Goal: Task Accomplishment & Management: Manage account settings

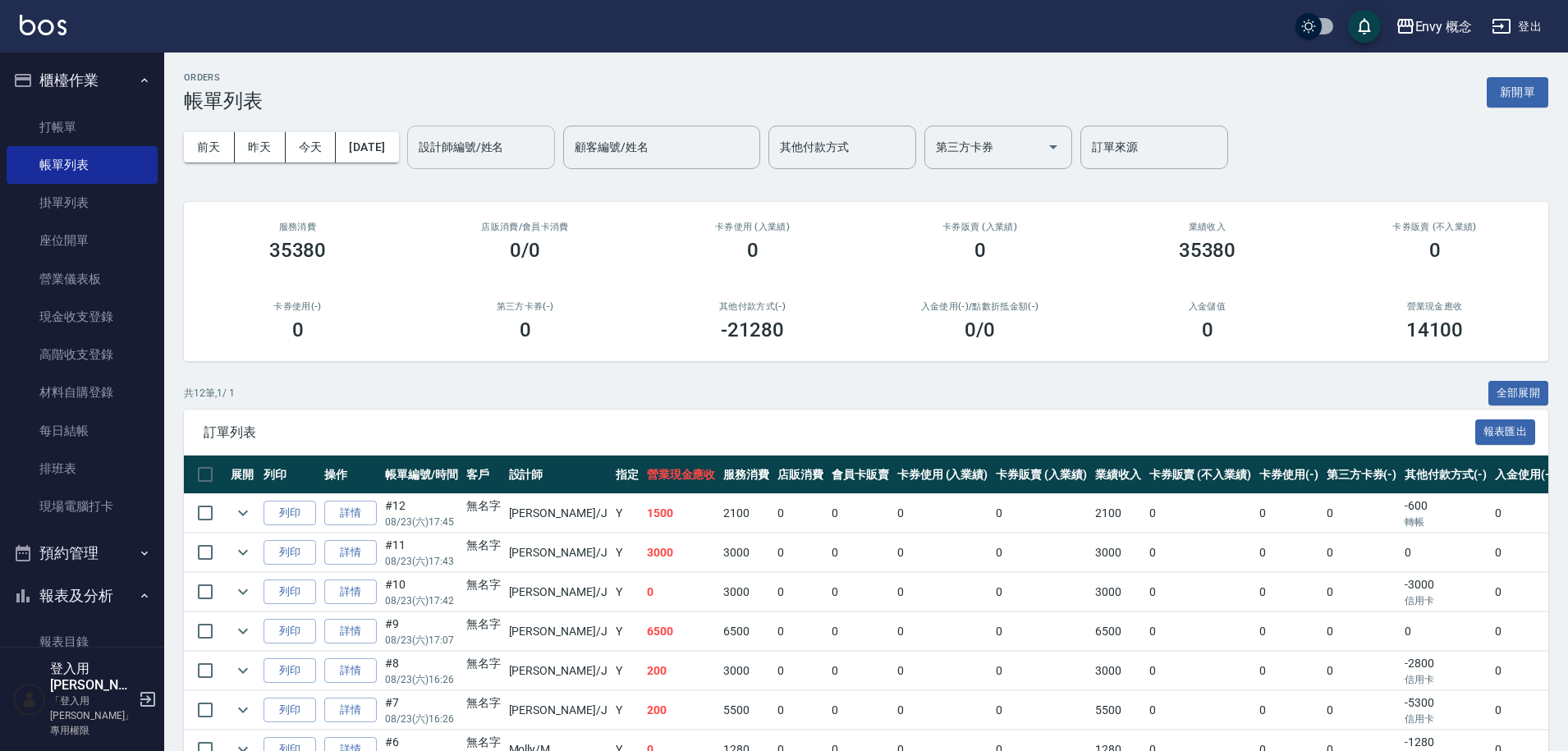
click at [514, 155] on input "設計師編號/姓名" at bounding box center [480, 147] width 133 height 29
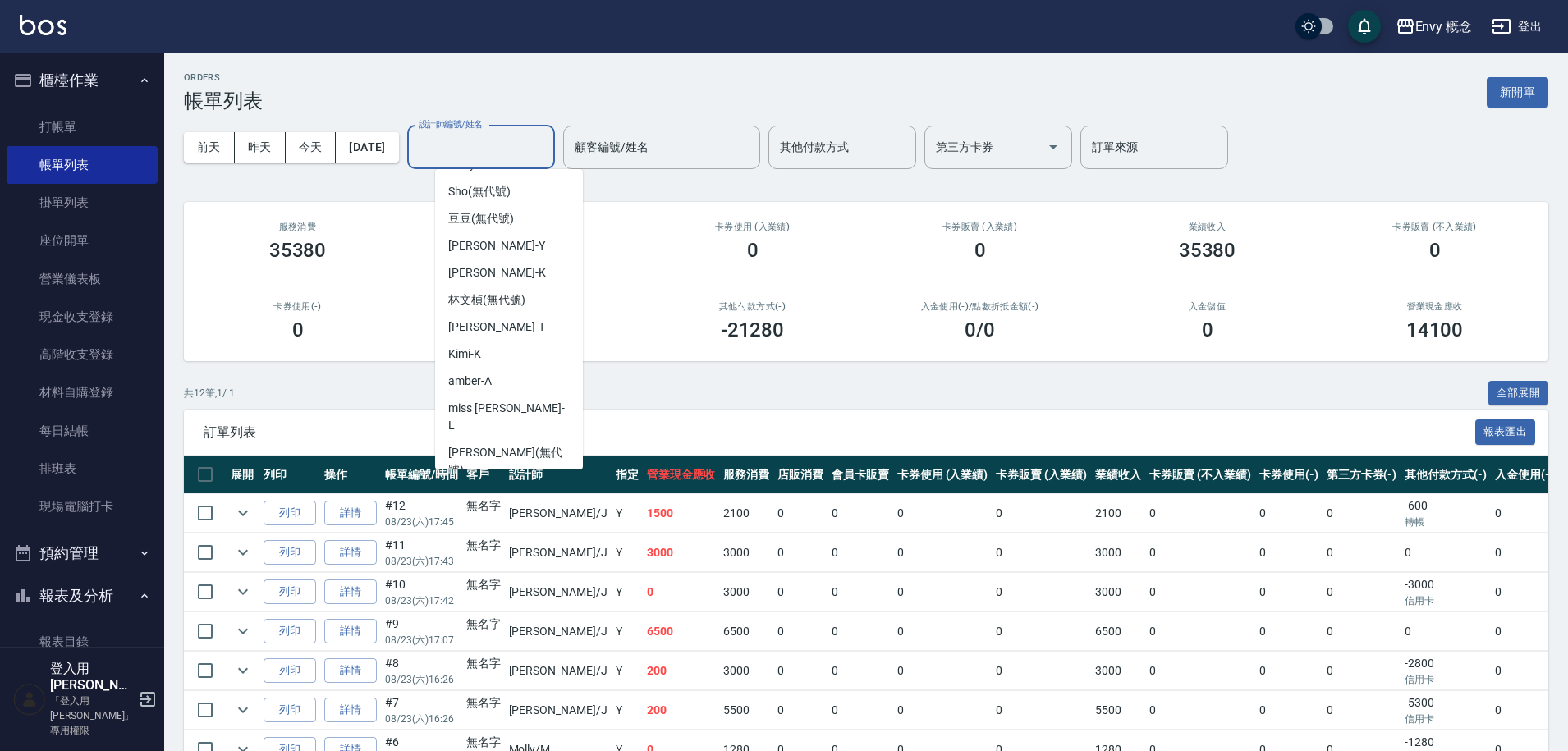
scroll to position [146, 0]
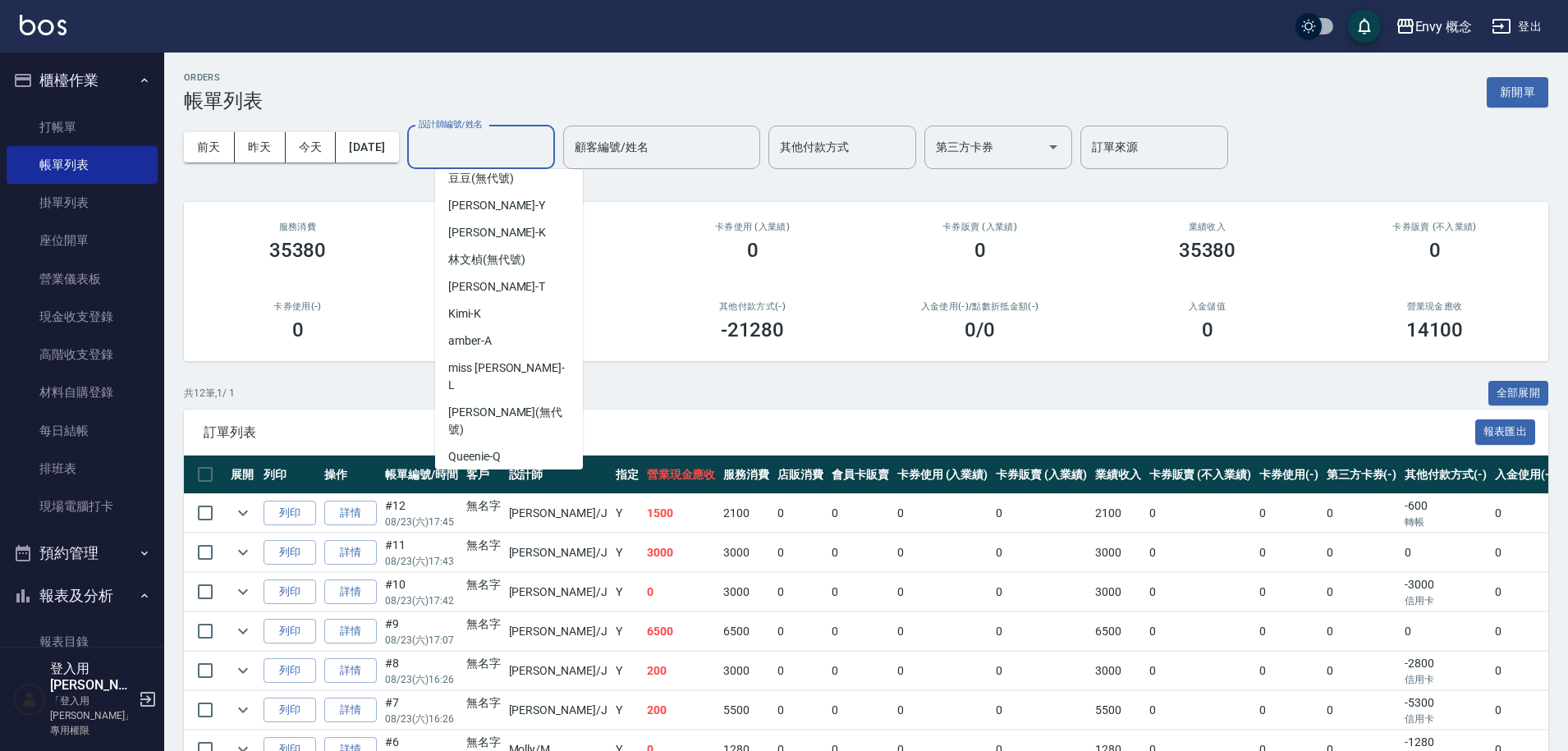
click at [520, 470] on div "Jessie -J" at bounding box center [509, 484] width 148 height 27
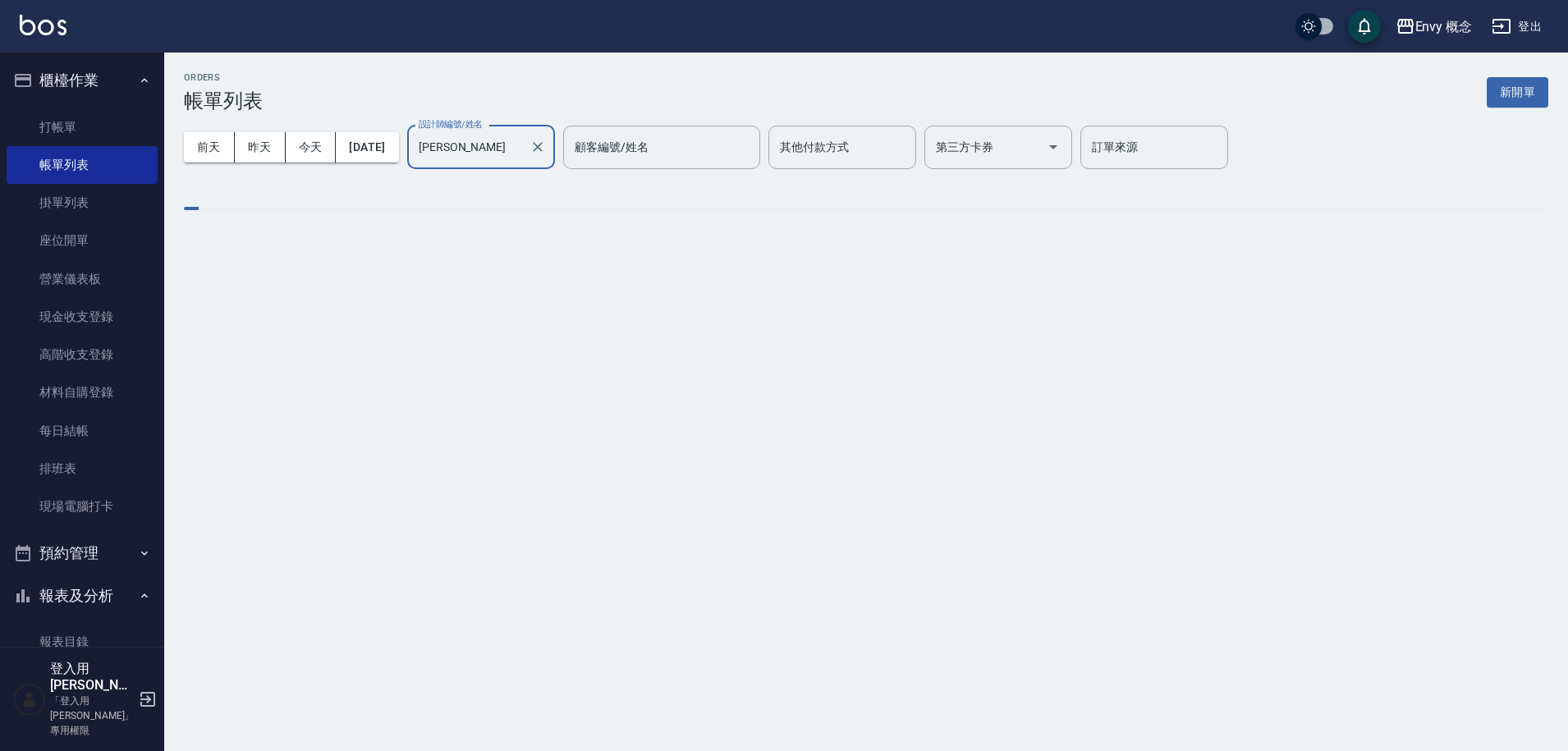
type input "Jessie-J"
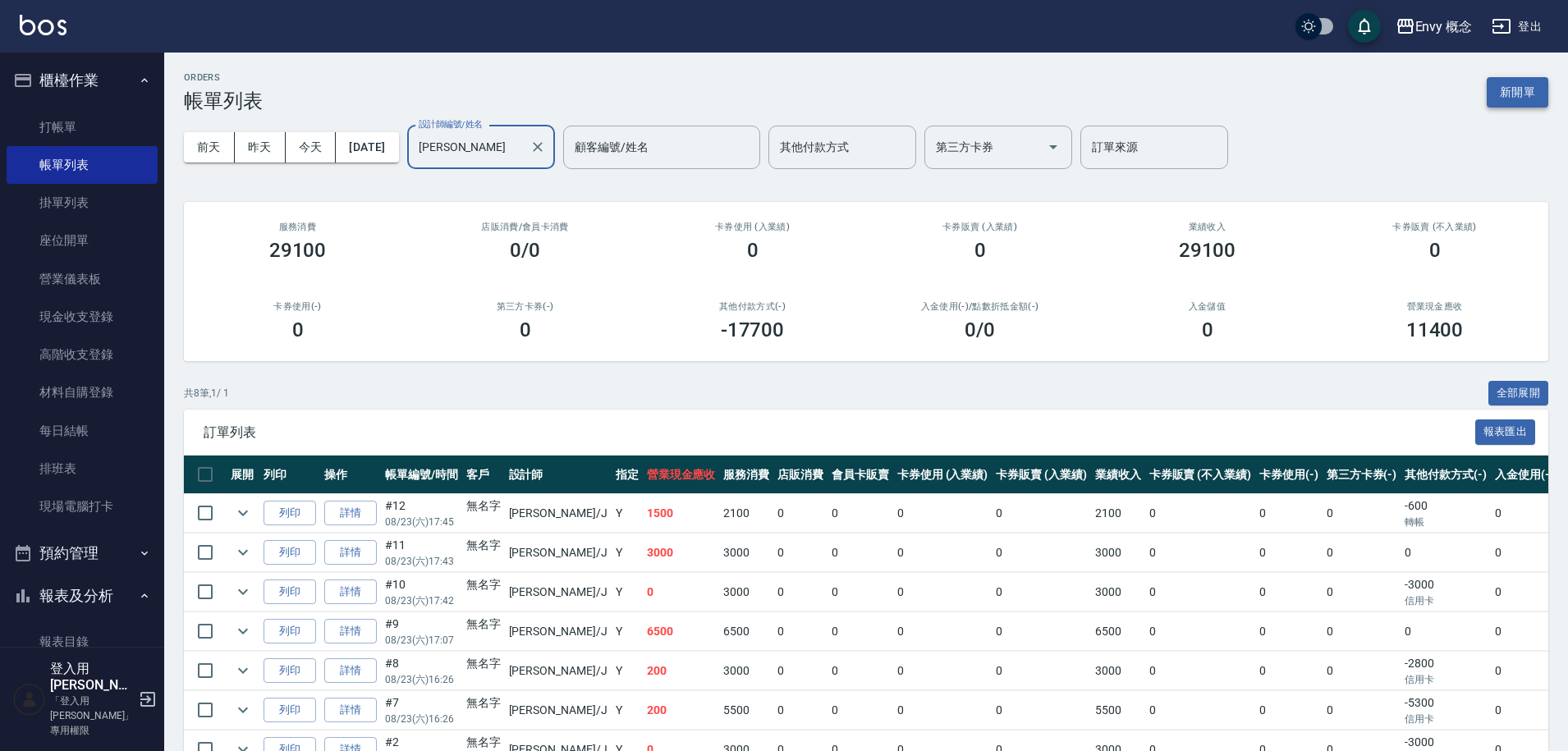
click at [1523, 88] on button "新開單" at bounding box center [1518, 92] width 62 height 30
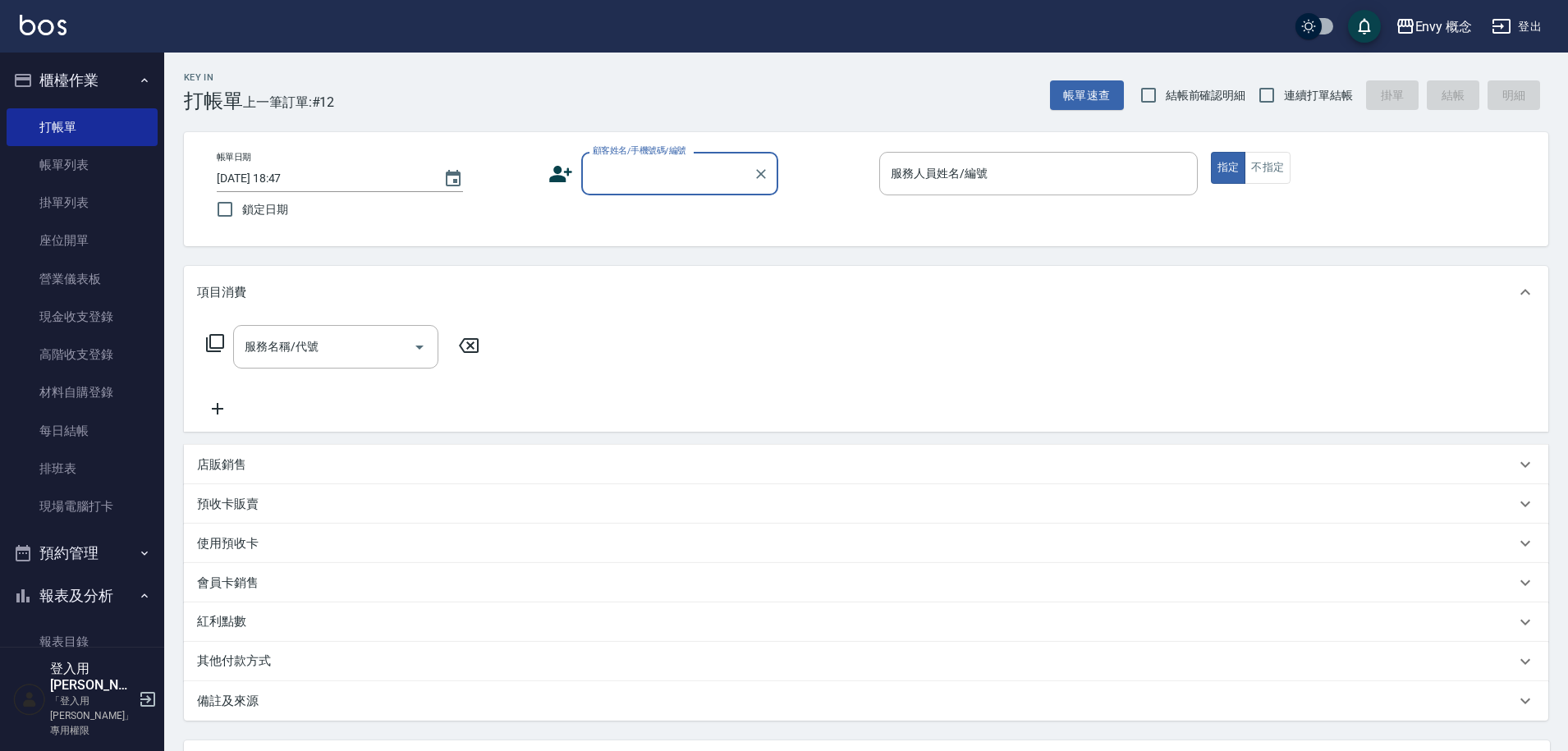
click at [619, 168] on input "顧客姓名/手機號碼/編號" at bounding box center [667, 174] width 158 height 29
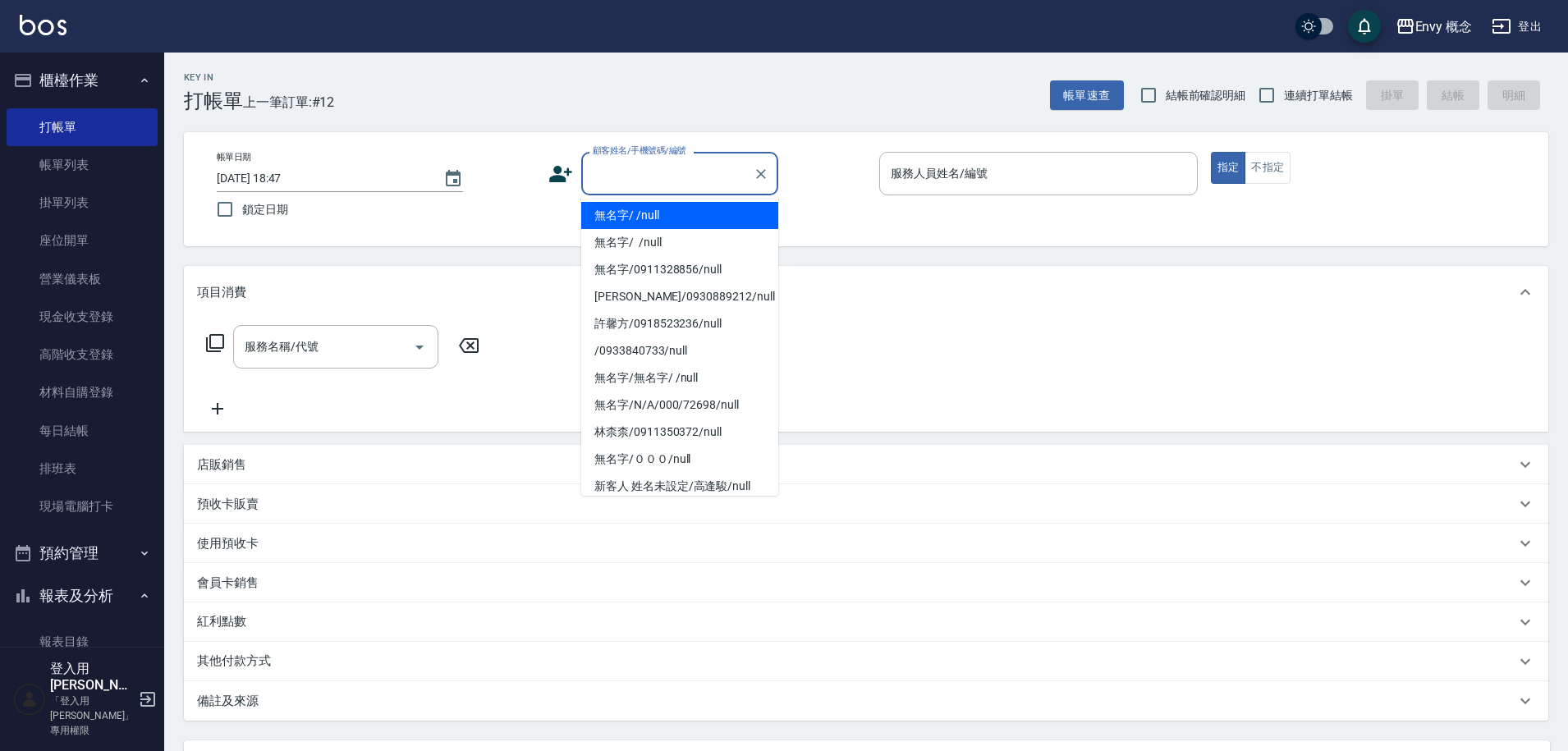
click at [654, 215] on li "無名字/ /null" at bounding box center [680, 216] width 197 height 27
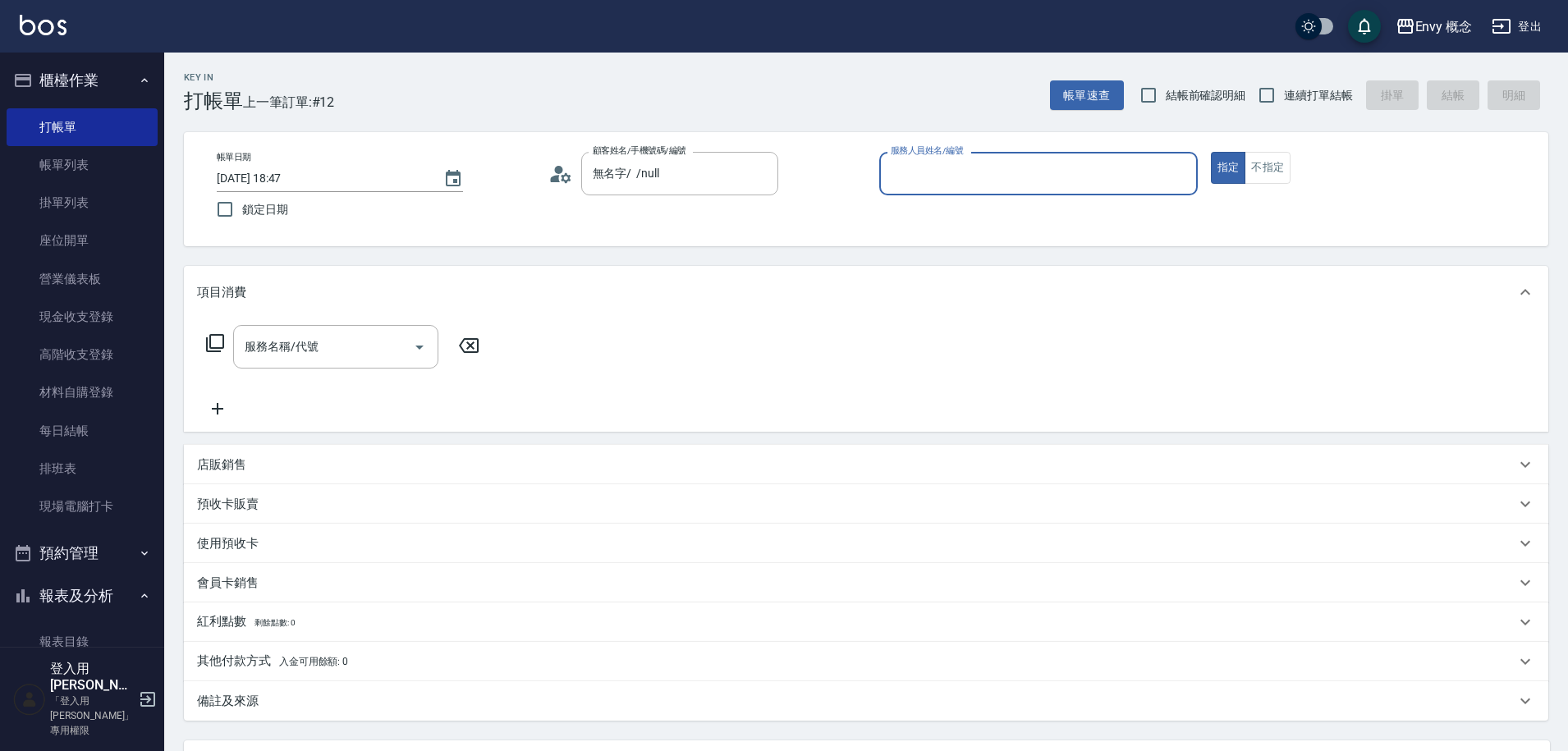
type input "無名字/ /null"
click at [922, 181] on input "服務人員姓名/編號" at bounding box center [1039, 174] width 304 height 29
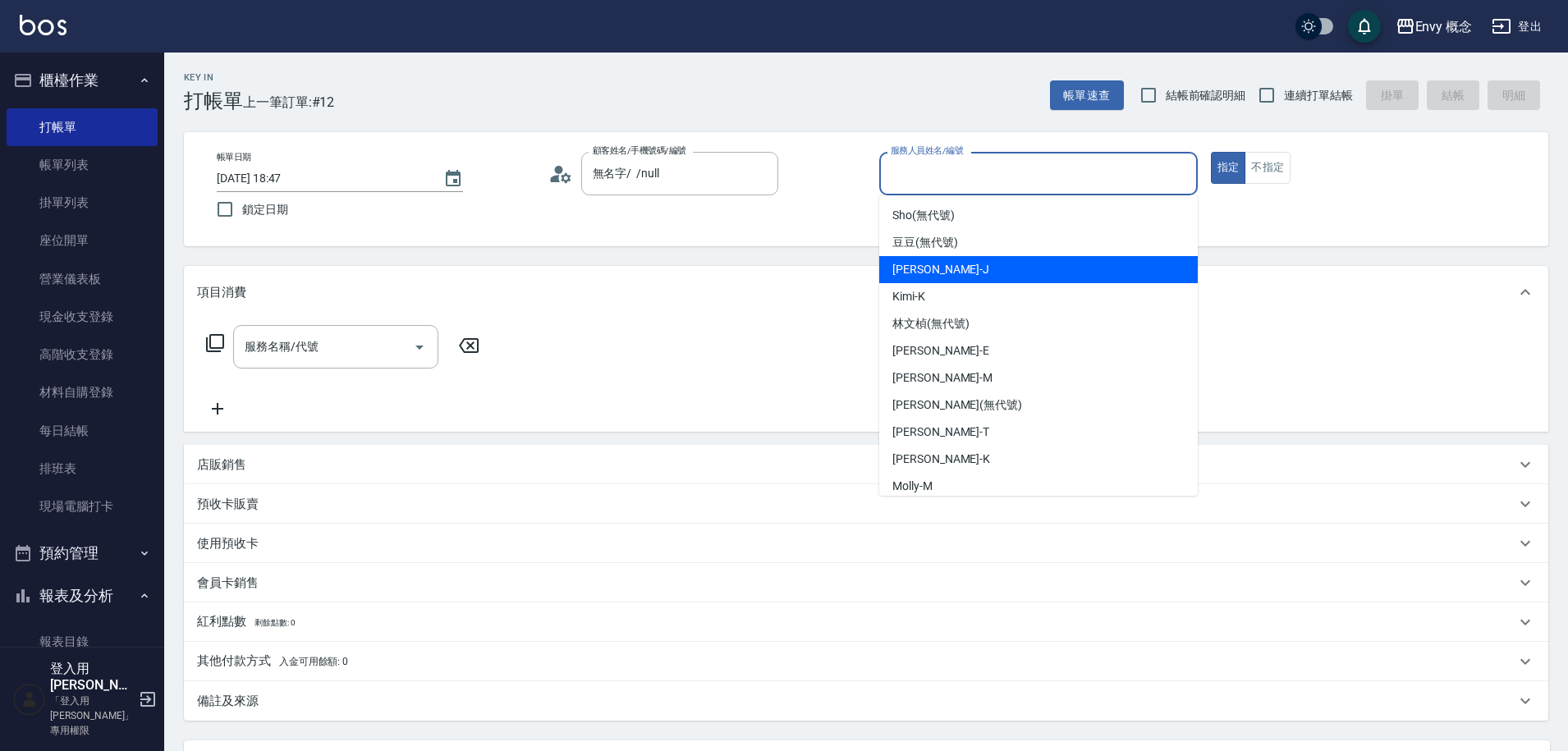
click at [923, 264] on span "Jessie -J" at bounding box center [941, 270] width 97 height 17
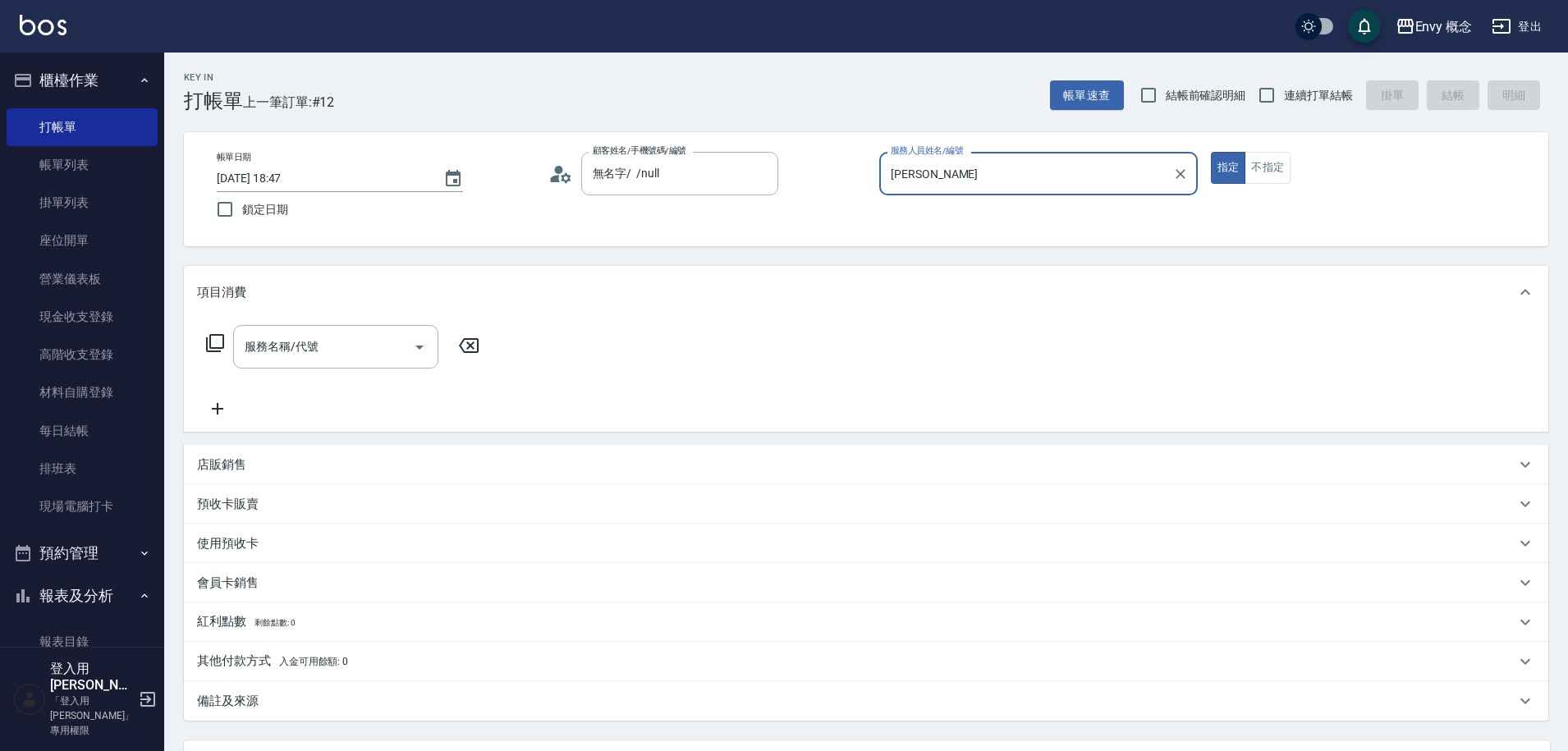
type input "Jessie-J"
click at [388, 349] on input "服務名稱/代號" at bounding box center [323, 347] width 166 height 29
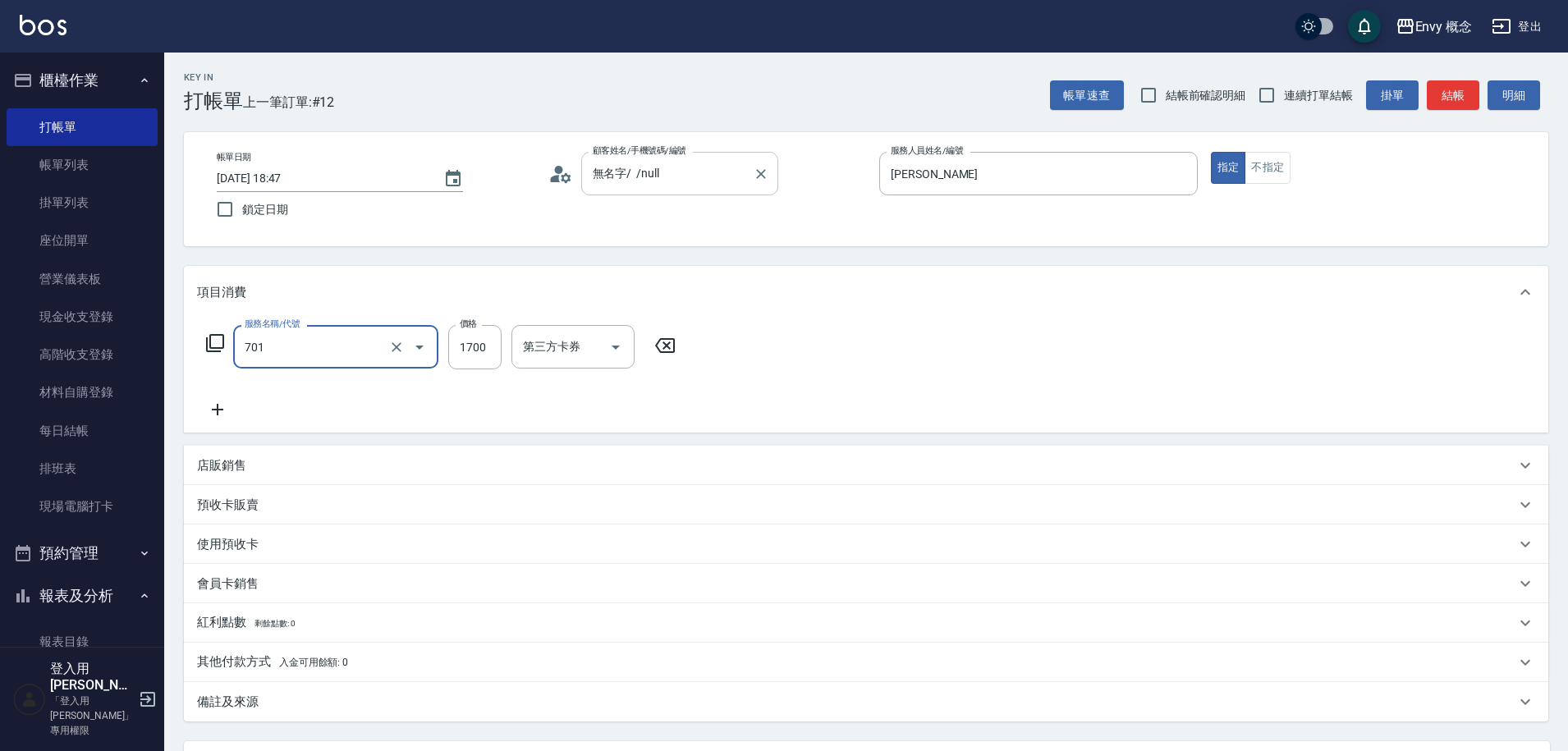
type input "701 染髮(701)"
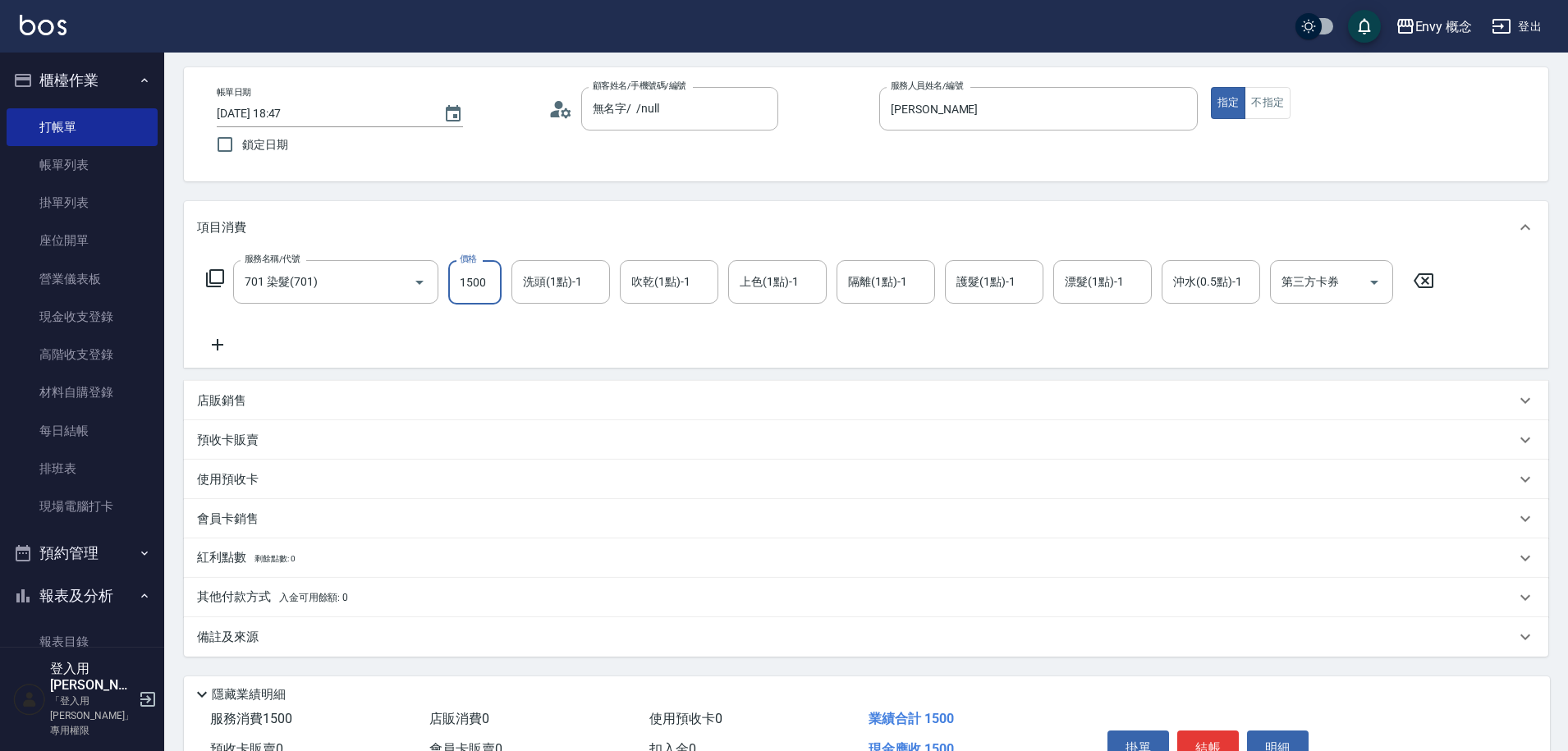
scroll to position [80, 0]
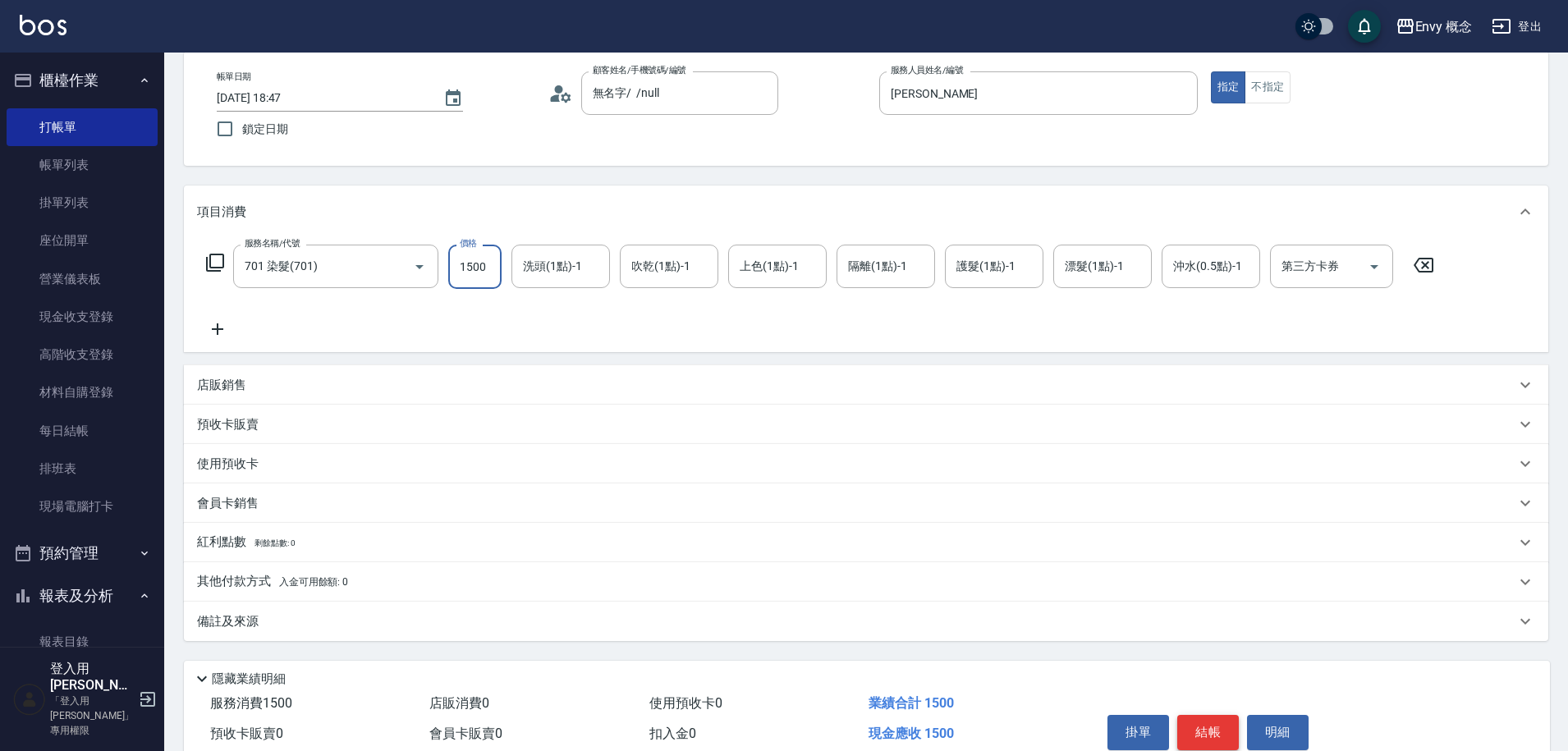
type input "1500"
click at [1202, 726] on button "結帳" at bounding box center [1209, 733] width 62 height 35
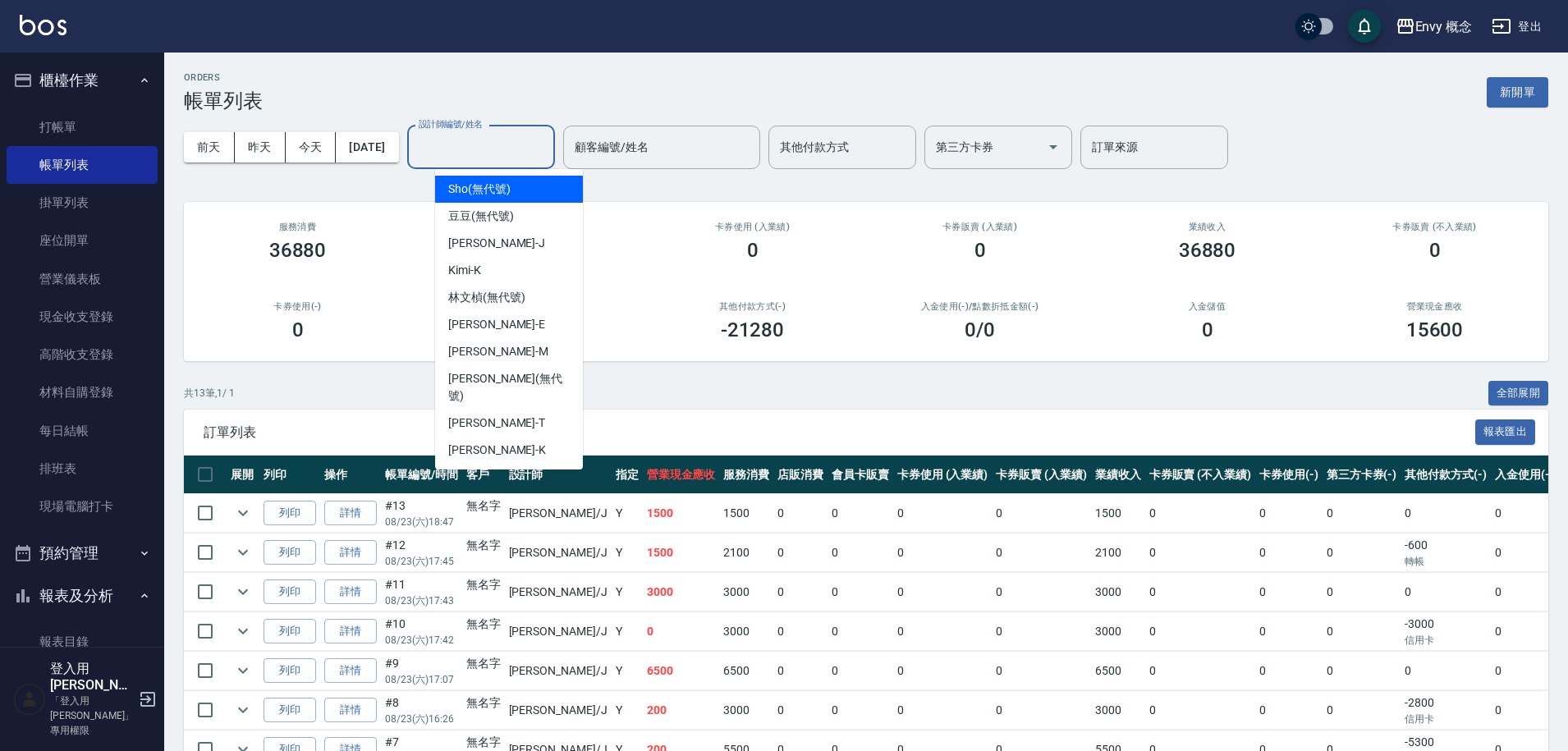
click at [533, 145] on input "設計師編號/姓名" at bounding box center [480, 147] width 133 height 29
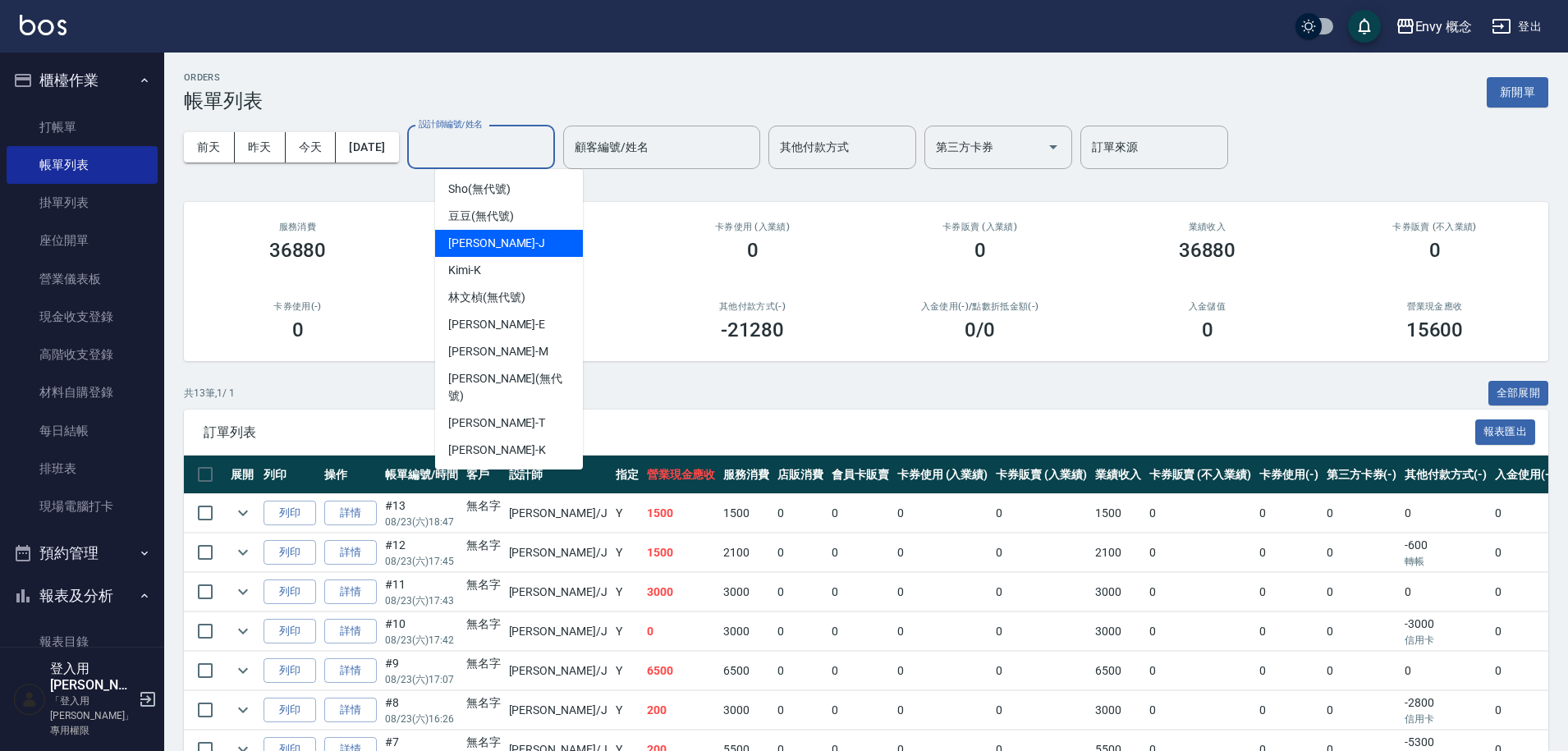
click at [512, 245] on div "Jessie -J" at bounding box center [509, 244] width 148 height 27
type input "Jessie-J"
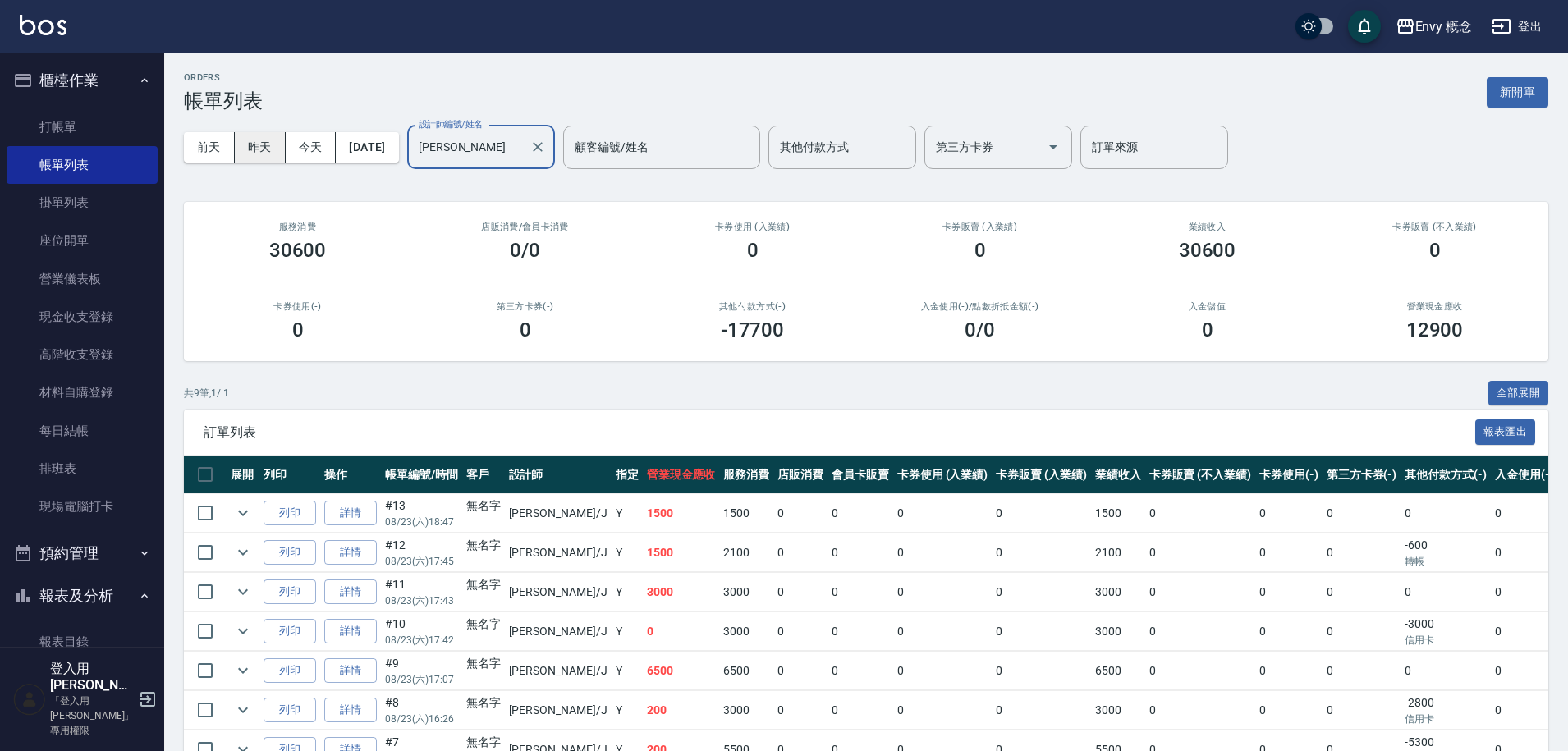
click at [255, 145] on button "昨天" at bounding box center [260, 147] width 51 height 30
click at [357, 512] on link "詳情" at bounding box center [350, 514] width 52 height 25
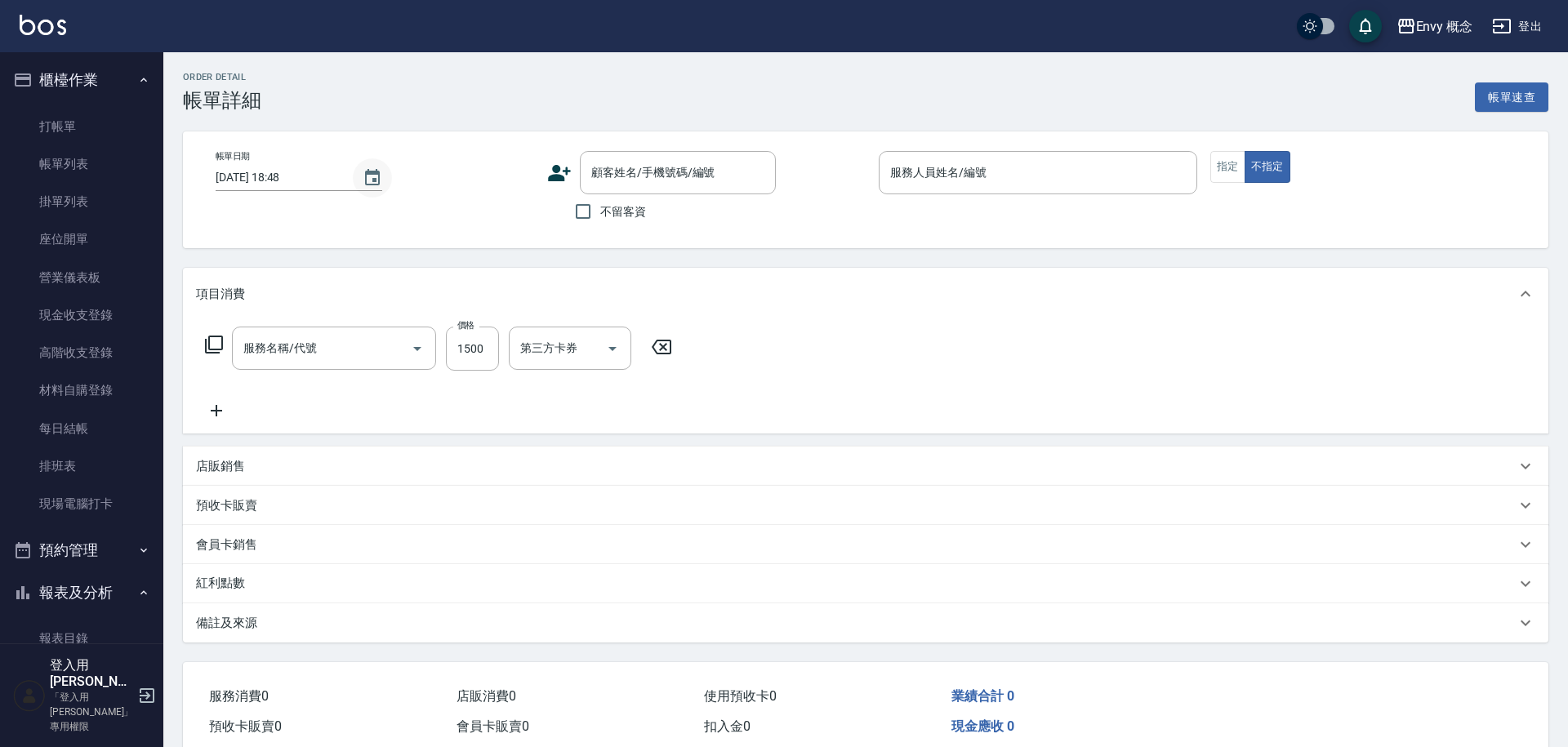
type input "2025/08/22 20:39"
type input "Jessie-J"
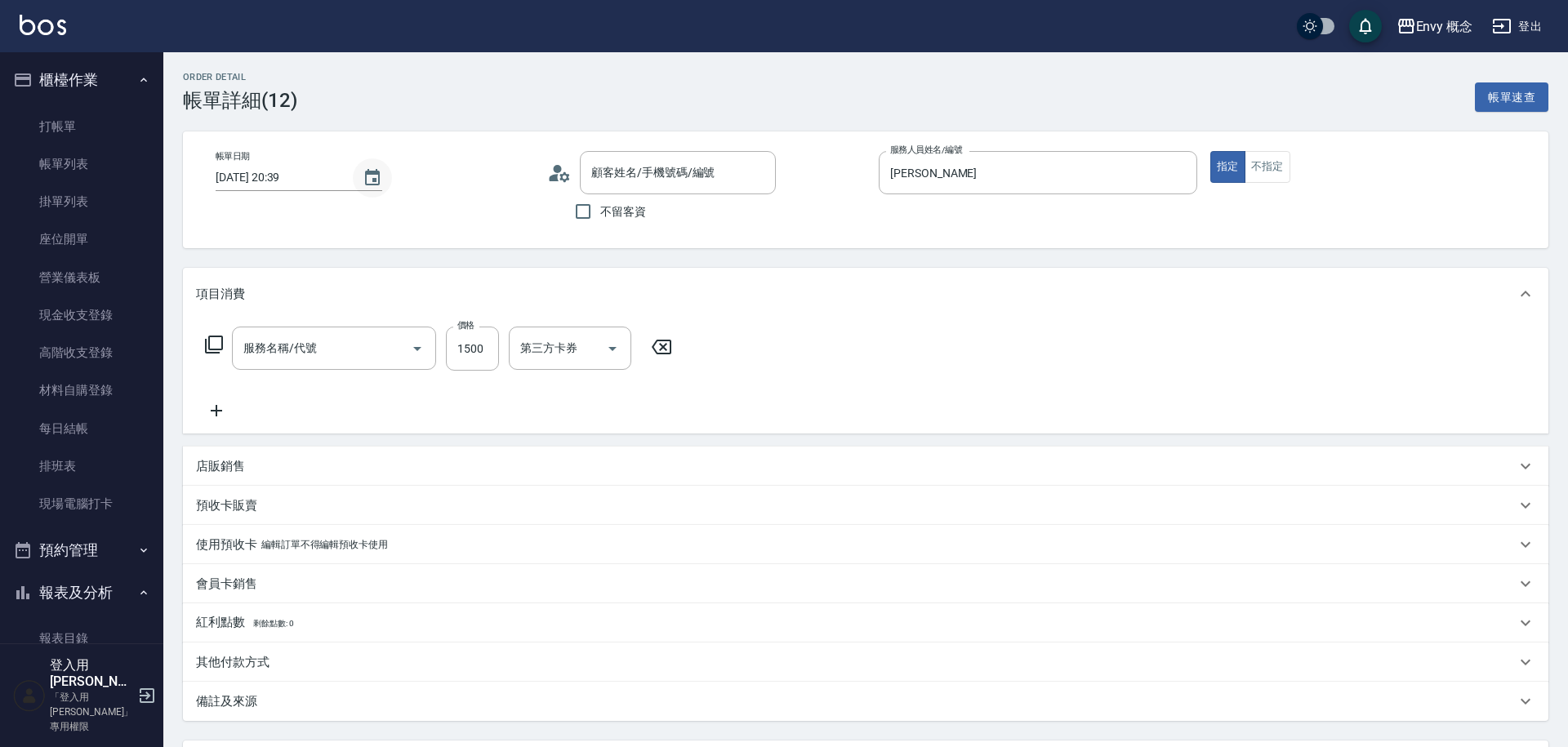
type input "701 染髮(701)"
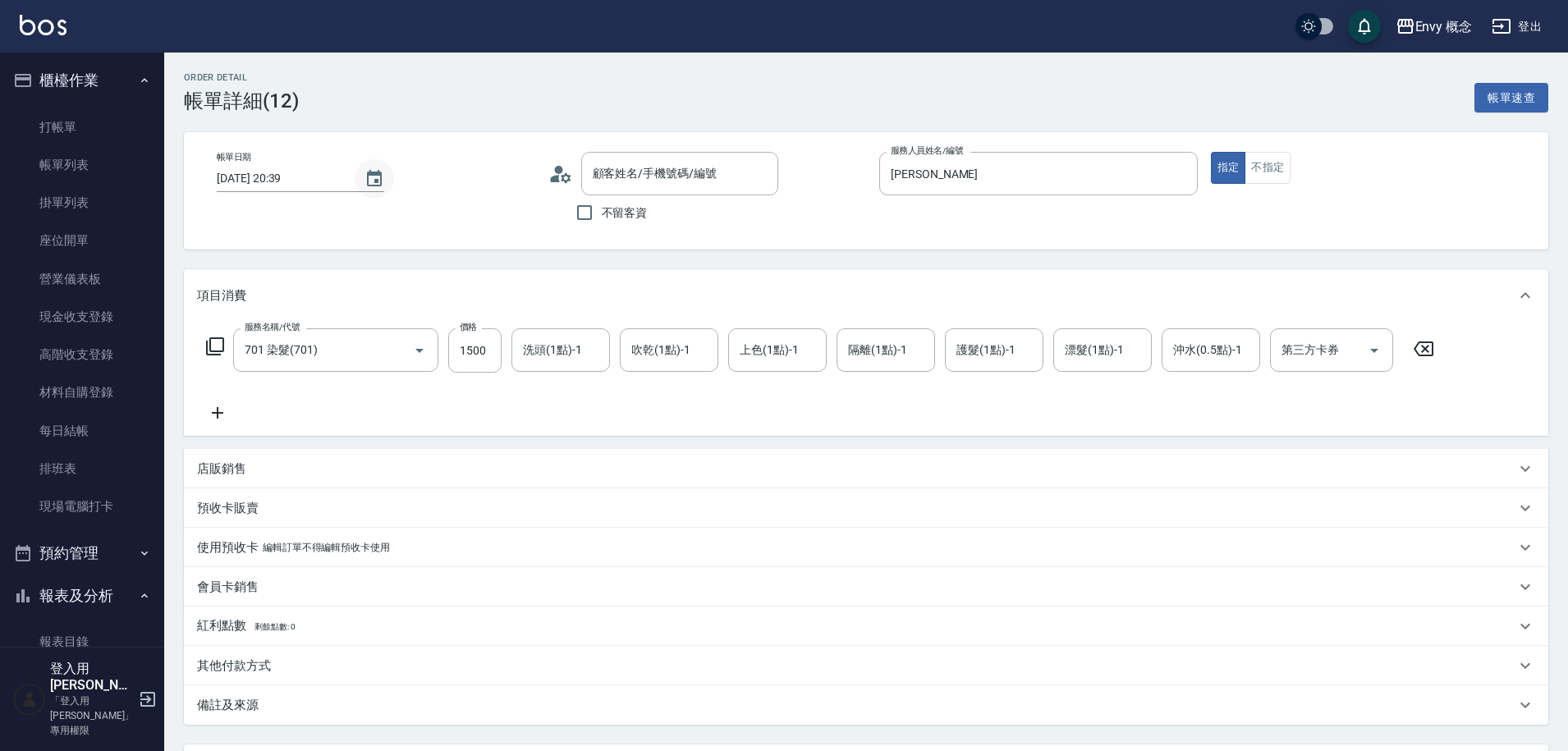
click at [380, 179] on icon "Choose date, selected date is 2025-08-22" at bounding box center [375, 179] width 19 height 19
type input "無名字/ /null"
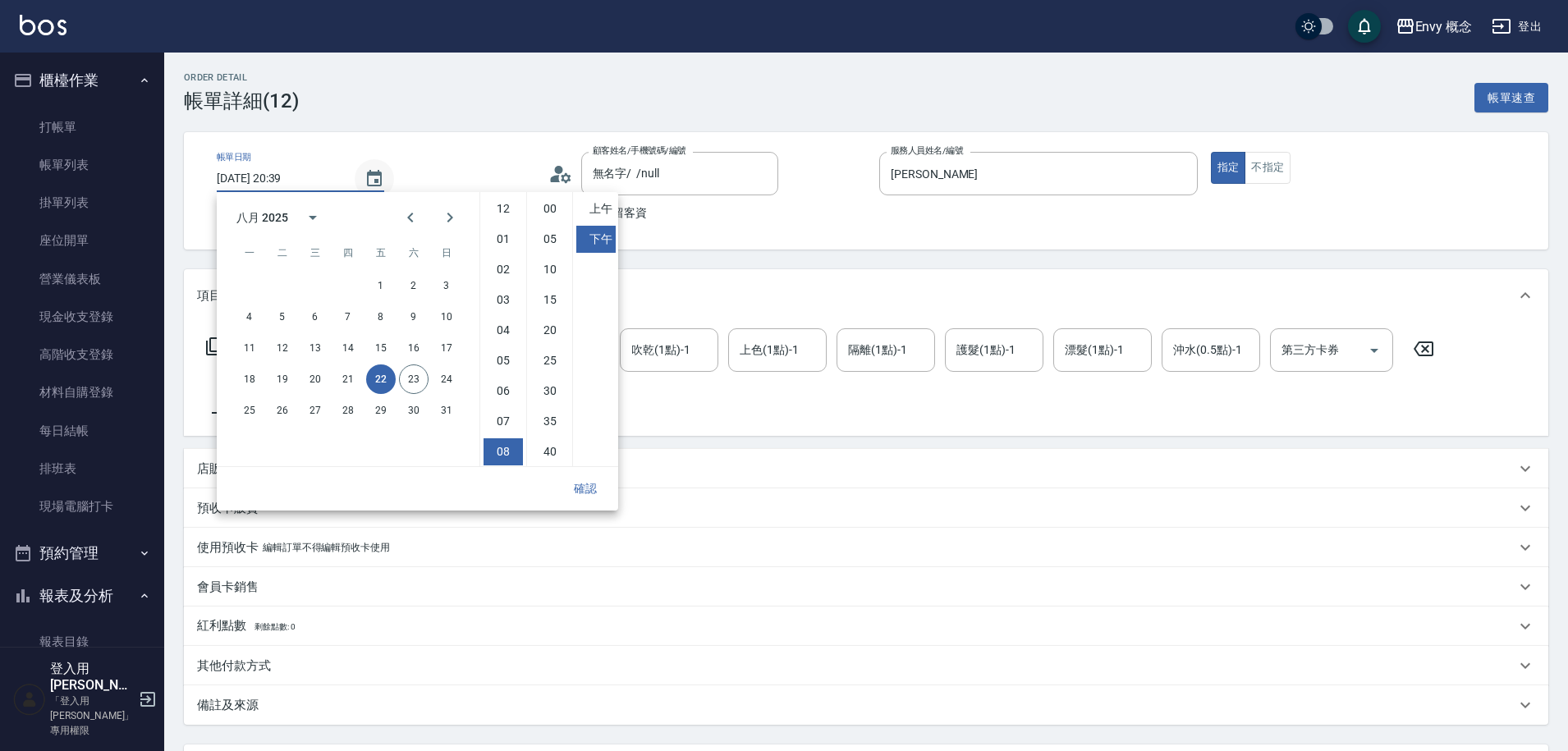
scroll to position [92, 0]
click at [412, 383] on button "23" at bounding box center [413, 379] width 30 height 30
type input "2025/08/23 20:39"
click at [585, 485] on button "確認" at bounding box center [586, 489] width 52 height 30
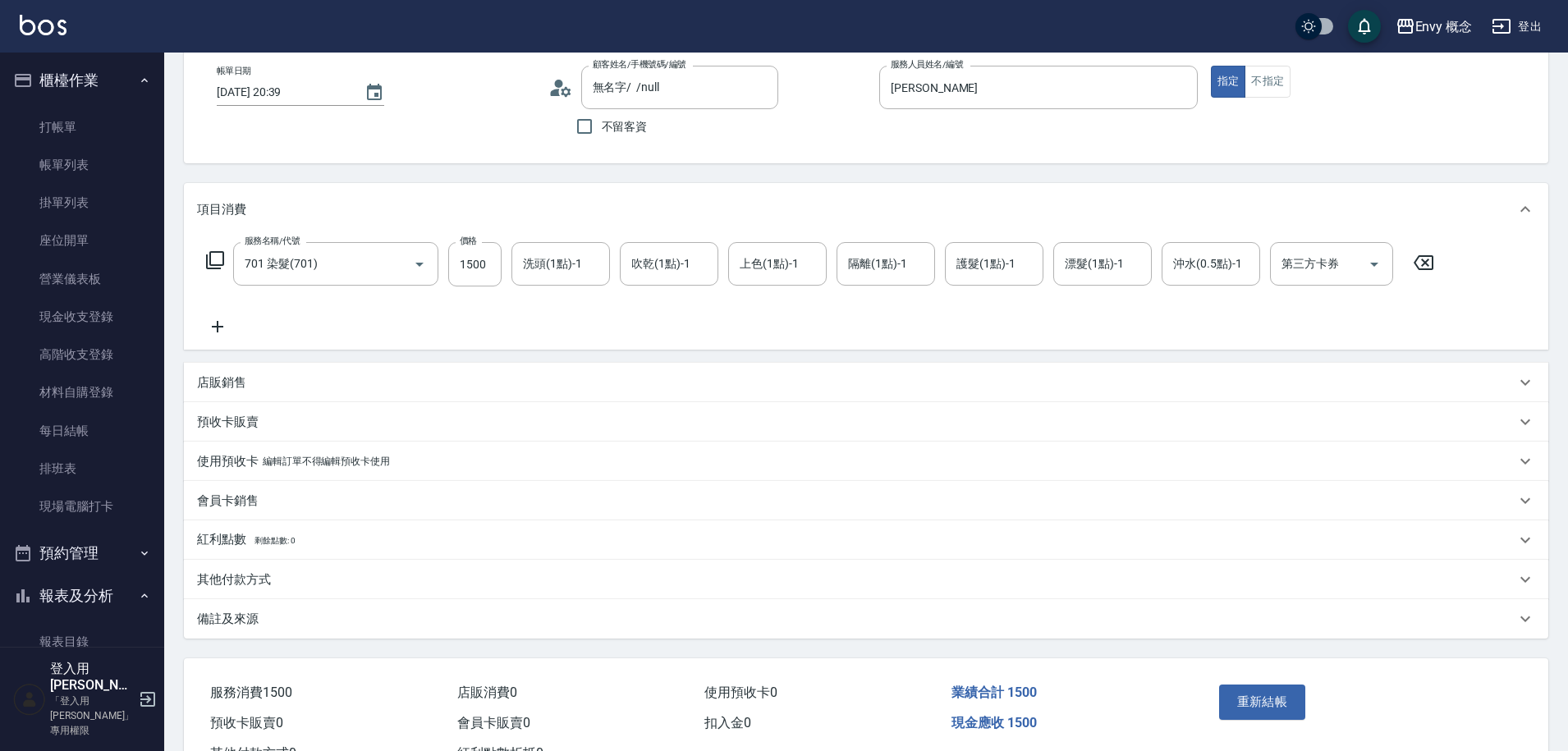
scroll to position [151, 0]
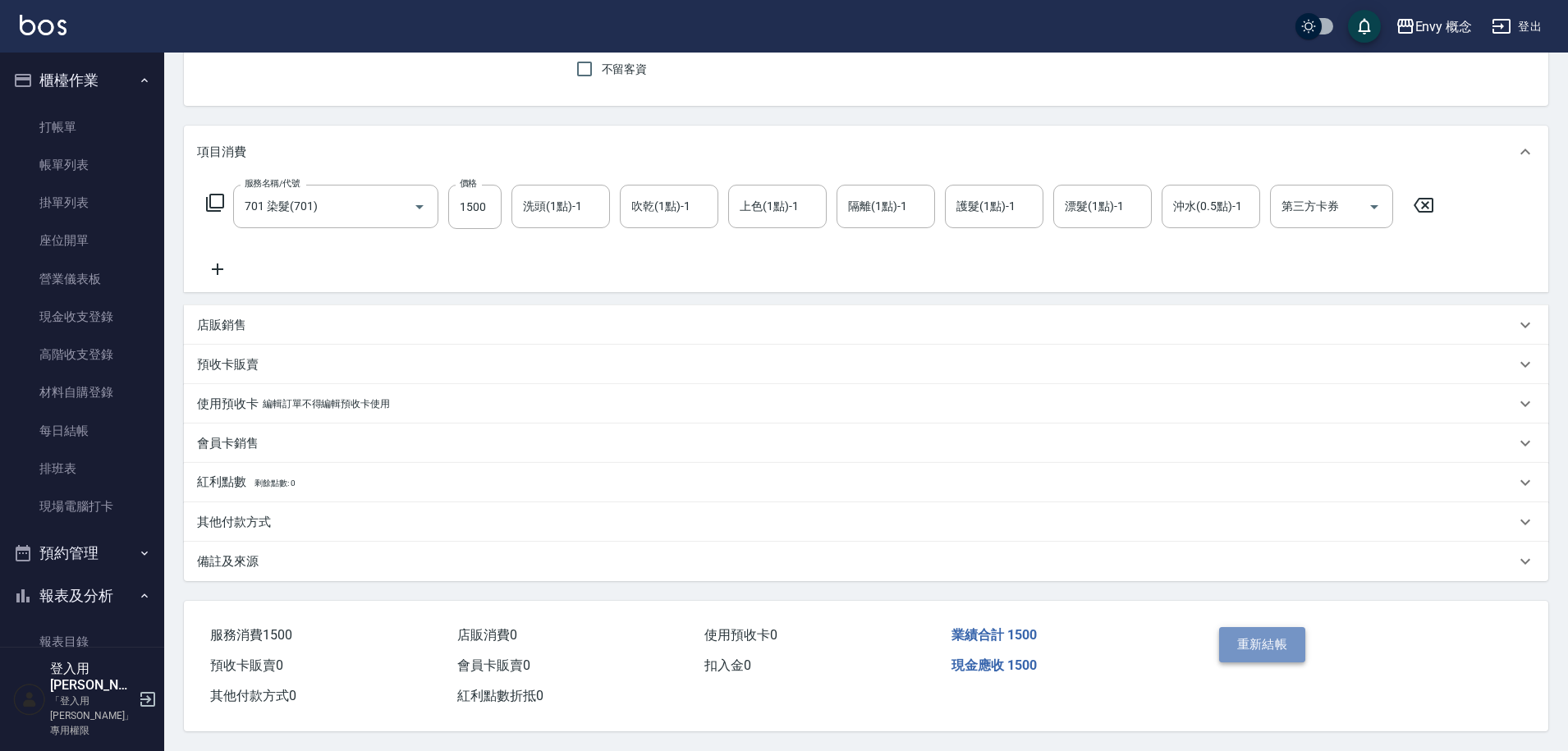
click at [1251, 637] on button "重新結帳" at bounding box center [1263, 645] width 87 height 35
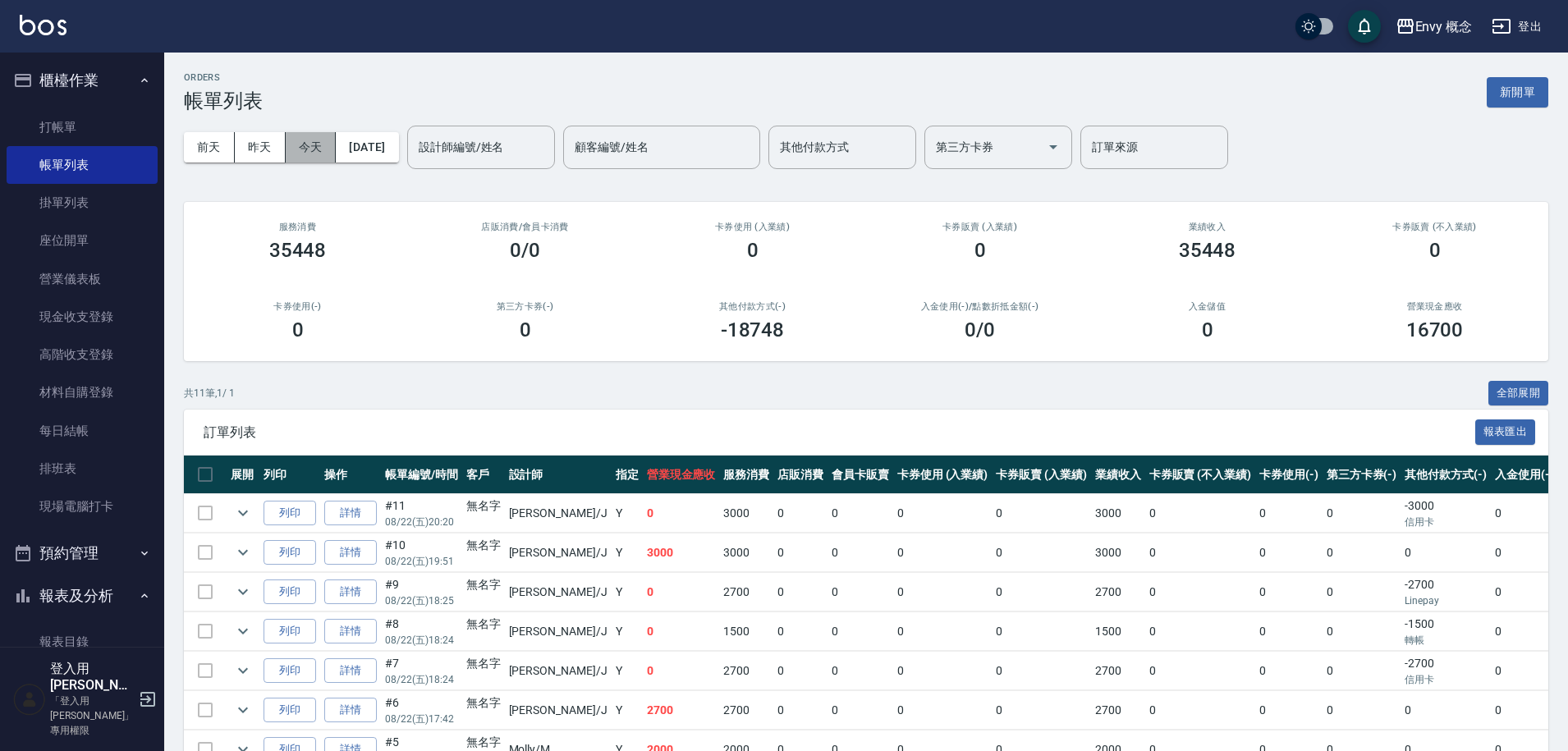
click at [293, 143] on button "今天" at bounding box center [311, 147] width 51 height 30
drag, startPoint x: 430, startPoint y: 149, endPoint x: 439, endPoint y: 147, distance: 9.2
click at [431, 149] on div "前天 昨天 今天 2025/08/23 設計師編號/姓名 設計師編號/姓名 顧客編號/姓名 顧客編號/姓名 其他付款方式 其他付款方式 第三方卡券 第三方卡券…" at bounding box center [866, 147] width 1365 height 70
click at [442, 148] on input "設計師編號/姓名" at bounding box center [480, 147] width 133 height 29
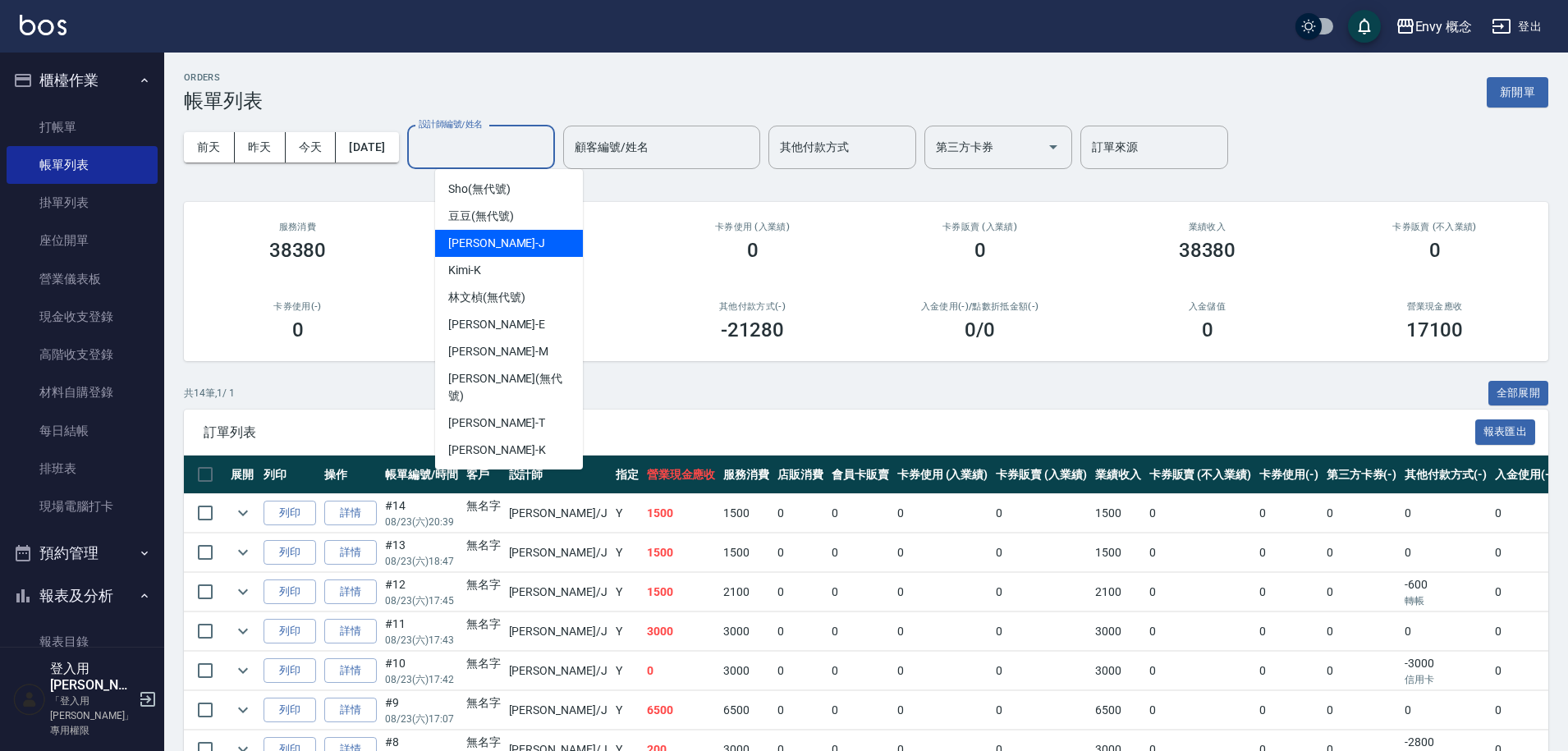
click at [574, 247] on div "Jessie -J" at bounding box center [509, 244] width 148 height 27
type input "Jessie-J"
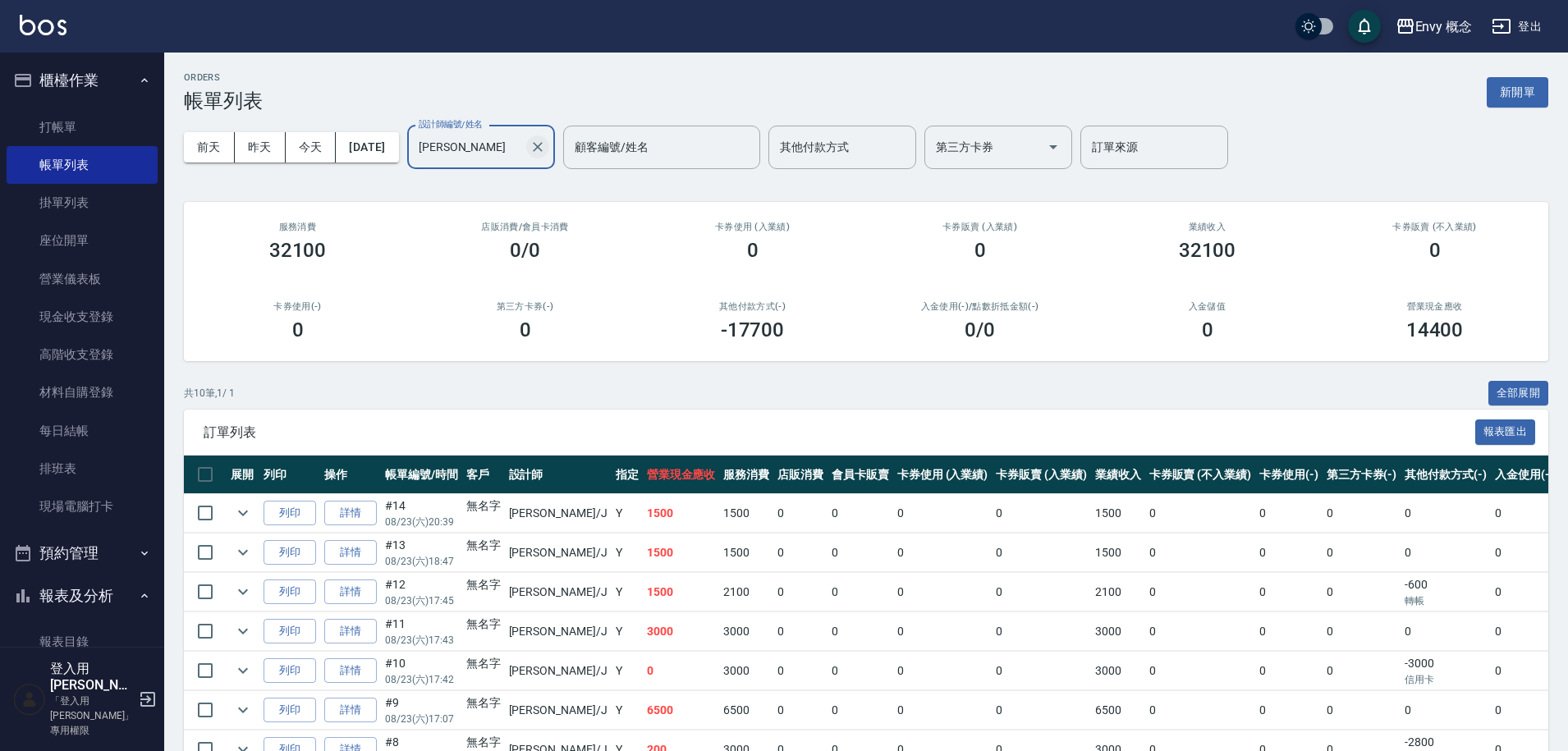
click at [546, 148] on icon "Clear" at bounding box center [537, 146] width 16 height 16
click at [524, 154] on input "設計師編號/姓名" at bounding box center [480, 147] width 133 height 29
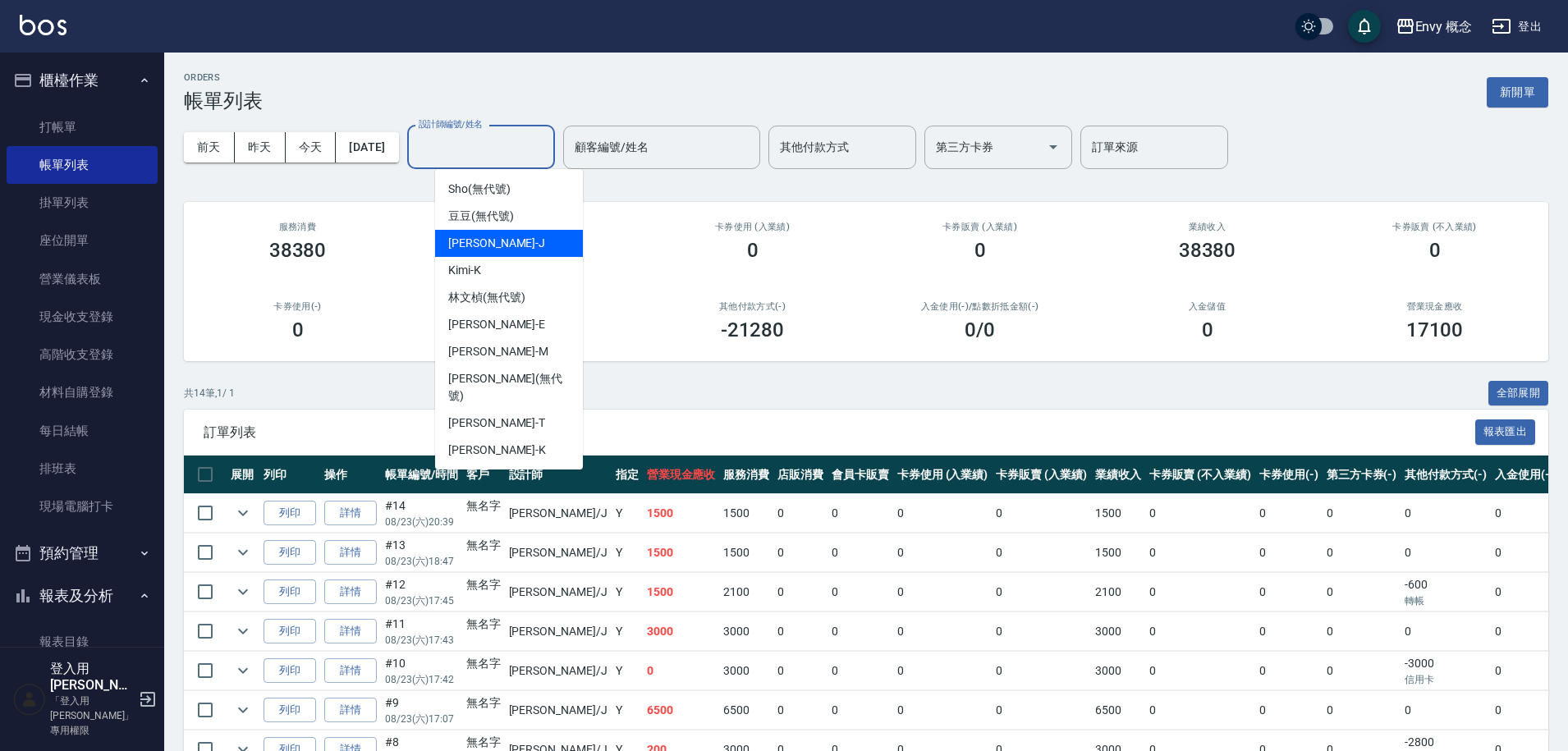
scroll to position [146, 0]
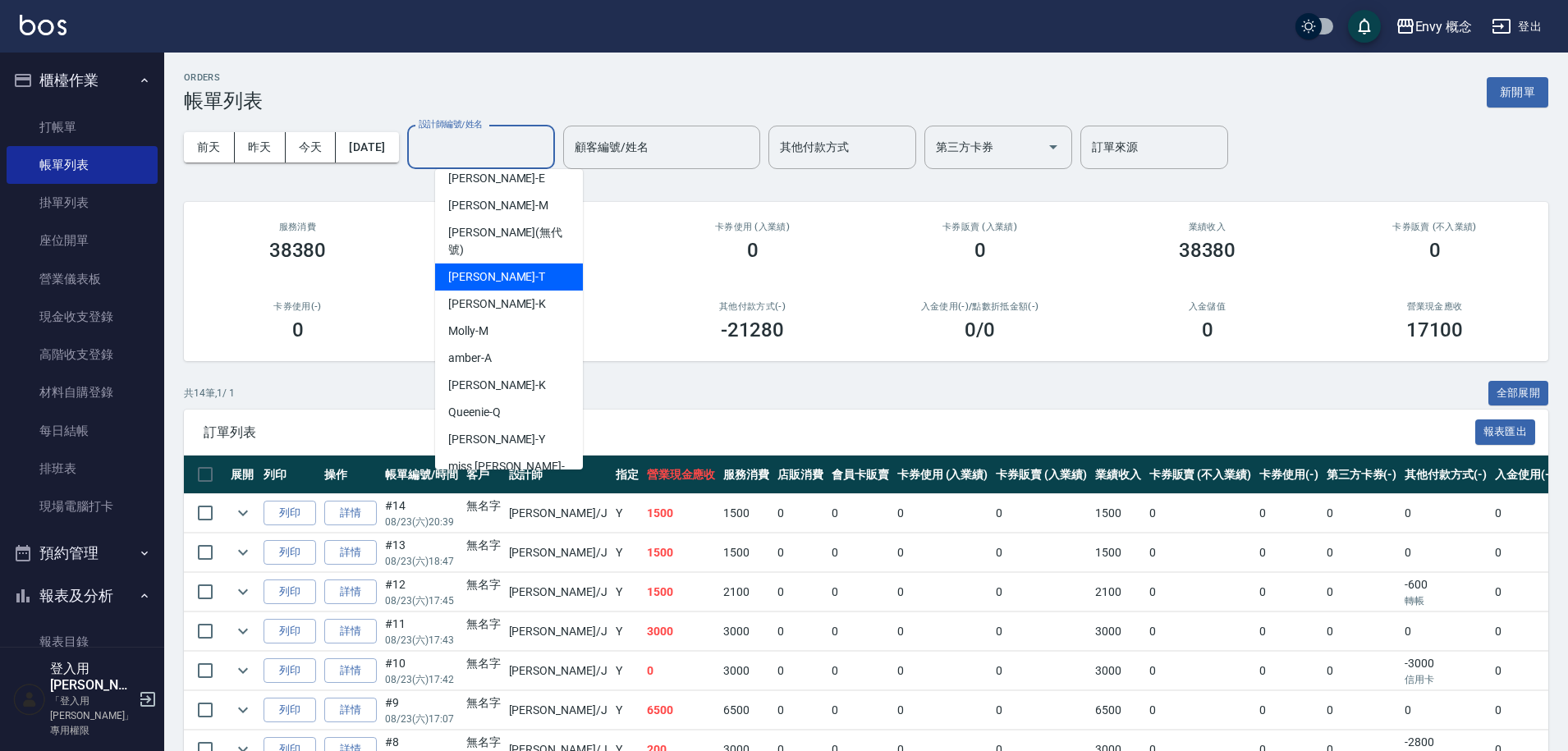
click at [526, 263] on div "[PERSON_NAME]" at bounding box center [509, 277] width 148 height 27
type input "[PERSON_NAME]"
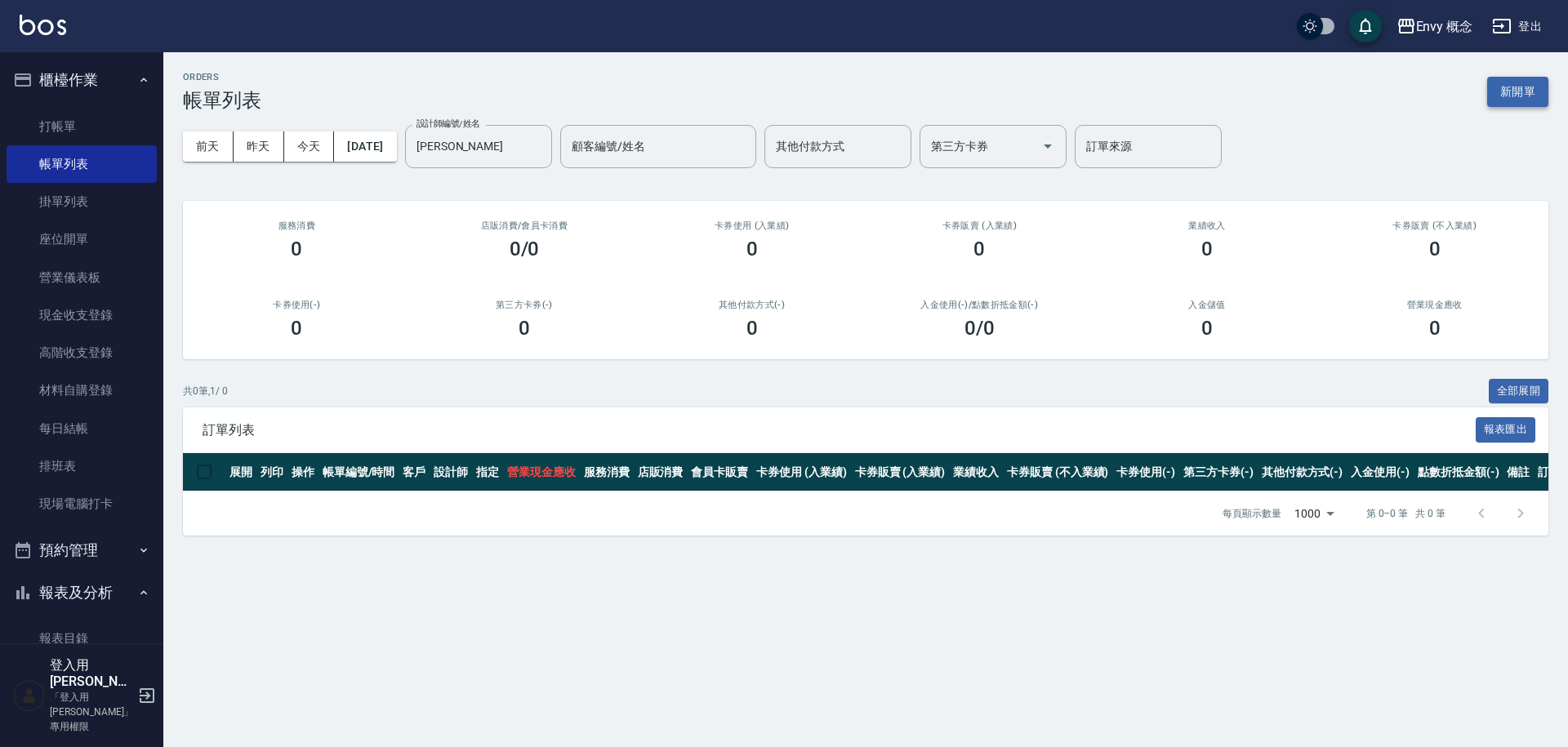
drag, startPoint x: 1484, startPoint y: 78, endPoint x: 1503, endPoint y: 87, distance: 21.0
click at [1492, 86] on div "ORDERS 帳單列表 新開單" at bounding box center [865, 92] width 1366 height 40
click at [1506, 91] on button "新開單" at bounding box center [1518, 91] width 62 height 30
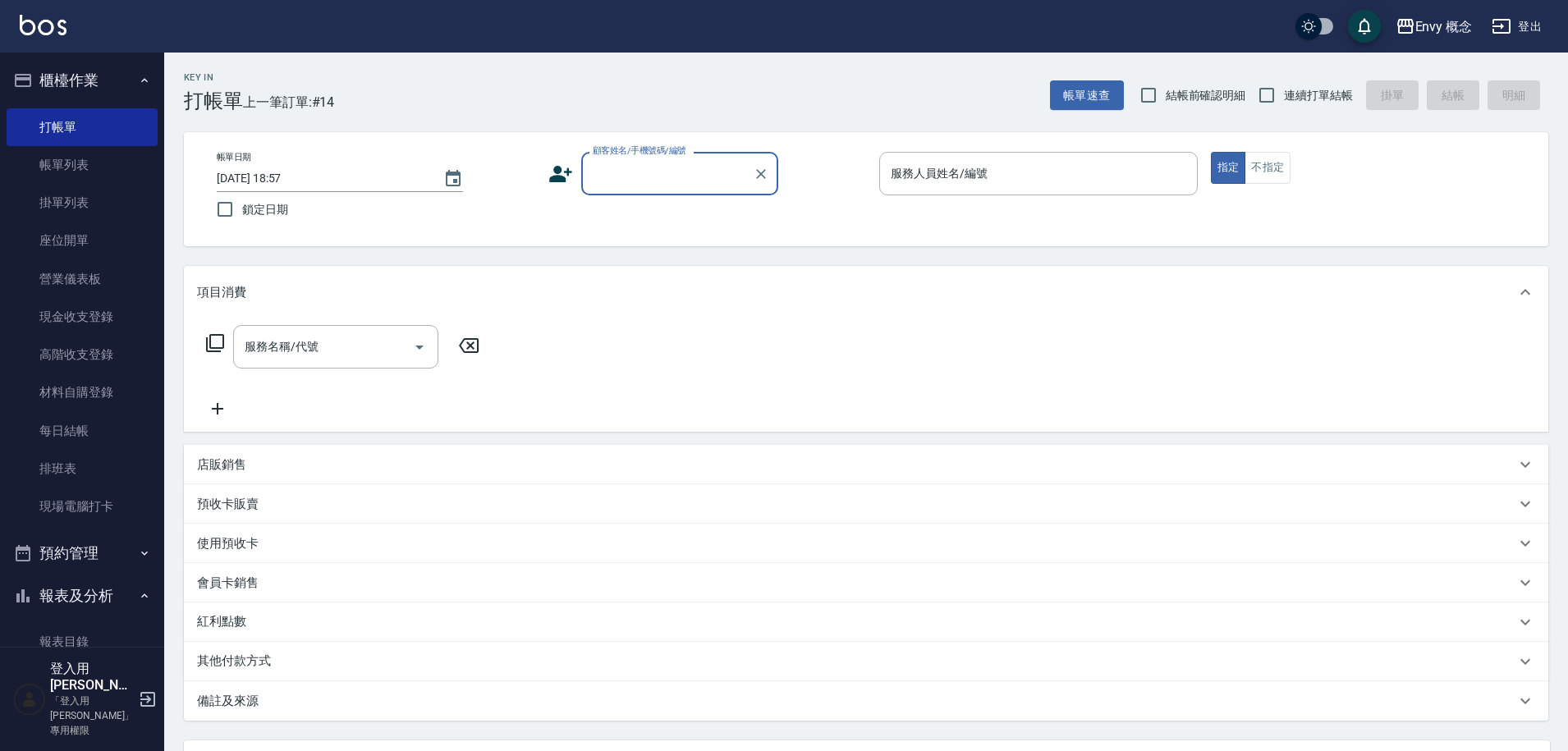
click at [713, 170] on input "顧客姓名/手機號碼/編號" at bounding box center [667, 174] width 158 height 29
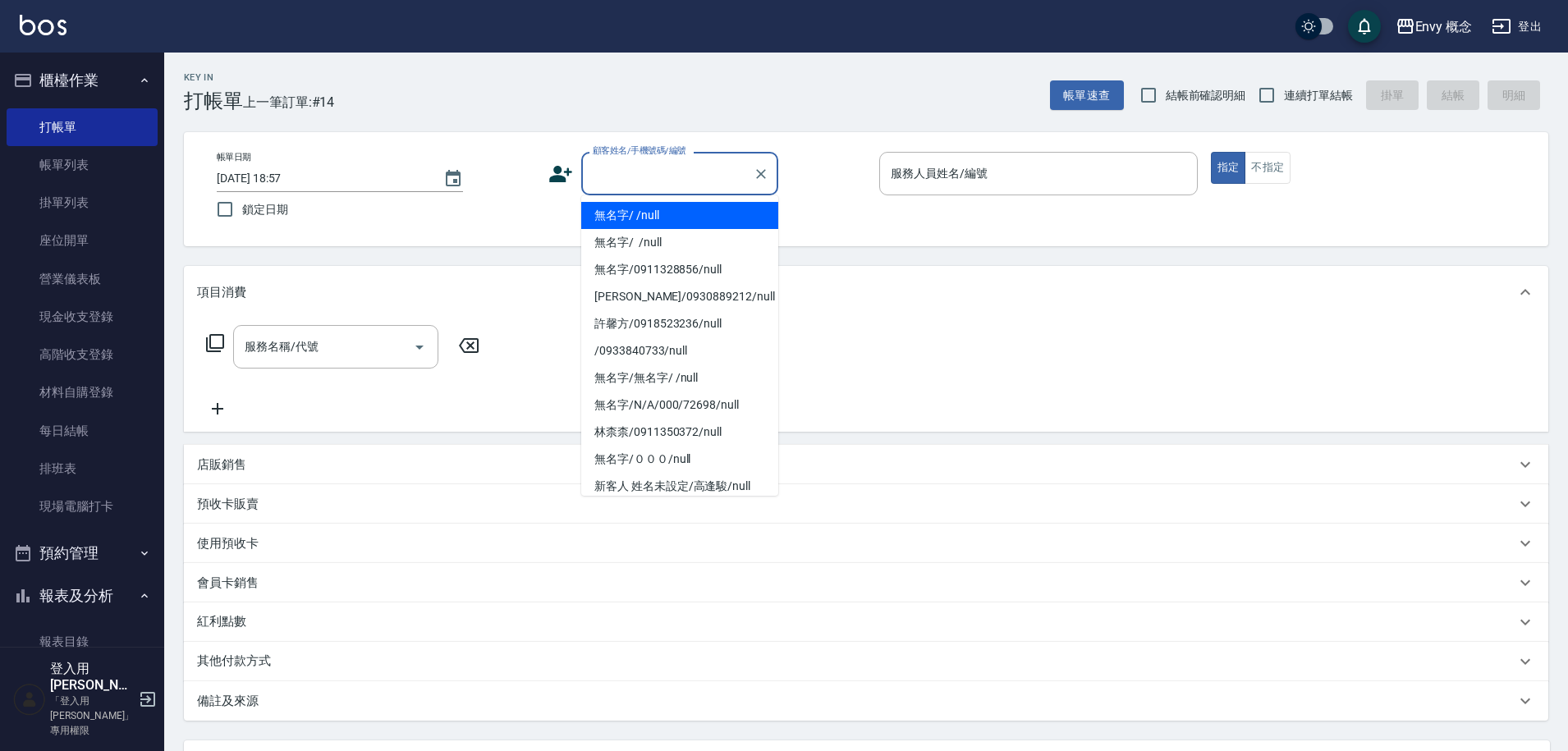
click at [687, 211] on li "無名字/ /null" at bounding box center [680, 216] width 197 height 27
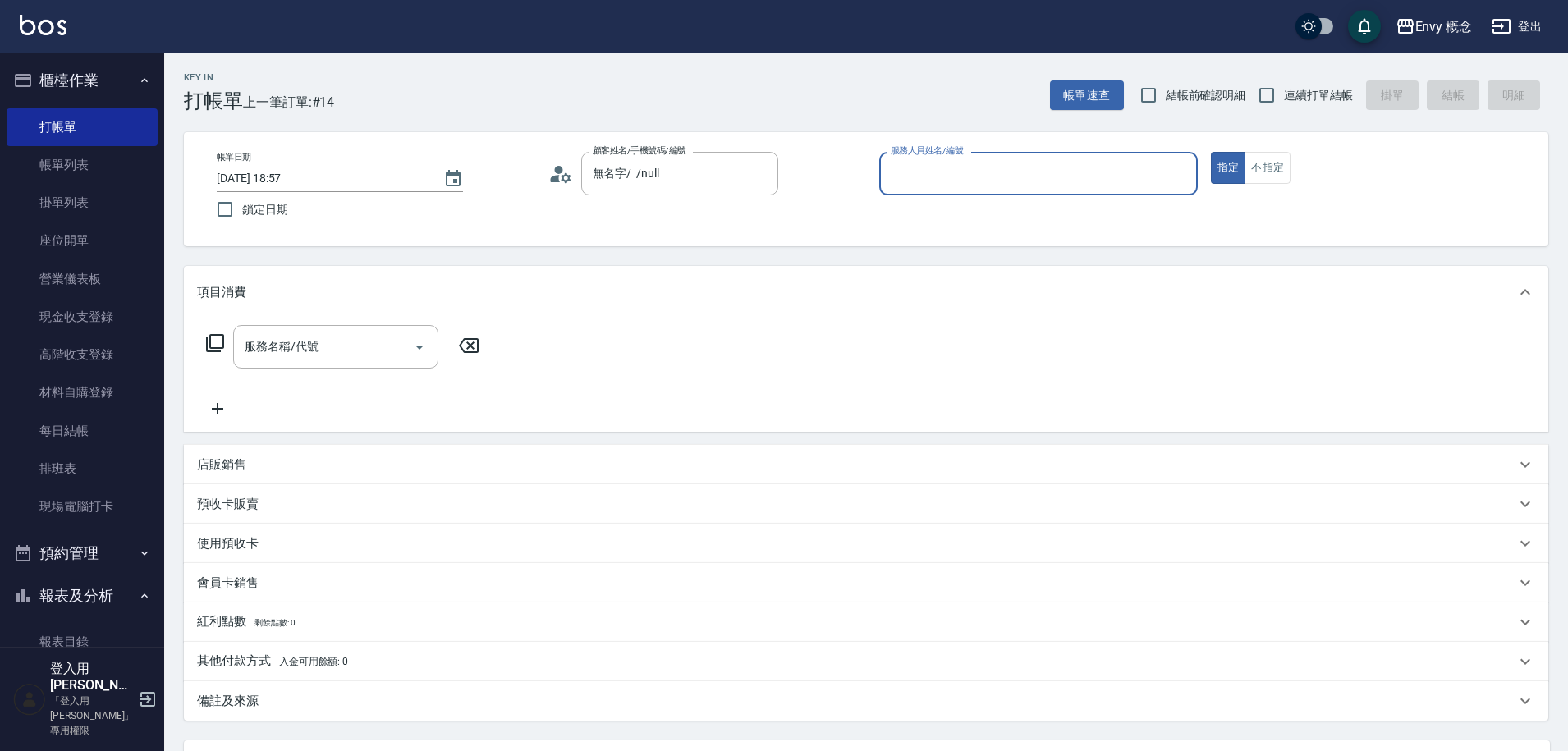
type input "無名字/ /null"
click at [967, 181] on input "服務人員姓名/編號" at bounding box center [1039, 174] width 304 height 29
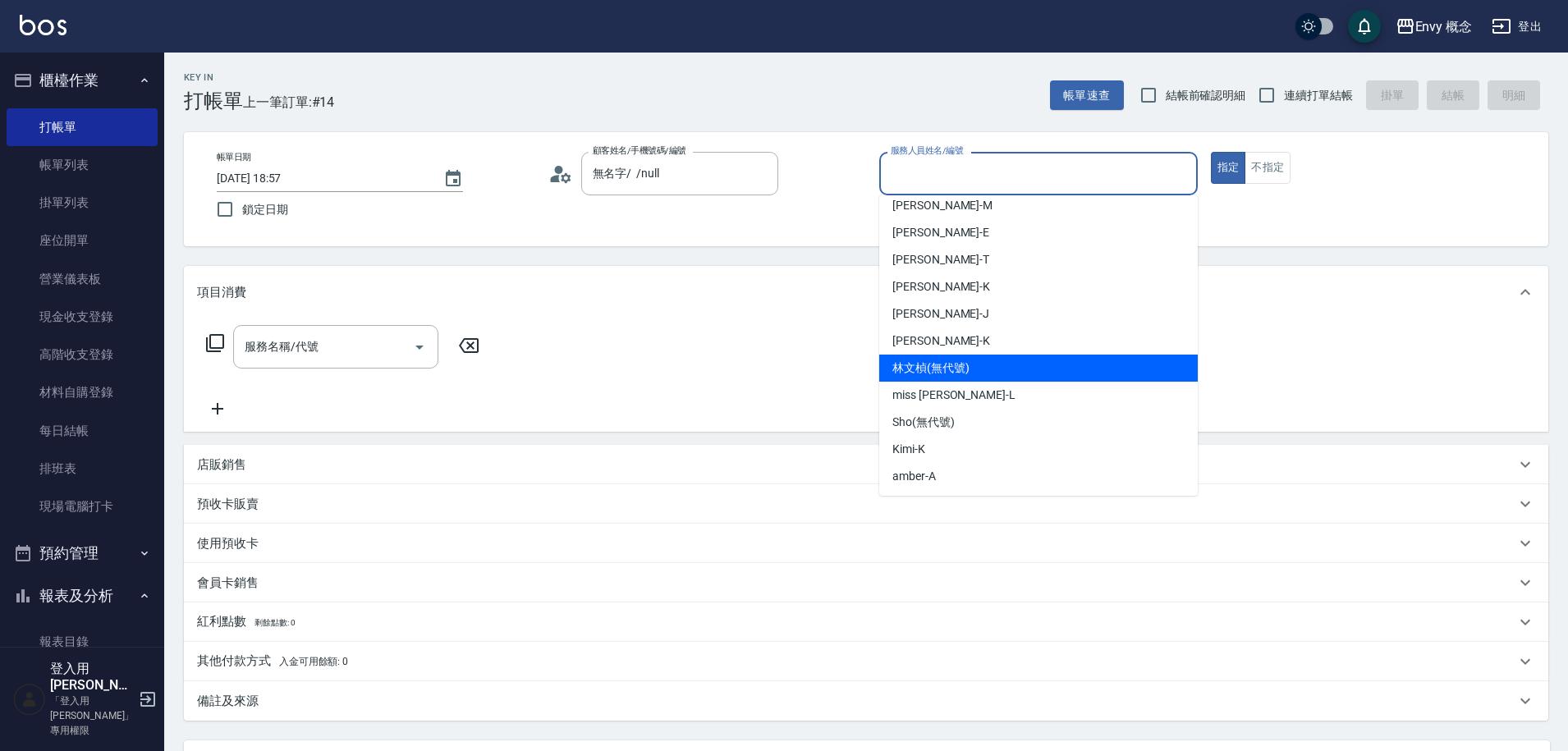
scroll to position [41, 0]
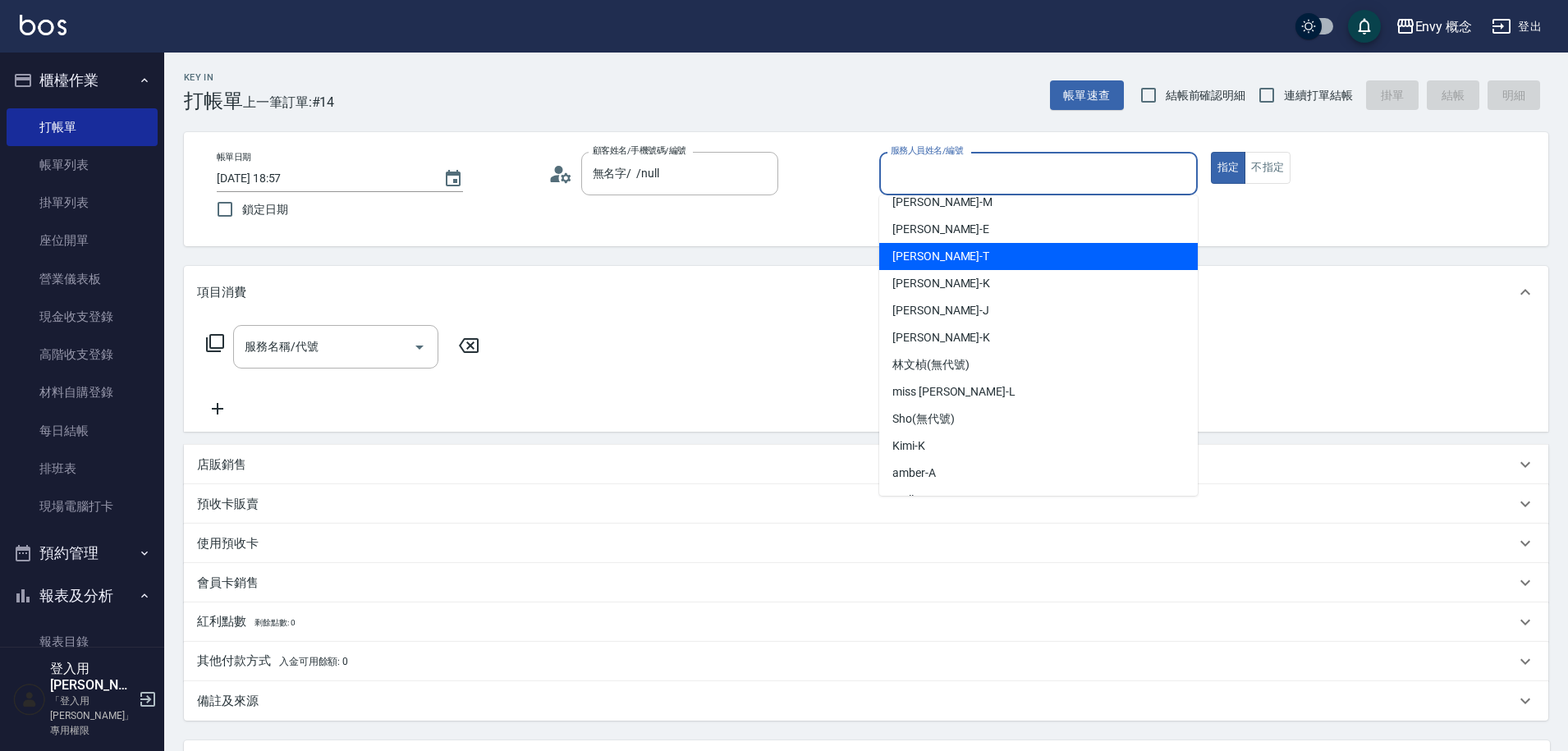
click at [911, 266] on div "[PERSON_NAME]" at bounding box center [1039, 256] width 318 height 27
type input "[PERSON_NAME]"
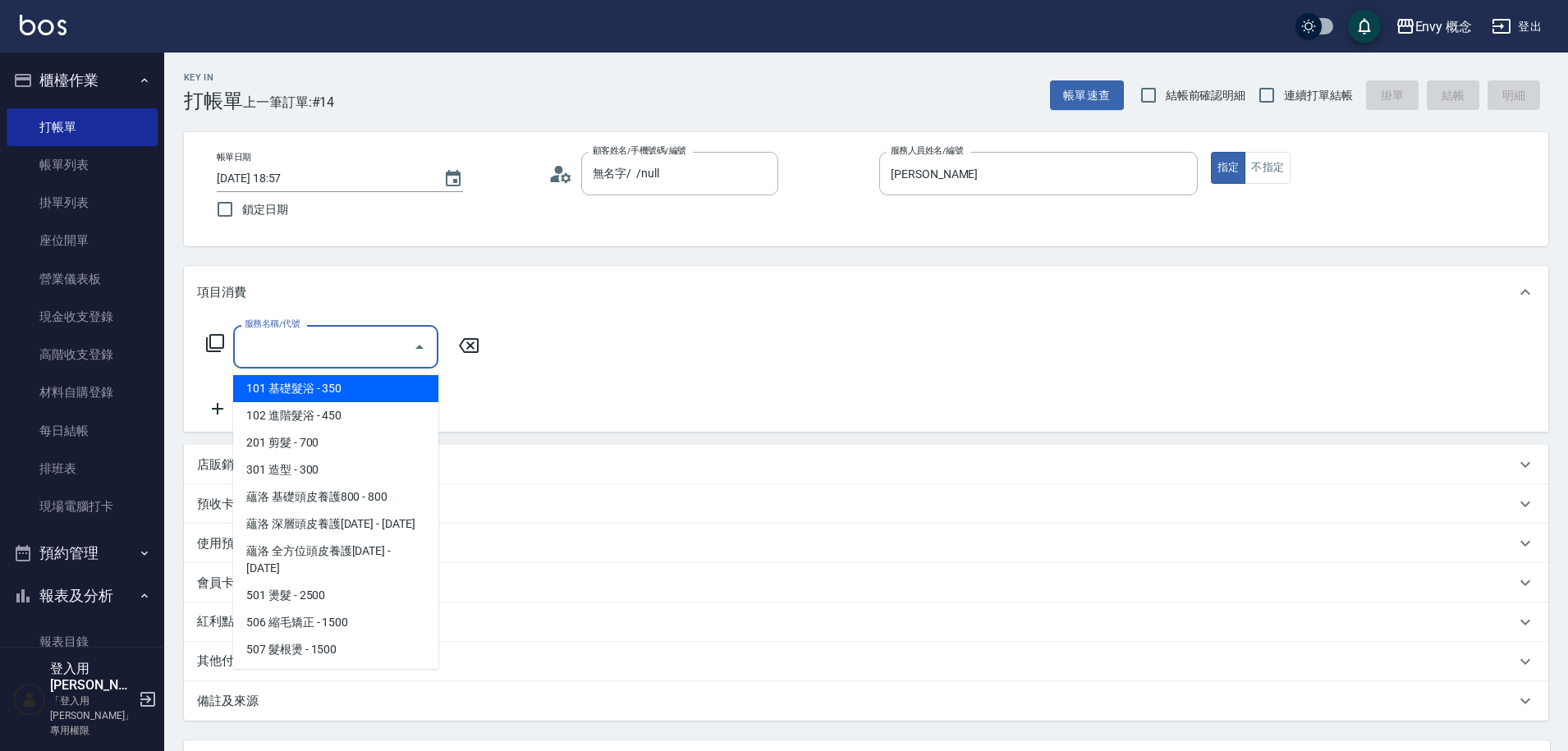
click at [362, 339] on input "服務名稱/代號" at bounding box center [323, 347] width 166 height 29
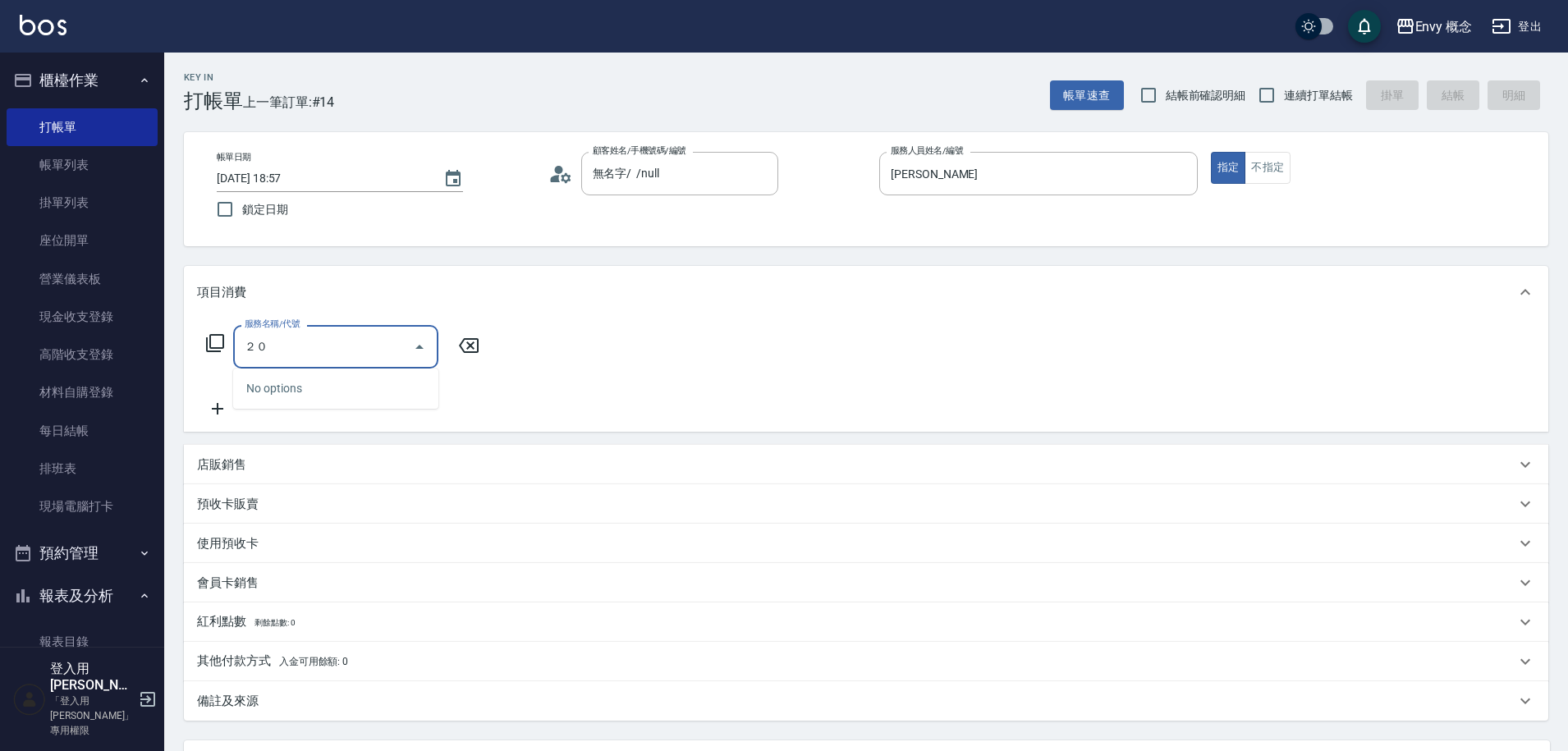
type input "２"
type input "７"
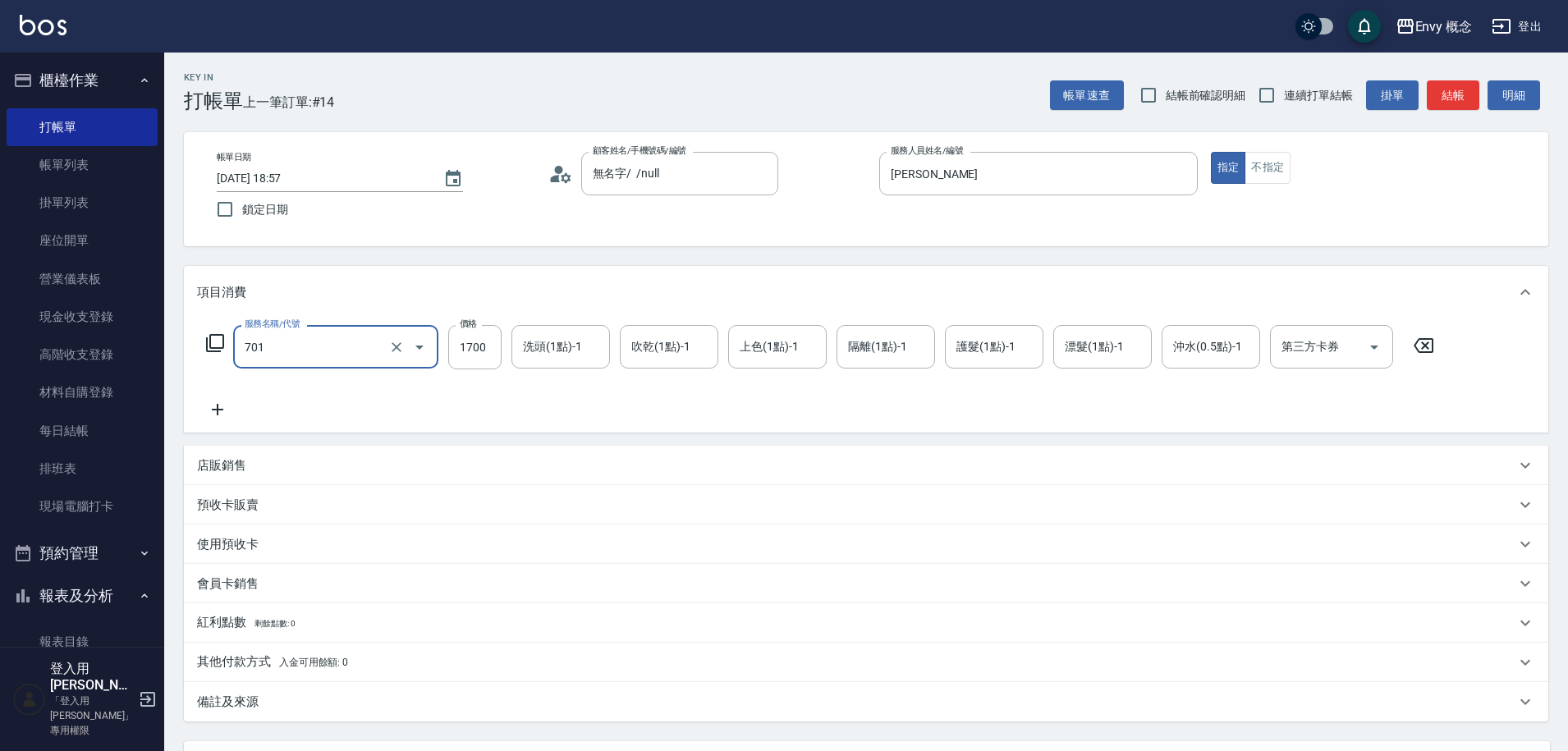
type input "701 染髮(701)"
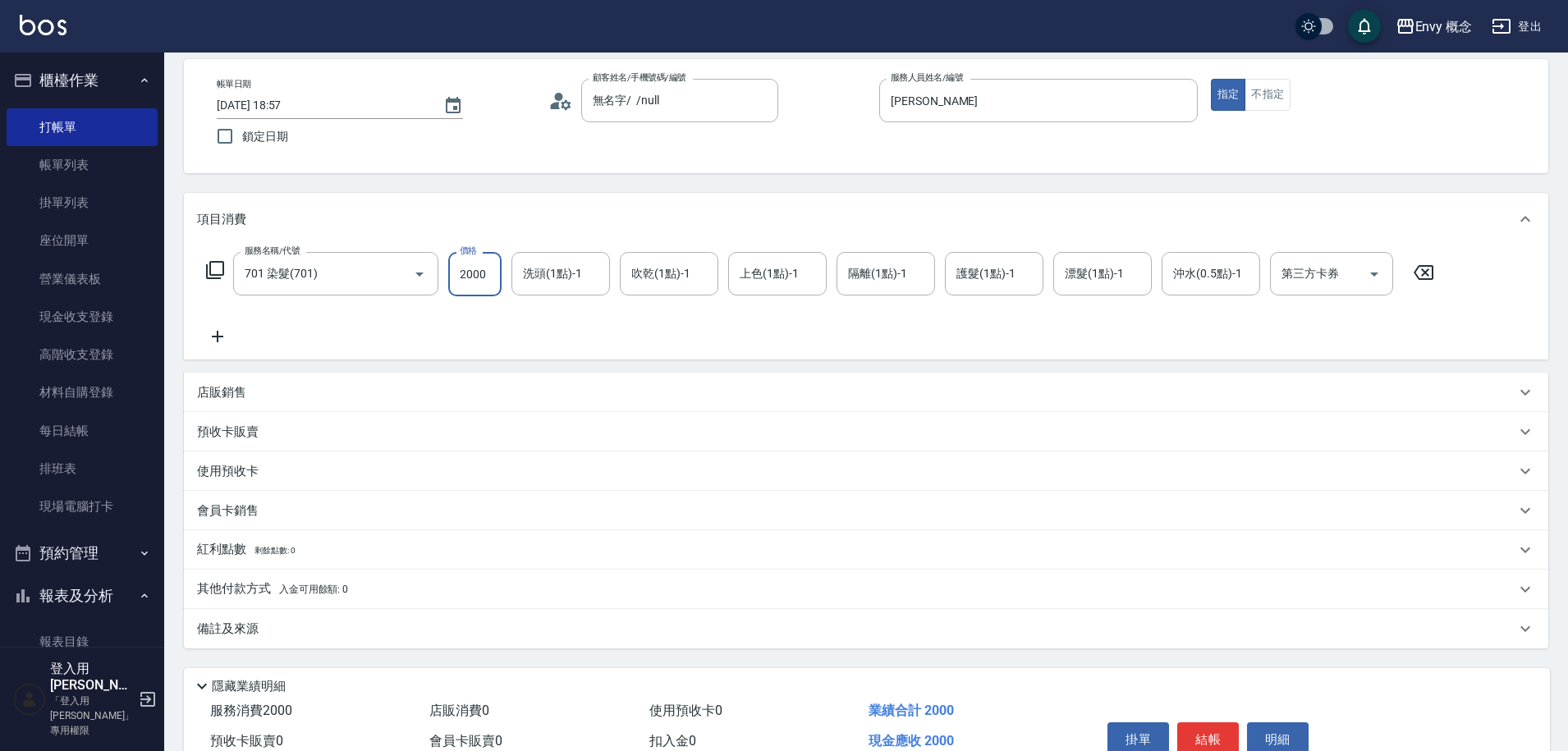
scroll to position [156, 0]
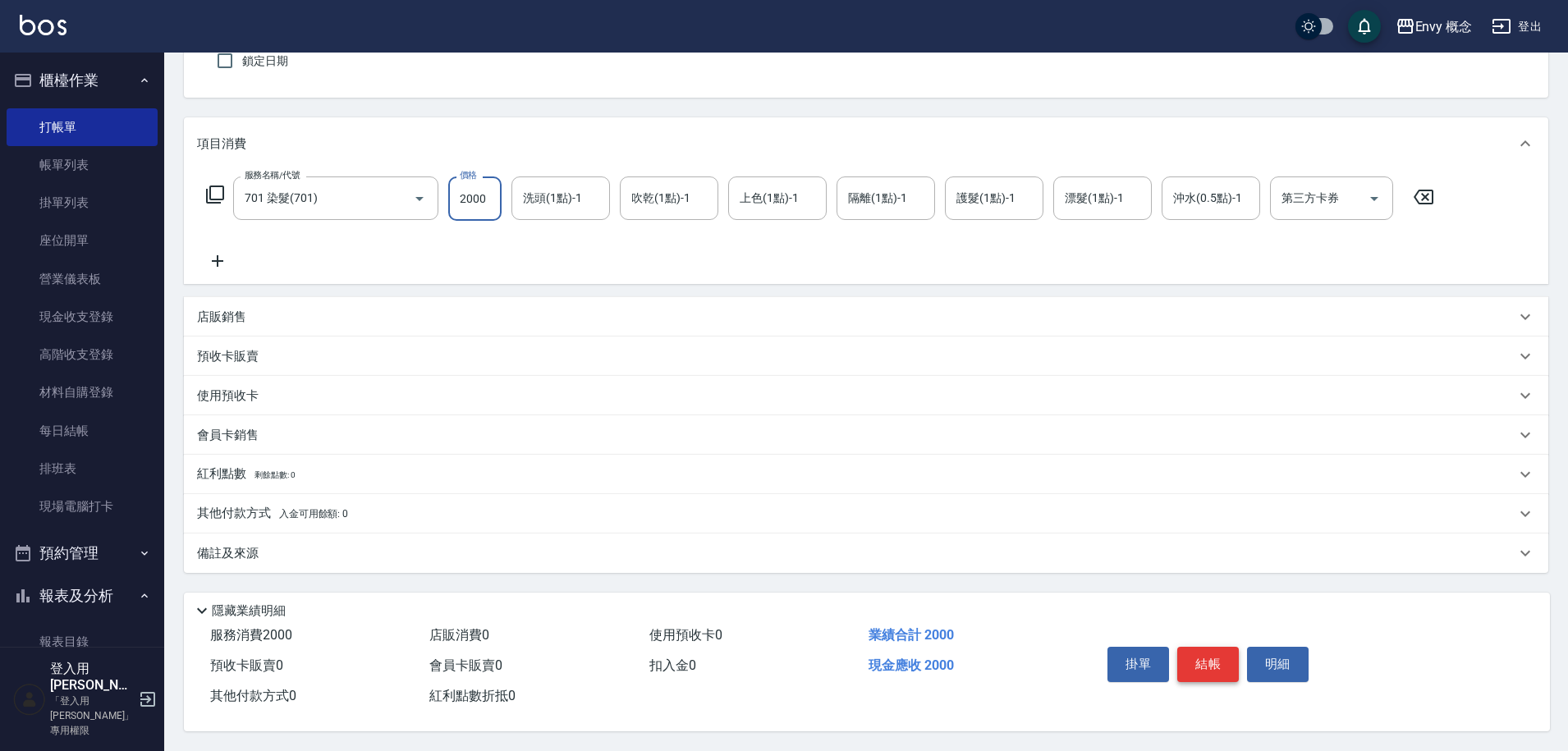
type input "2000"
click at [1213, 660] on button "結帳" at bounding box center [1209, 665] width 62 height 35
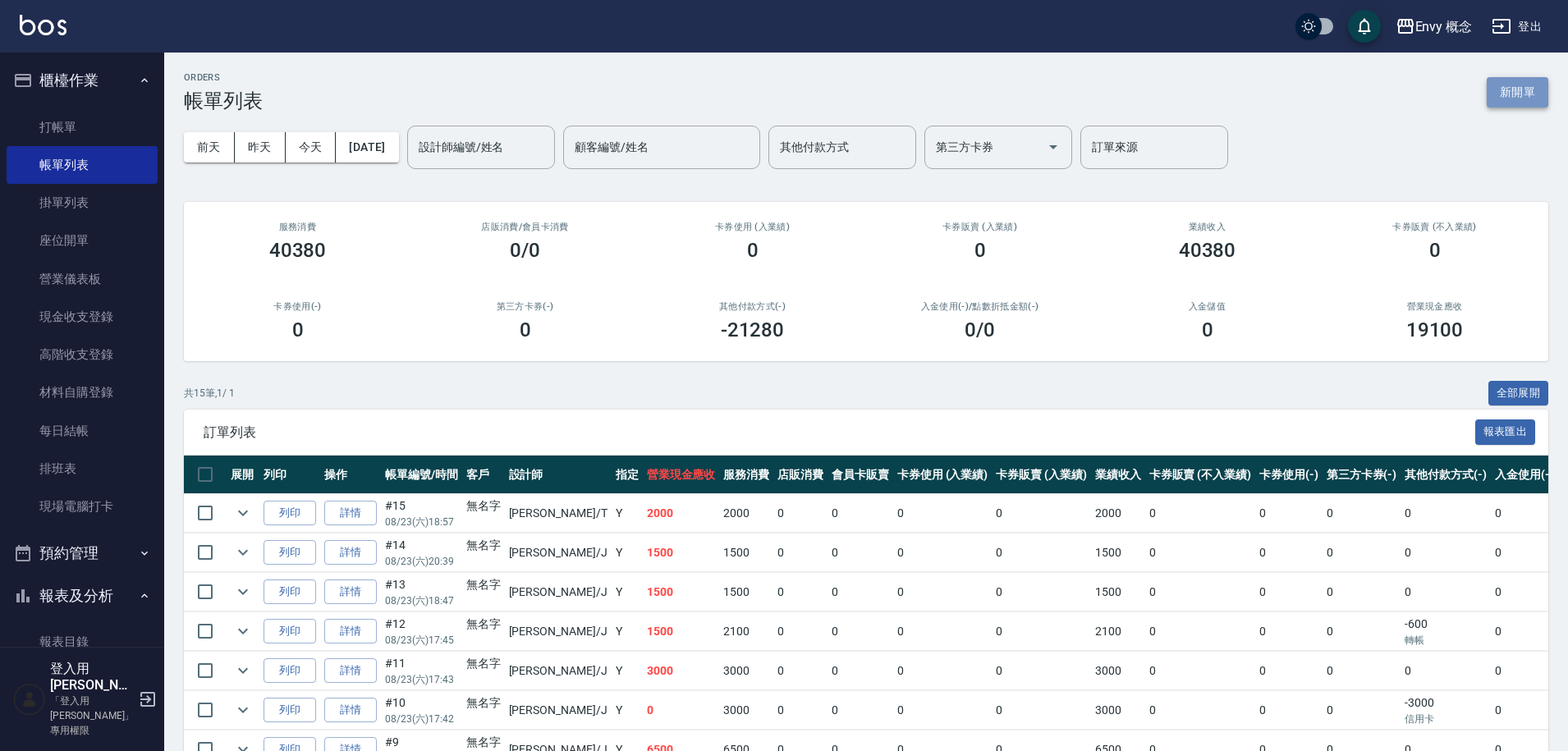
click at [1493, 89] on button "新開單" at bounding box center [1518, 92] width 62 height 30
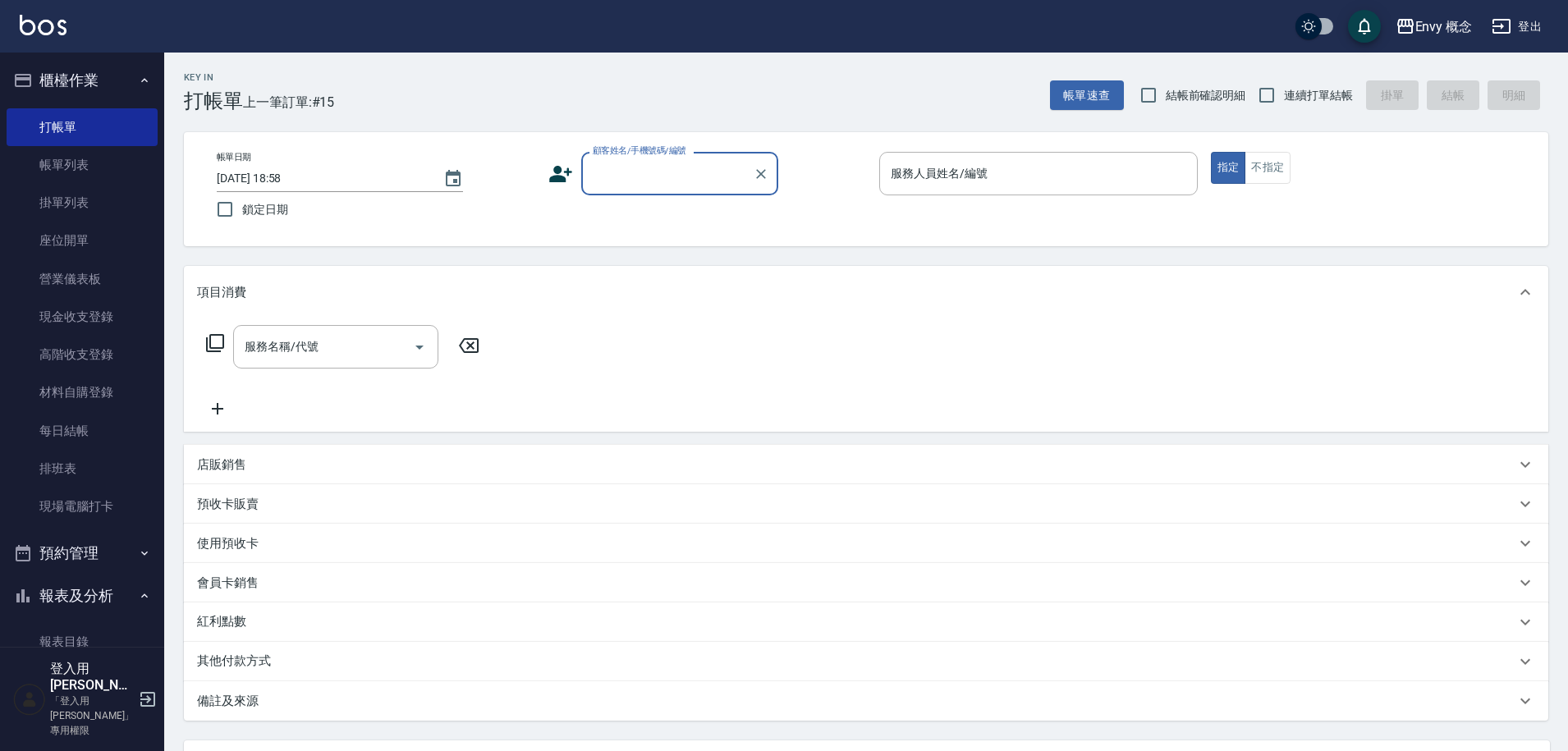
click at [634, 165] on input "顧客姓名/手機號碼/編號" at bounding box center [667, 174] width 158 height 29
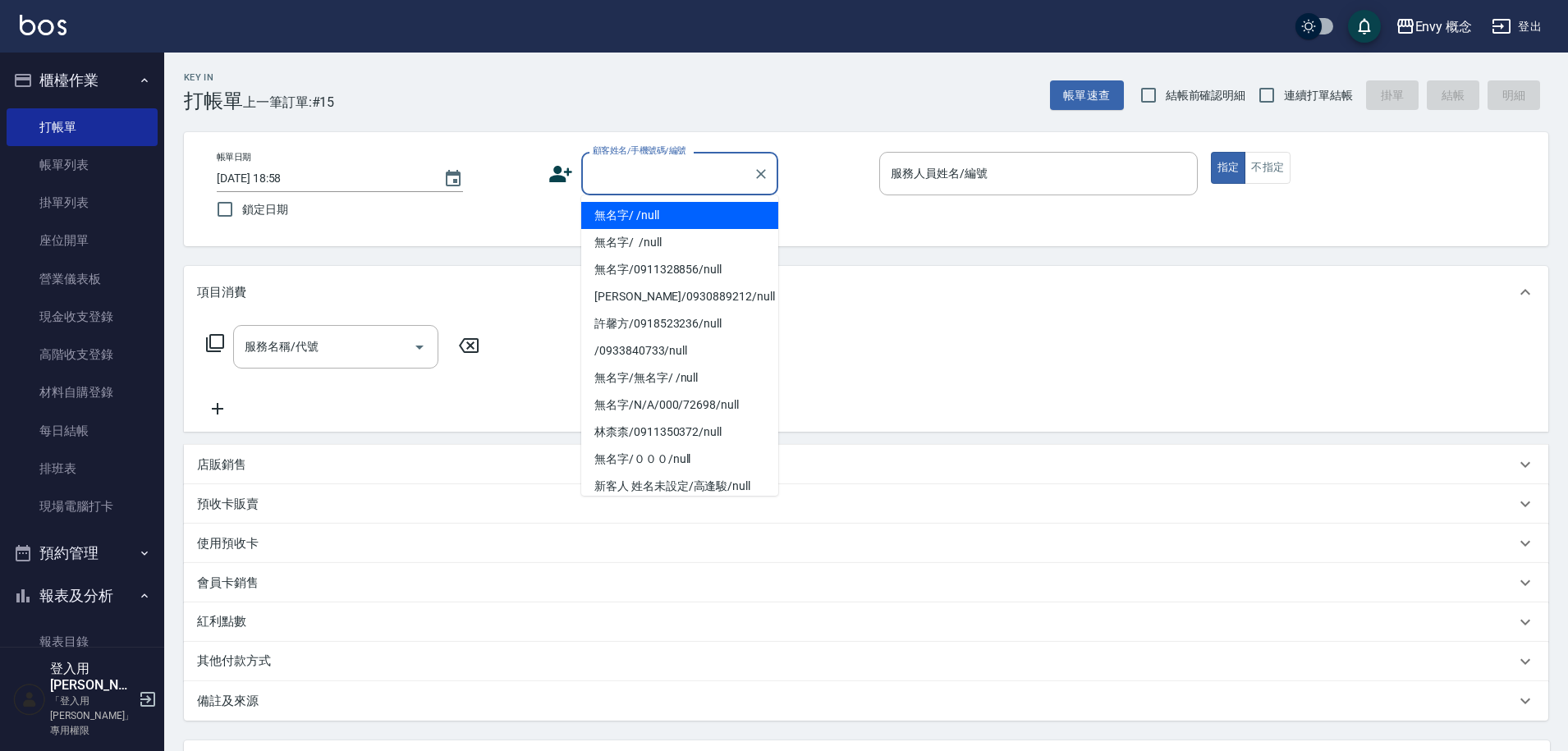
click at [652, 220] on li "無名字/ /null" at bounding box center [680, 216] width 197 height 27
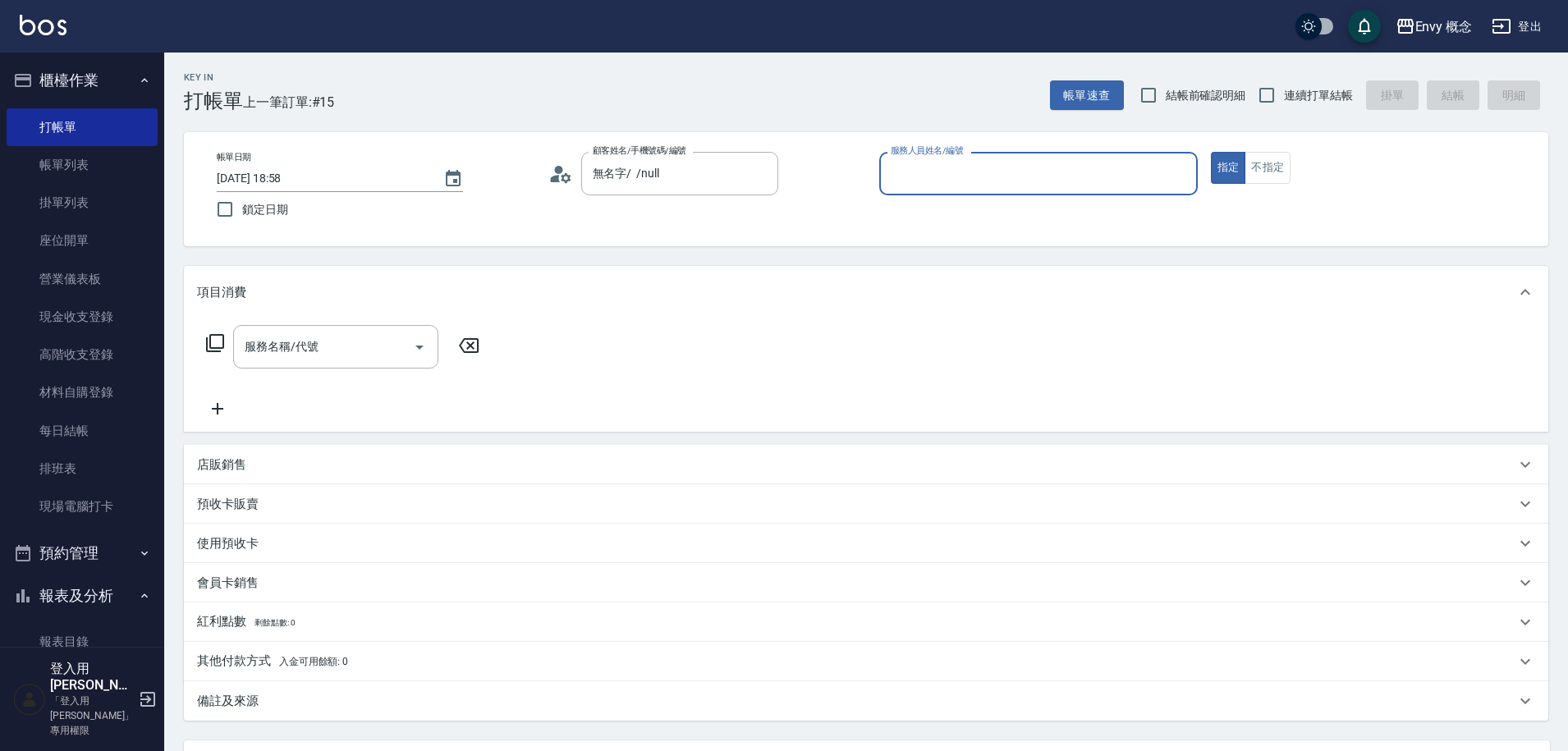
type input "無名字/ /null"
click at [978, 172] on input "服務人員姓名/編號" at bounding box center [1039, 174] width 304 height 29
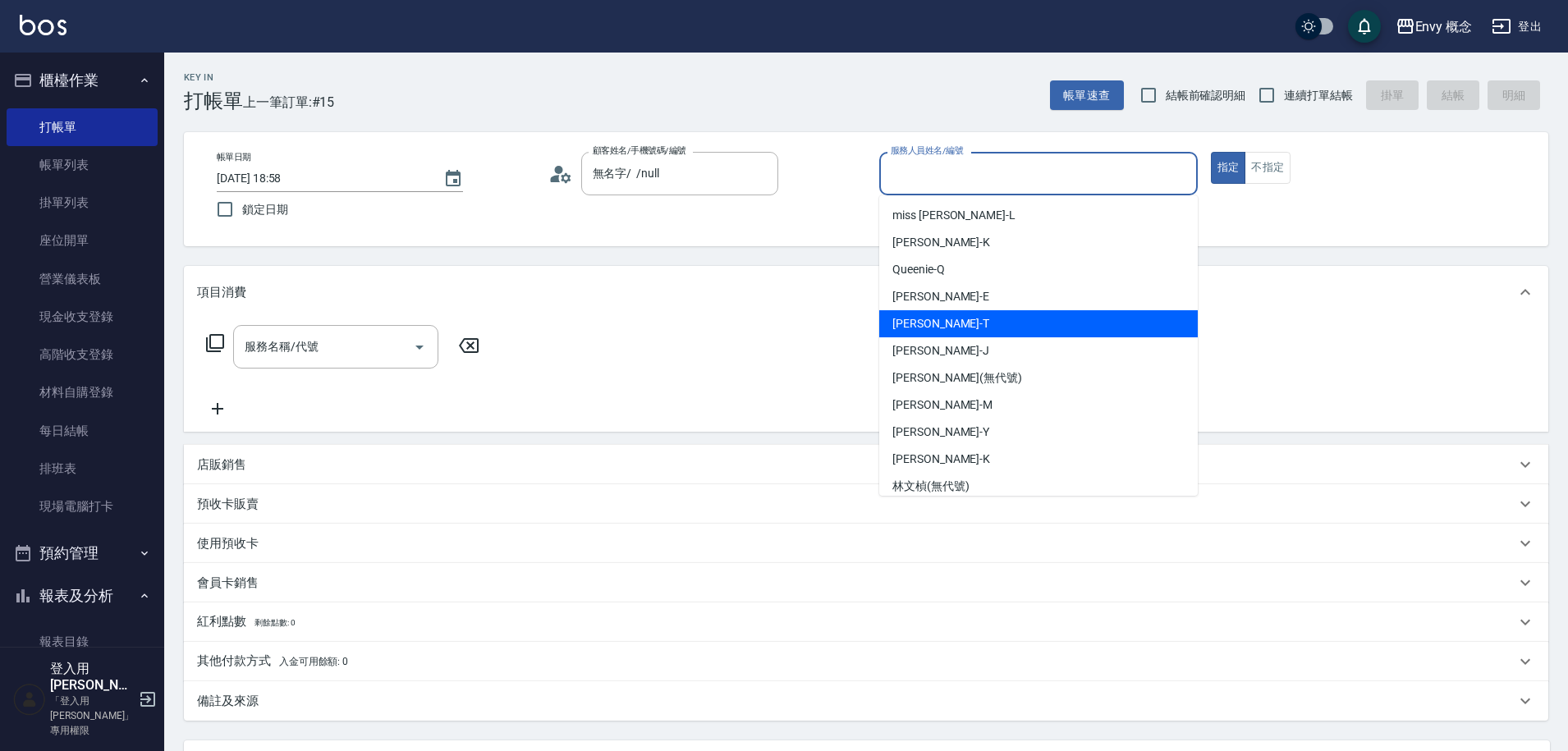
click at [1011, 313] on div "[PERSON_NAME]" at bounding box center [1039, 324] width 318 height 27
type input "[PERSON_NAME]"
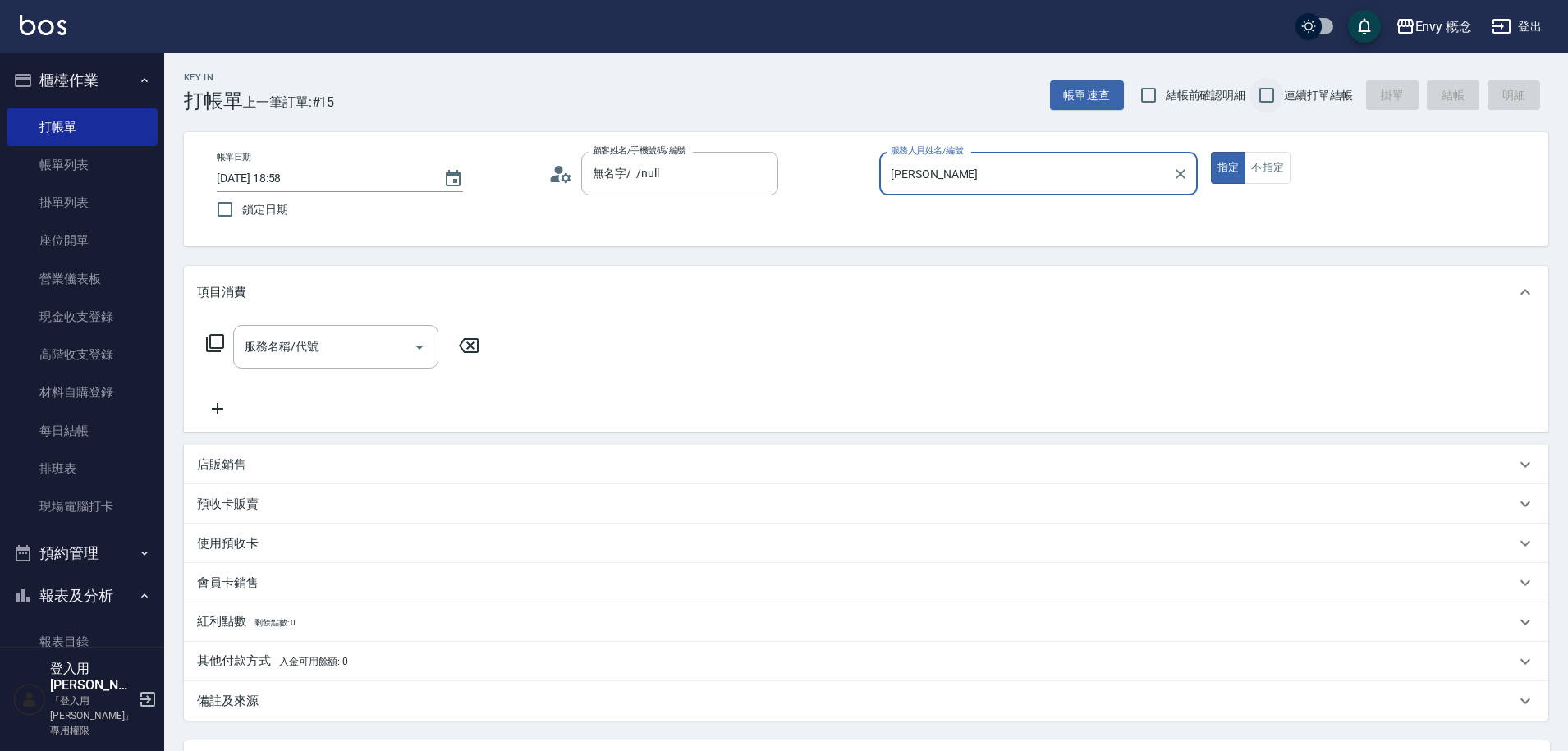
click at [1270, 94] on input "連續打單結帳" at bounding box center [1267, 96] width 35 height 35
checkbox input "true"
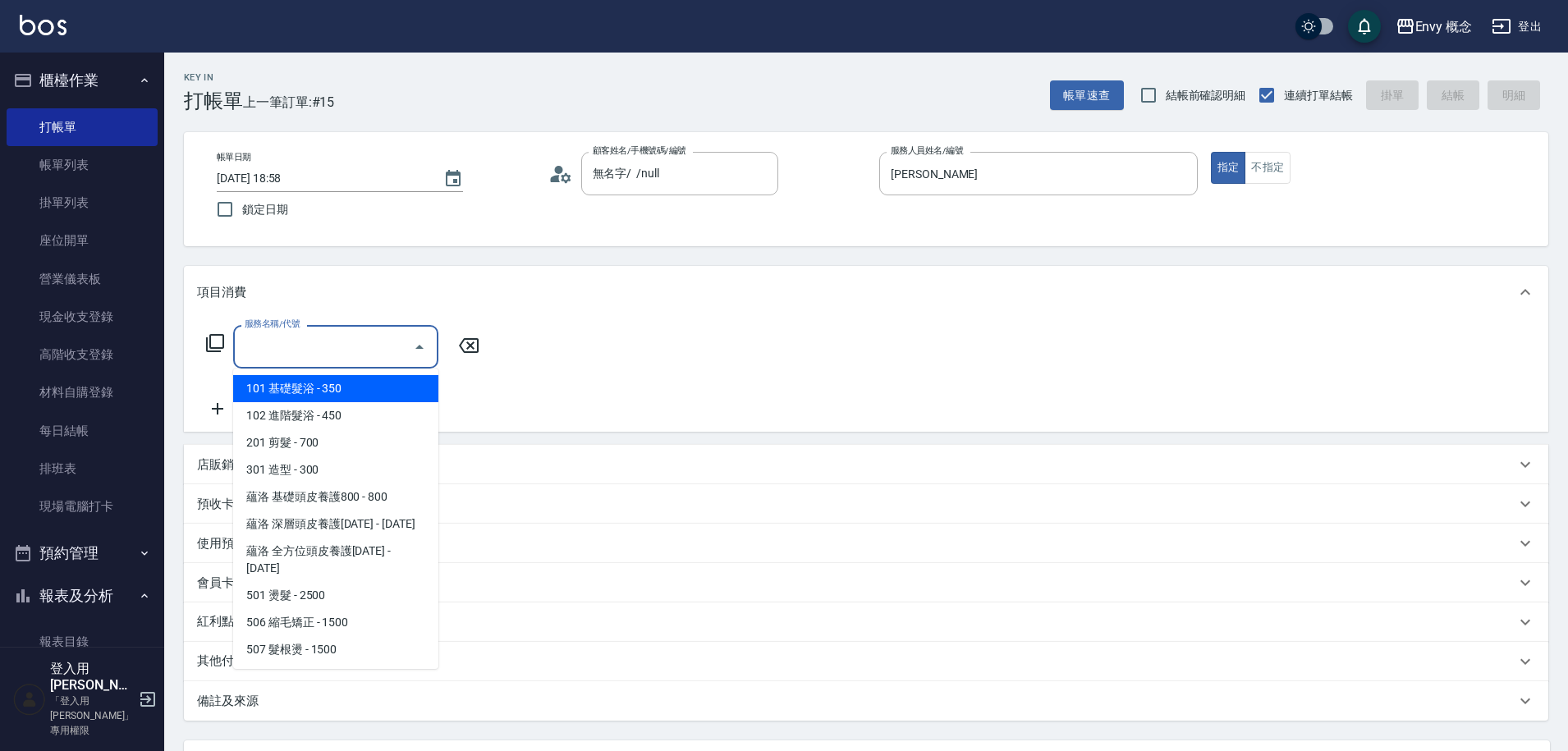
click at [369, 360] on input "服務名稱/代號" at bounding box center [323, 347] width 166 height 29
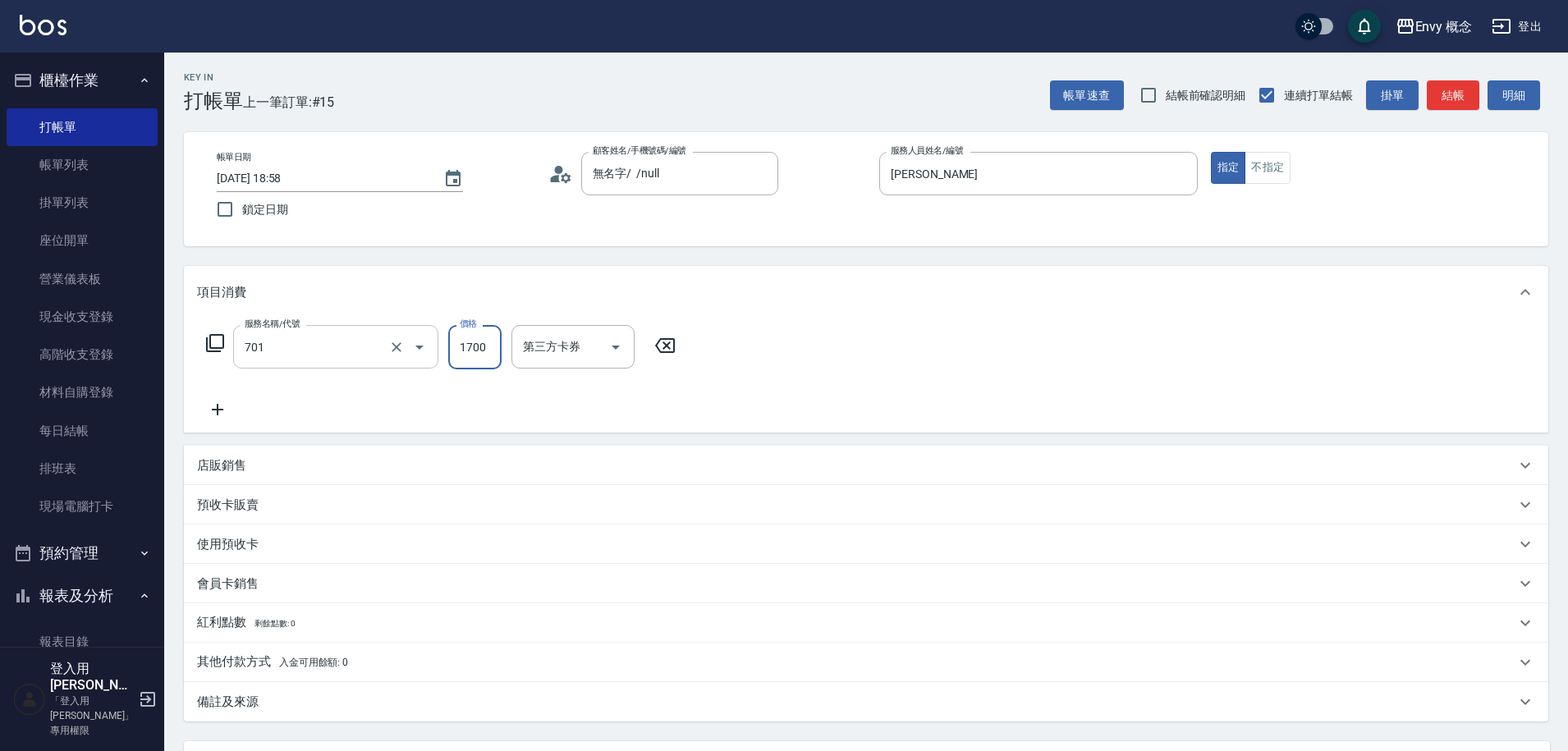
type input "701 染髮(701)"
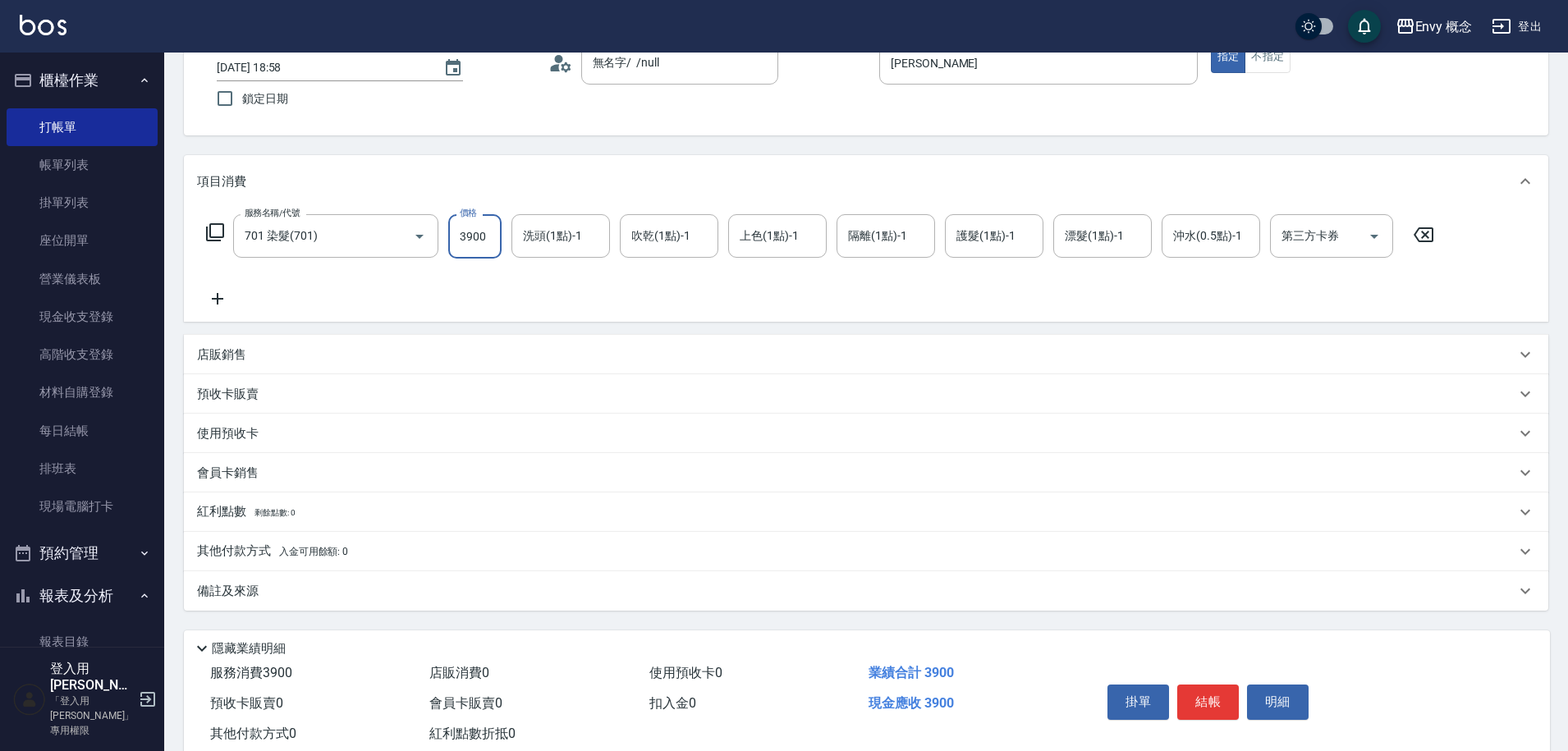
scroll to position [156, 0]
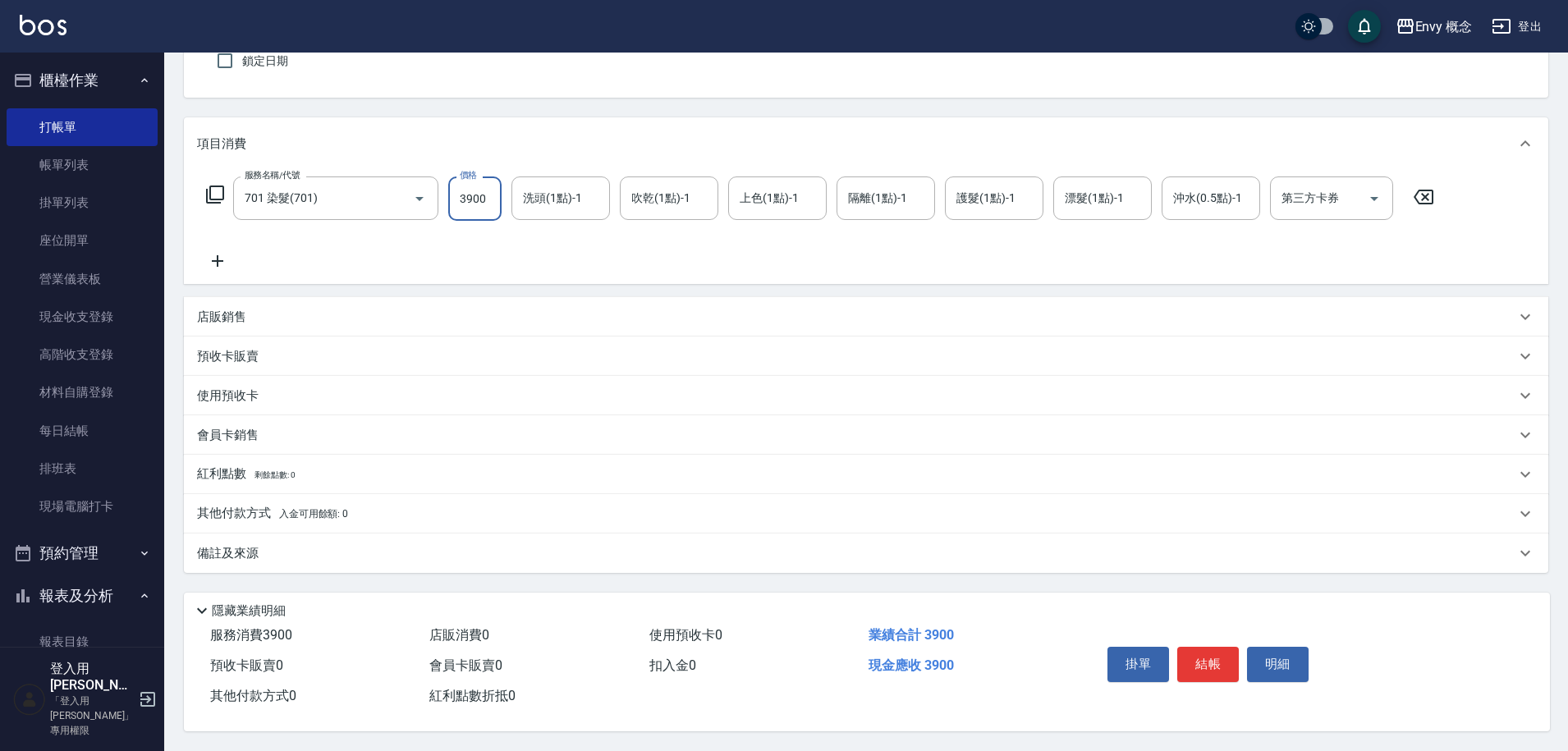
type input "3900"
click at [230, 505] on p "其他付款方式 入金可用餘額: 0" at bounding box center [273, 514] width 151 height 18
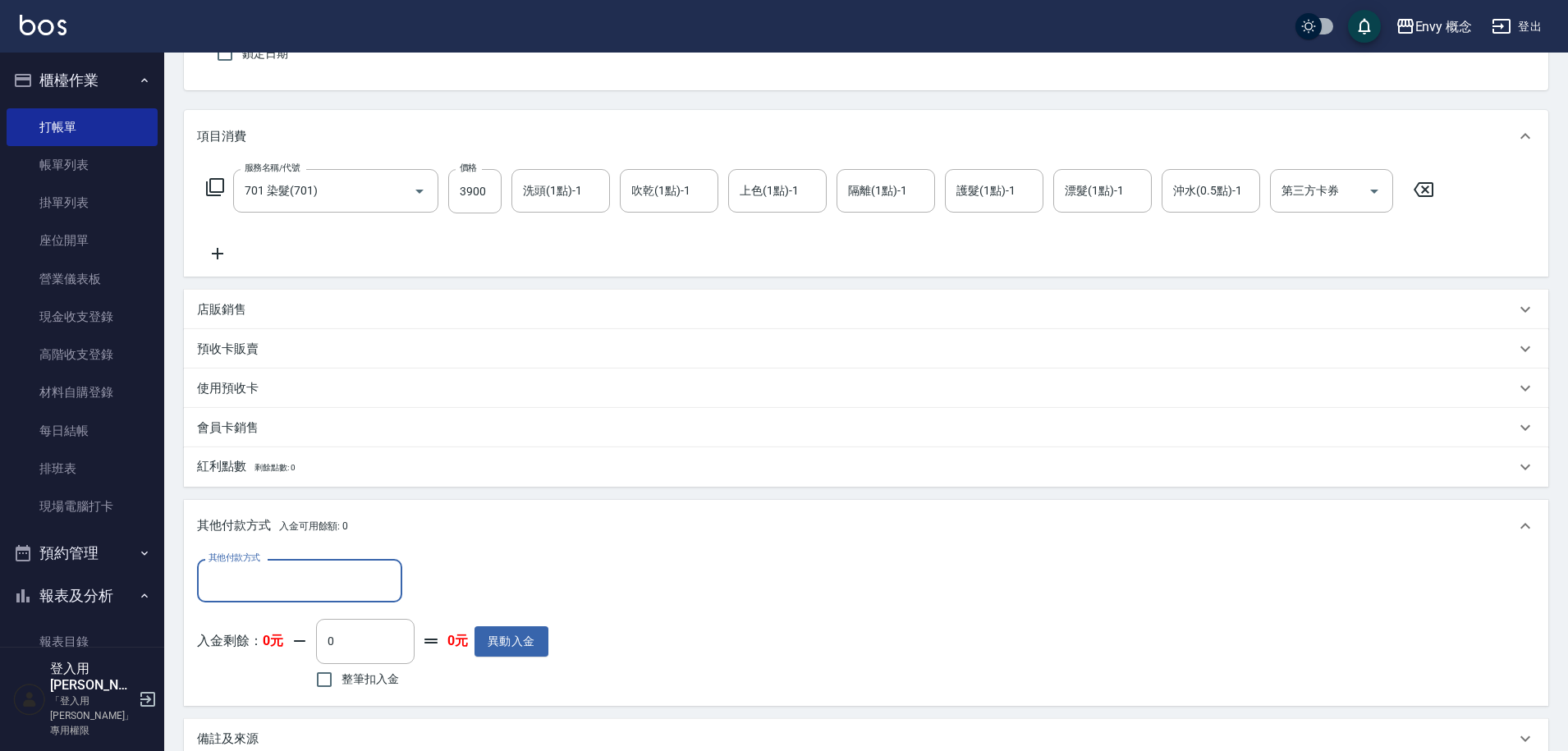
scroll to position [0, 0]
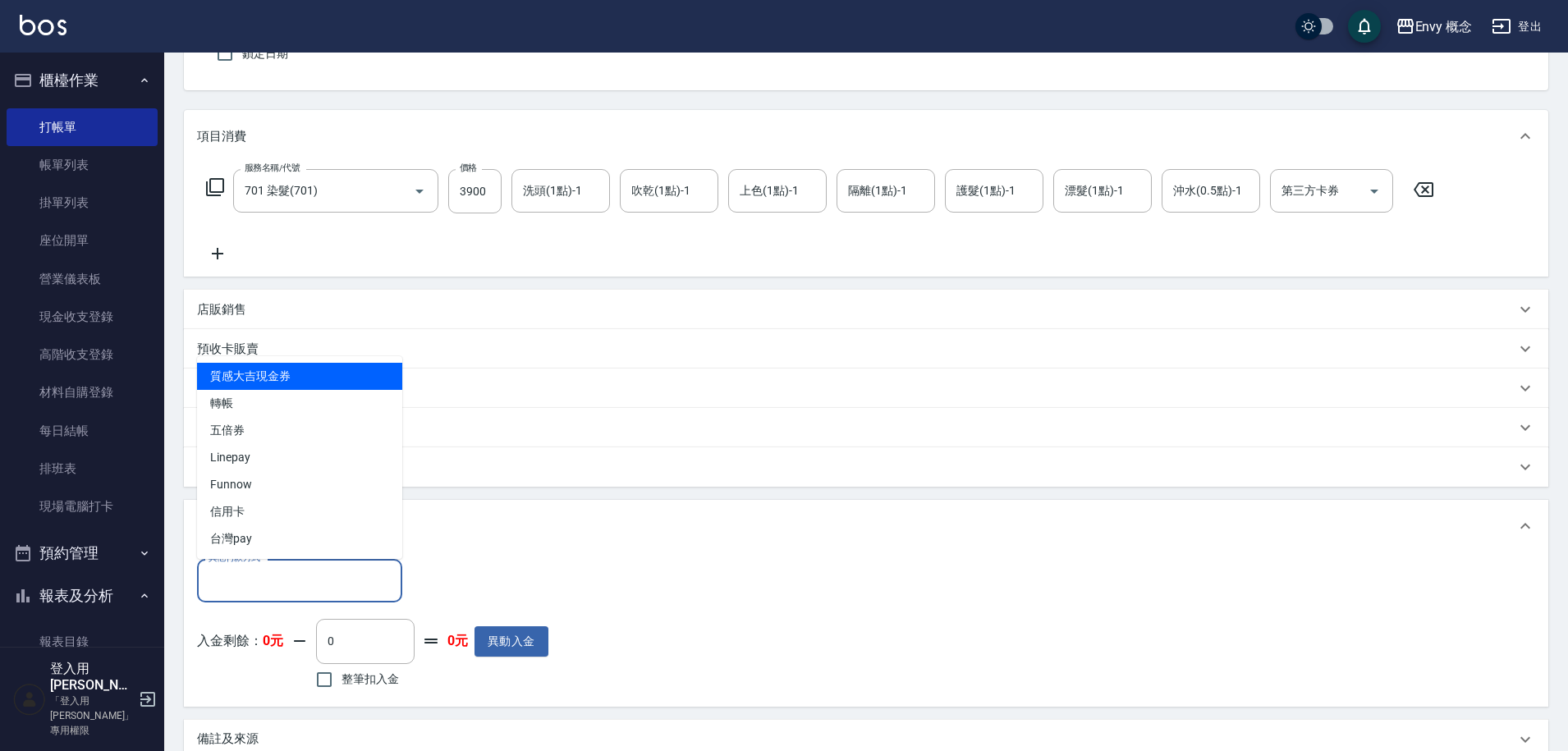
click at [317, 579] on input "其他付款方式" at bounding box center [299, 581] width 191 height 29
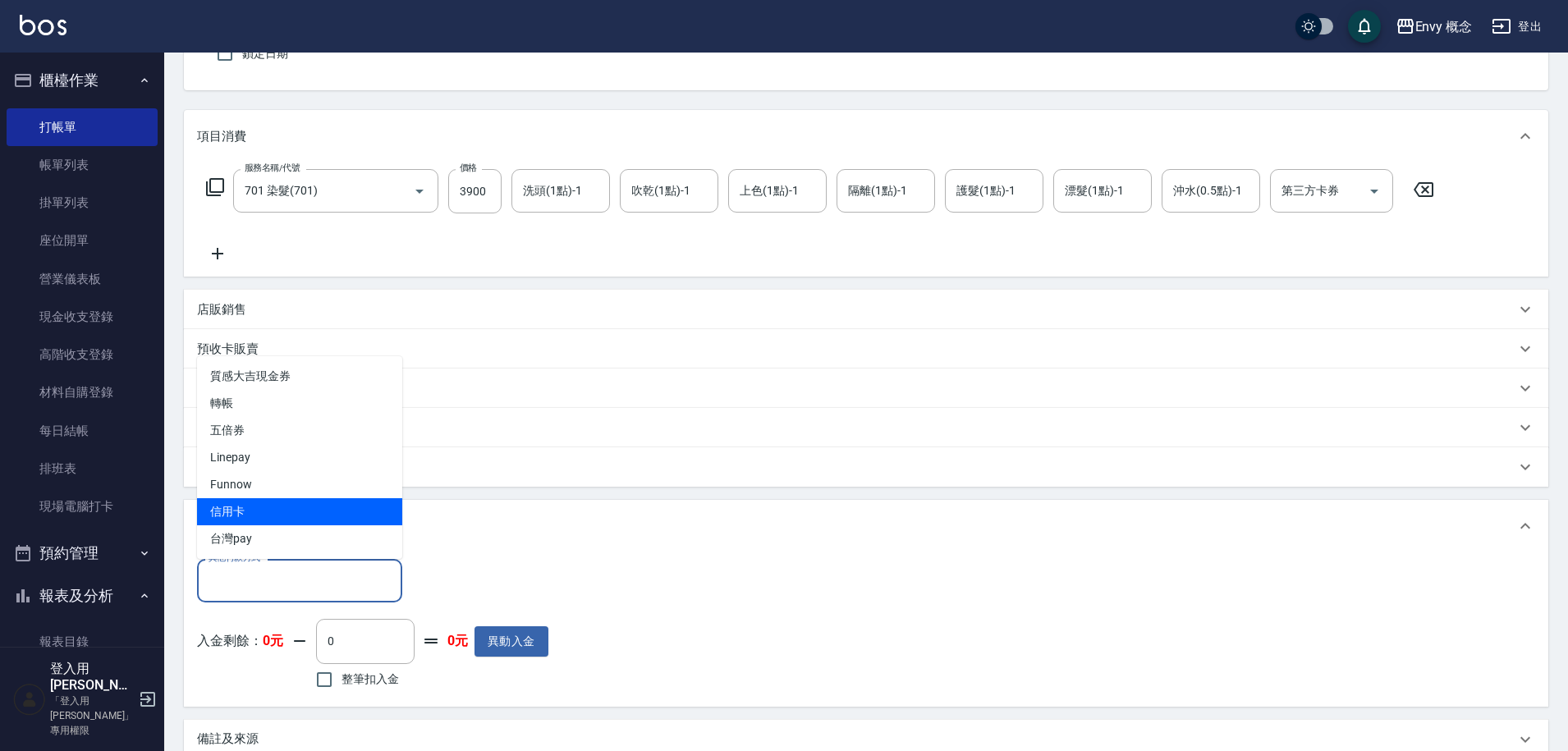
click at [287, 499] on span "信用卡" at bounding box center [300, 512] width 205 height 27
type input "信用卡"
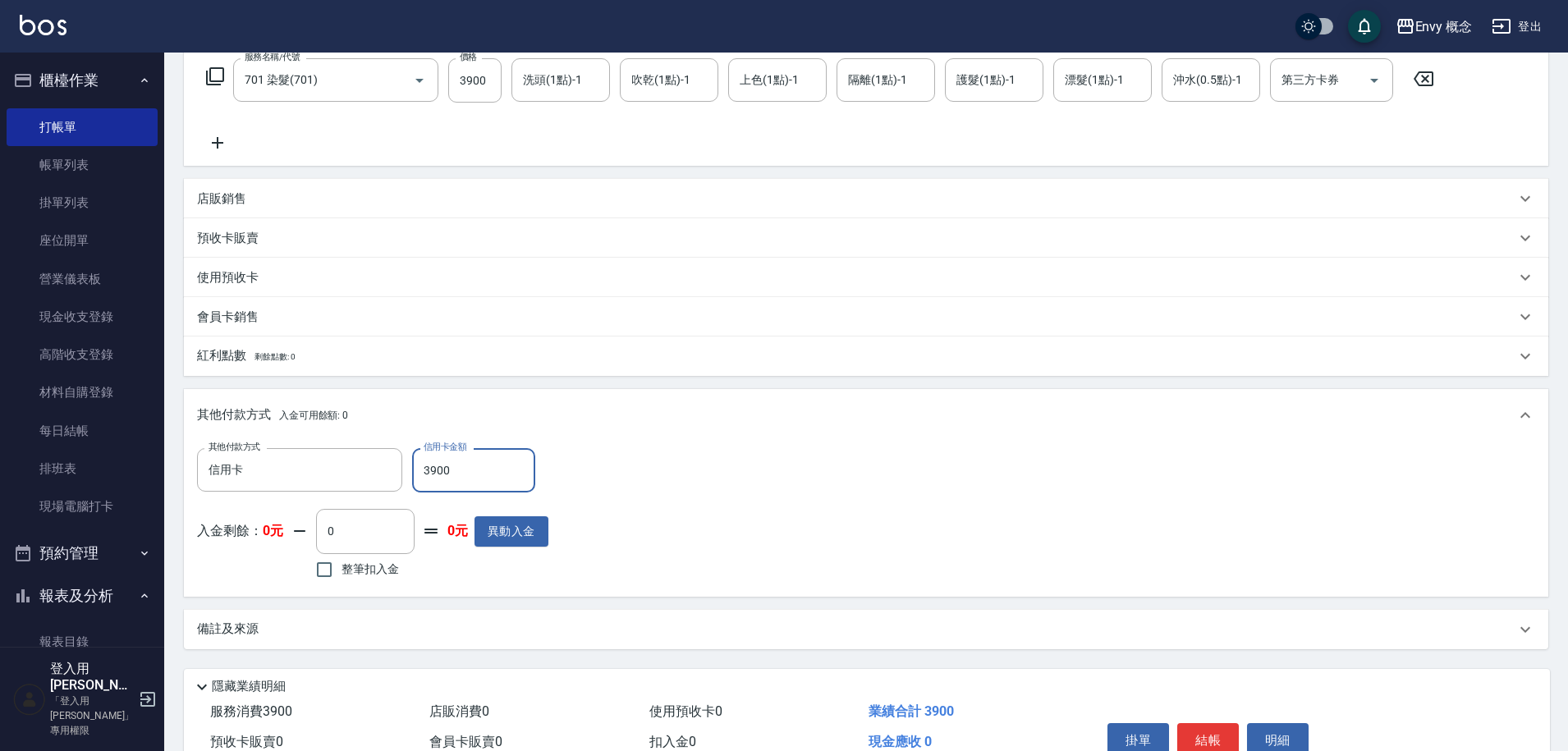
scroll to position [350, 0]
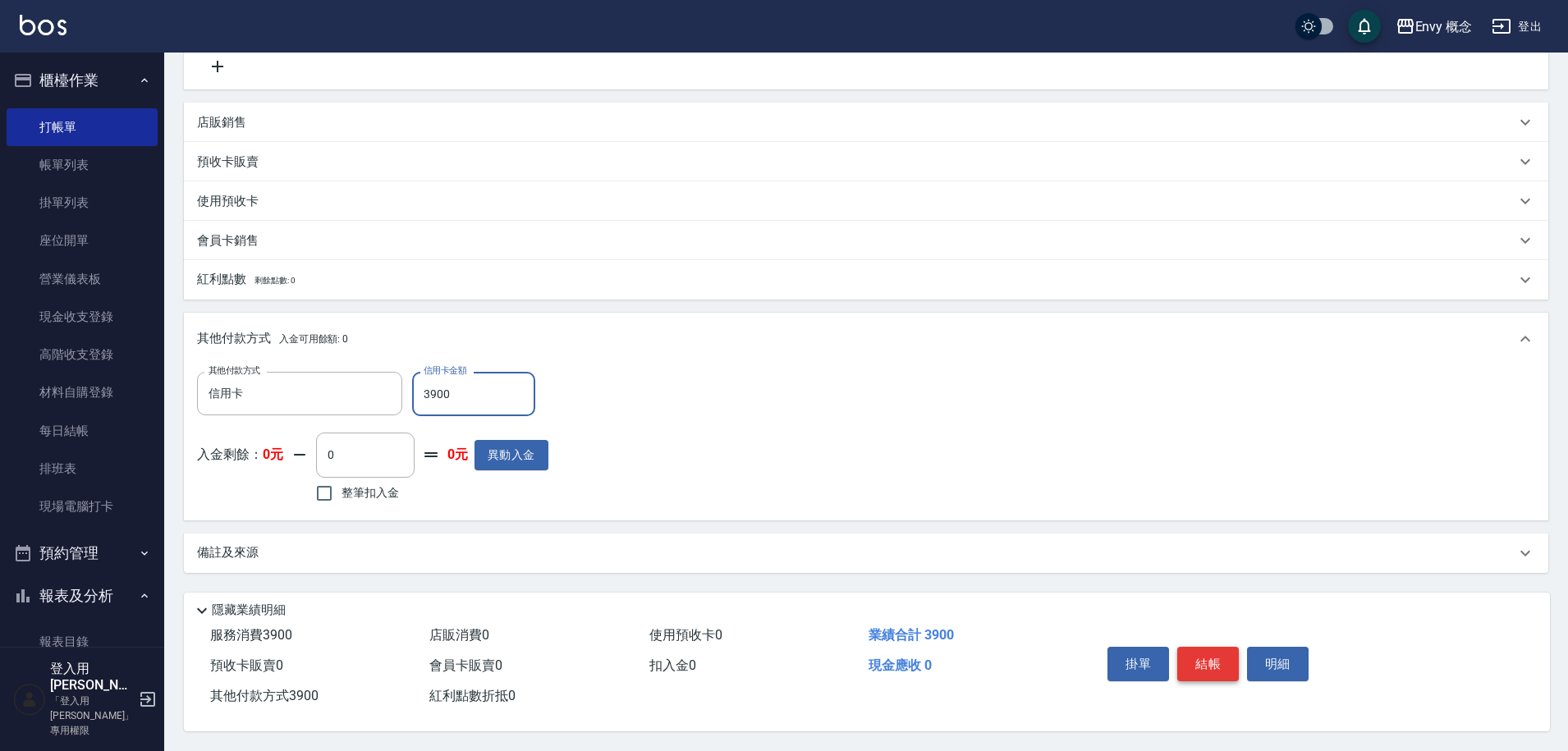
type input "3900"
click at [1191, 647] on button "結帳" at bounding box center [1209, 665] width 62 height 35
type input "2025/08/23 18:59"
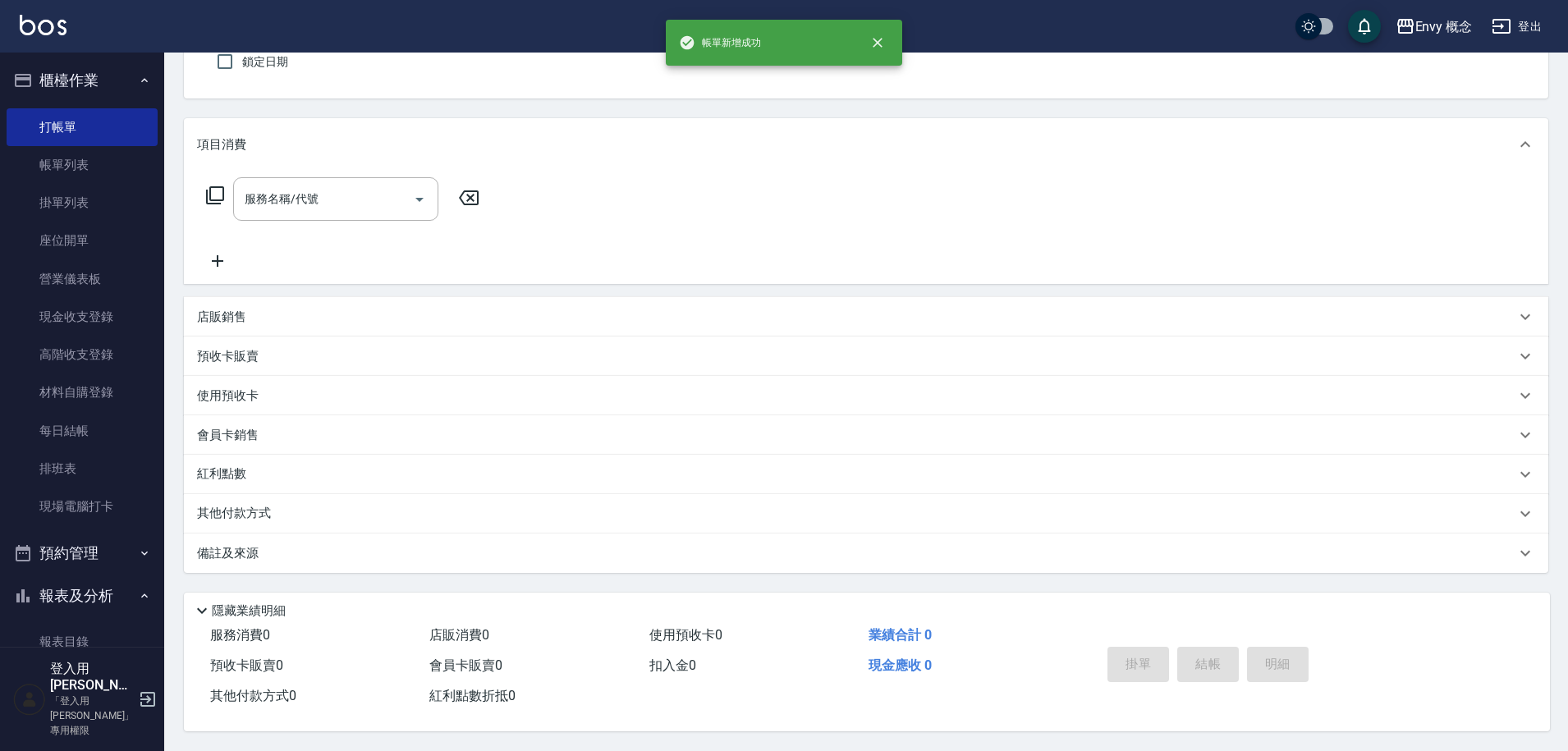
scroll to position [0, 0]
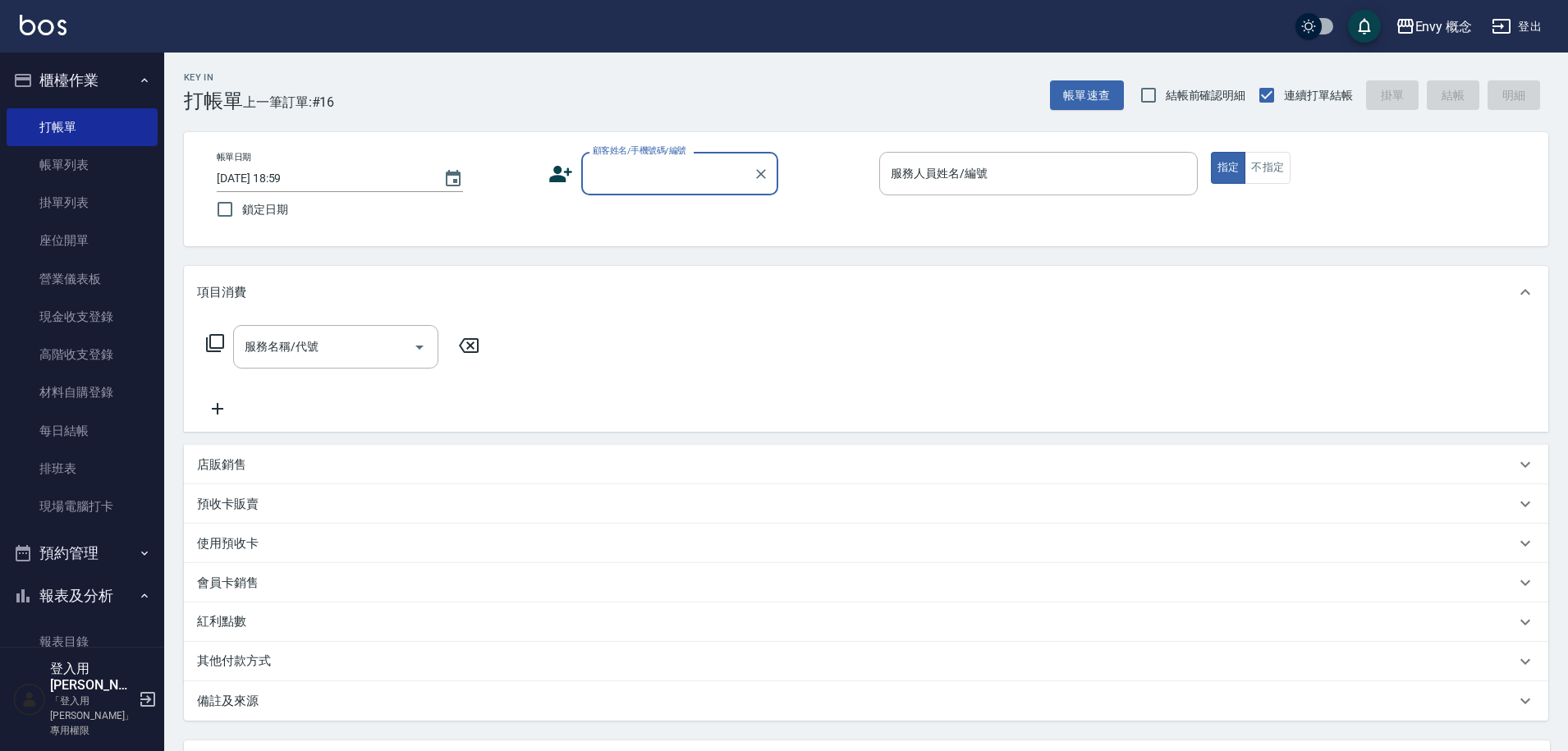
click at [605, 181] on input "顧客姓名/手機號碼/編號" at bounding box center [667, 174] width 158 height 29
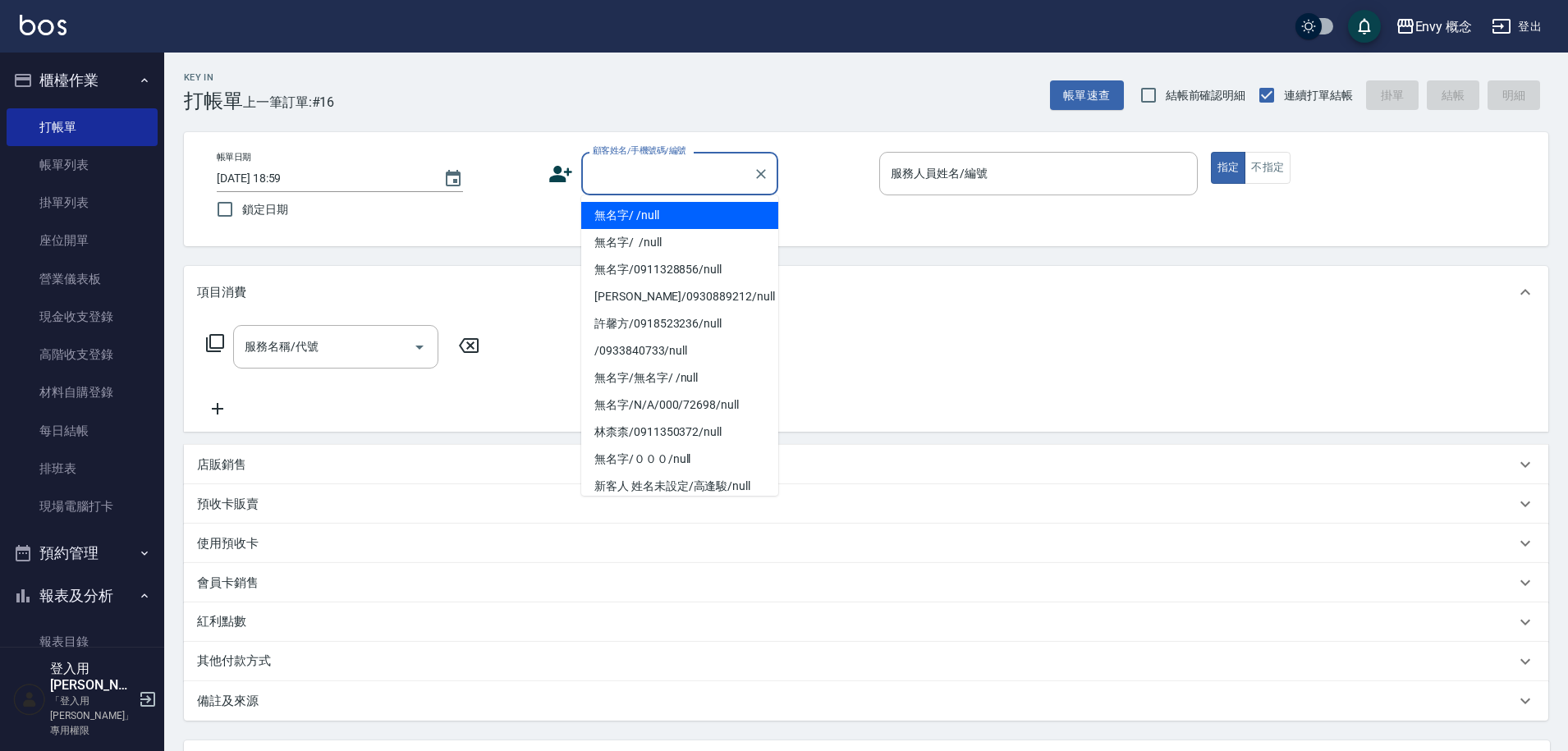
click at [650, 220] on li "無名字/ /null" at bounding box center [680, 216] width 197 height 27
type input "無名字/ /null"
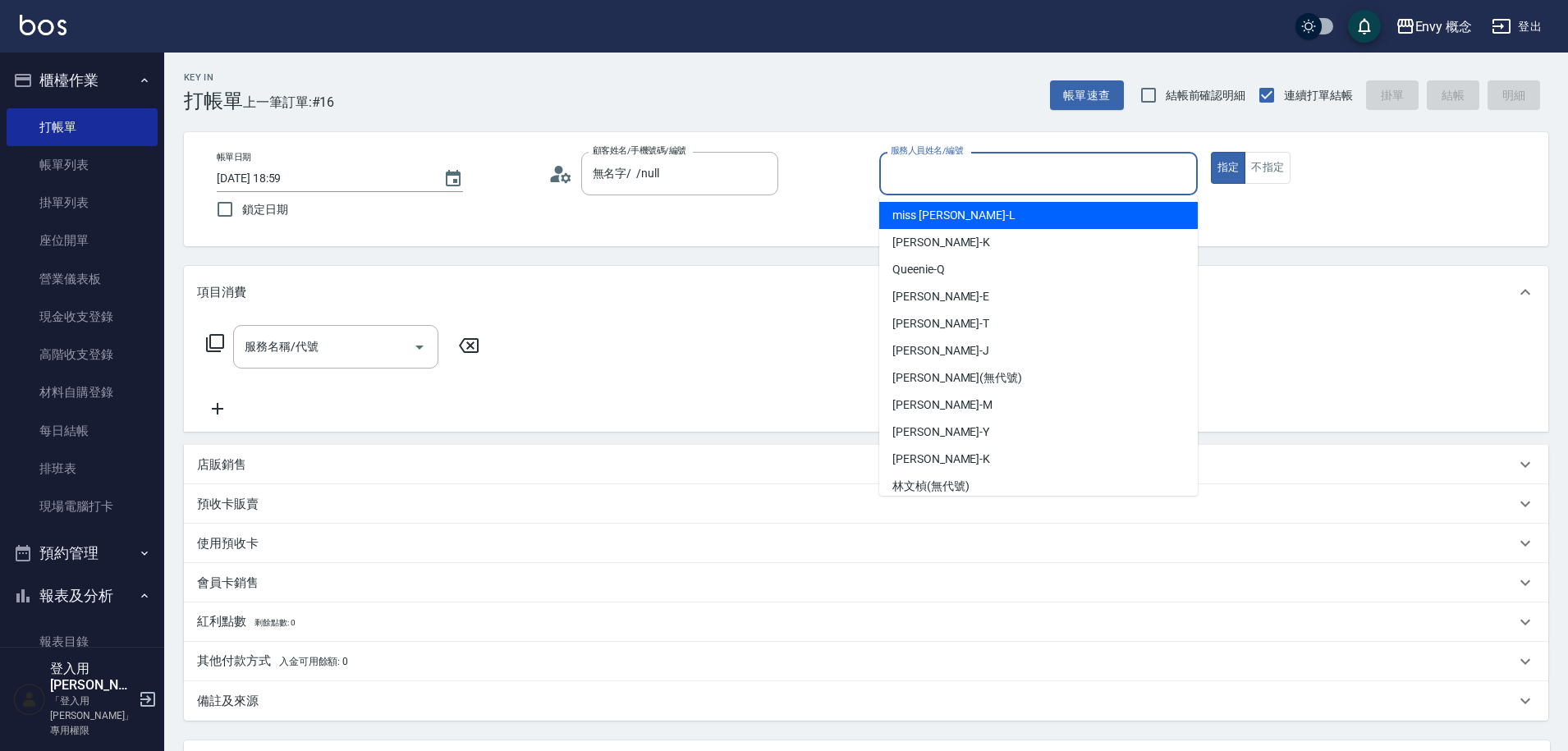
click at [996, 165] on input "服務人員姓名/編號" at bounding box center [1039, 174] width 304 height 29
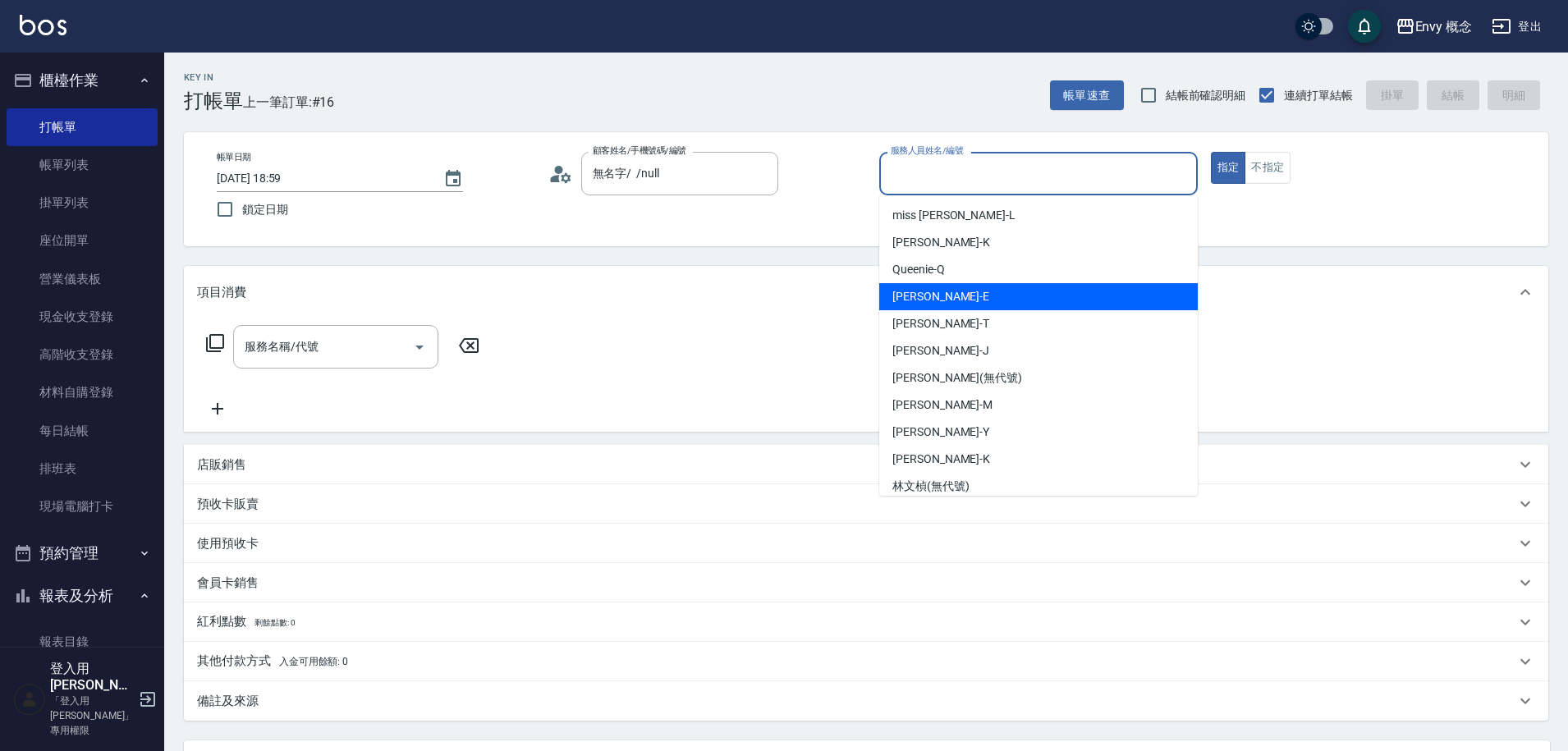
click at [1002, 308] on div "Erica -E" at bounding box center [1039, 297] width 318 height 27
type input "Erica-E"
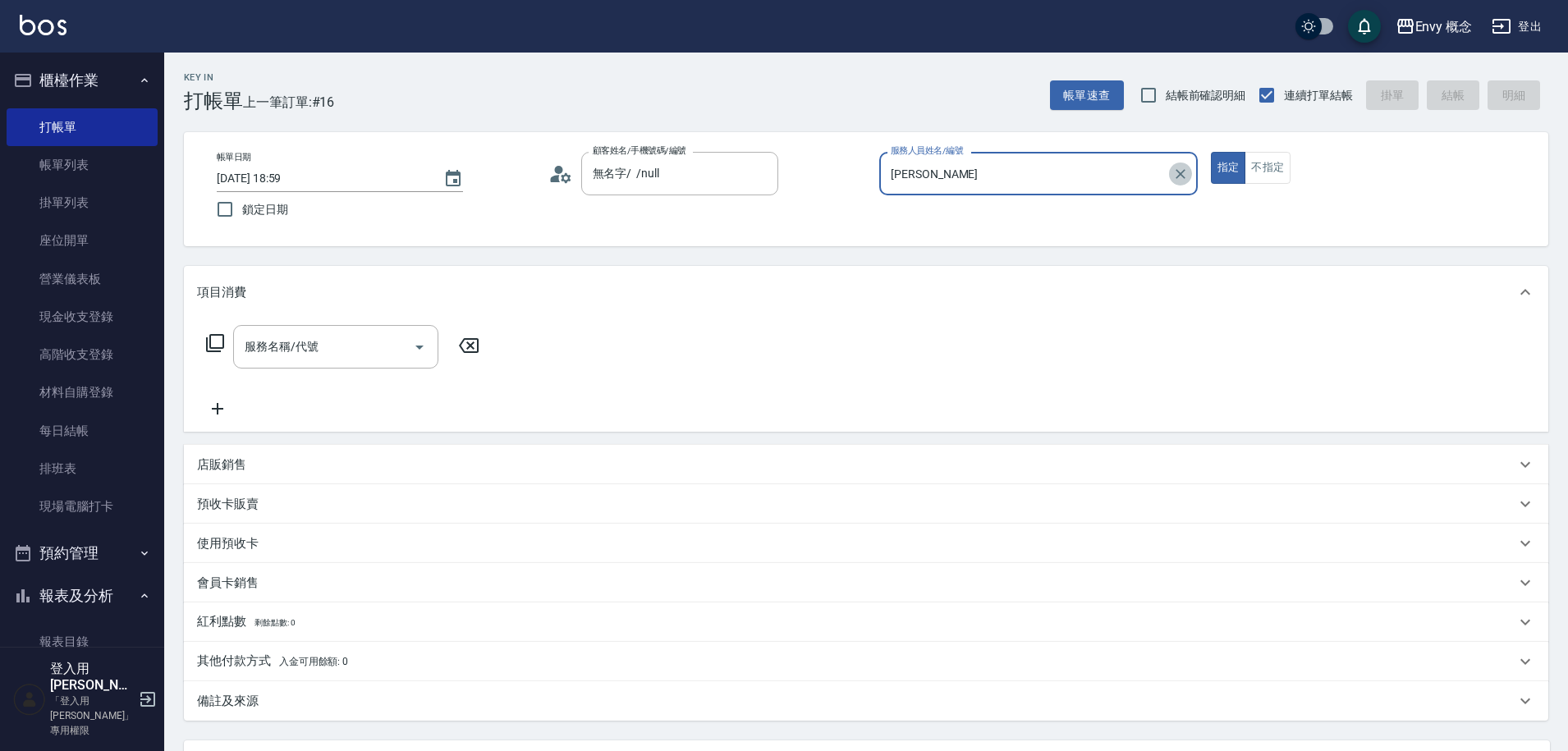
click at [1184, 171] on icon "Clear" at bounding box center [1181, 173] width 16 height 16
click at [1115, 177] on input "服務人員姓名/編號" at bounding box center [1039, 174] width 304 height 29
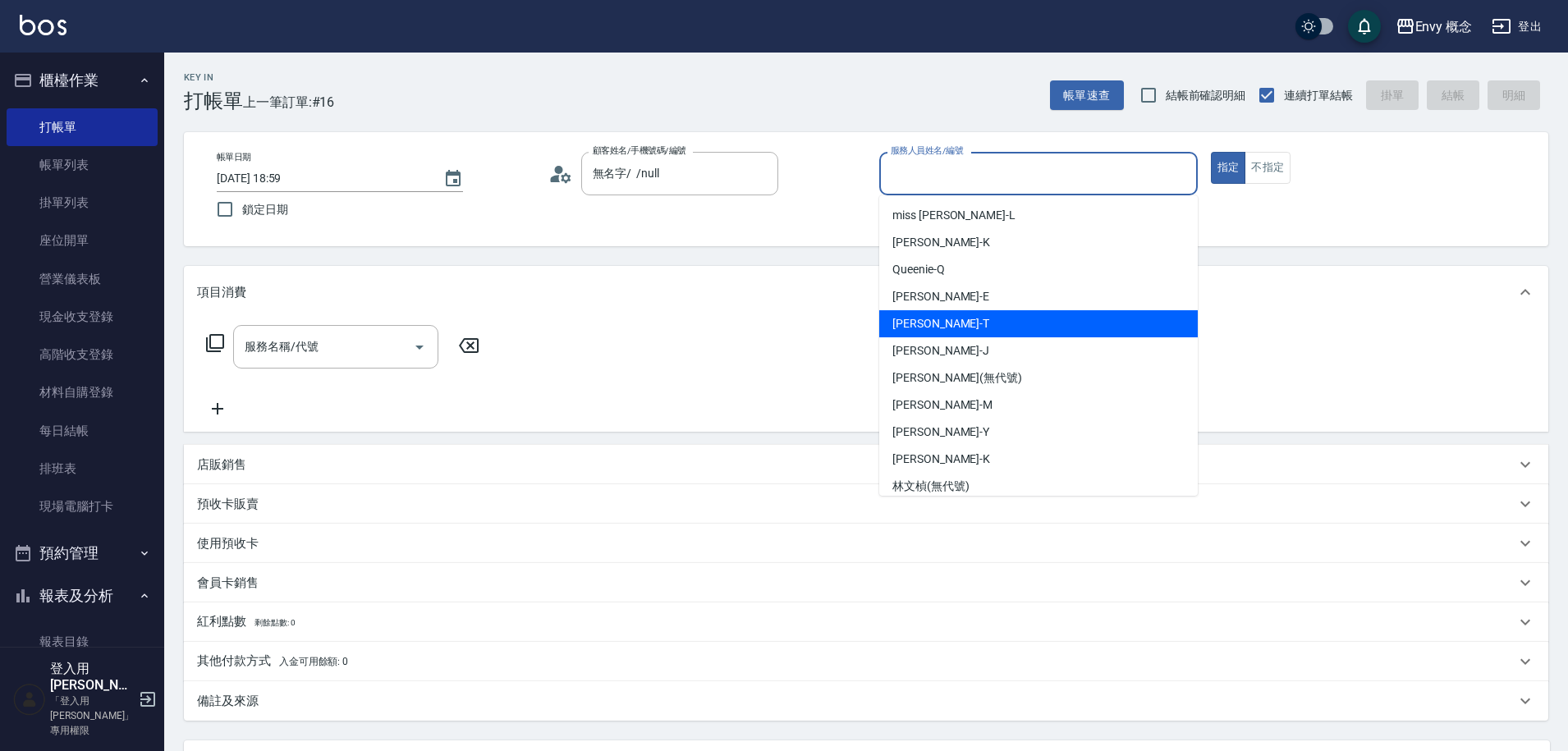
click at [1015, 322] on div "[PERSON_NAME]" at bounding box center [1039, 324] width 318 height 27
type input "[PERSON_NAME]"
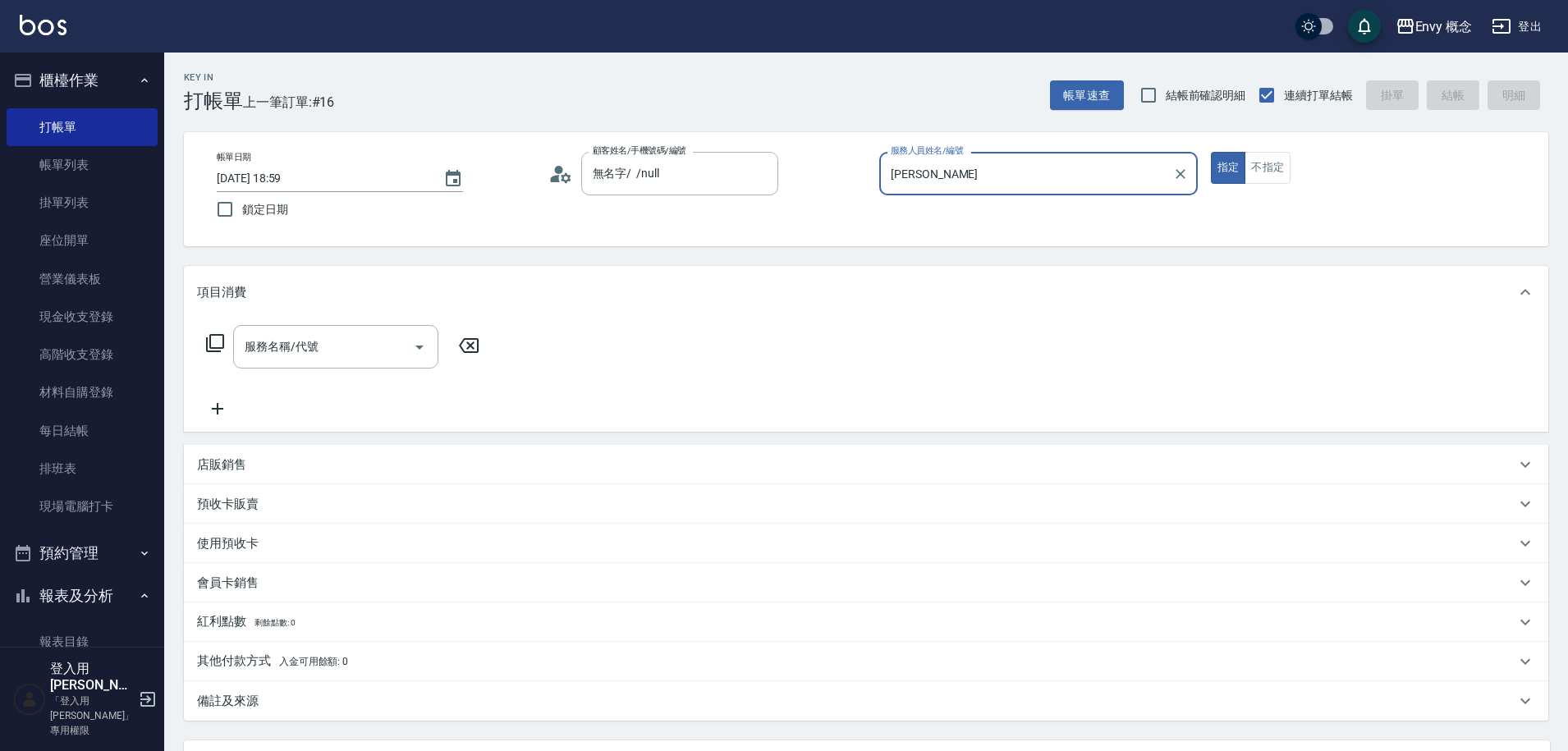
click at [275, 345] on div "服務名稱/代號 服務名稱/代號" at bounding box center [336, 346] width 205 height 44
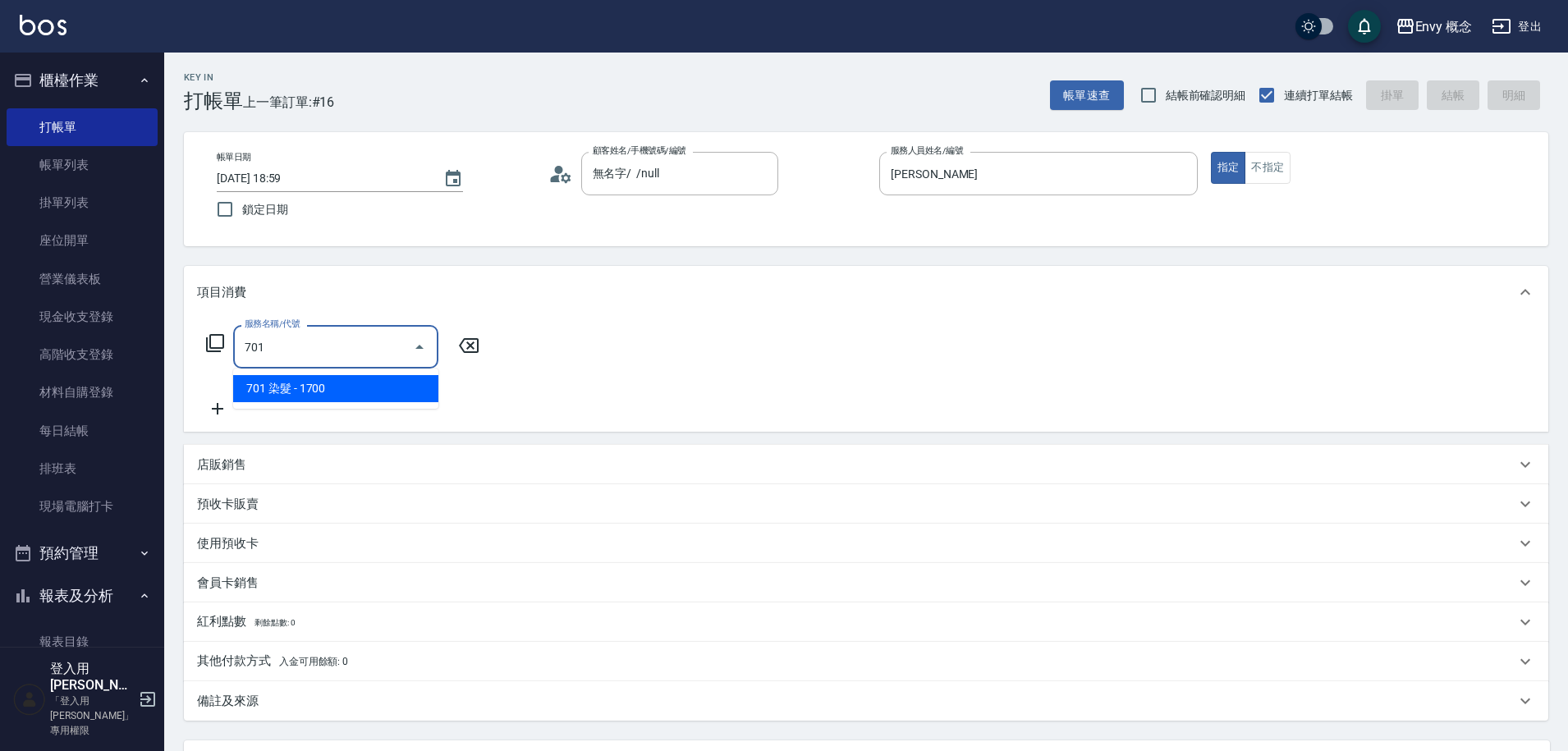
type input "701 染髮(701)"
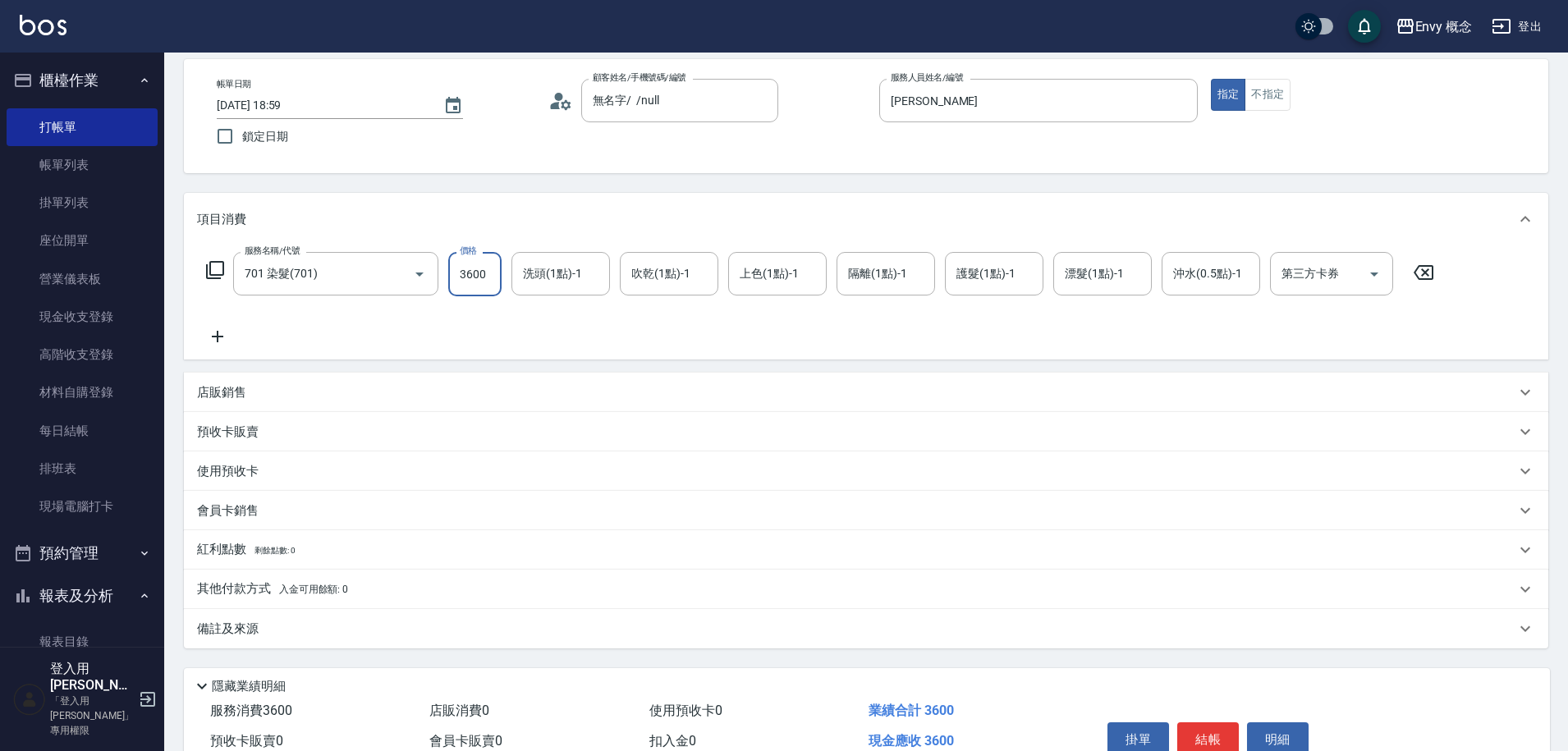
scroll to position [156, 0]
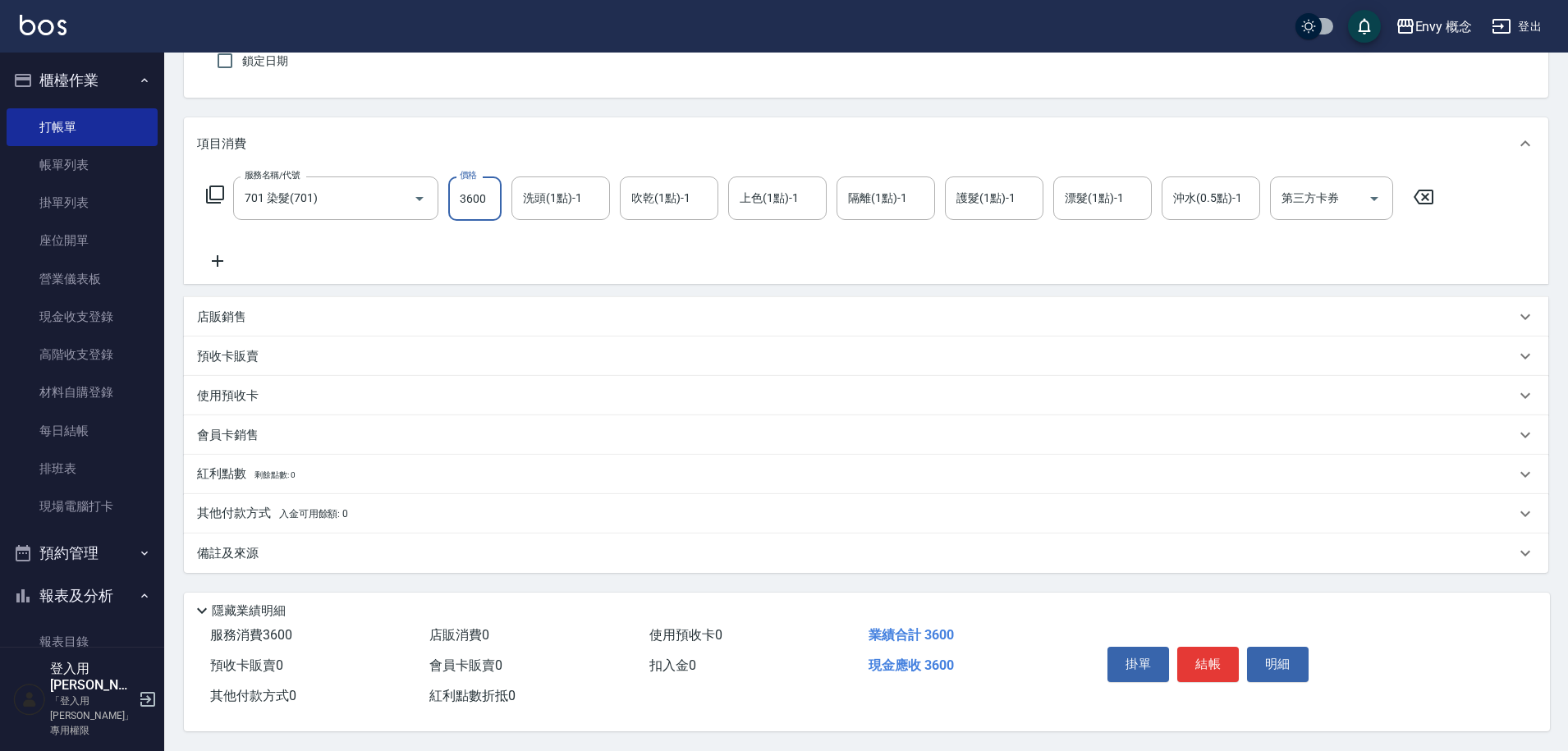
type input "3600"
click at [273, 516] on div "其他付款方式 入金可用餘額: 0" at bounding box center [866, 514] width 1365 height 40
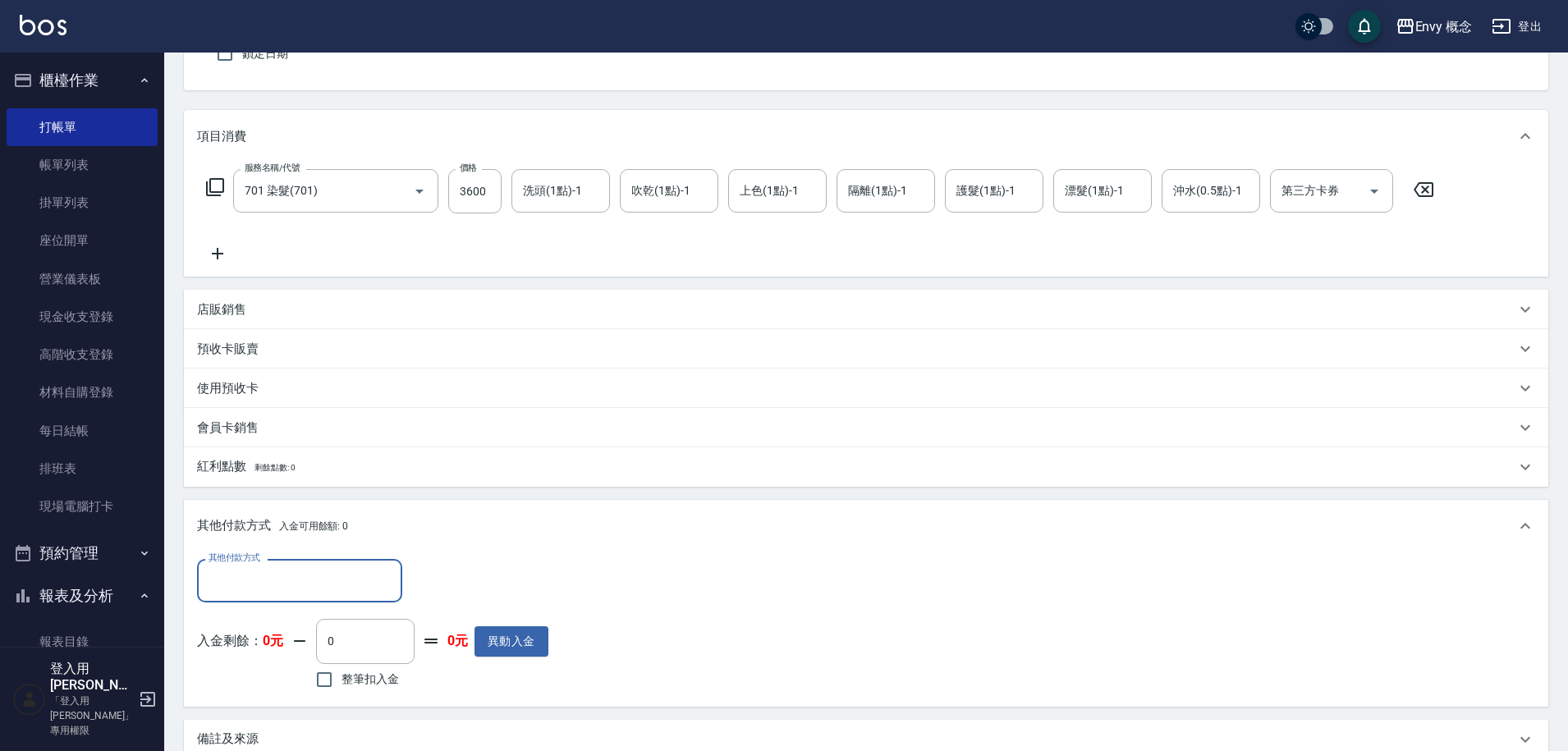
scroll to position [0, 0]
click at [298, 551] on div "其他付款方式 入金可用餘額: 0" at bounding box center [866, 526] width 1365 height 52
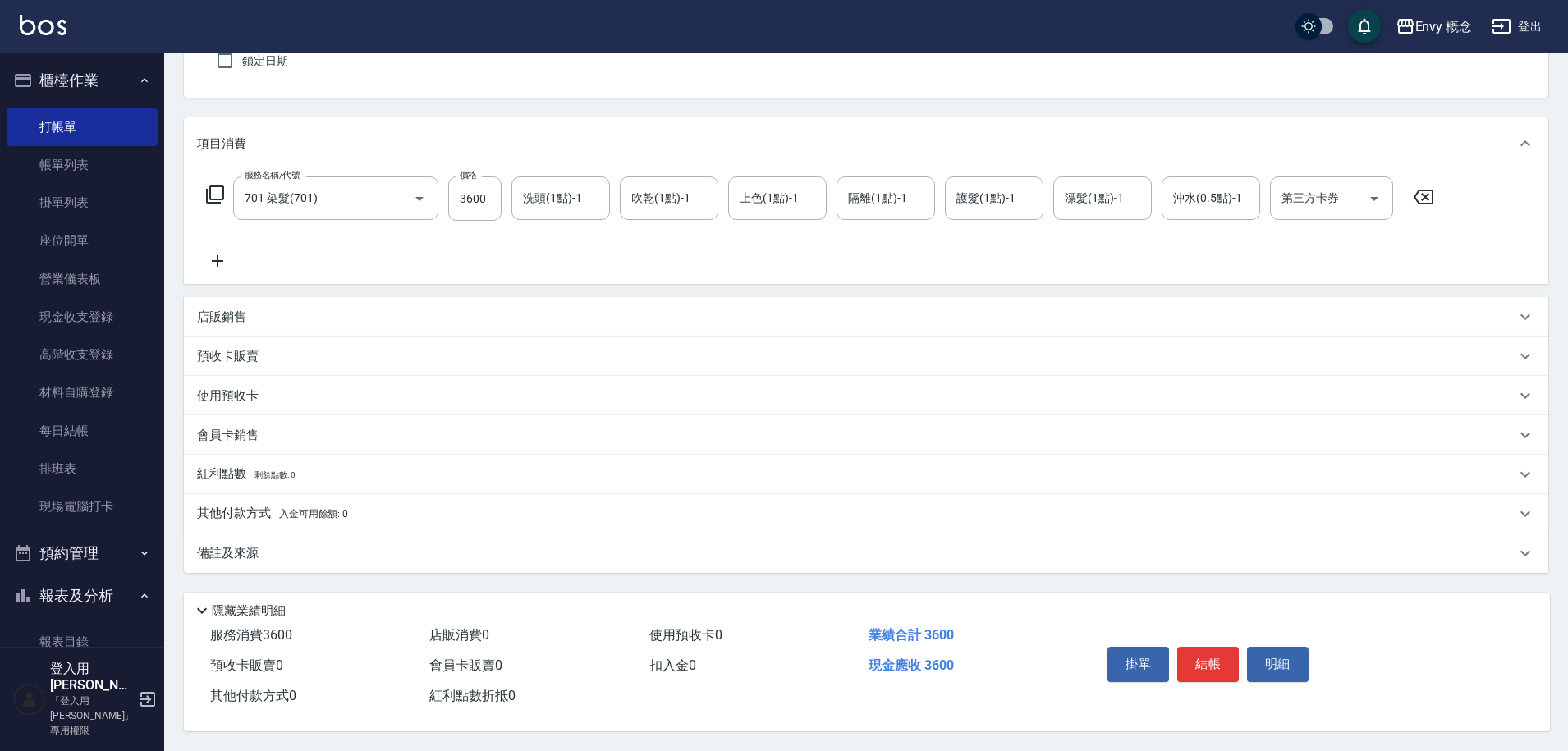
click at [308, 508] on span "入金可用餘額: 0" at bounding box center [314, 514] width 70 height 12
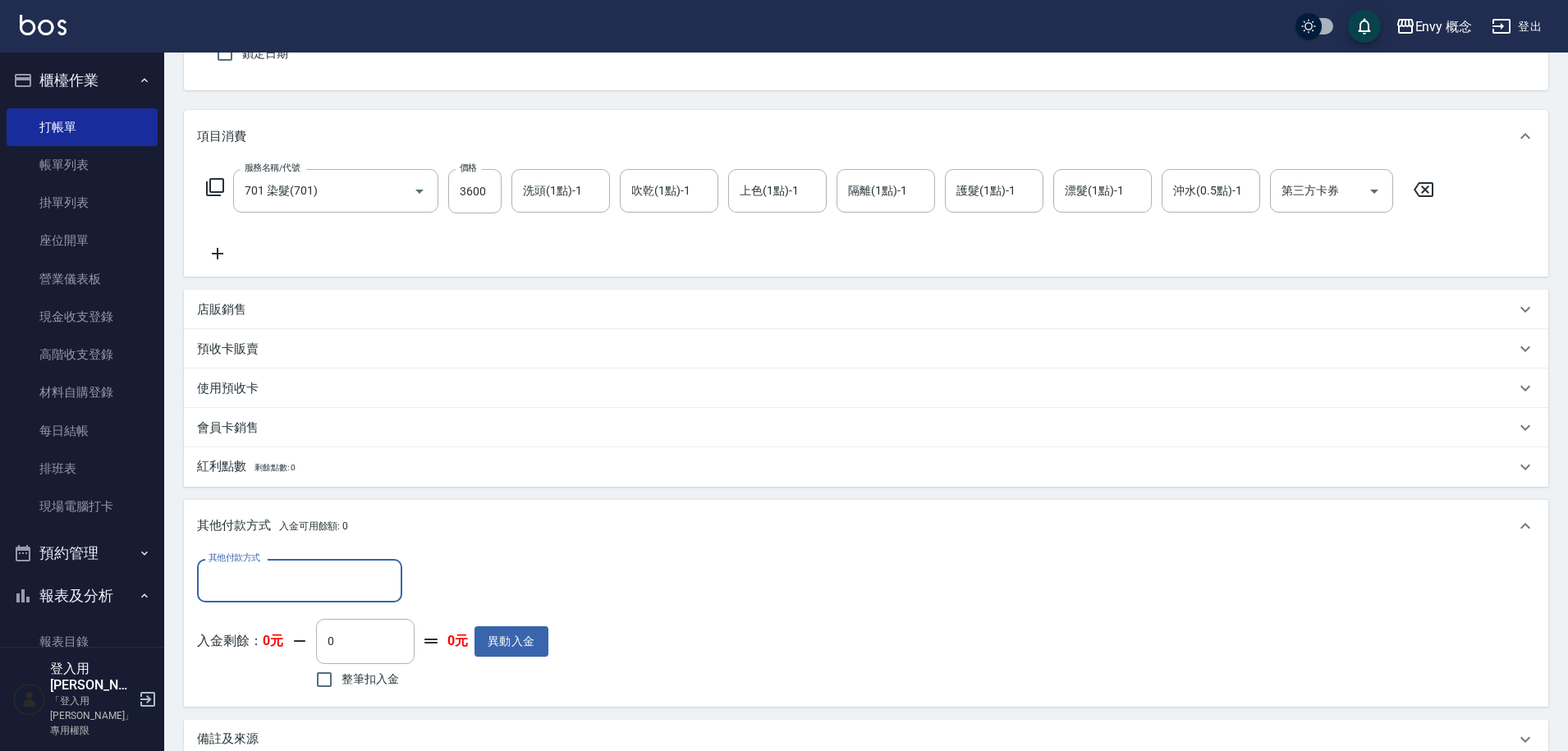
click at [317, 552] on div "其他付款方式 入金可用餘額: 0" at bounding box center [866, 526] width 1365 height 52
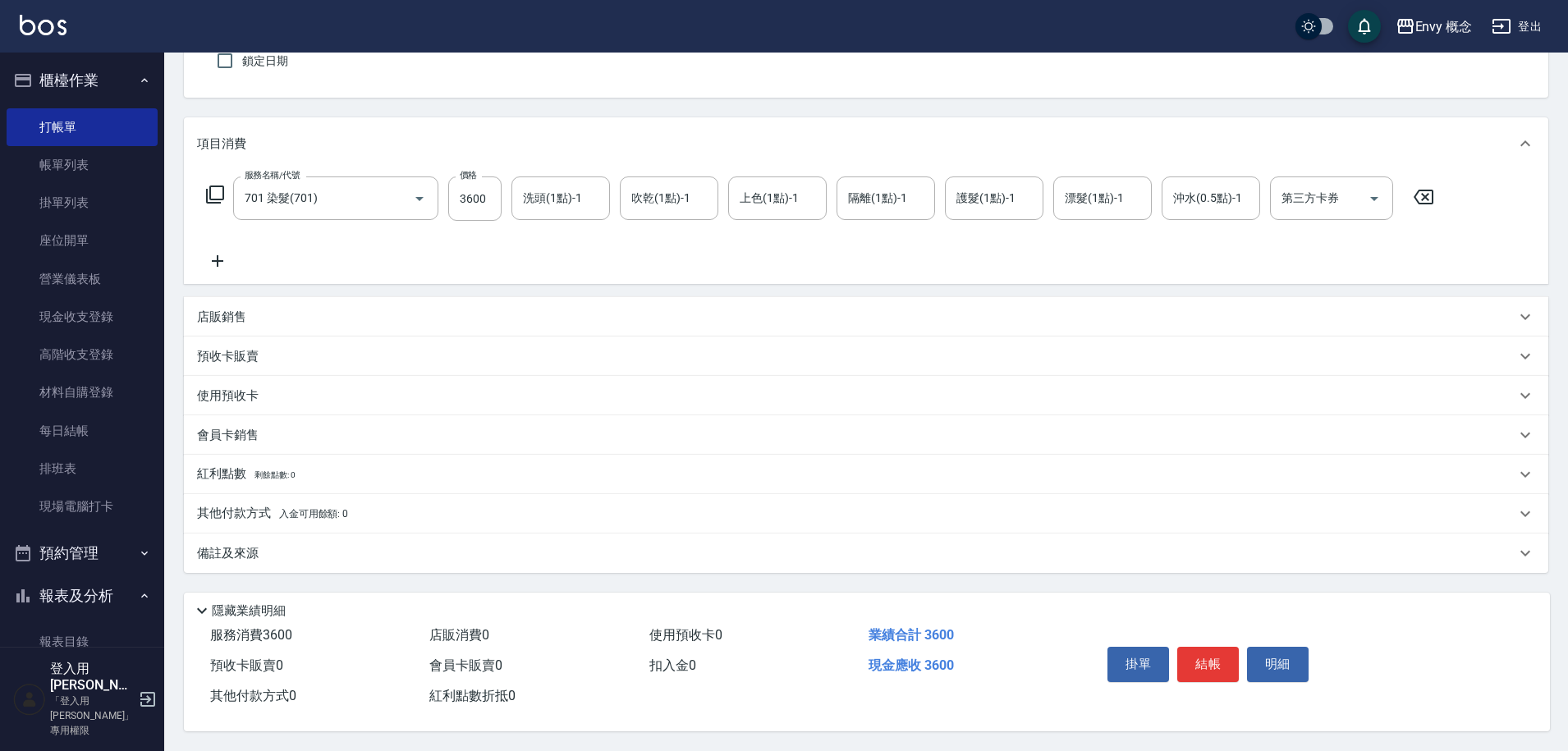
click at [292, 510] on span "入金可用餘額: 0" at bounding box center [314, 514] width 70 height 12
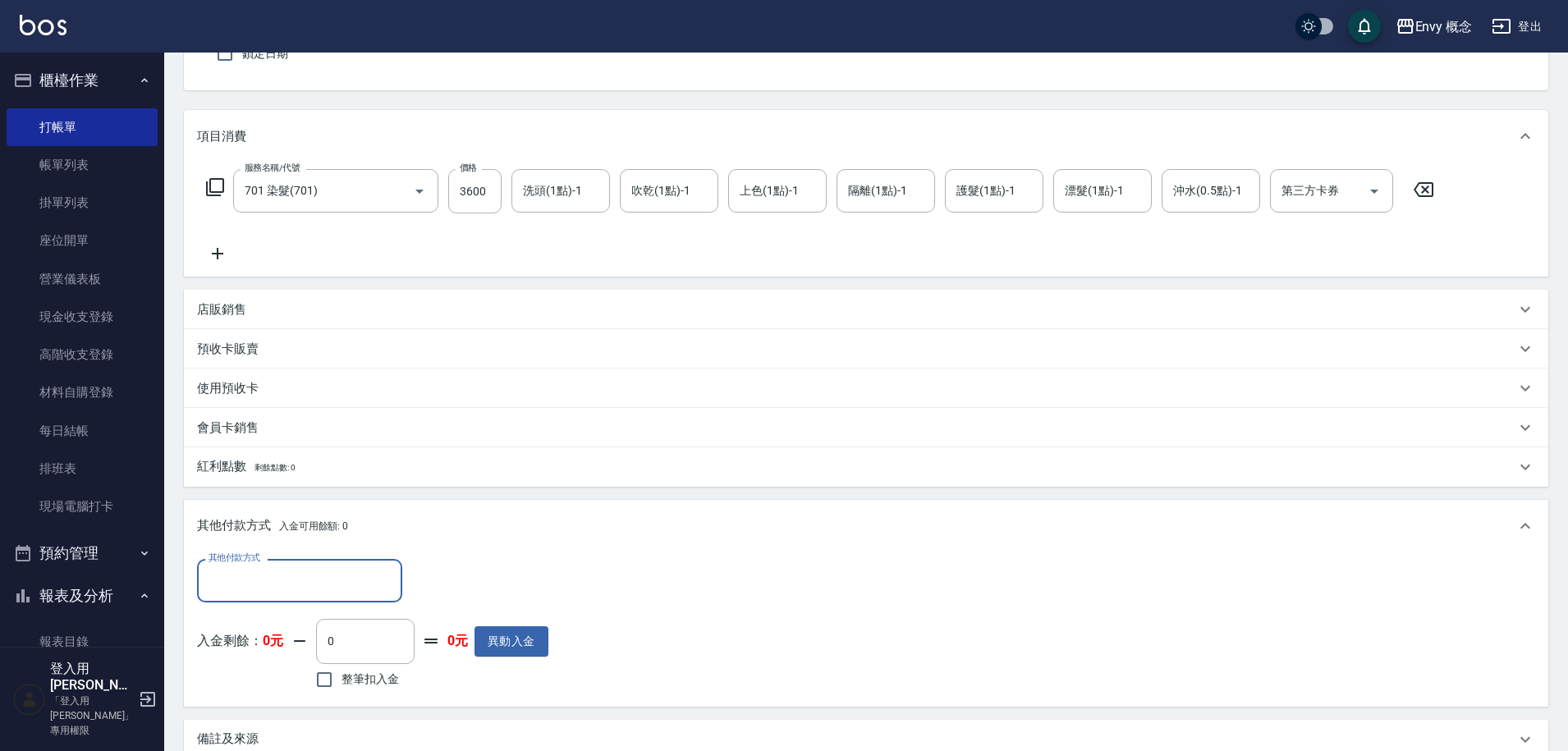
click at [335, 560] on div "其他付款方式 其他付款方式 入金剩餘： 0元 0 ​ 整筆扣入金 0元 異動入金" at bounding box center [866, 629] width 1365 height 154
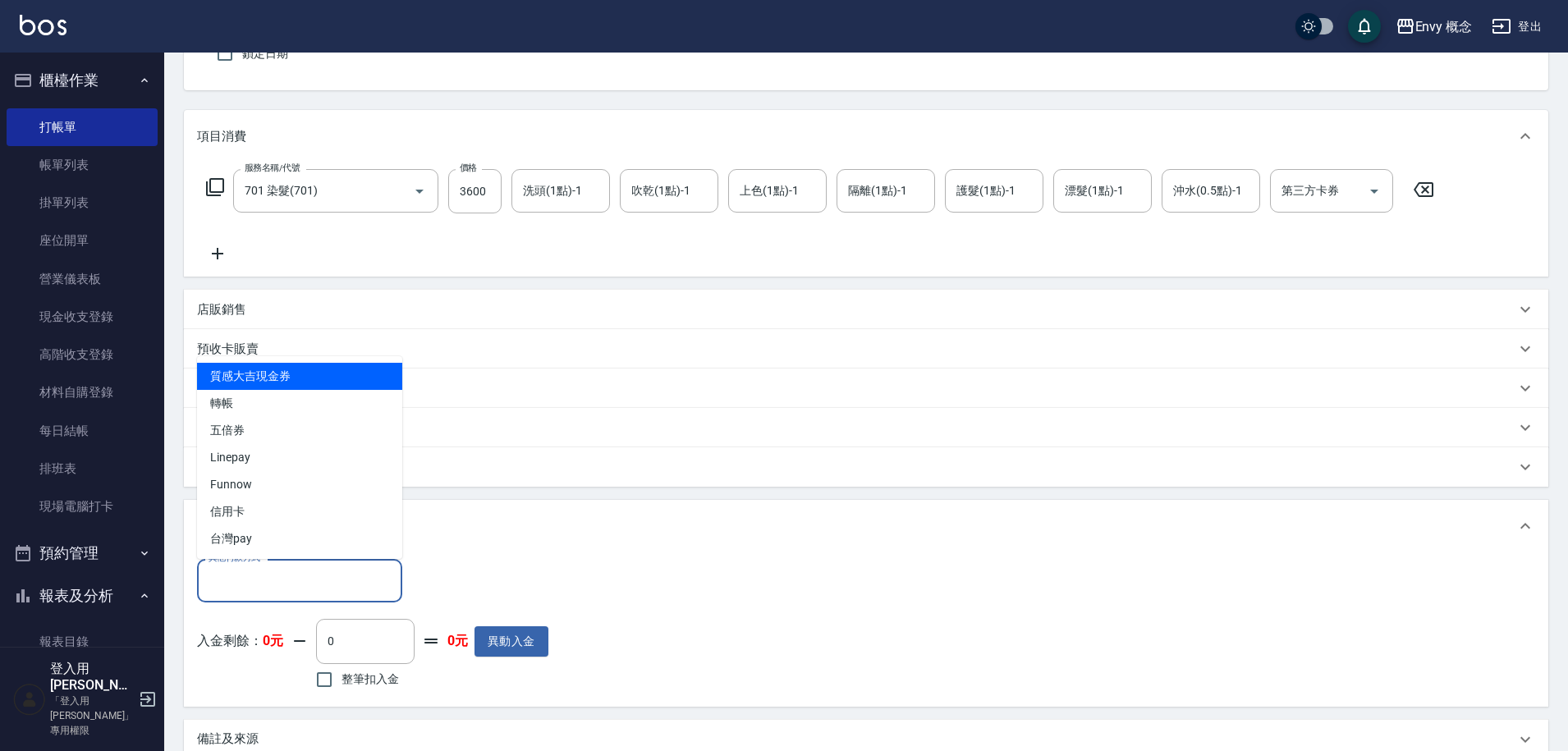
click at [328, 573] on input "其他付款方式" at bounding box center [299, 581] width 191 height 29
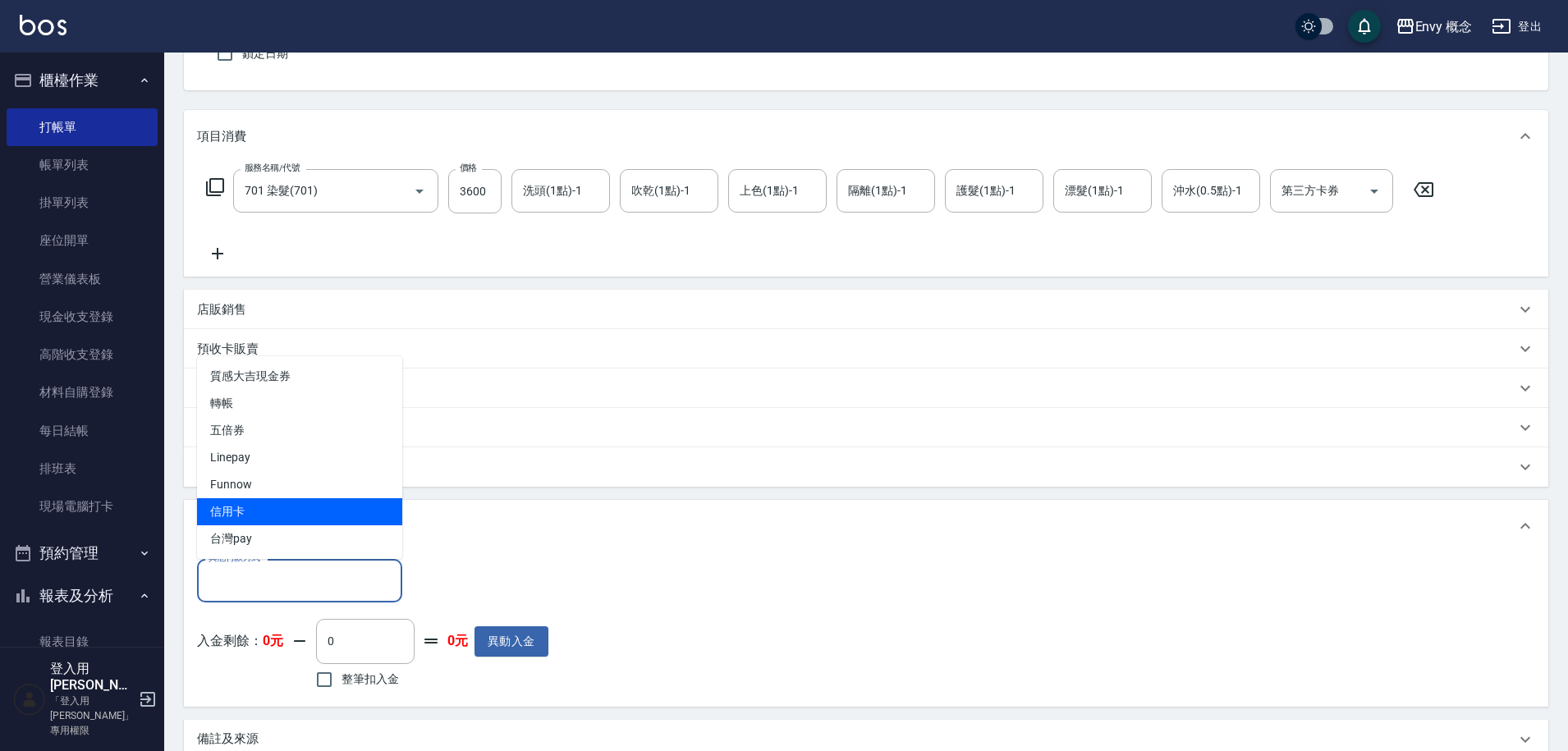
click at [304, 498] on span "信用卡" at bounding box center [300, 512] width 205 height 27
type input "信用卡"
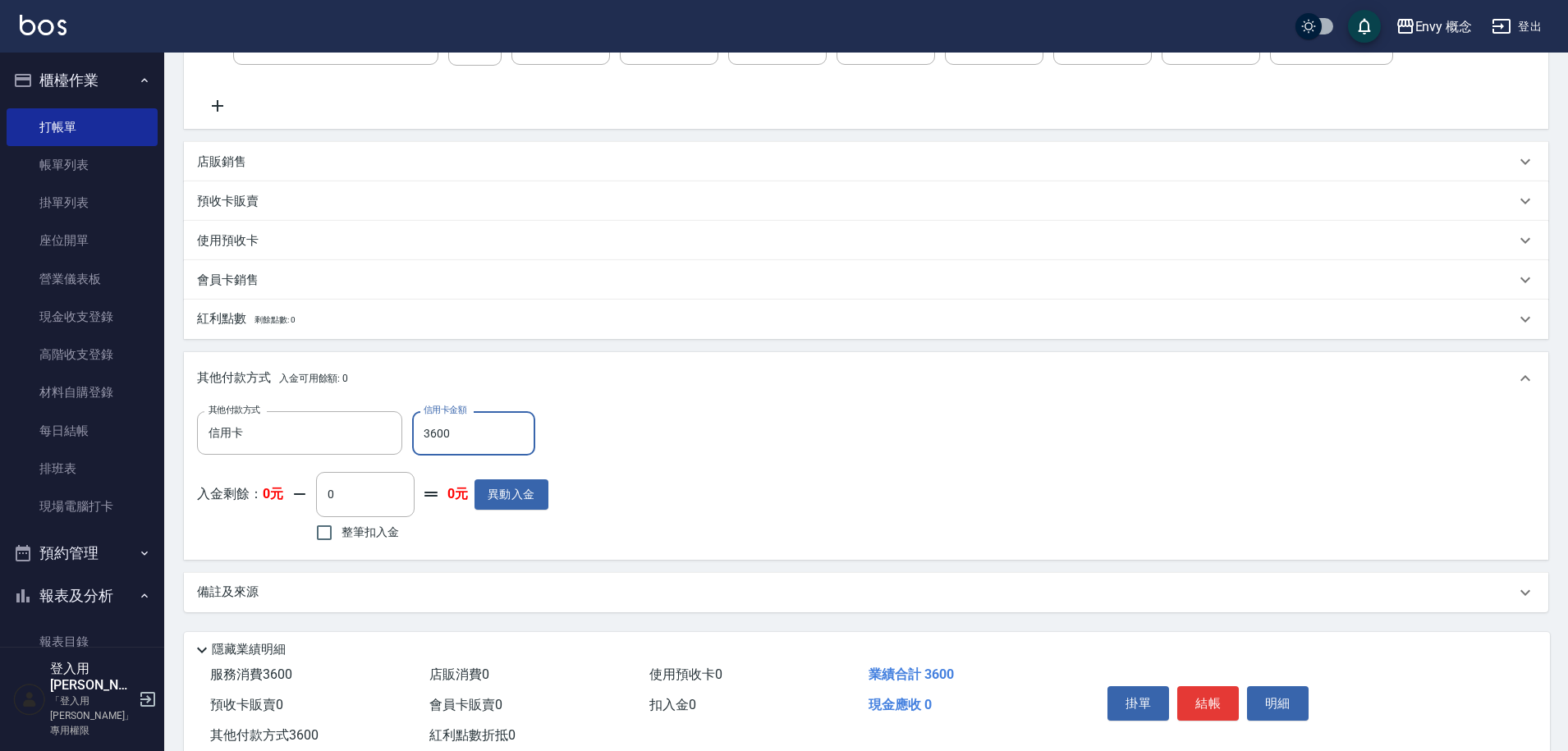
scroll to position [350, 0]
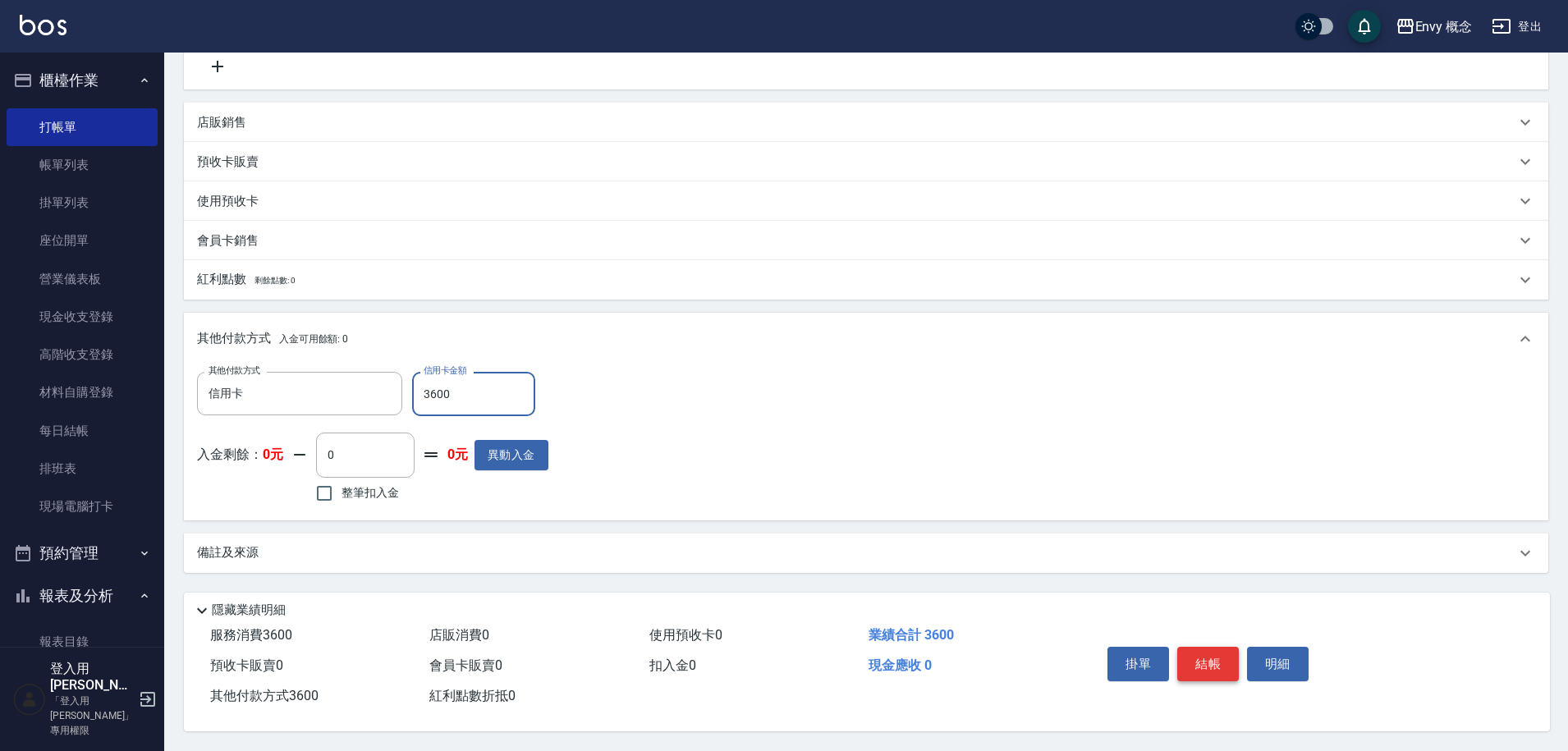
type input "3600"
click at [1217, 655] on button "結帳" at bounding box center [1209, 665] width 62 height 35
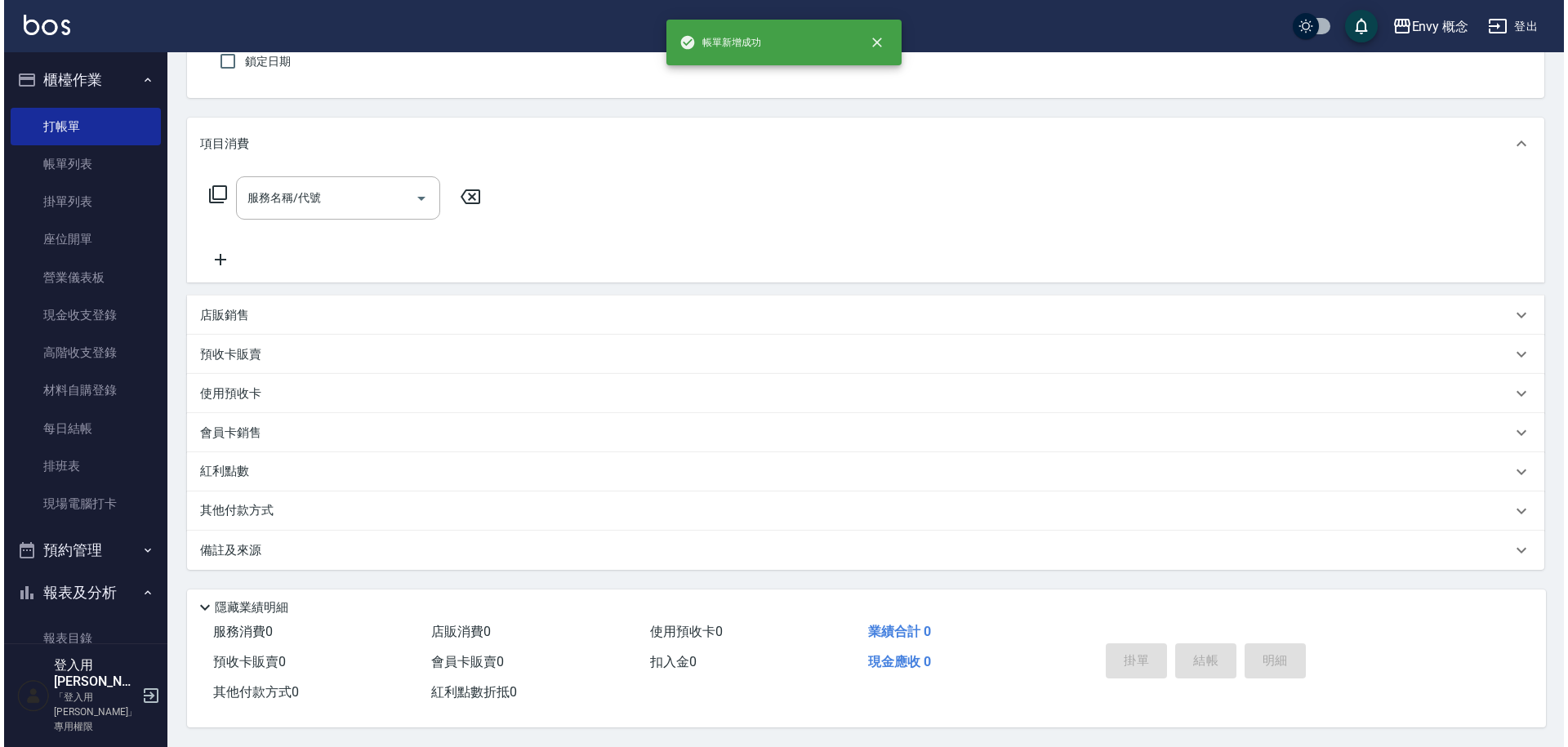
scroll to position [0, 0]
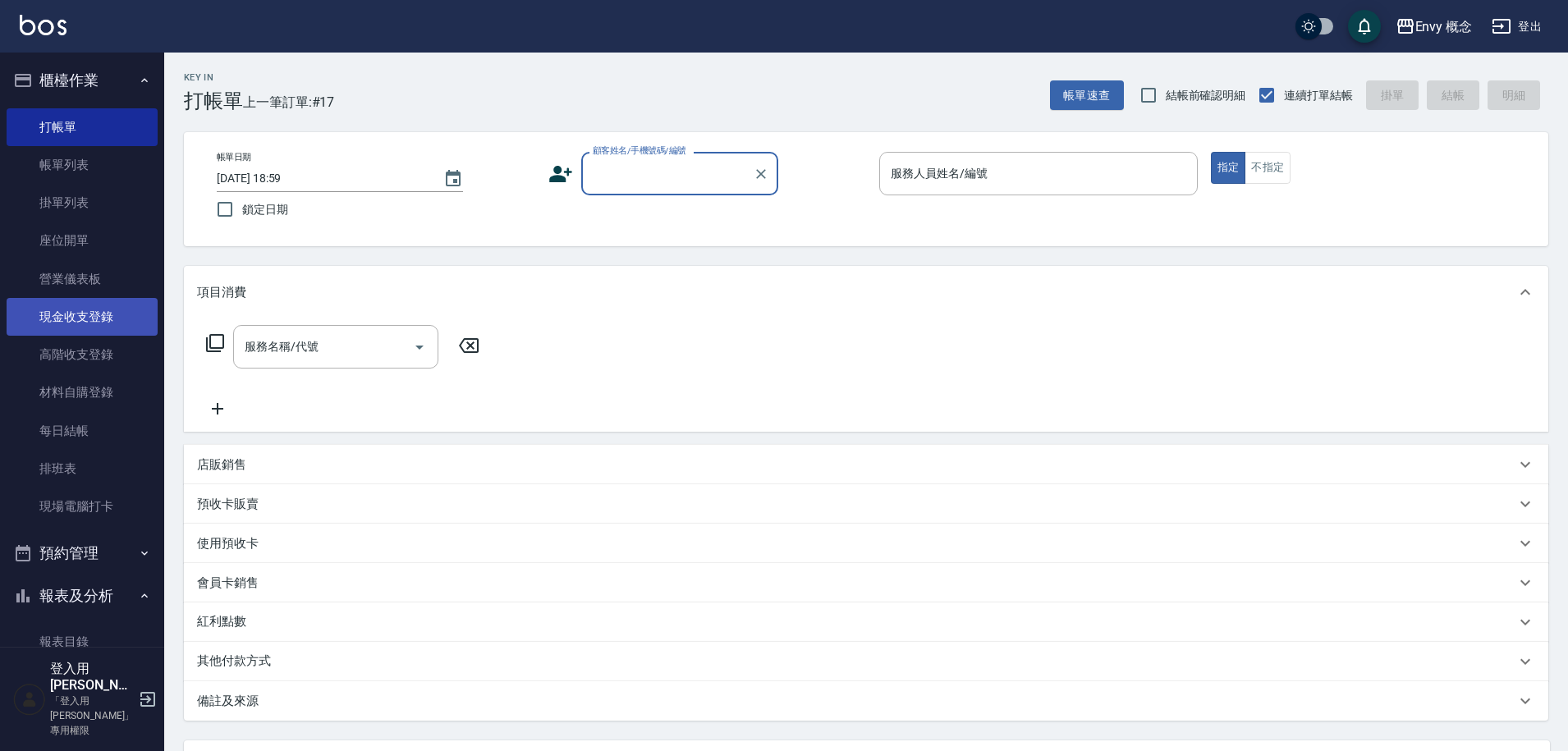
click at [95, 320] on link "現金收支登錄" at bounding box center [82, 316] width 151 height 38
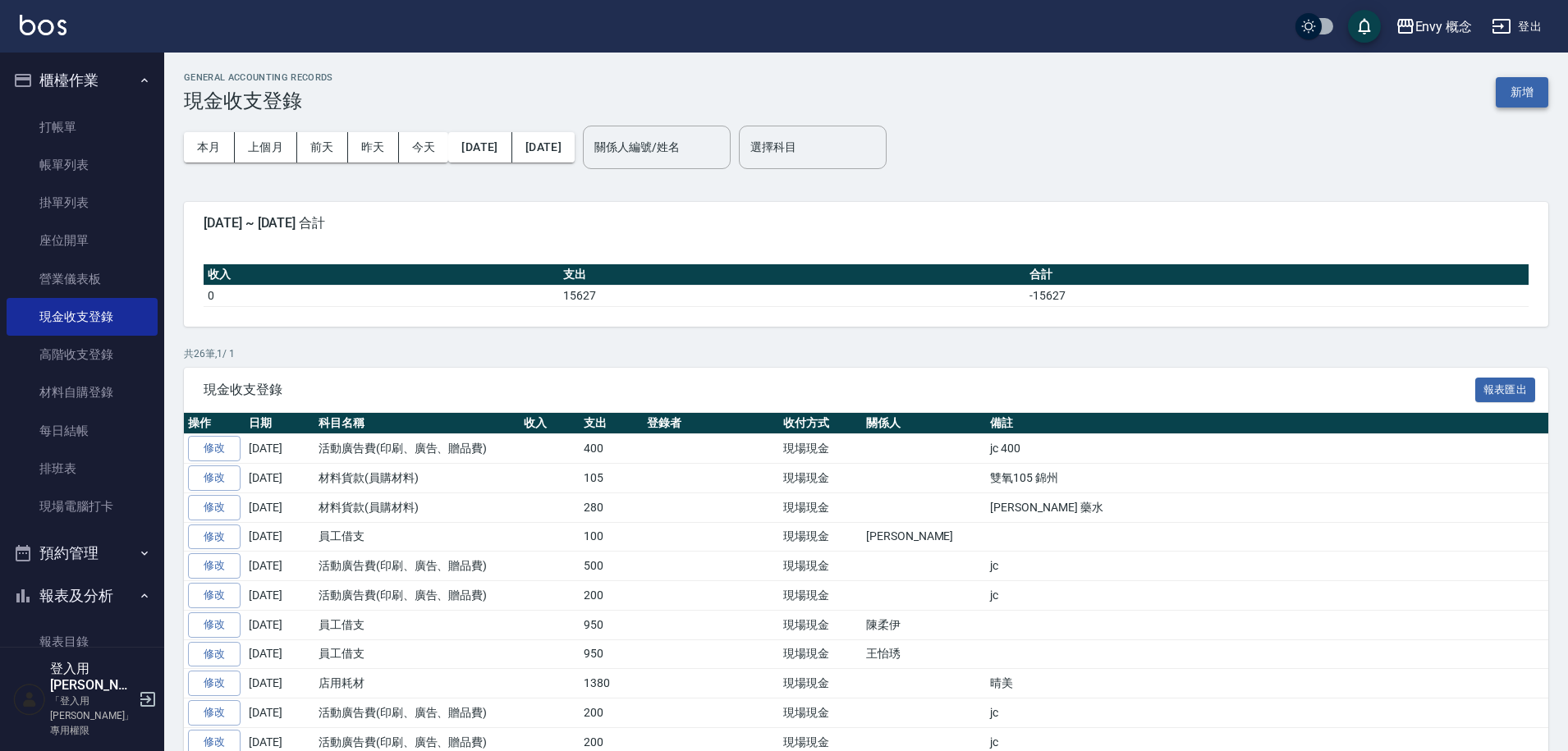
click at [1528, 90] on button "新增" at bounding box center [1523, 92] width 52 height 30
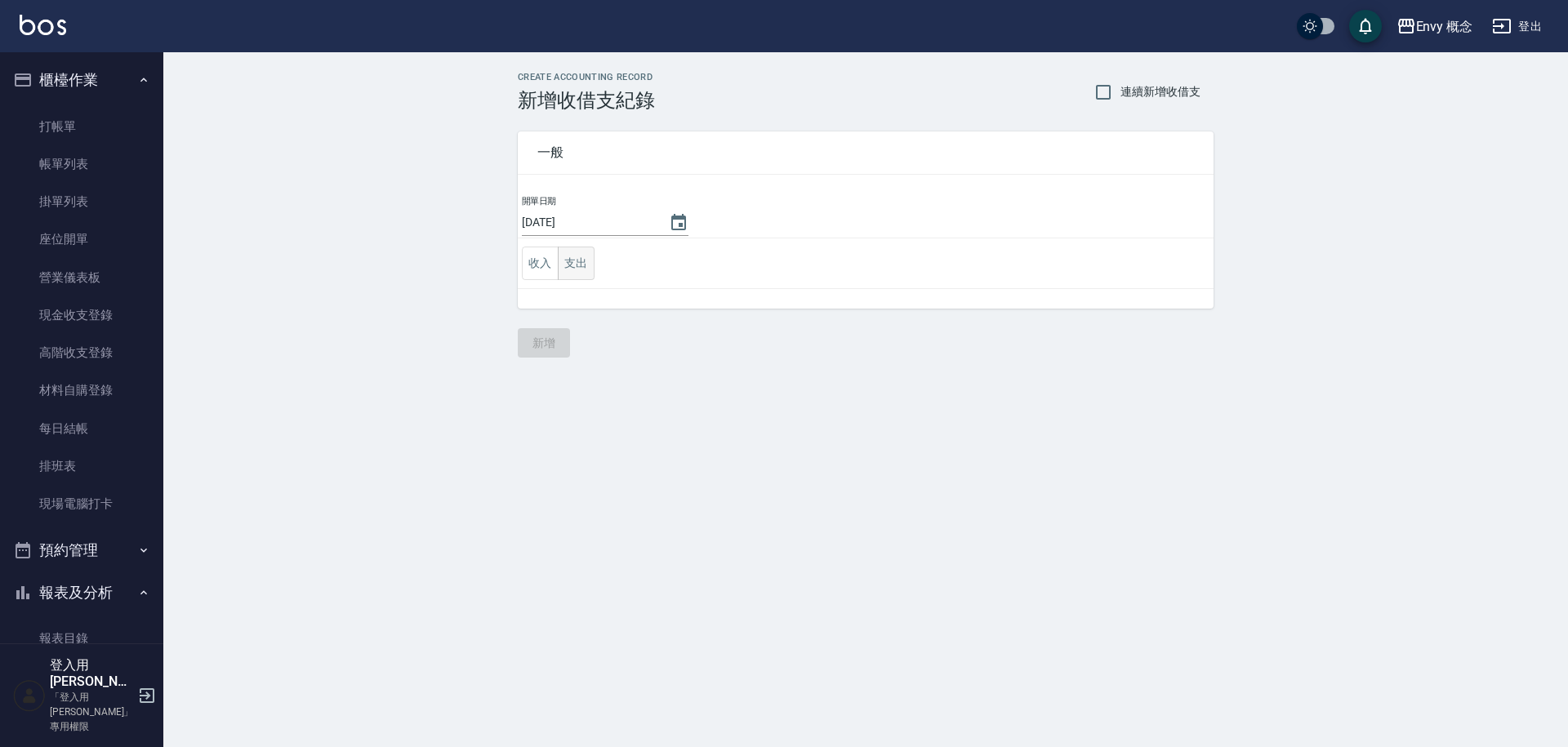
click at [568, 266] on button "支出" at bounding box center [576, 263] width 37 height 34
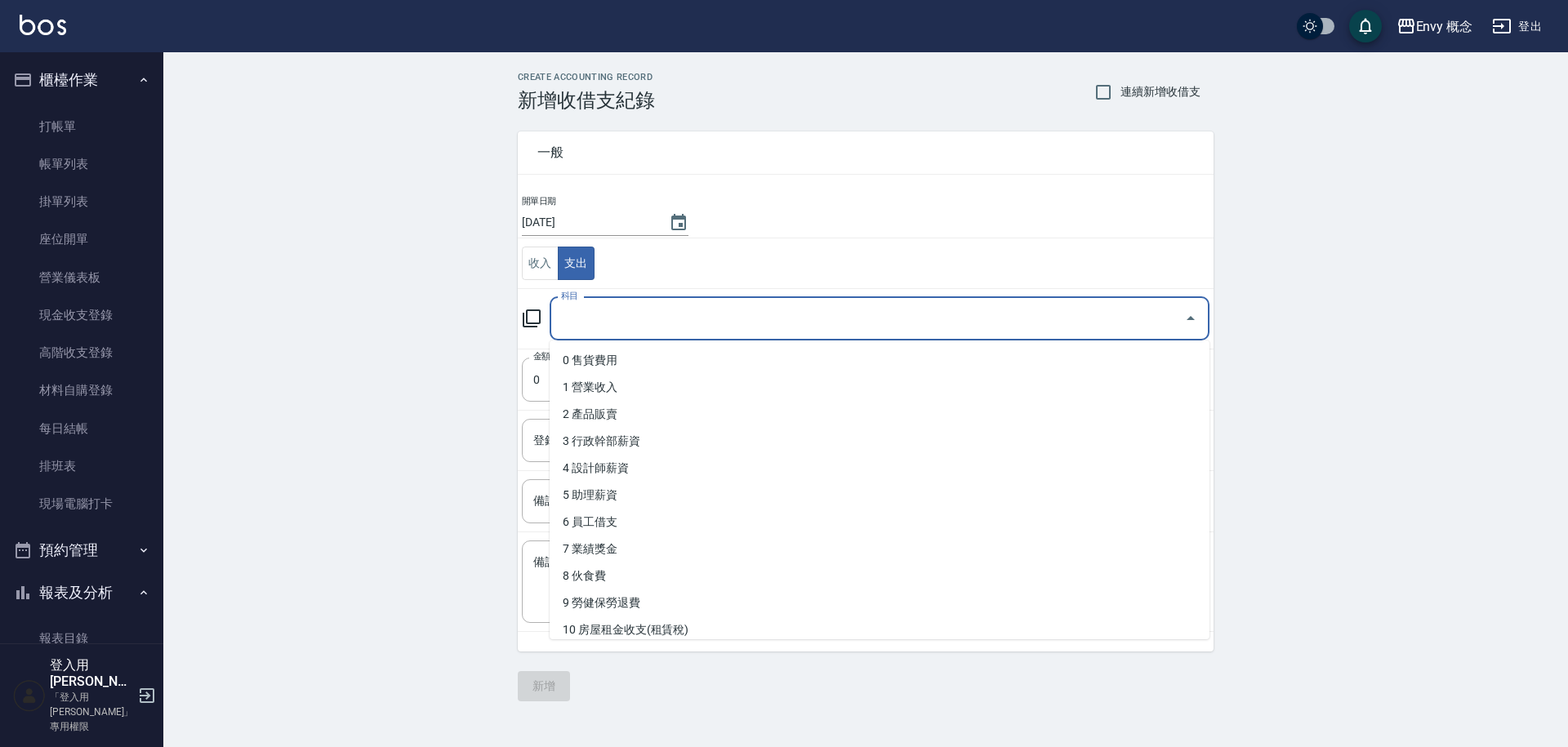
click at [640, 322] on input "科目" at bounding box center [867, 319] width 621 height 29
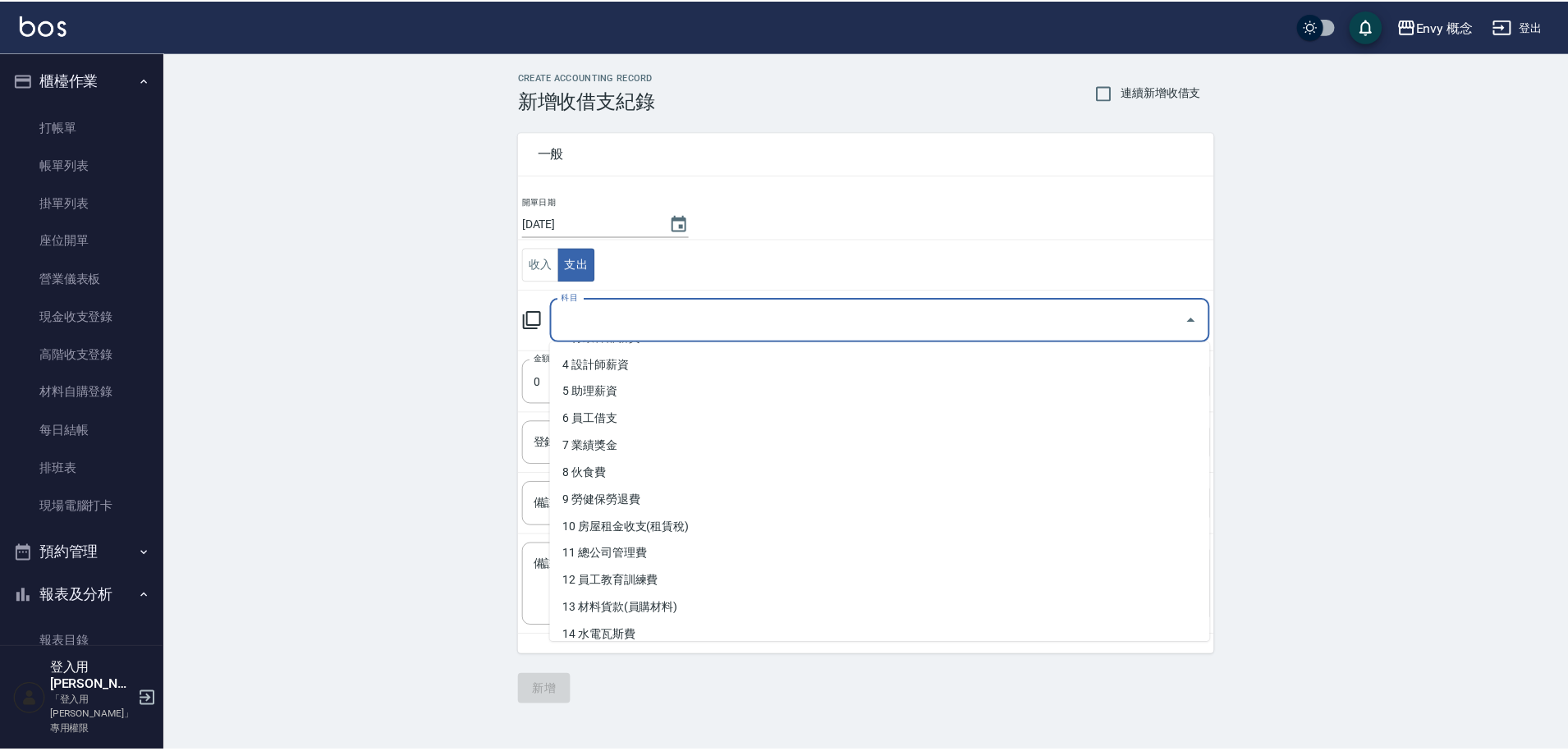
scroll to position [306, 0]
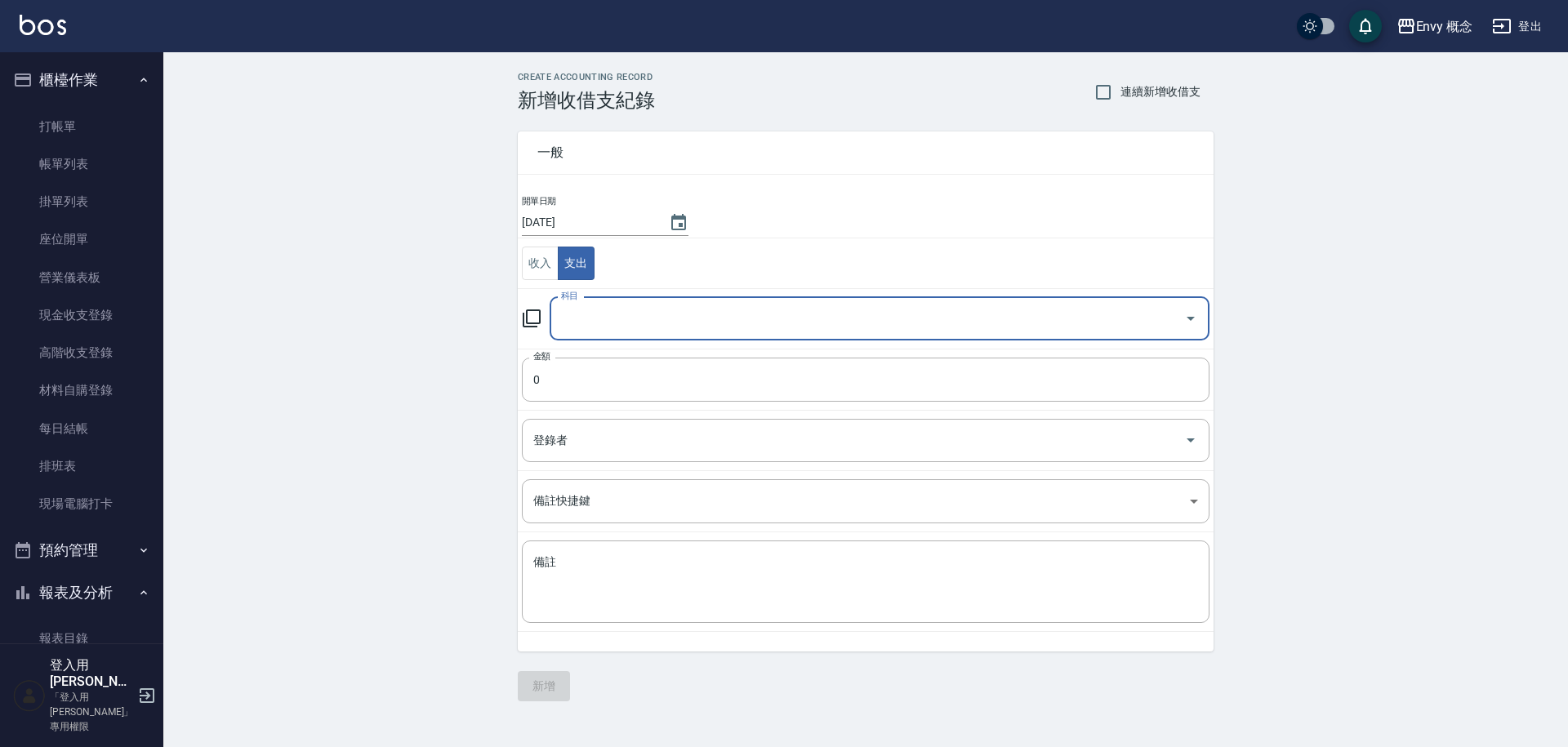
click at [843, 308] on input "科目" at bounding box center [867, 319] width 621 height 29
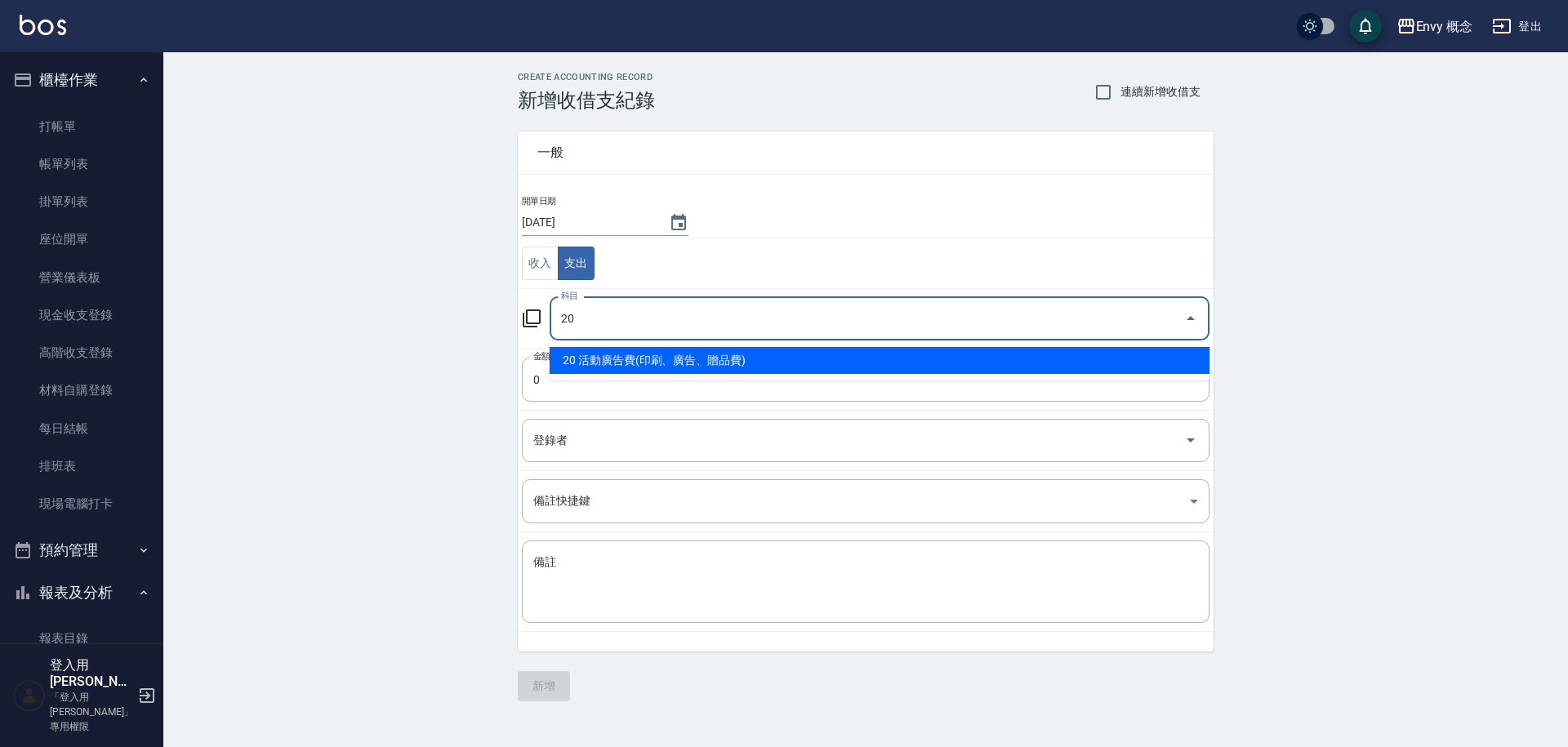
click at [840, 354] on li "20 活動廣告費(印刷、廣告、贈品費)" at bounding box center [880, 361] width 660 height 27
type input "20 活動廣告費(印刷、廣告、贈品費)"
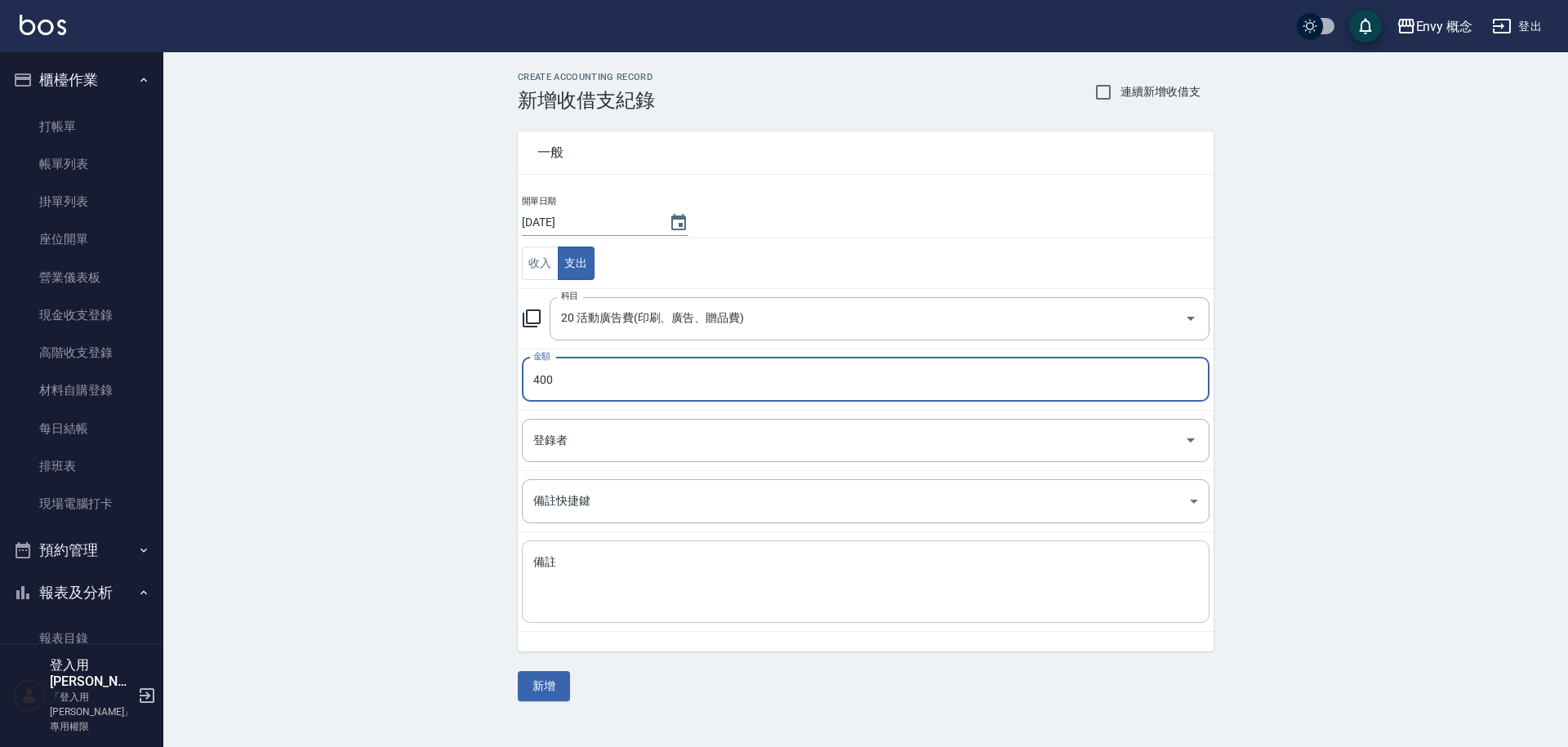
type input "400"
click at [562, 564] on textarea "備註" at bounding box center [865, 582] width 665 height 56
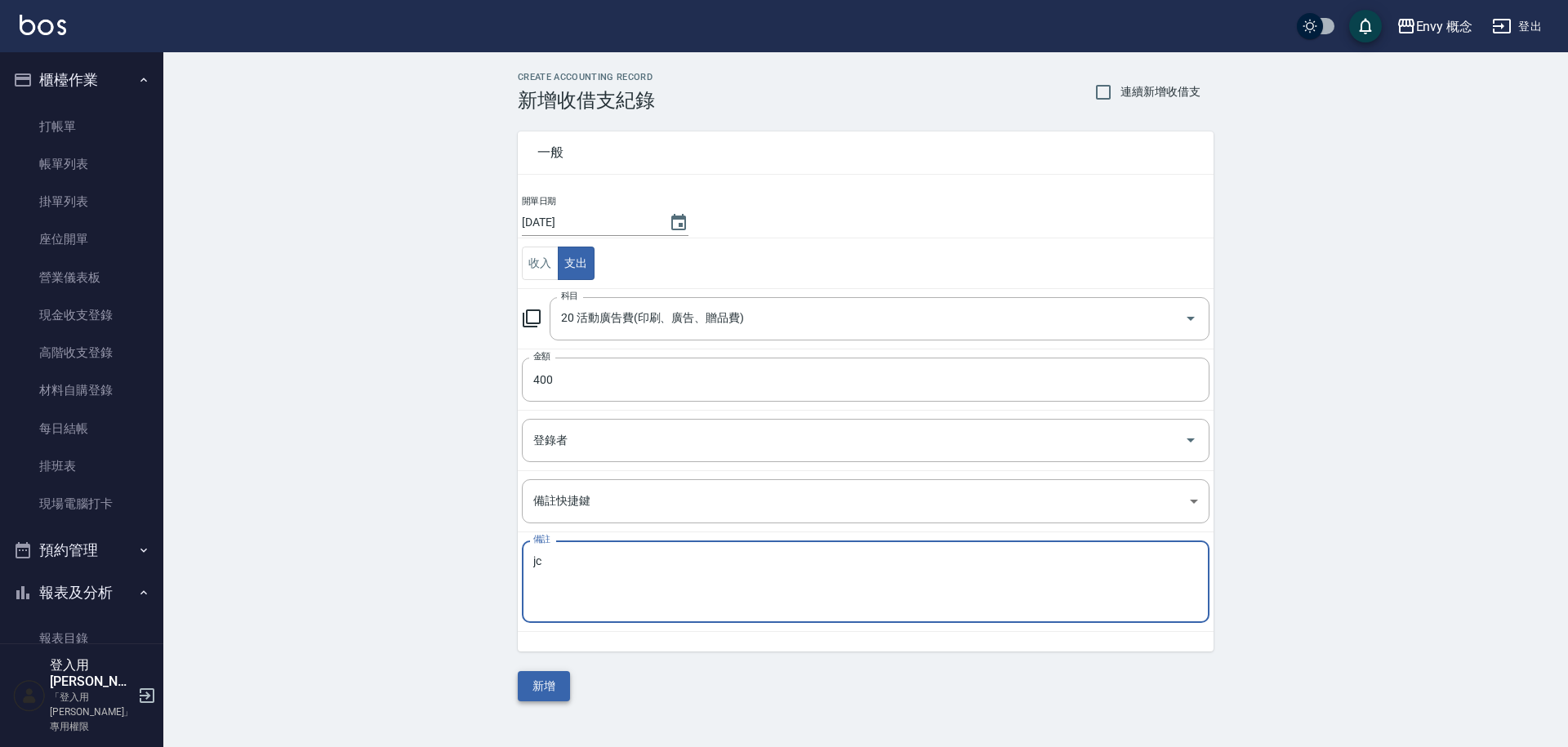
type textarea "jc"
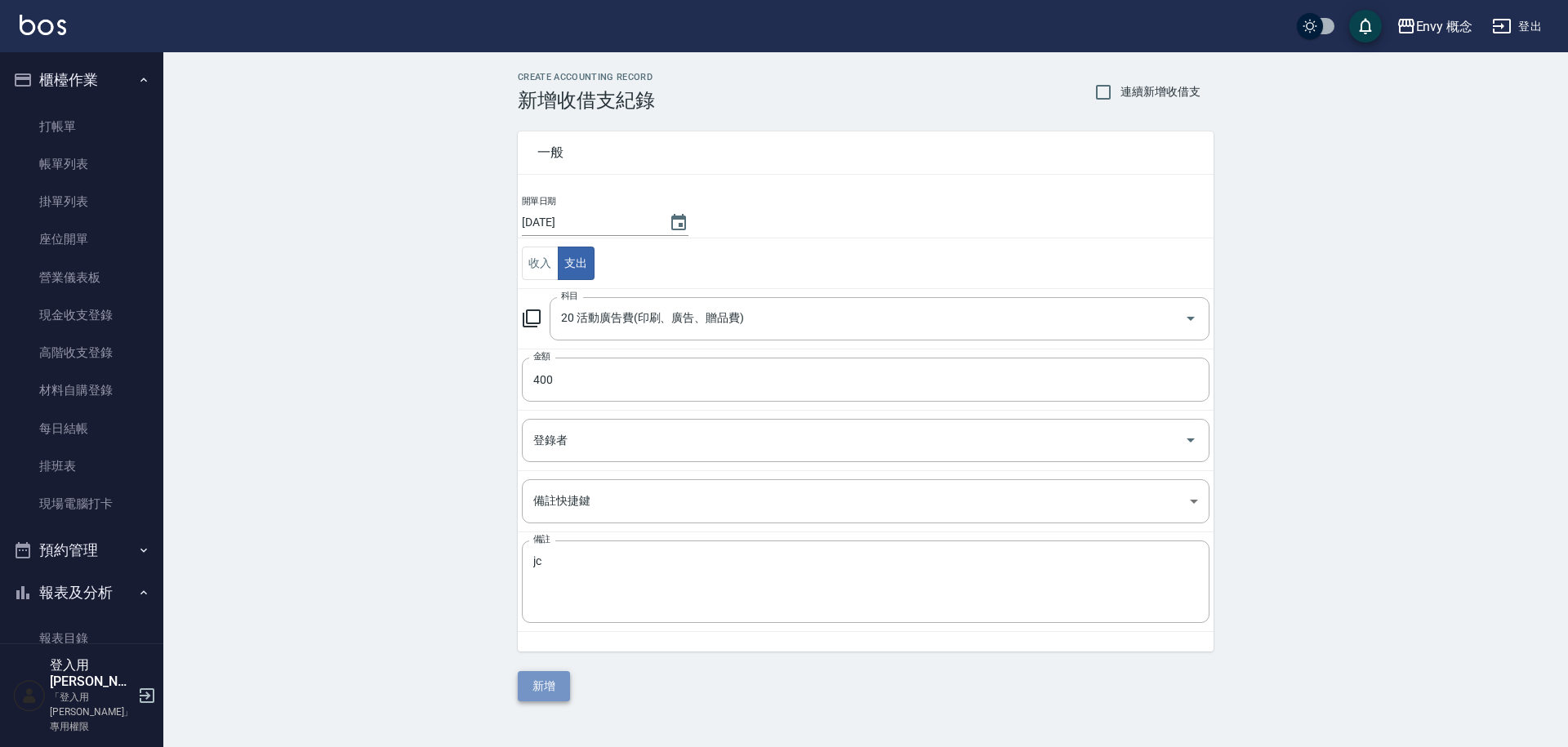
click at [530, 682] on button "新增" at bounding box center [544, 685] width 52 height 30
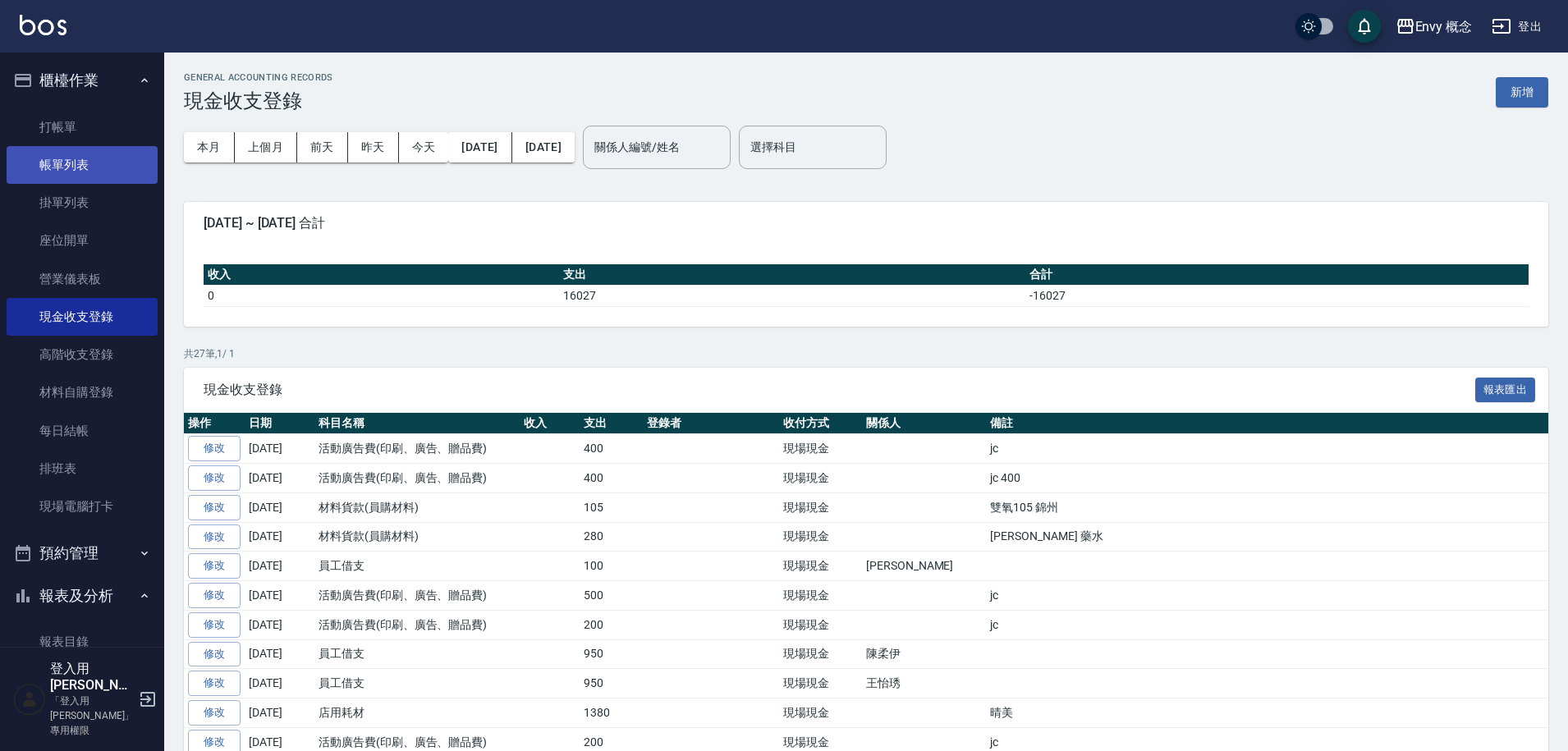
click at [67, 160] on link "帳單列表" at bounding box center [82, 165] width 151 height 38
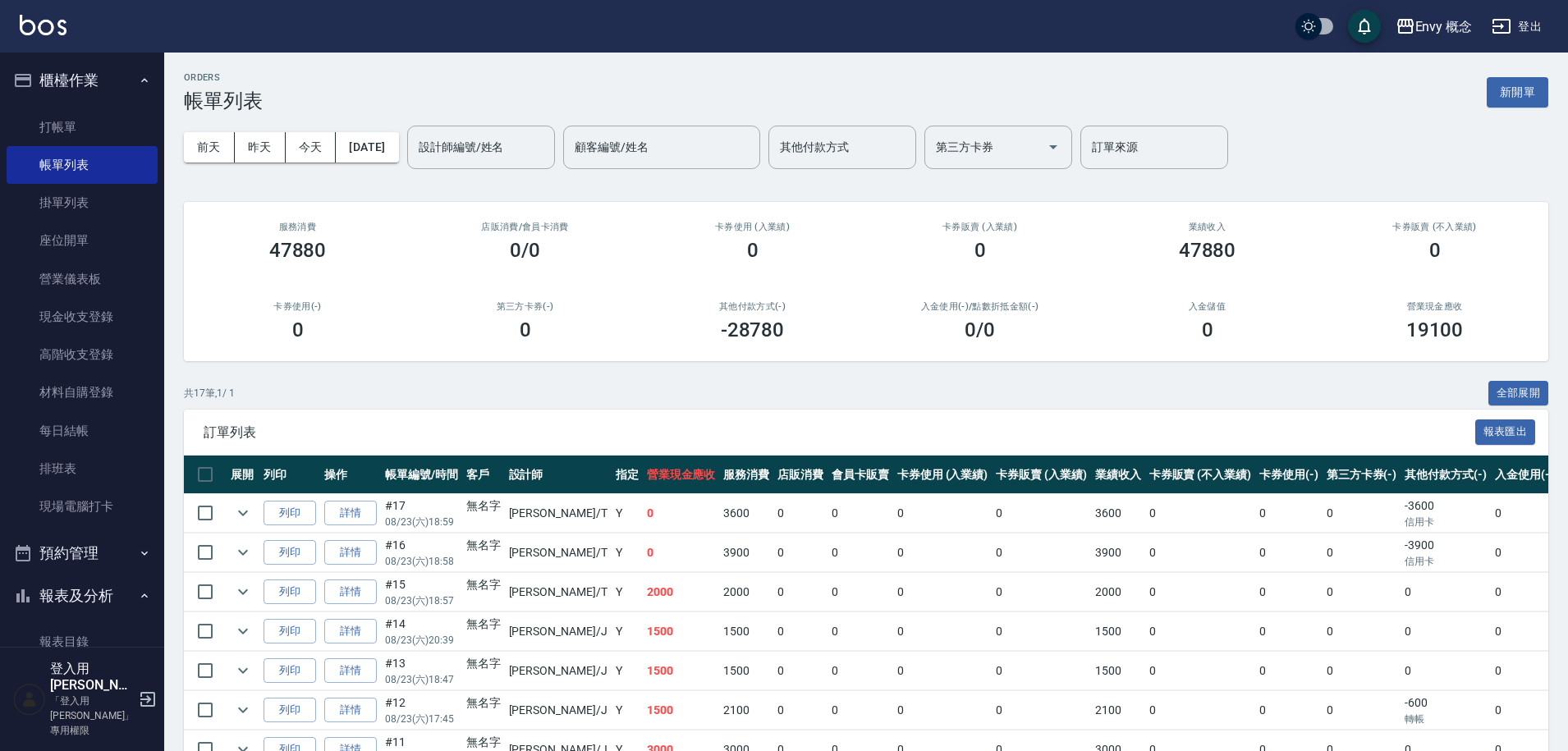
click at [631, 152] on input "顧客編號/姓名" at bounding box center [662, 147] width 182 height 29
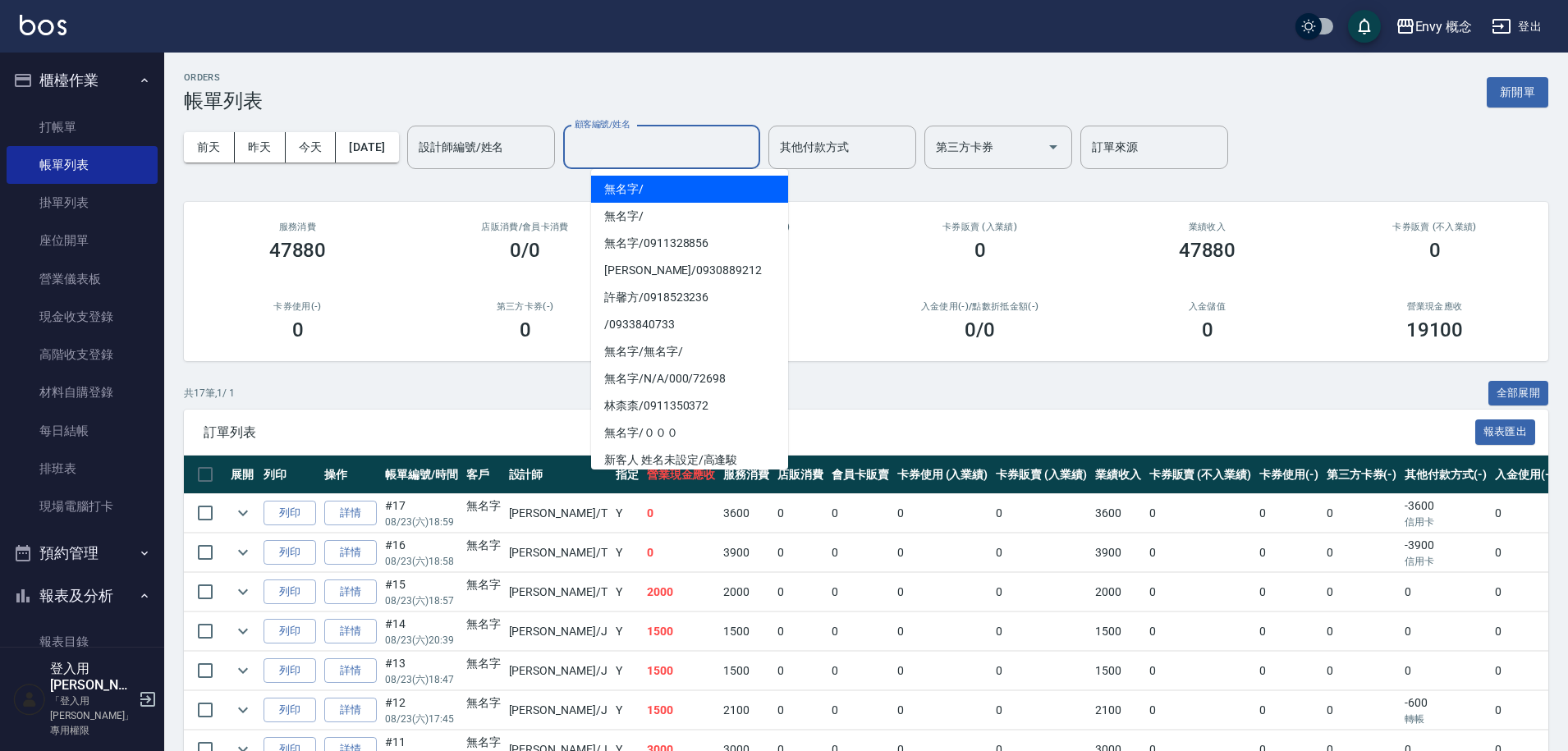
click at [642, 101] on div "ORDERS 帳單列表 新開單" at bounding box center [866, 93] width 1365 height 41
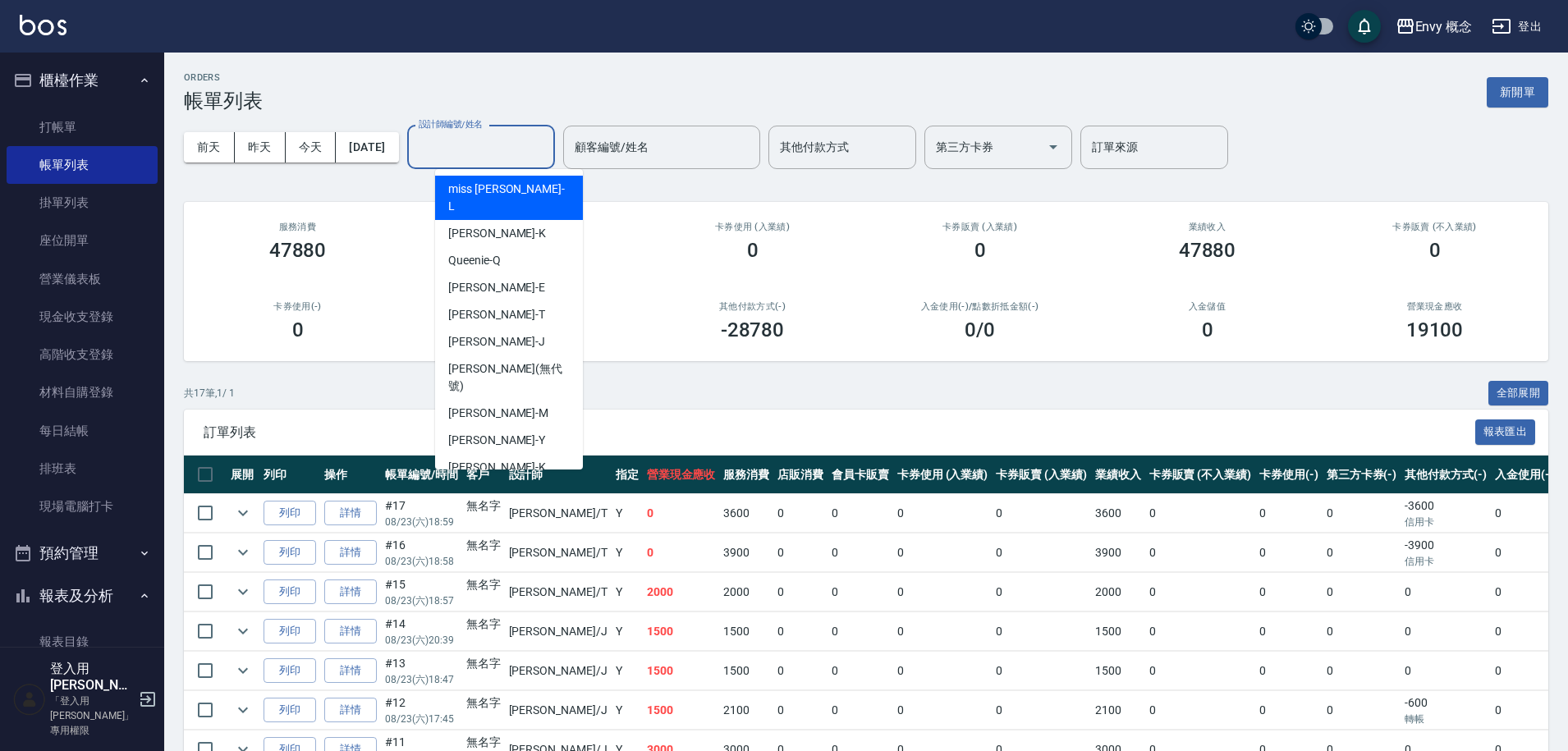
click at [498, 133] on div "設計師編號/姓名 設計師編號/姓名" at bounding box center [481, 147] width 148 height 44
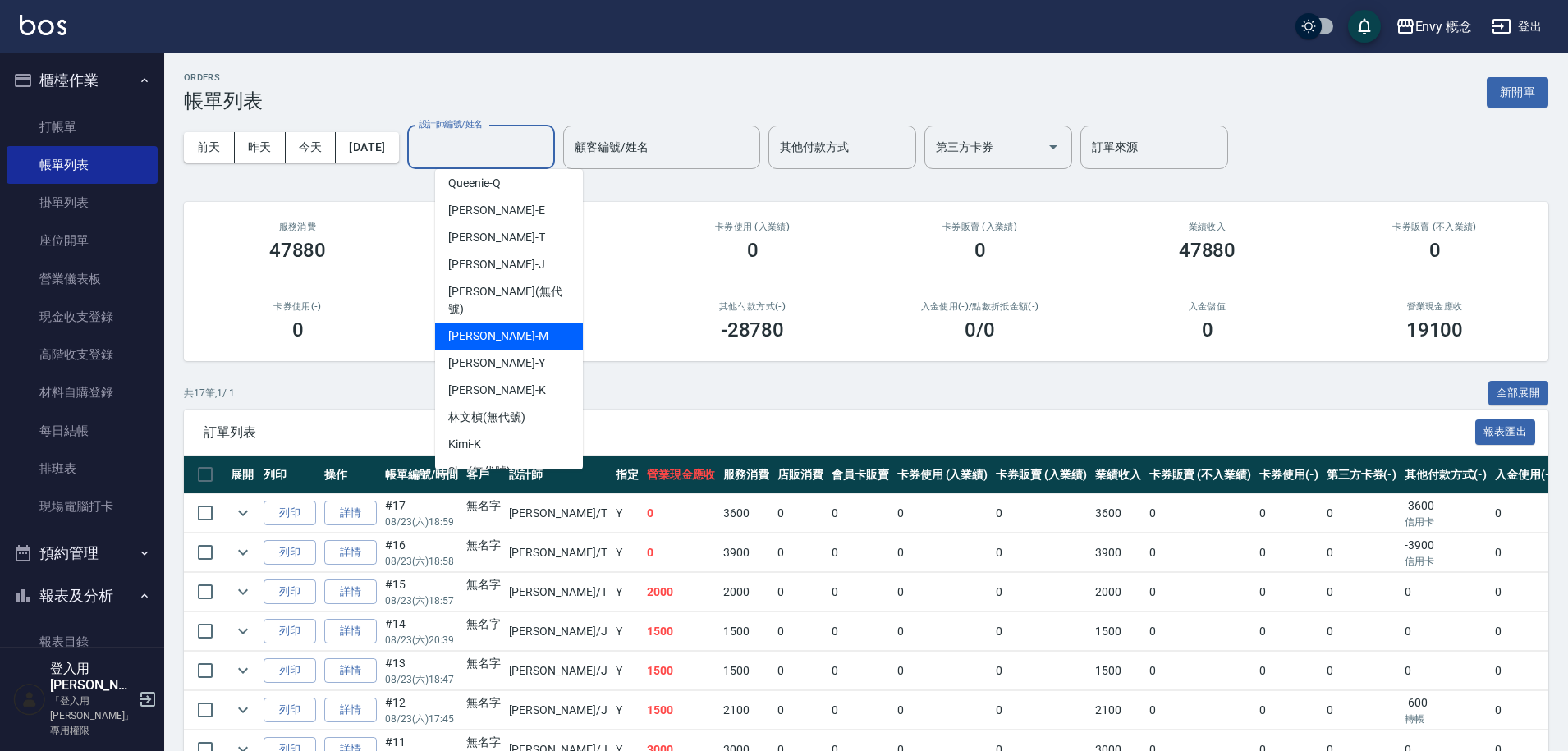
scroll to position [146, 0]
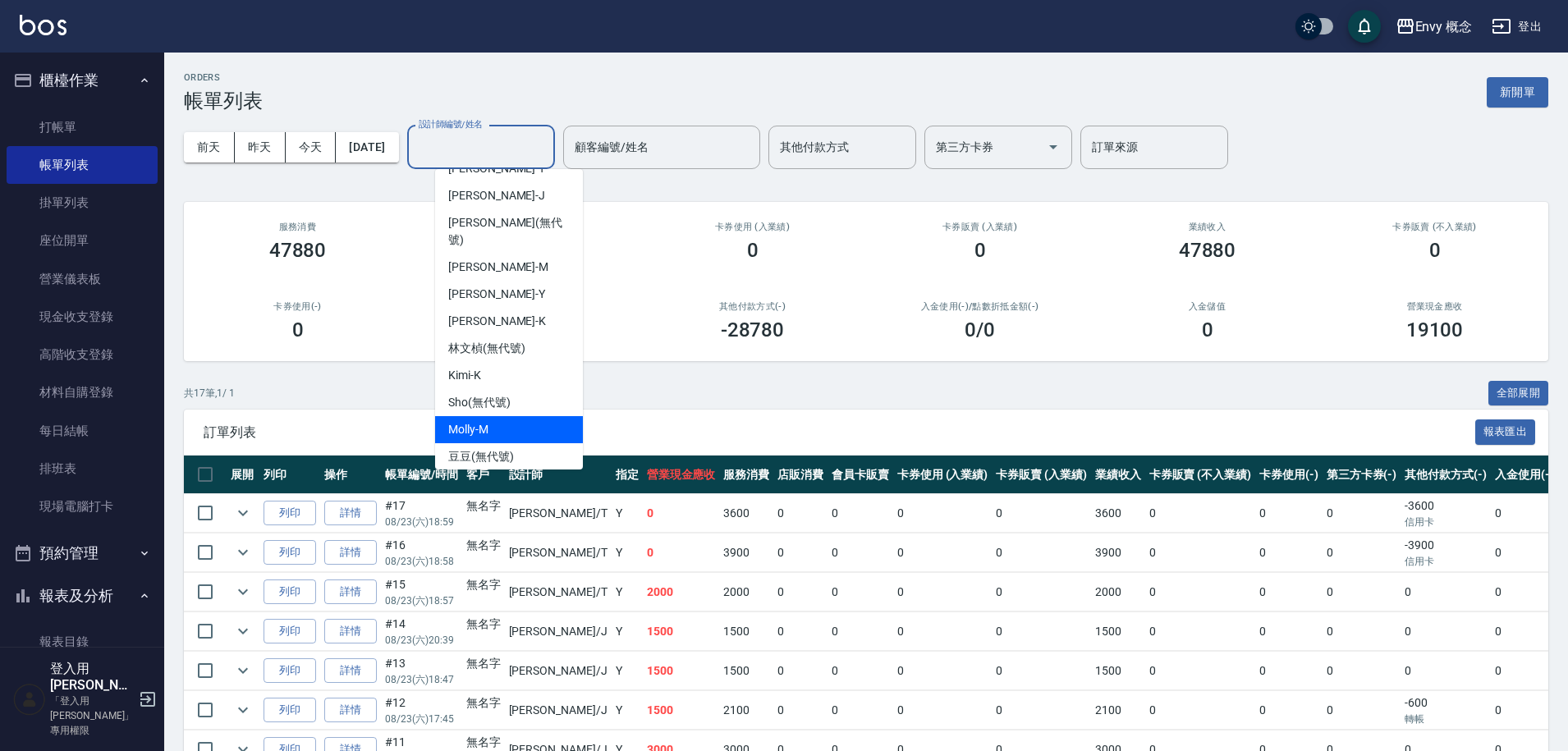
click at [464, 421] on span "Molly -M" at bounding box center [468, 430] width 41 height 17
type input "Molly-M"
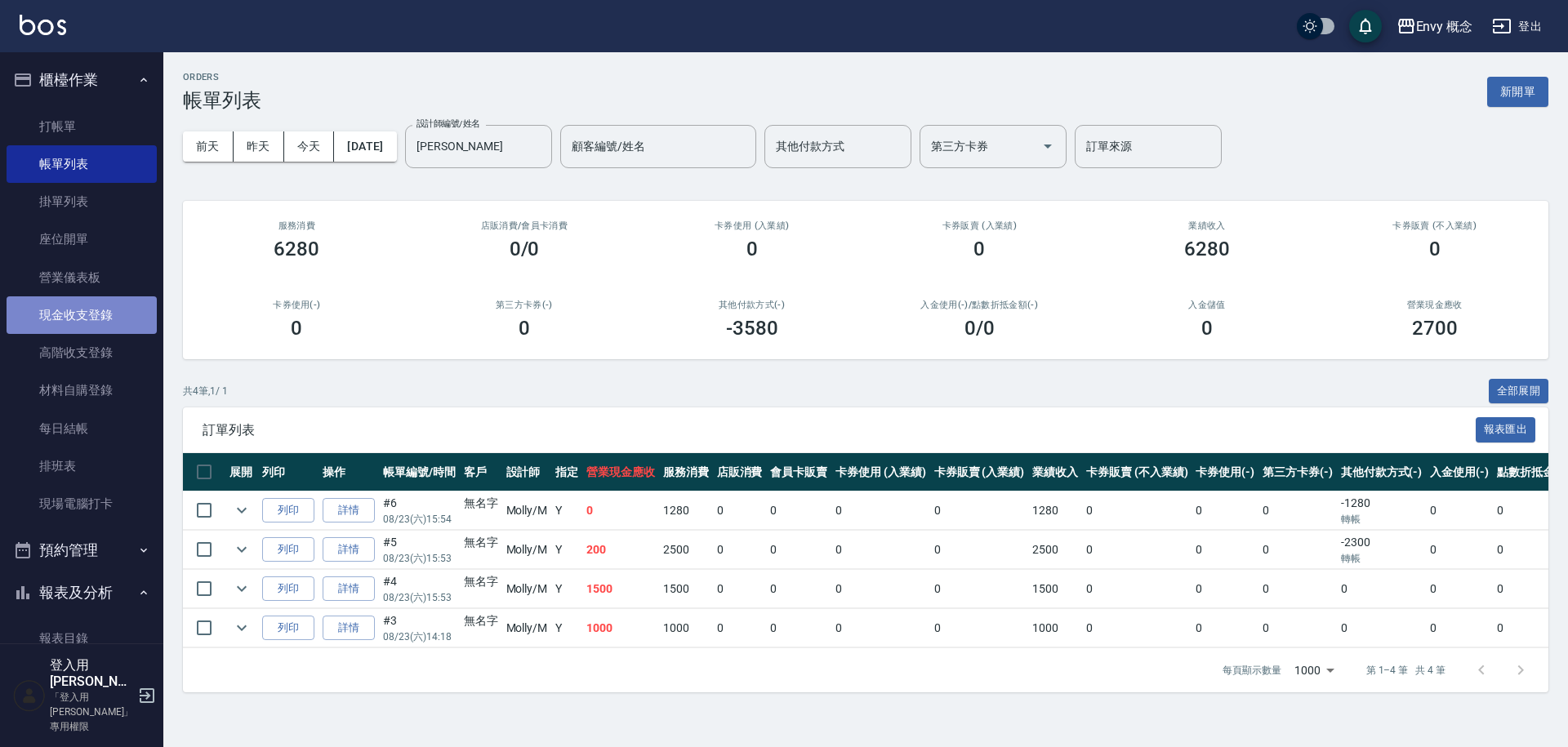
click at [90, 317] on link "現金收支登錄" at bounding box center [82, 315] width 150 height 38
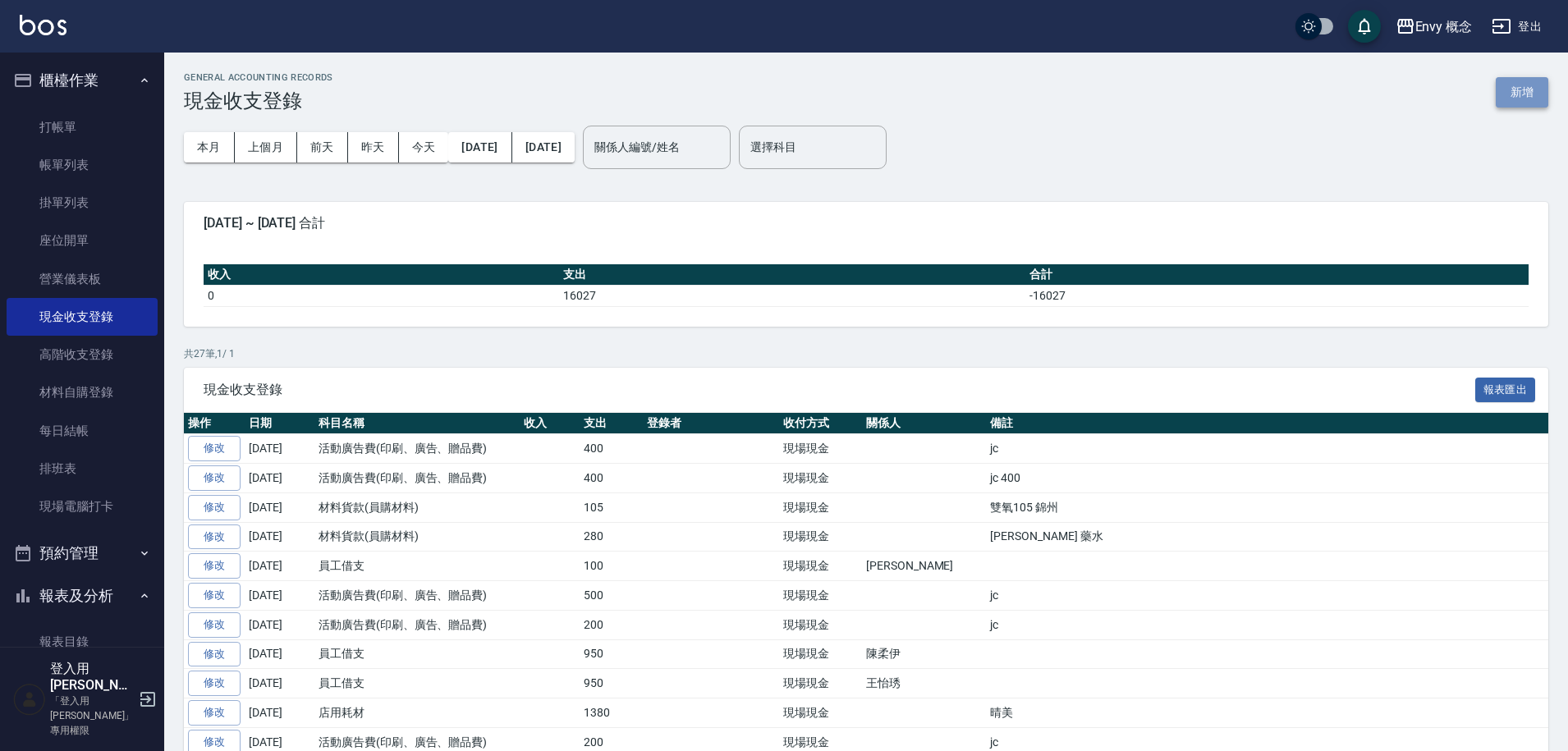
click at [1514, 89] on button "新增" at bounding box center [1523, 92] width 52 height 30
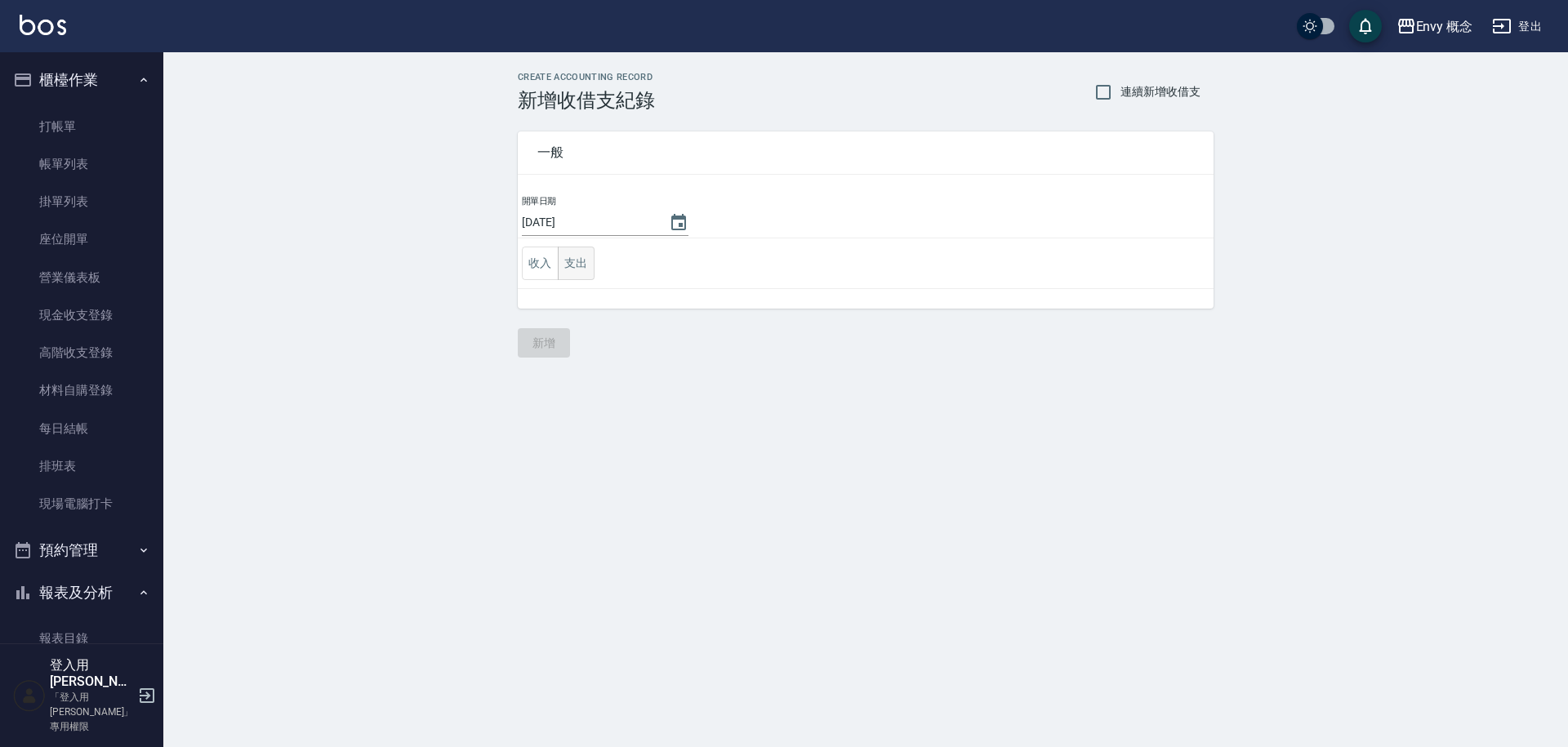
click at [574, 262] on button "支出" at bounding box center [576, 263] width 37 height 34
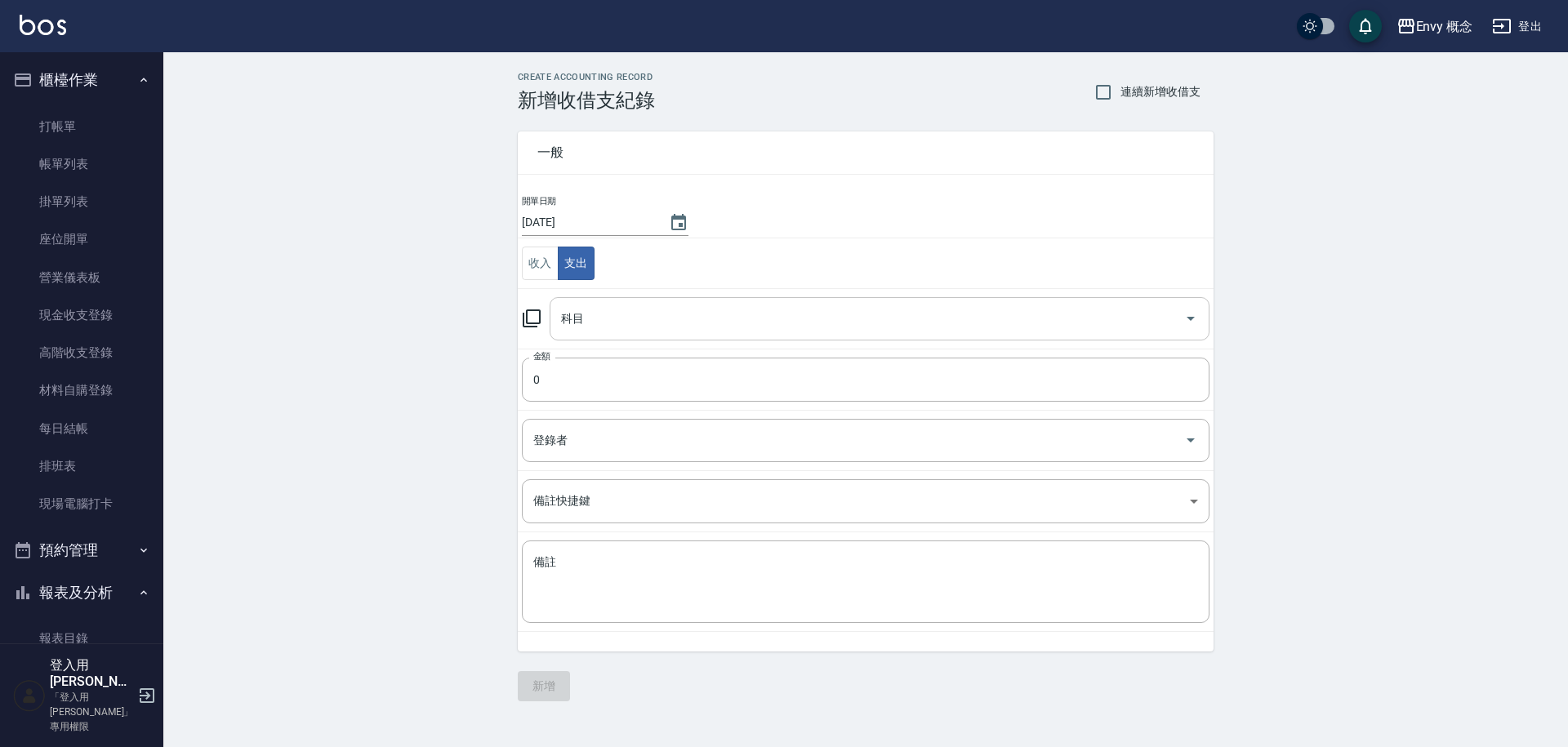
click at [608, 326] on input "科目" at bounding box center [867, 319] width 621 height 29
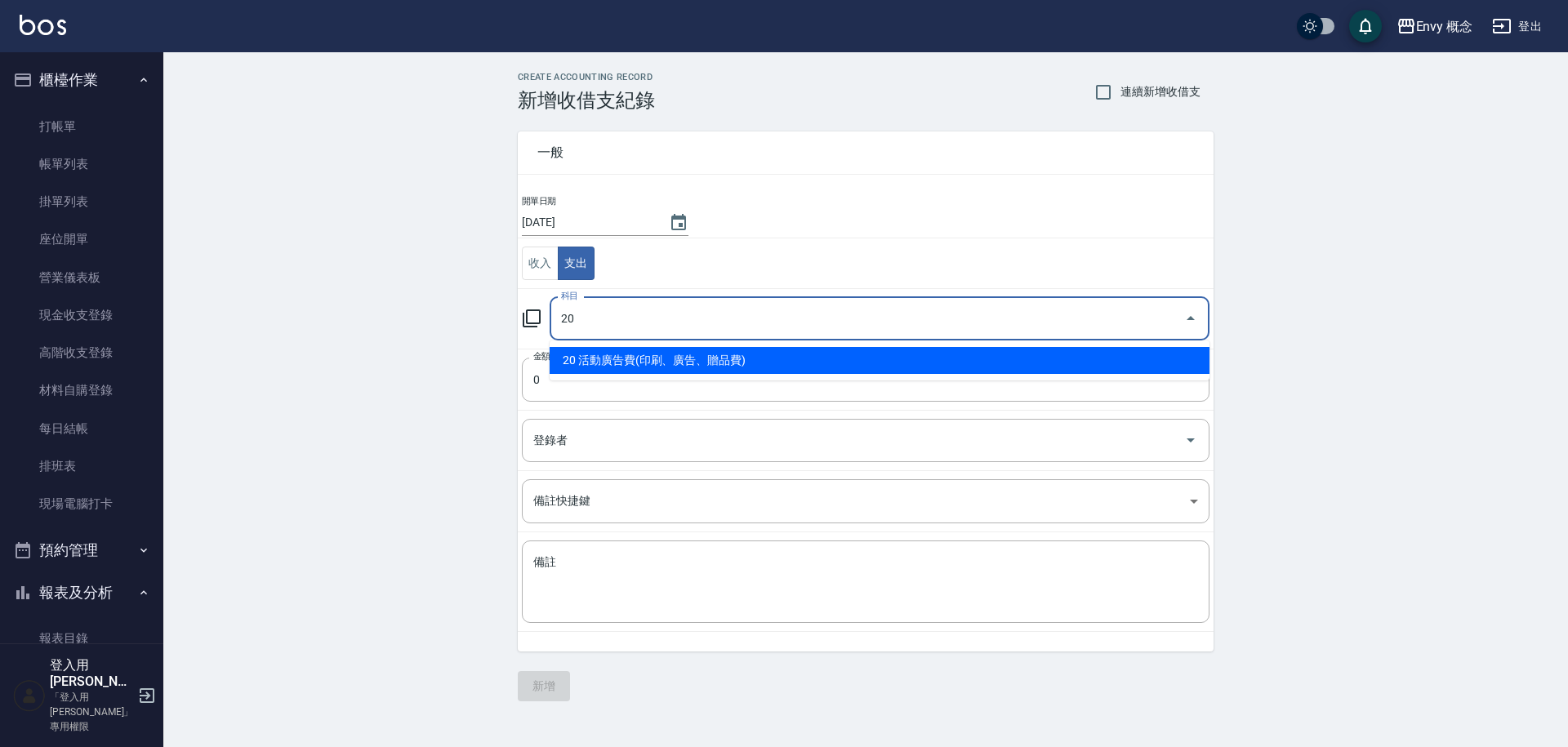
click at [679, 358] on li "20 活動廣告費(印刷、廣告、贈品費)" at bounding box center [880, 361] width 660 height 27
type input "20 活動廣告費(印刷、廣告、贈品費)"
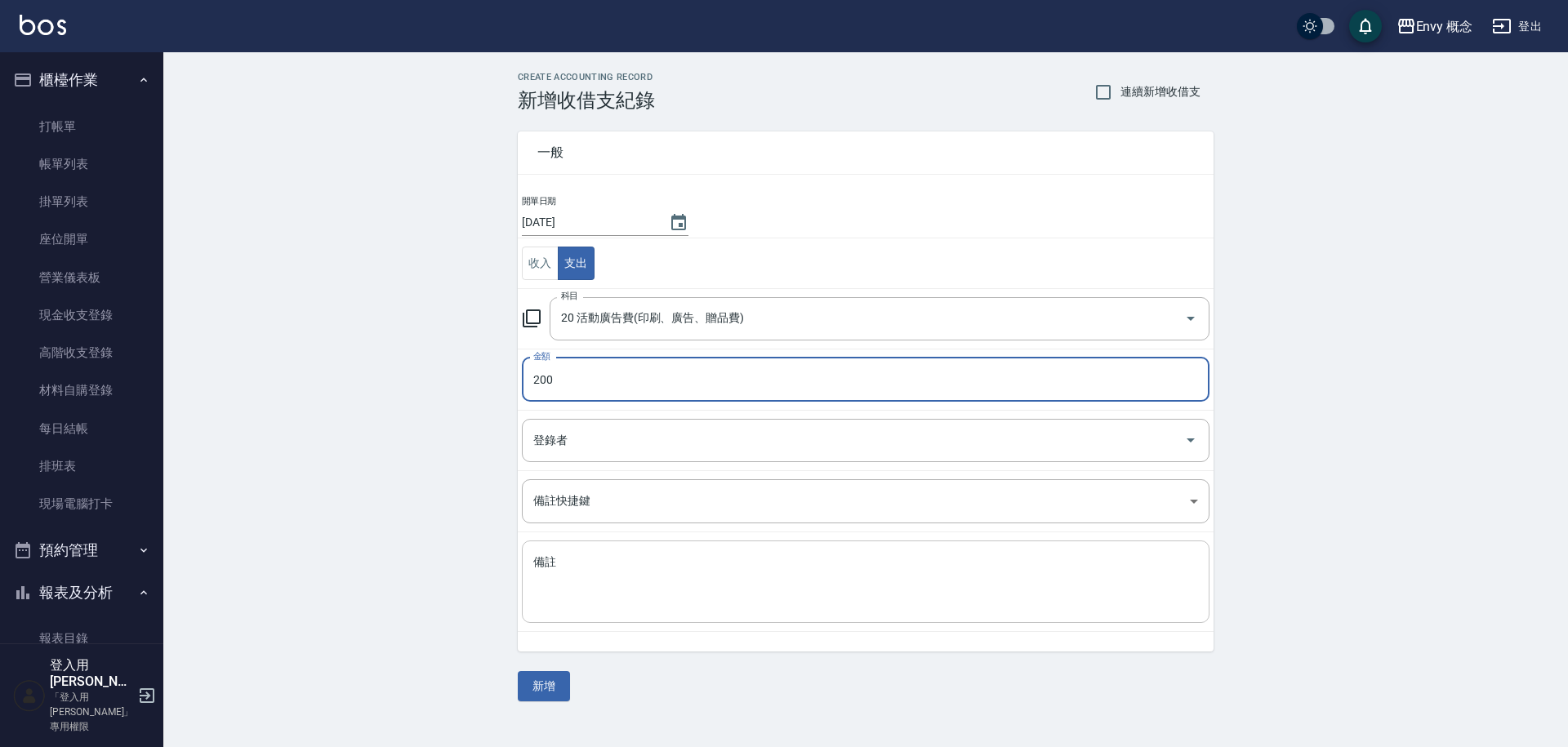
type input "200"
click at [661, 548] on div "x 備註" at bounding box center [865, 582] width 687 height 83
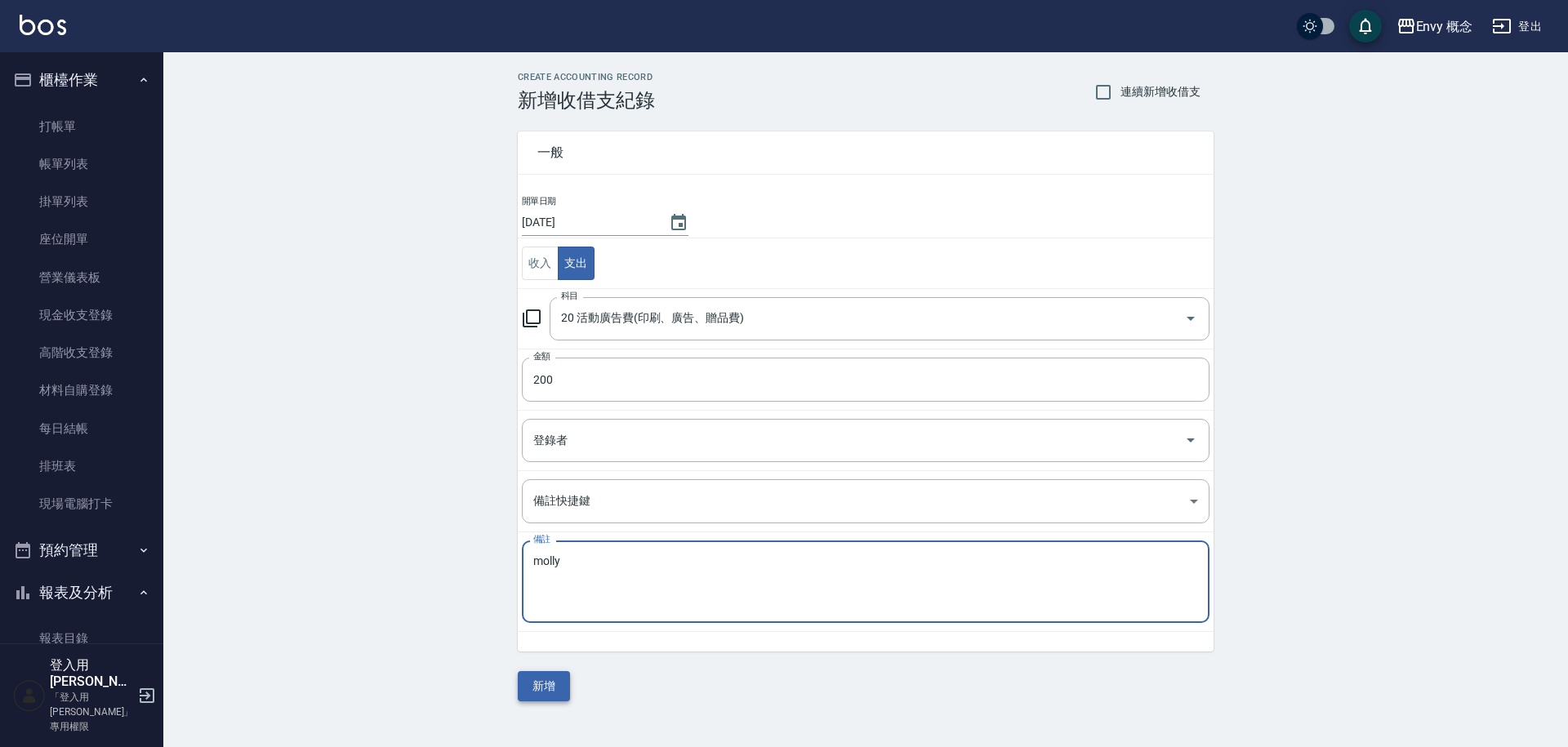
type textarea "molly"
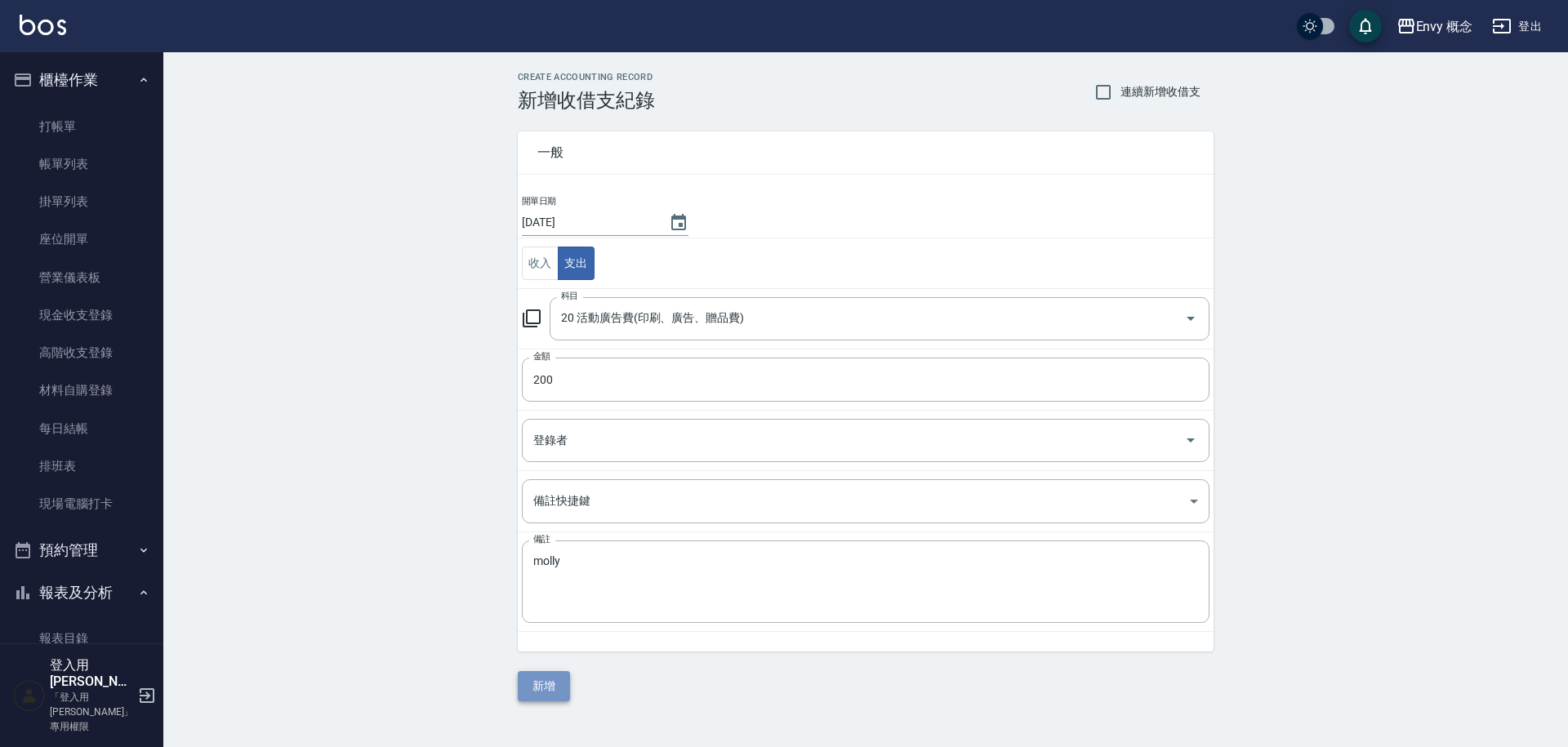
click at [546, 691] on button "新增" at bounding box center [544, 685] width 52 height 30
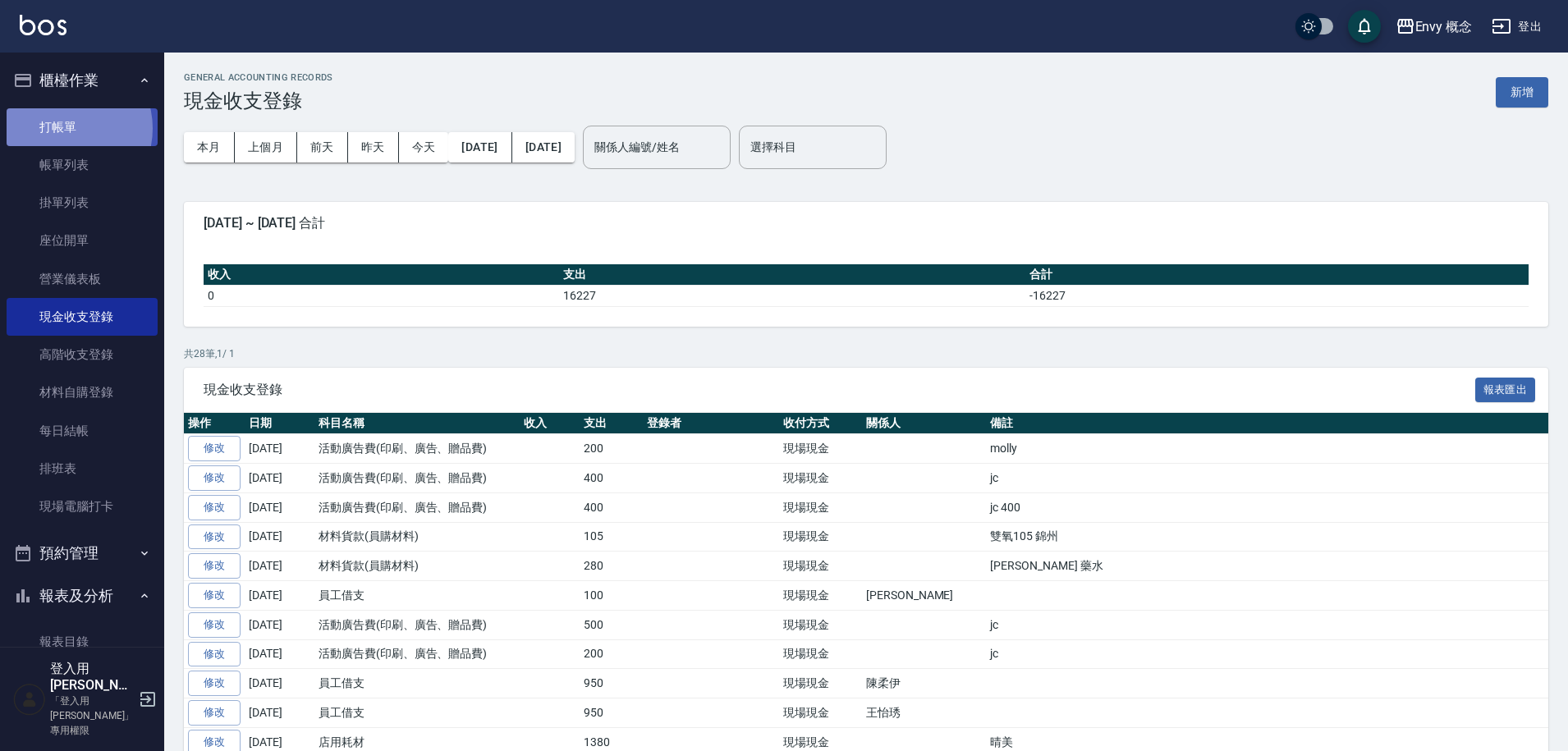
click at [67, 128] on link "打帳單" at bounding box center [82, 127] width 151 height 38
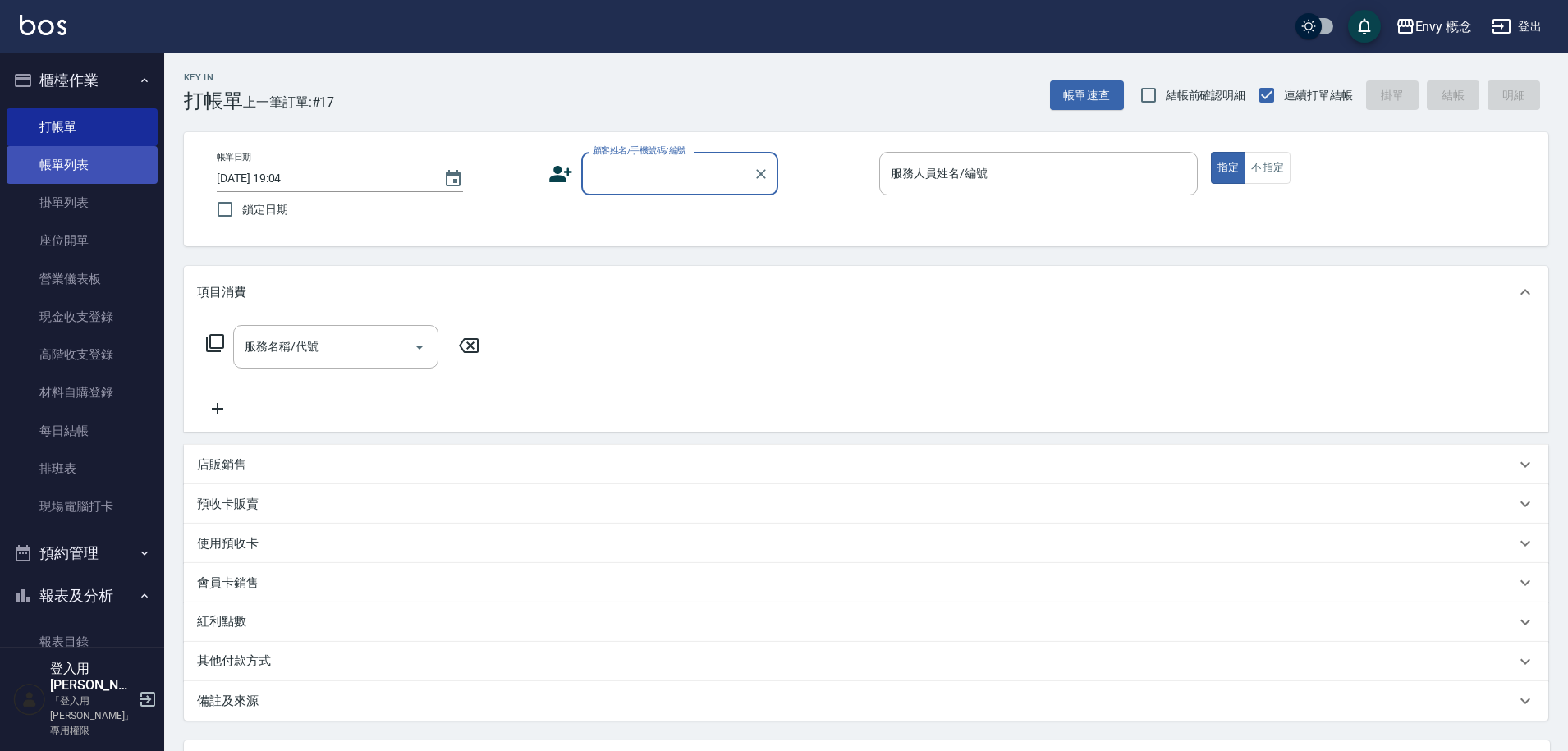
click at [102, 169] on link "帳單列表" at bounding box center [82, 165] width 151 height 38
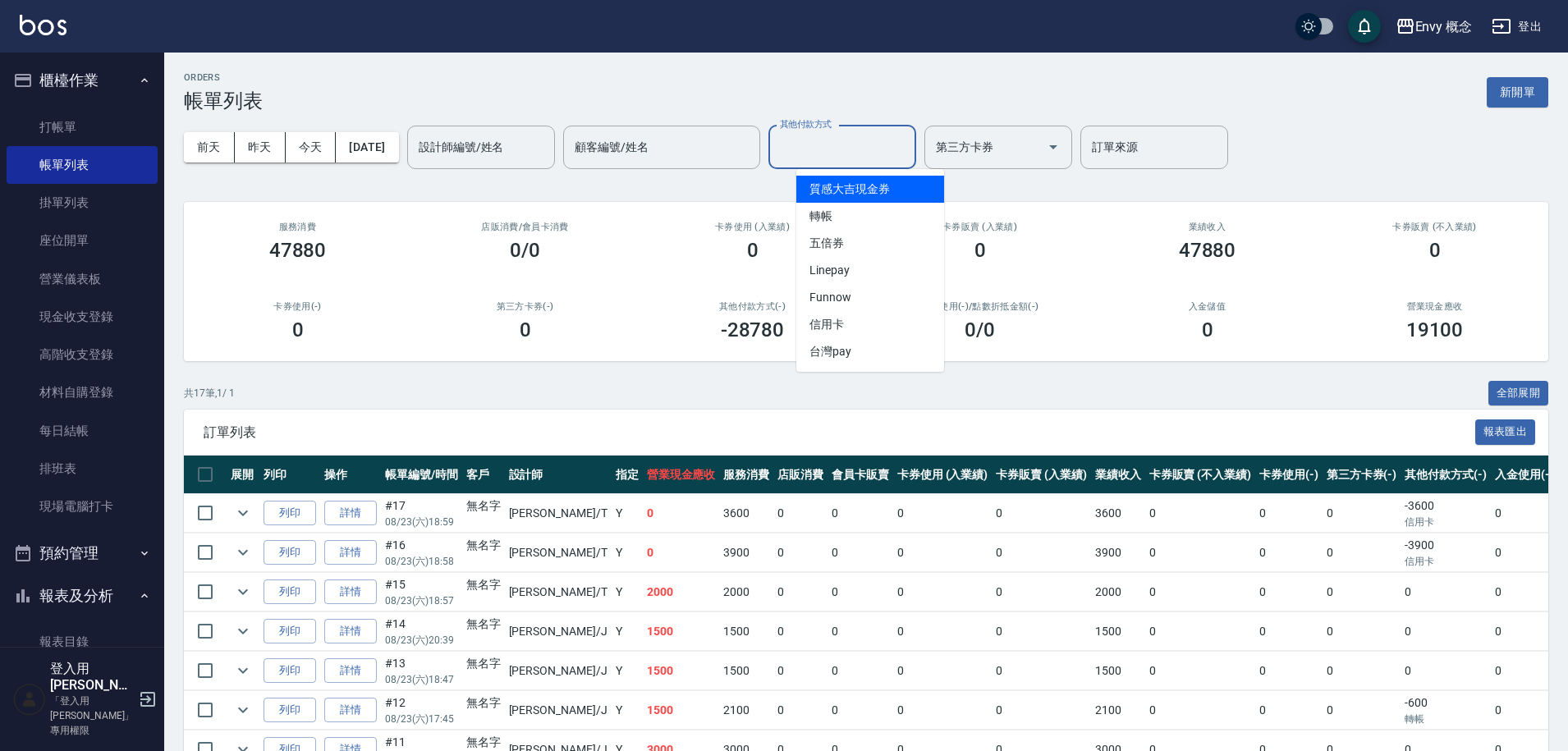
click at [829, 139] on div "其他付款方式 其他付款方式" at bounding box center [842, 147] width 148 height 44
click at [865, 204] on span "轉帳" at bounding box center [870, 217] width 148 height 27
type input "轉帳"
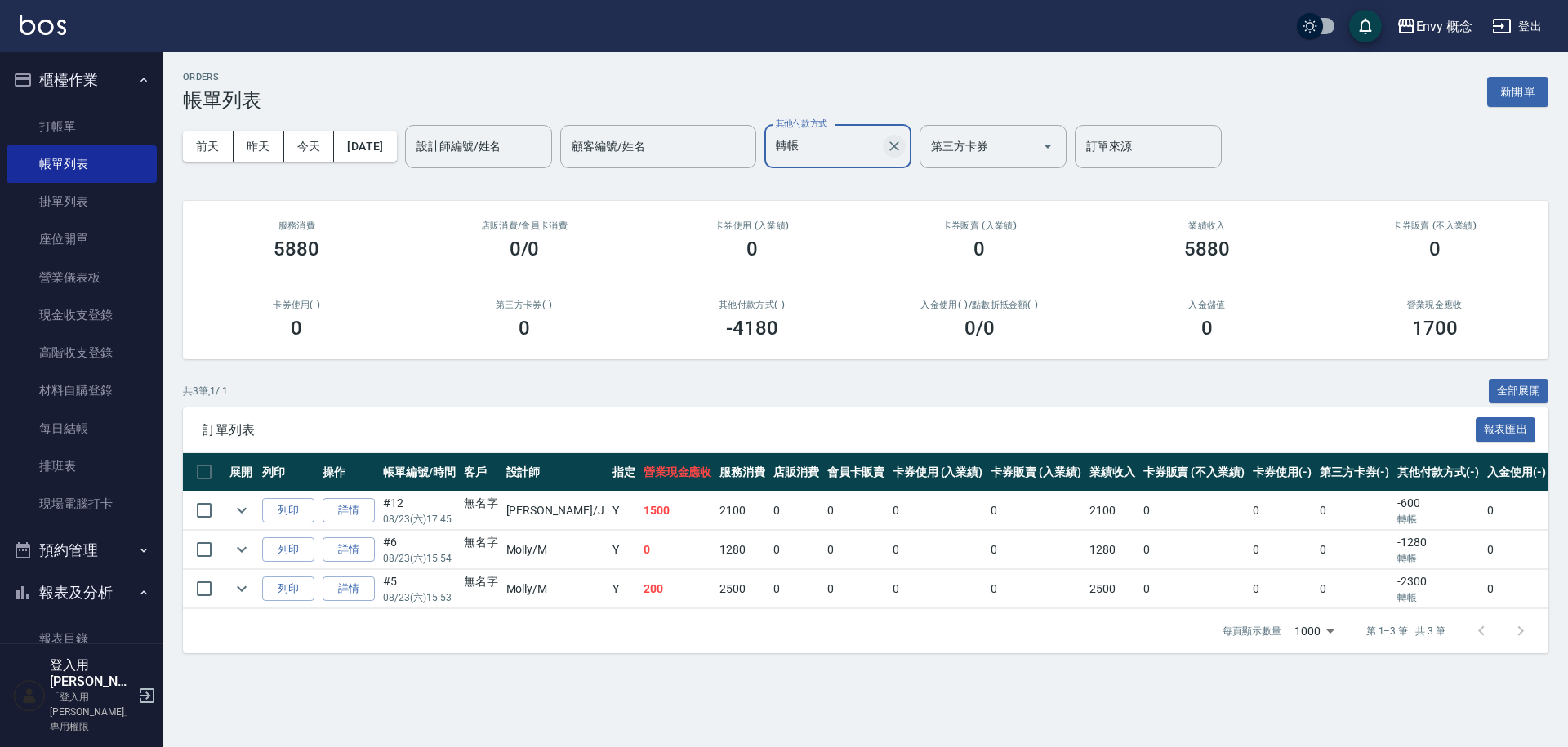
click at [902, 148] on icon "Clear" at bounding box center [894, 145] width 16 height 16
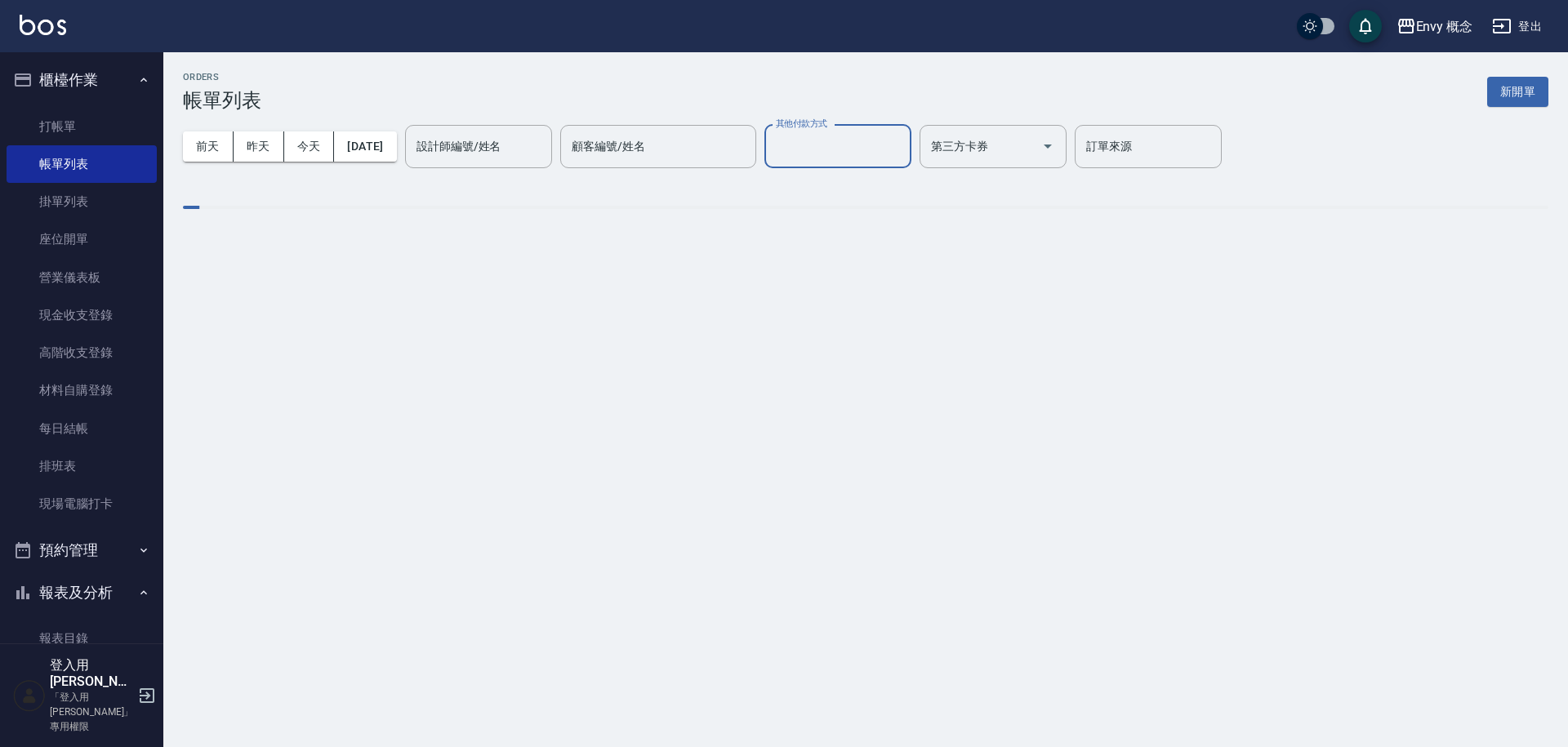
click at [873, 153] on input "其他付款方式" at bounding box center [837, 146] width 132 height 29
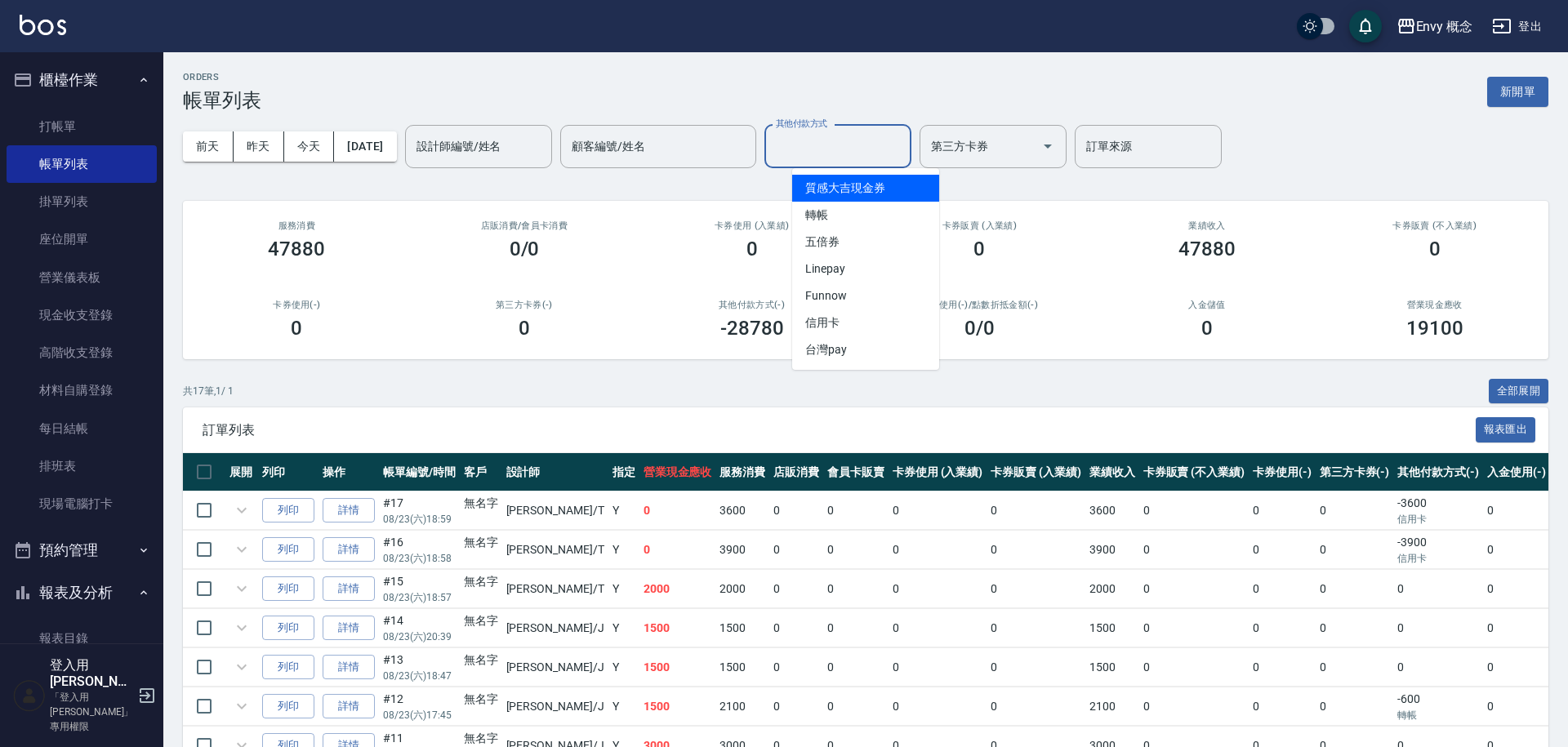
click at [860, 151] on input "其他付款方式" at bounding box center [837, 146] width 132 height 29
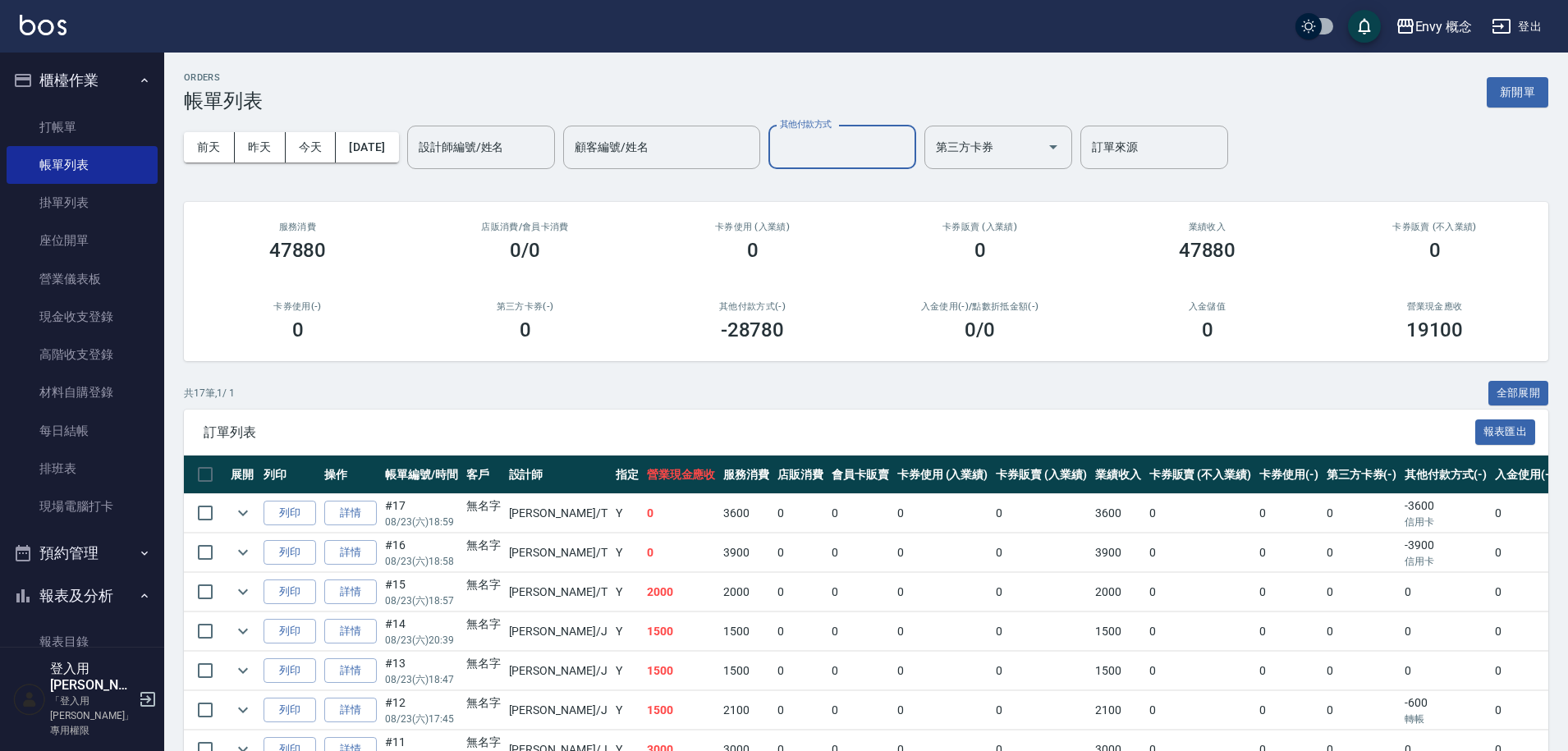
click at [864, 152] on input "其他付款方式" at bounding box center [842, 147] width 133 height 29
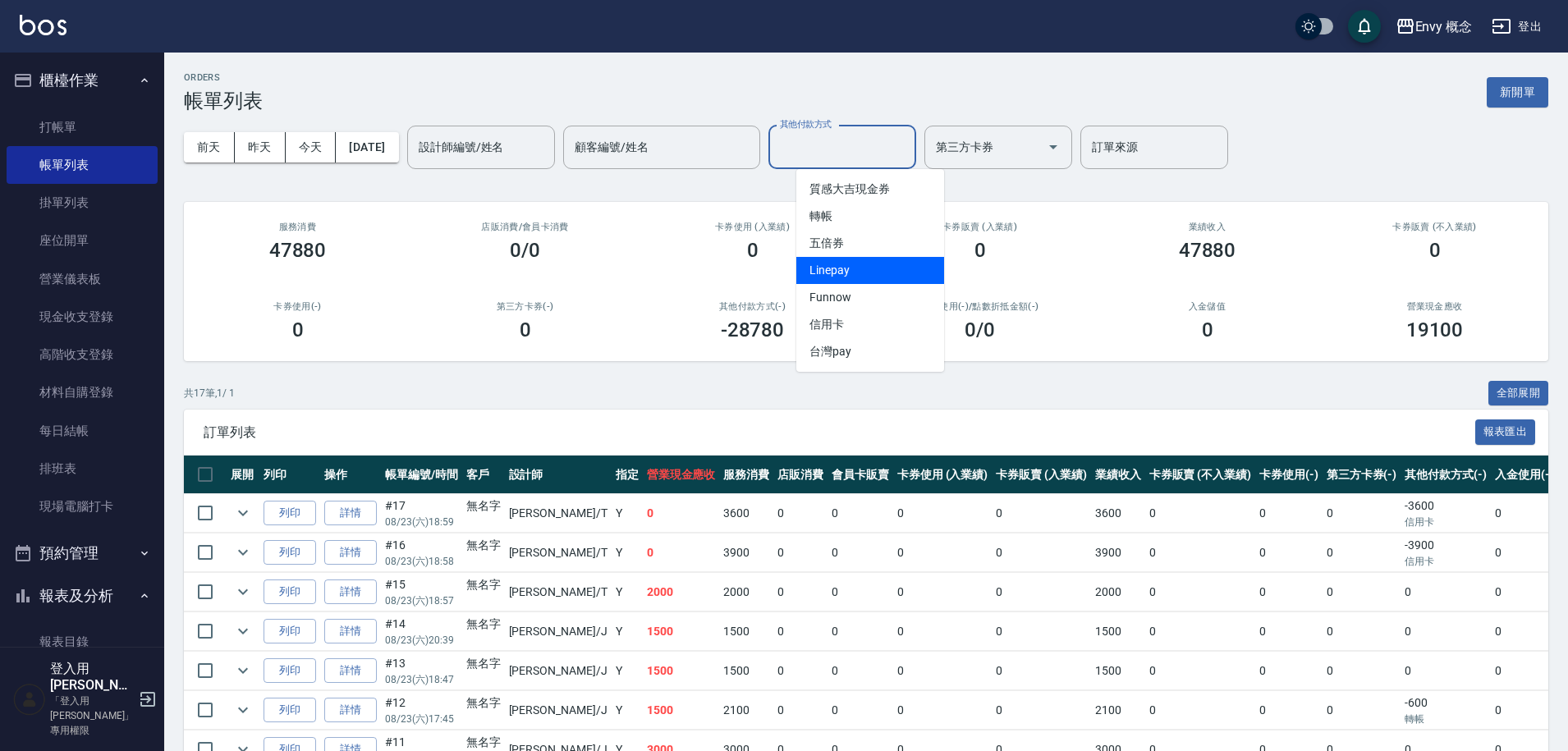
click at [888, 268] on span "Linepay" at bounding box center [870, 271] width 148 height 27
type input "Linepay"
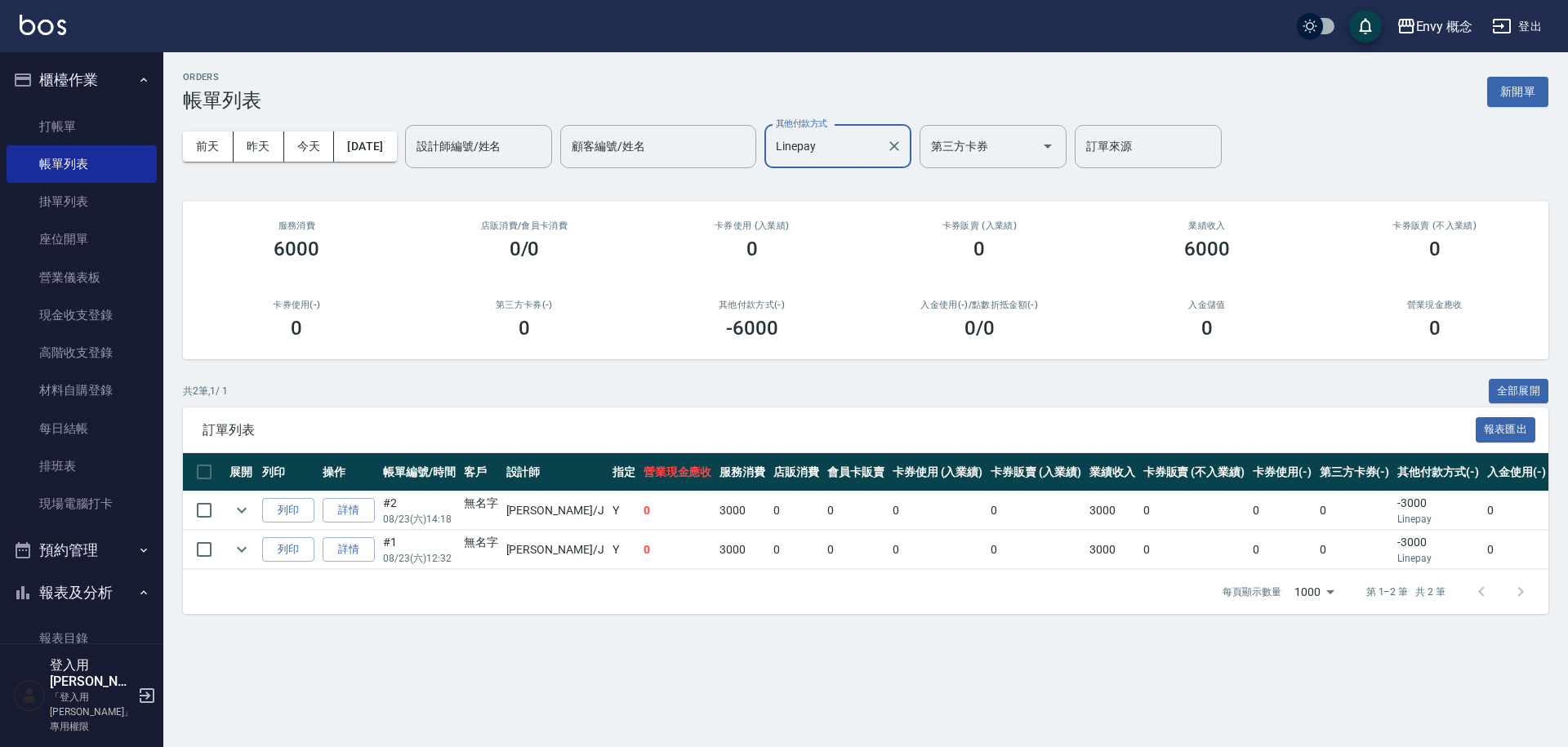
click at [899, 148] on icon "Clear" at bounding box center [894, 146] width 10 height 10
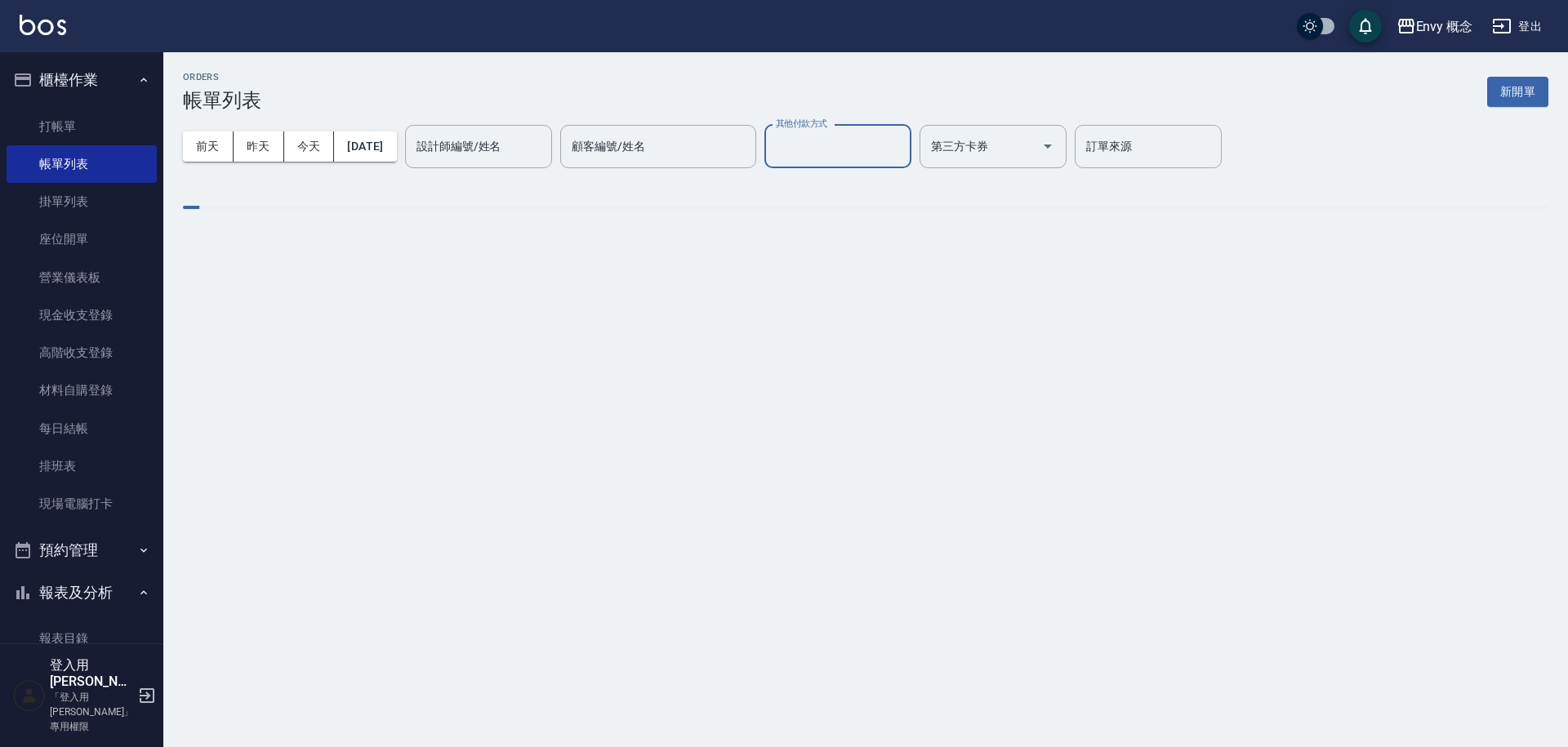
click at [864, 148] on input "其他付款方式" at bounding box center [837, 146] width 132 height 29
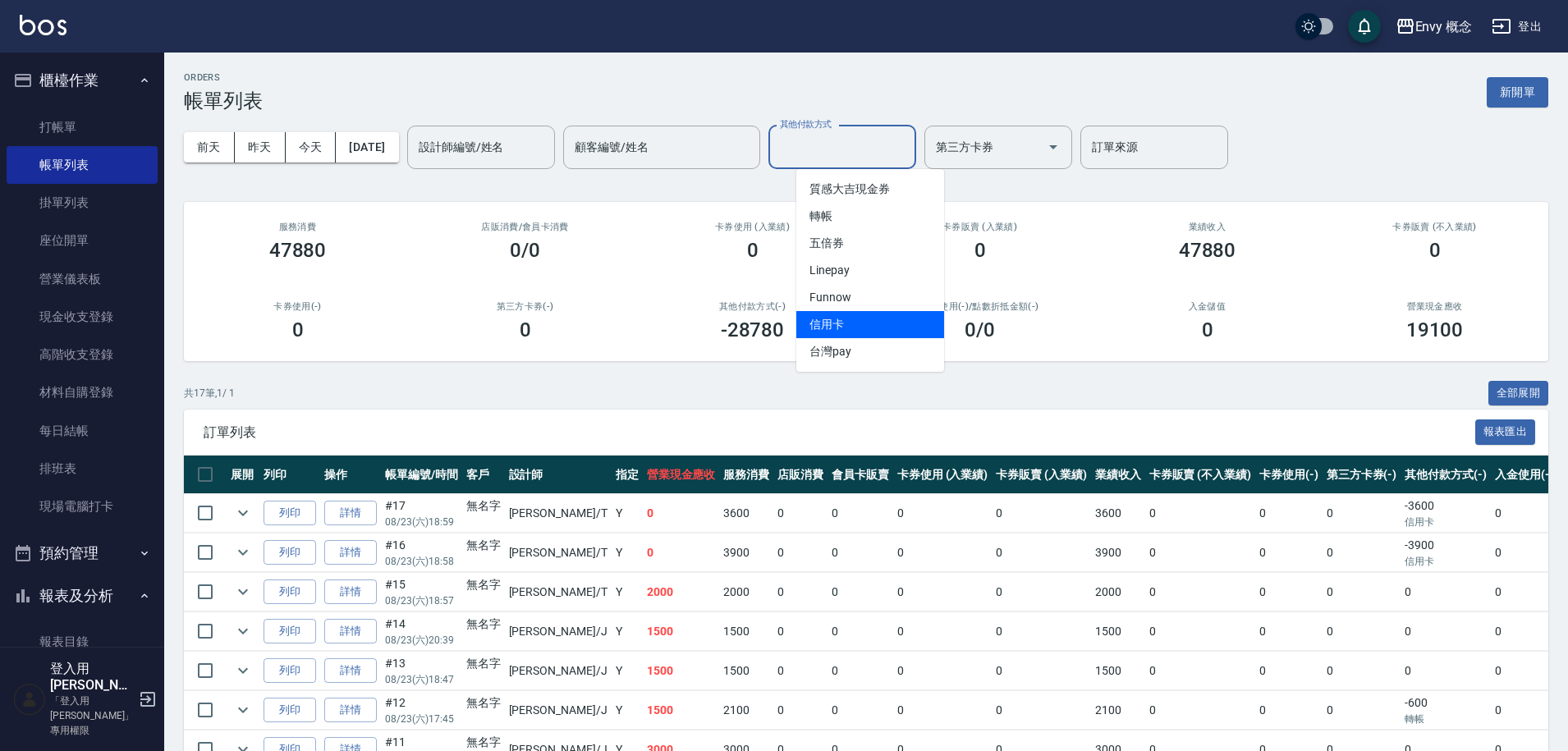
click at [875, 324] on span "信用卡" at bounding box center [870, 325] width 148 height 27
type input "信用卡"
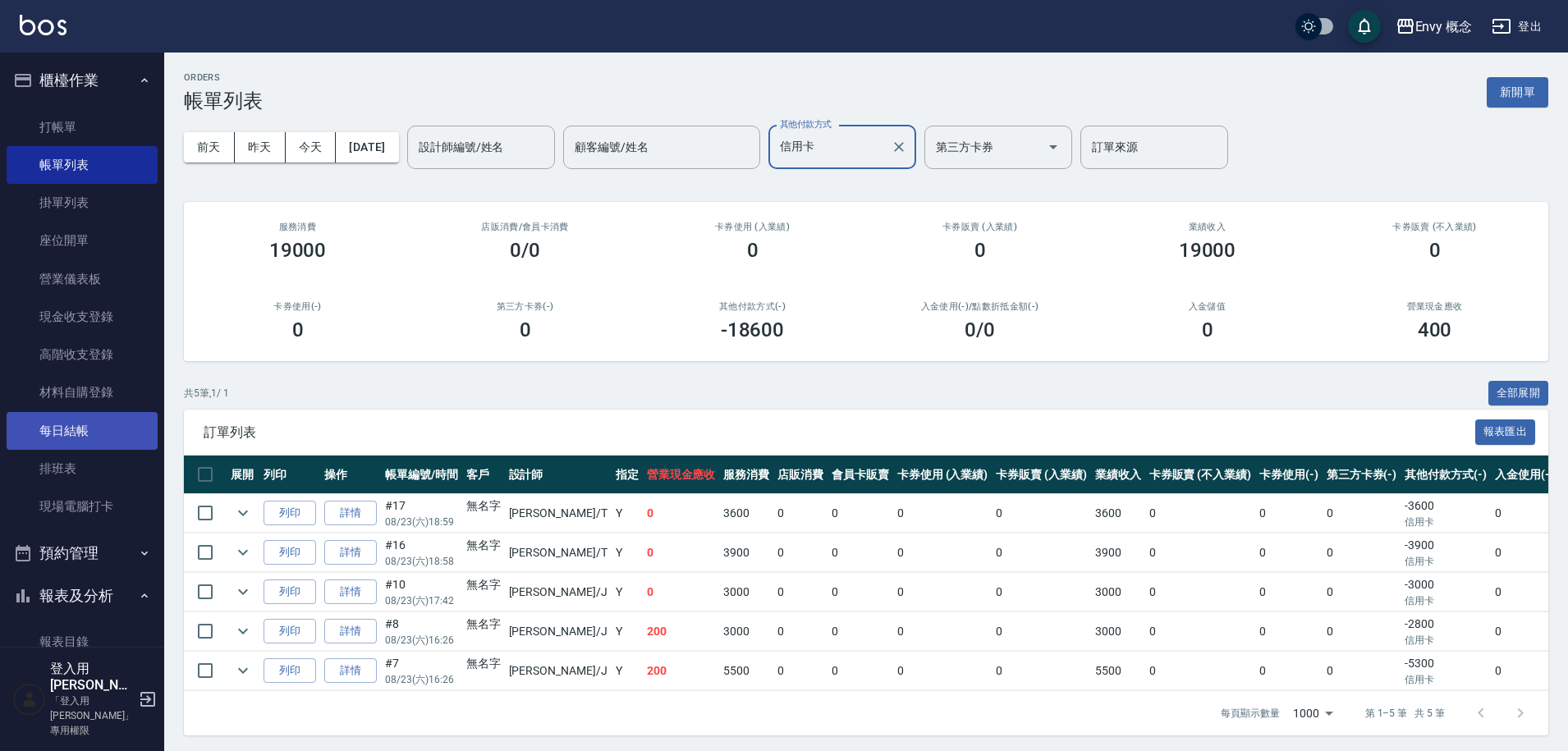
click at [59, 436] on link "每日結帳" at bounding box center [82, 431] width 151 height 38
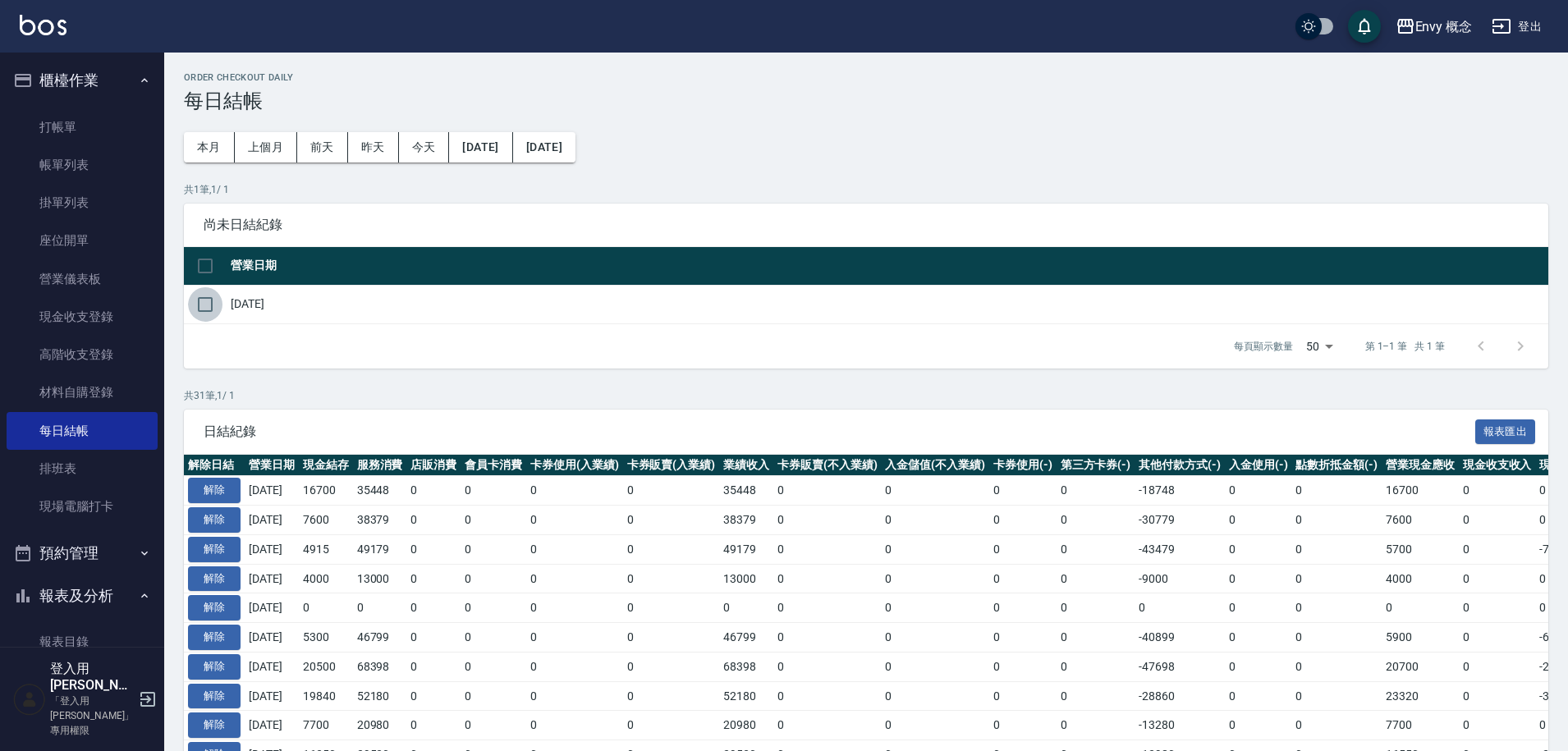
click at [203, 304] on input "checkbox" at bounding box center [205, 305] width 35 height 35
checkbox input "true"
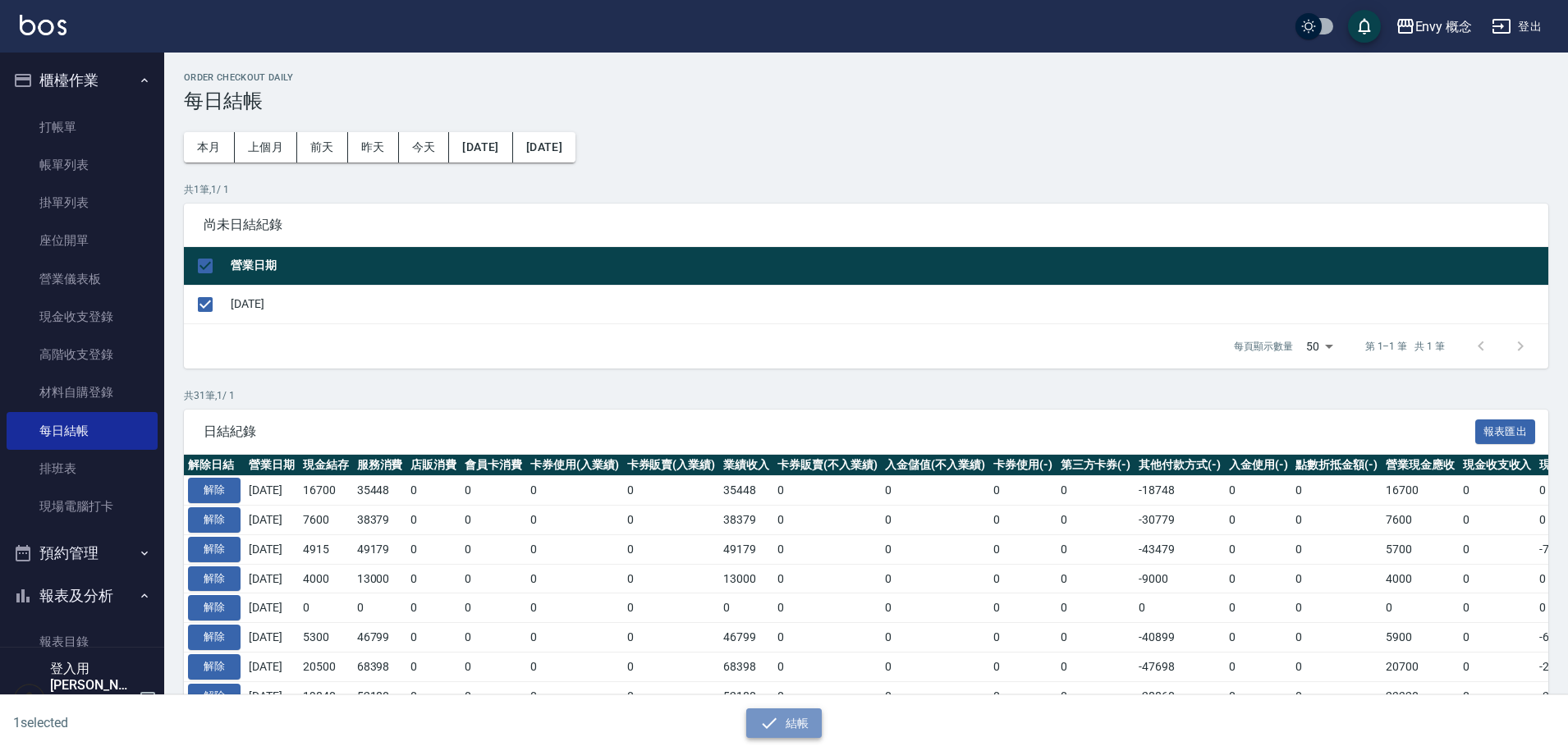
click at [784, 718] on button "結帳" at bounding box center [784, 723] width 76 height 30
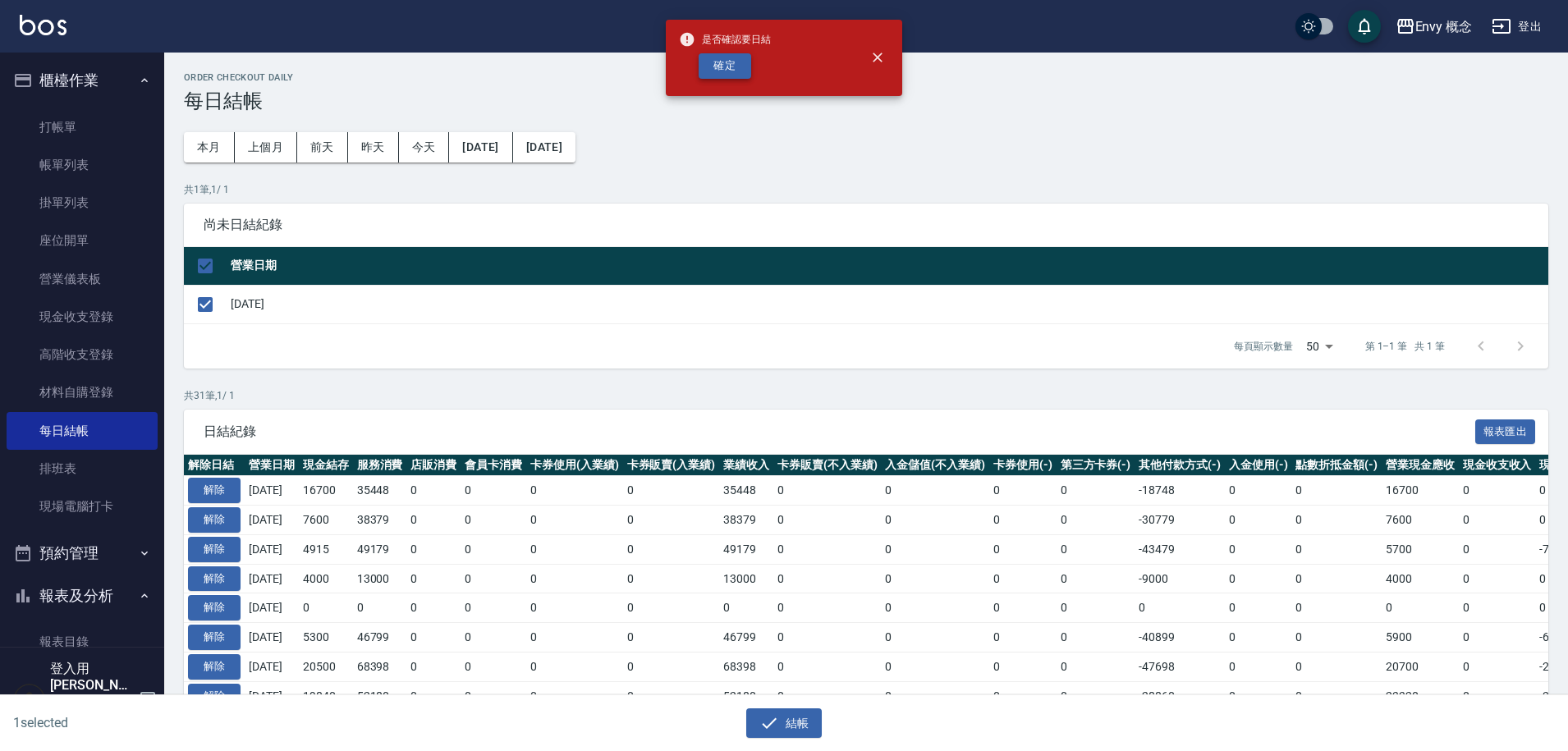
click at [735, 66] on button "確定" at bounding box center [725, 66] width 52 height 25
checkbox input "false"
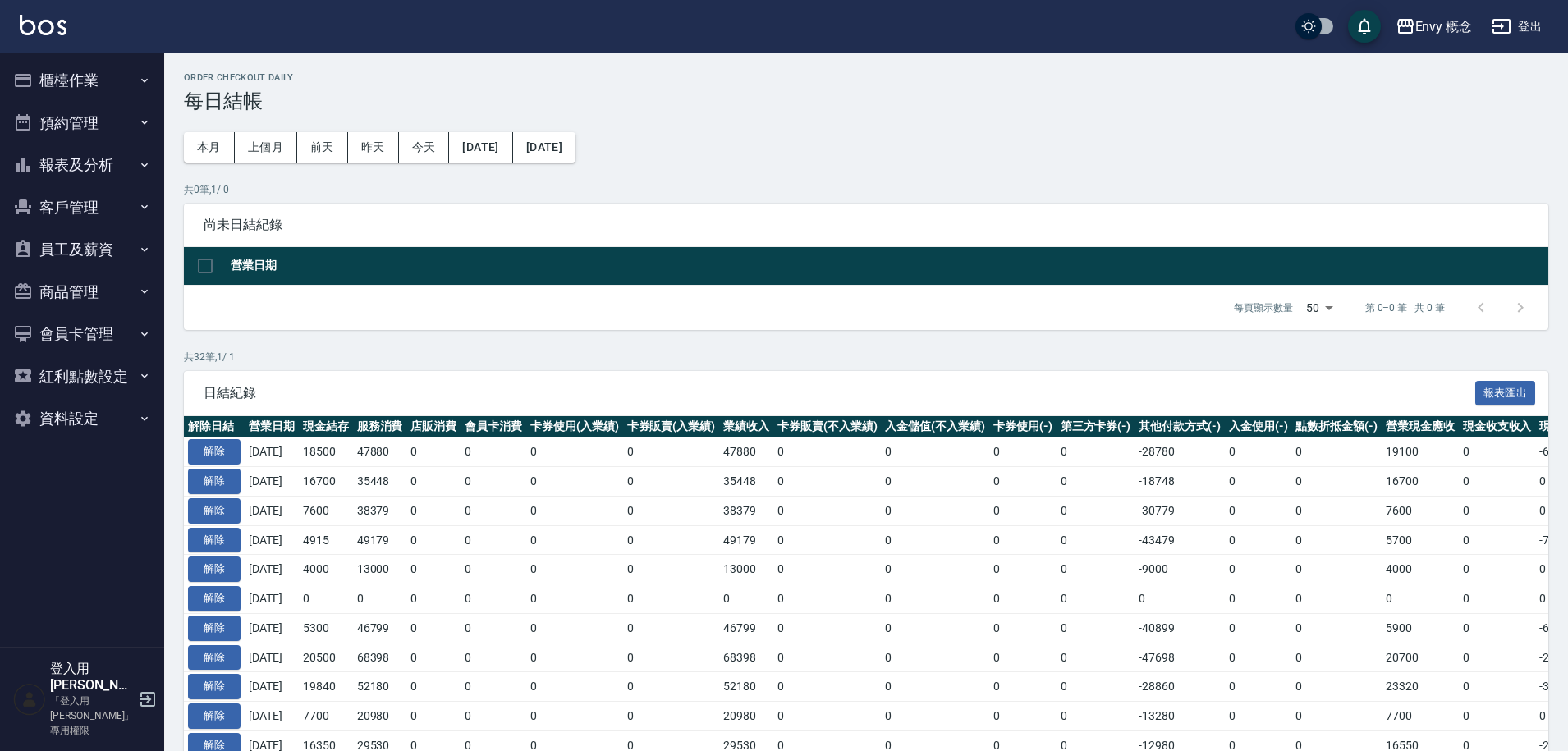
click at [42, 80] on button "櫃檯作業" at bounding box center [82, 80] width 151 height 43
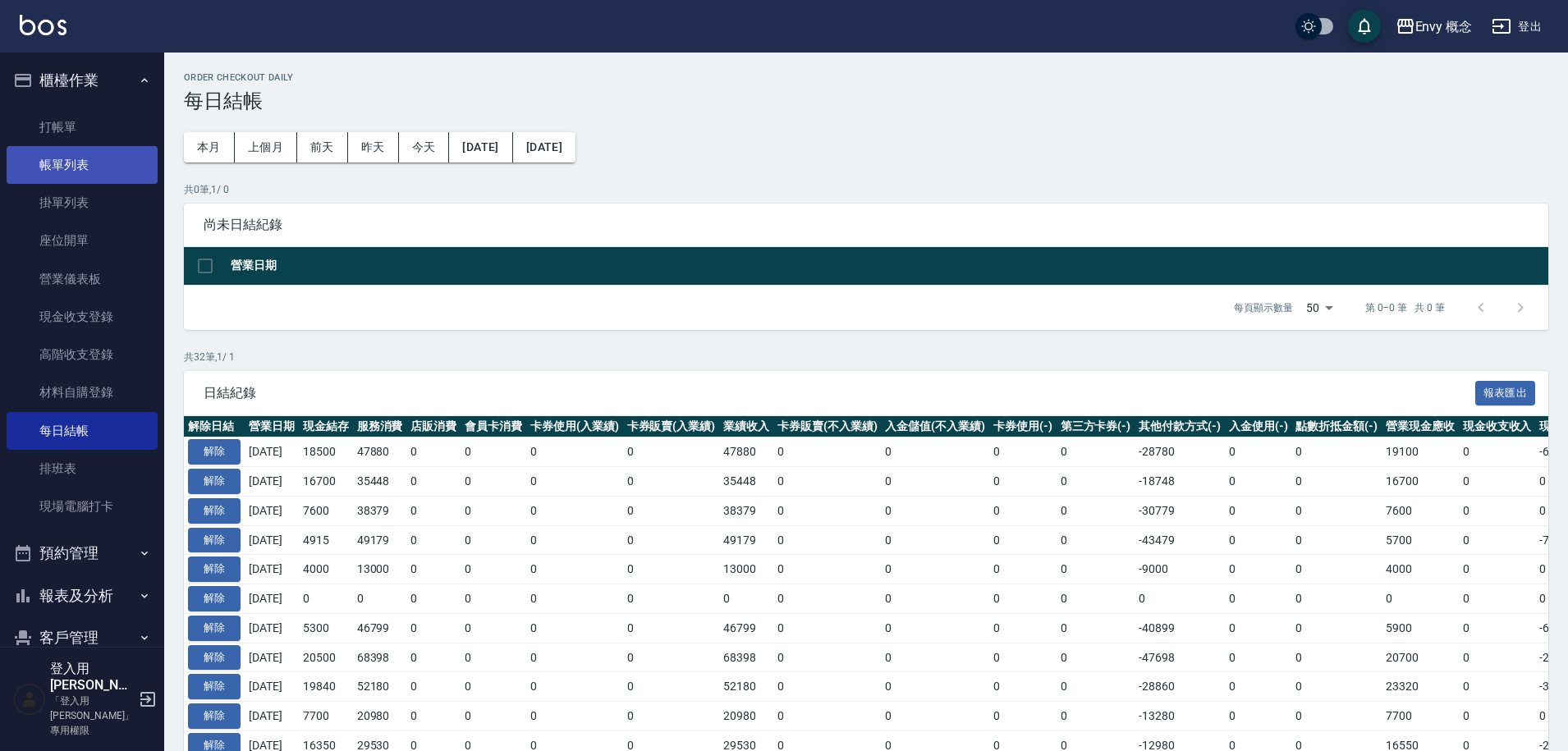
click at [92, 147] on link "帳單列表" at bounding box center [82, 165] width 151 height 38
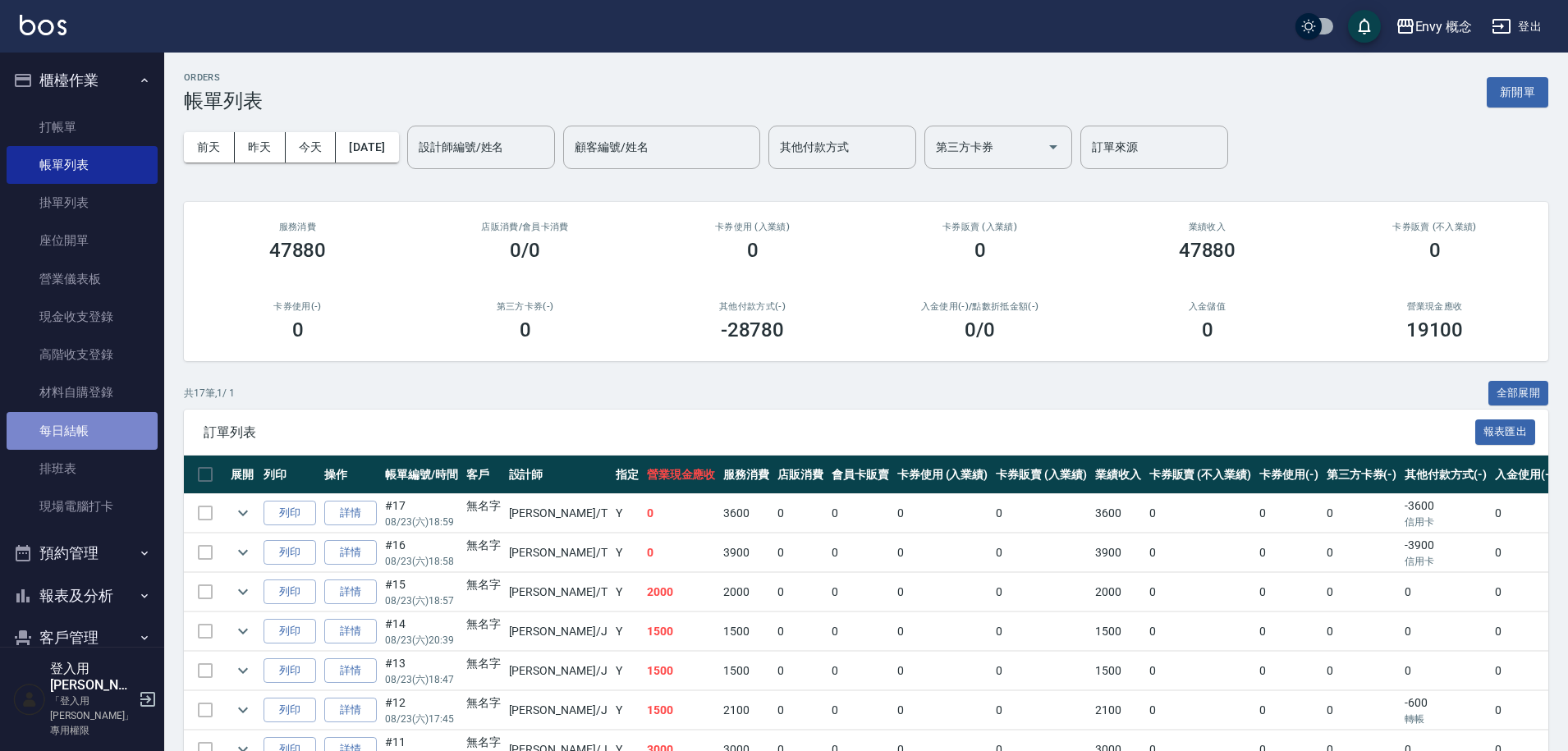
click at [85, 420] on link "每日結帳" at bounding box center [82, 431] width 151 height 38
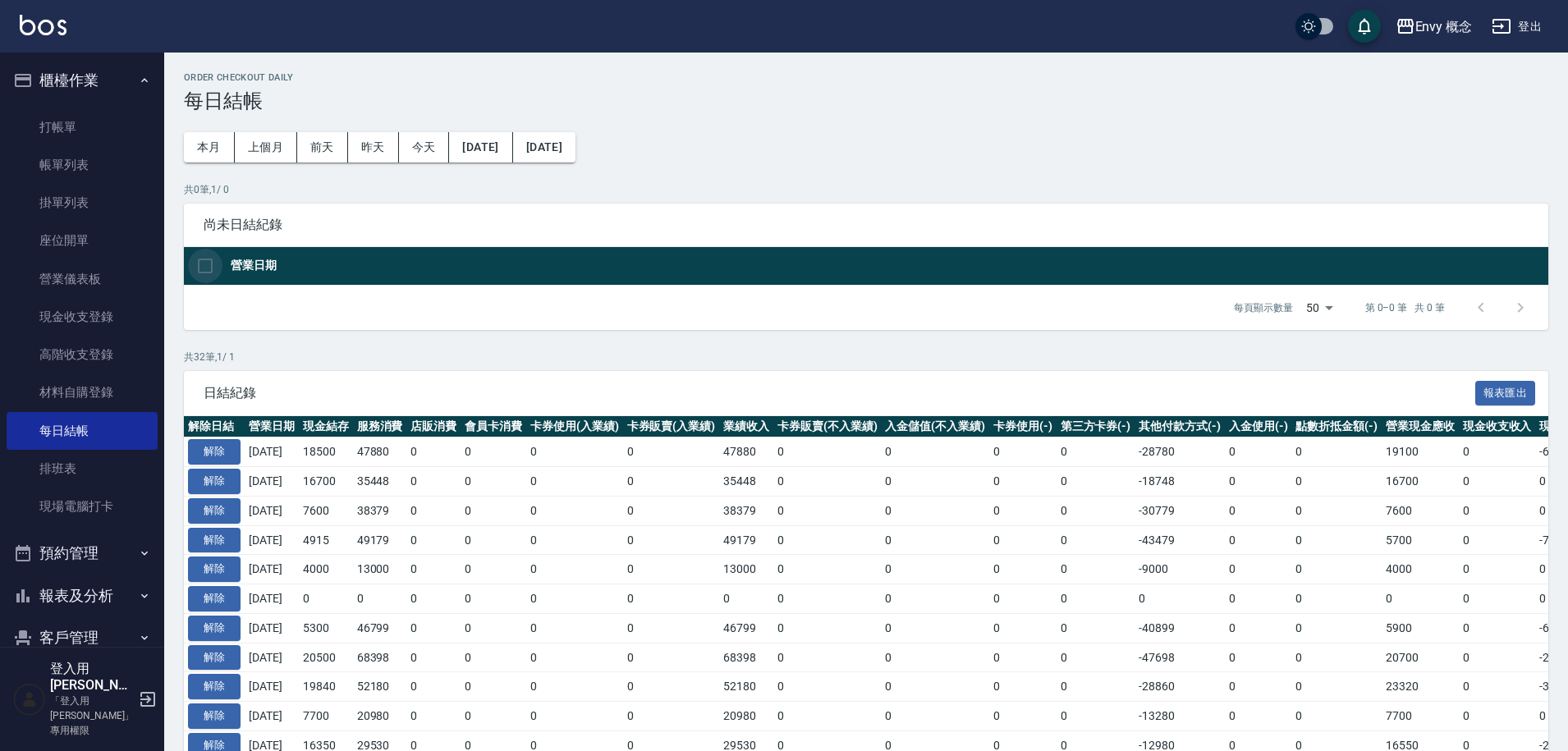
click at [211, 262] on input "checkbox" at bounding box center [205, 266] width 35 height 35
checkbox input "false"
click at [224, 451] on button "解除" at bounding box center [214, 452] width 52 height 25
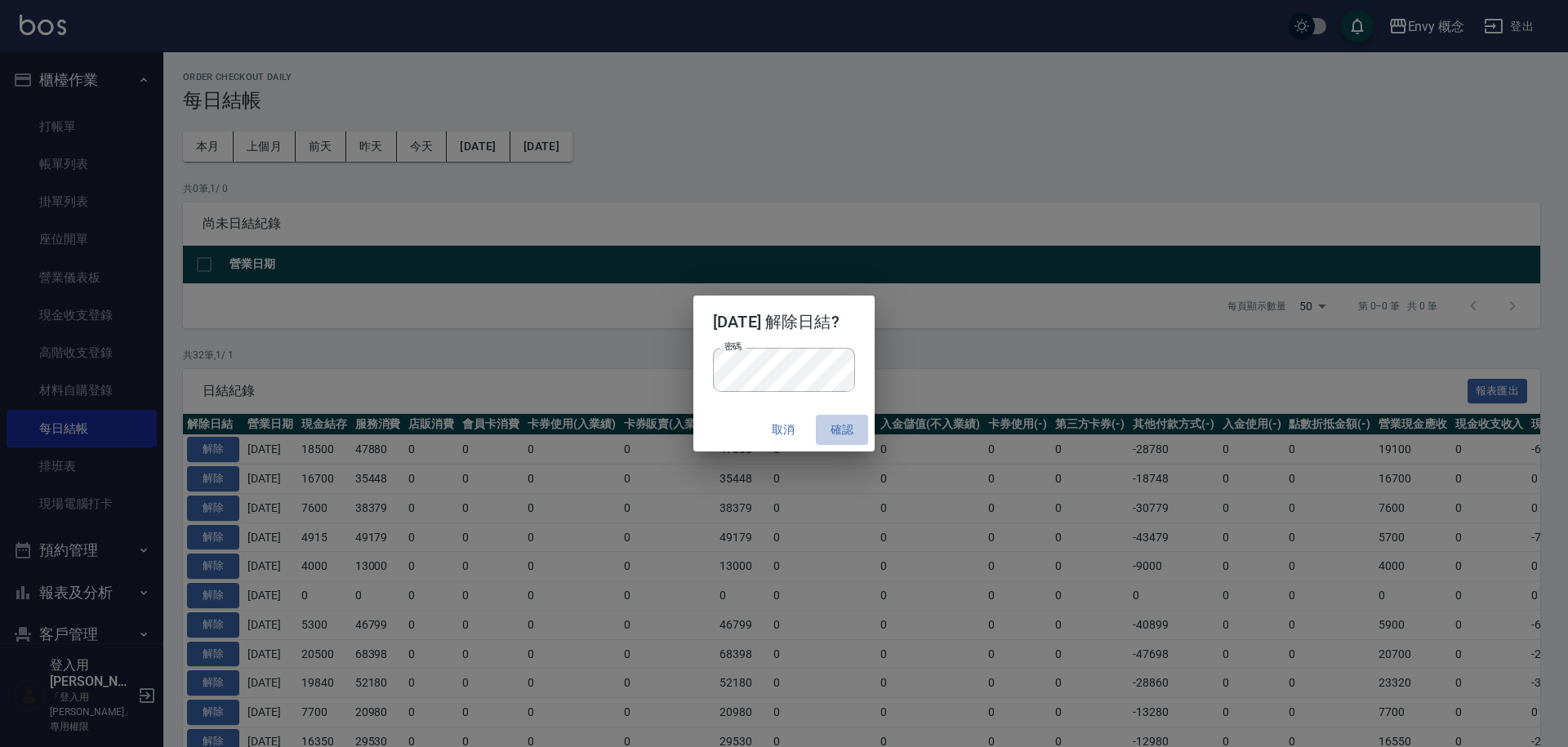
click at [860, 431] on button "確認" at bounding box center [842, 429] width 52 height 30
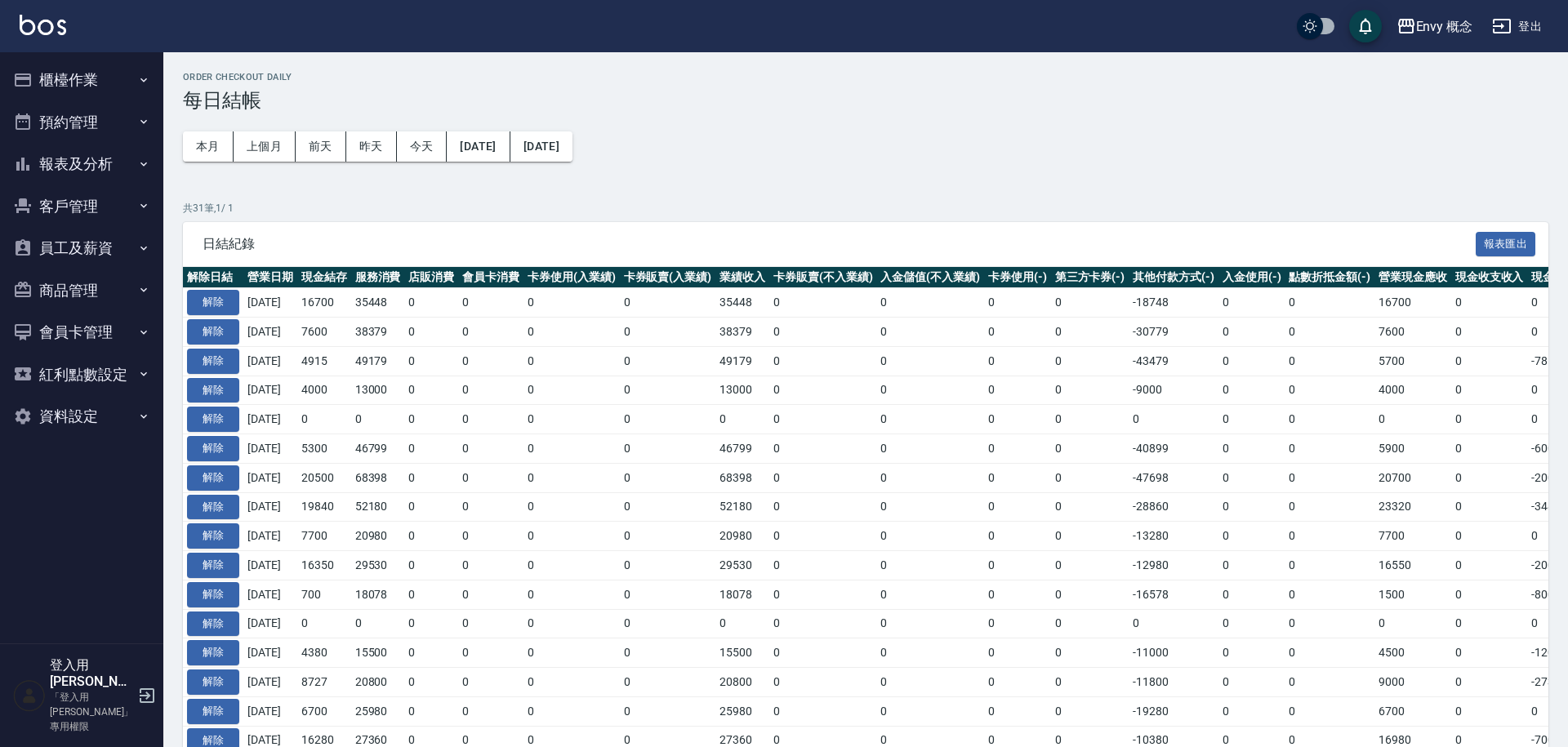
click at [86, 78] on button "櫃檯作業" at bounding box center [82, 80] width 150 height 42
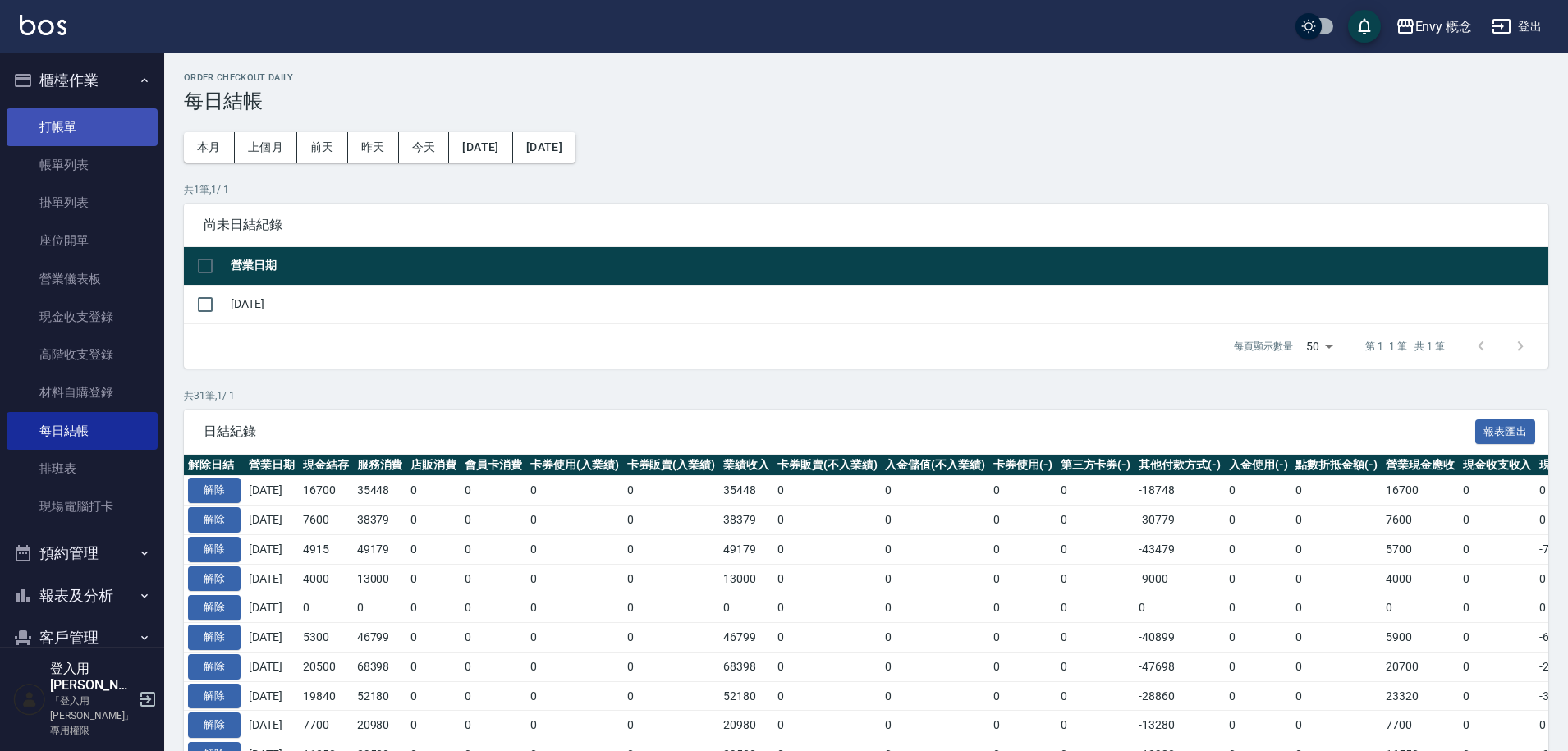
click at [24, 120] on link "打帳單" at bounding box center [82, 127] width 151 height 38
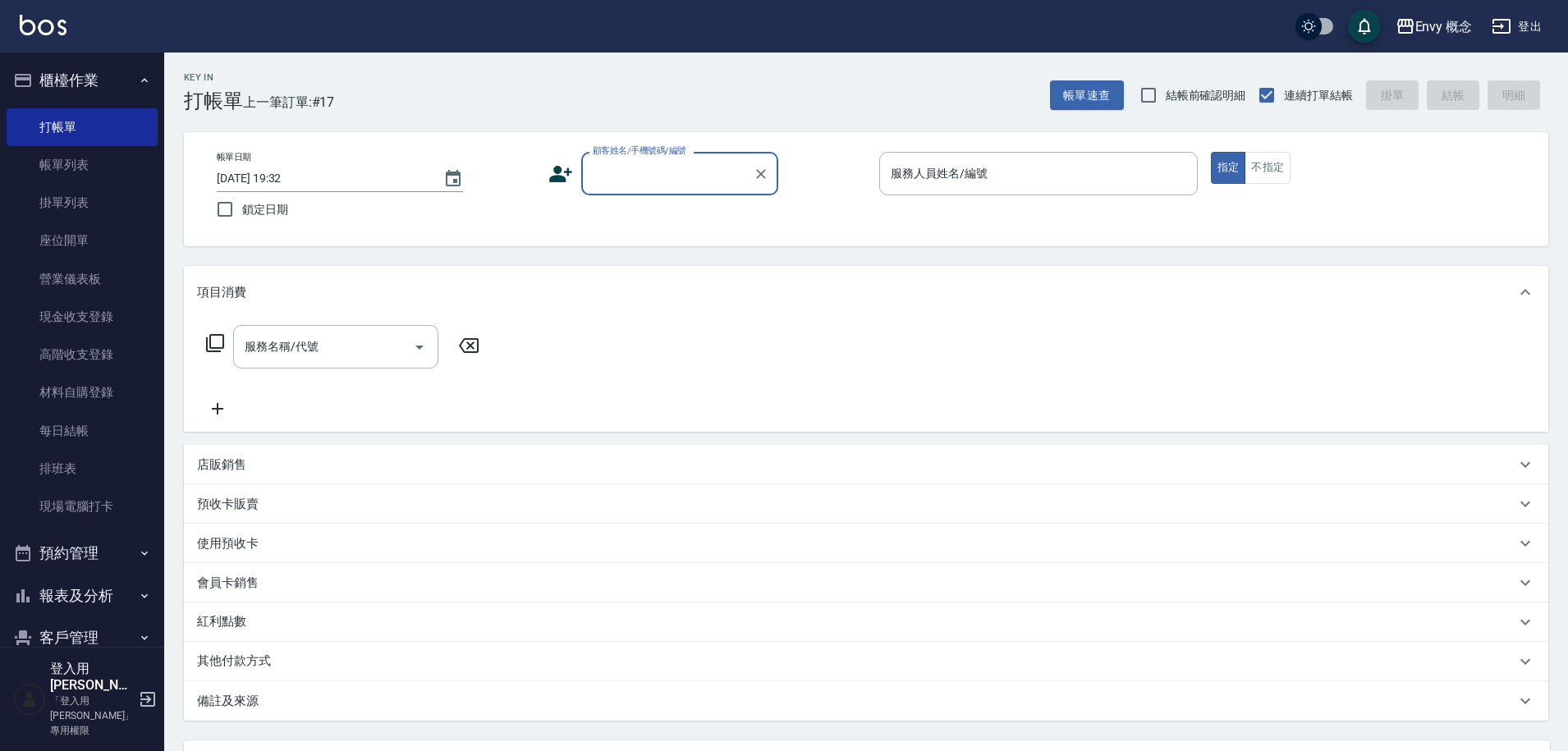
click at [678, 170] on input "顧客姓名/手機號碼/編號" at bounding box center [667, 174] width 158 height 29
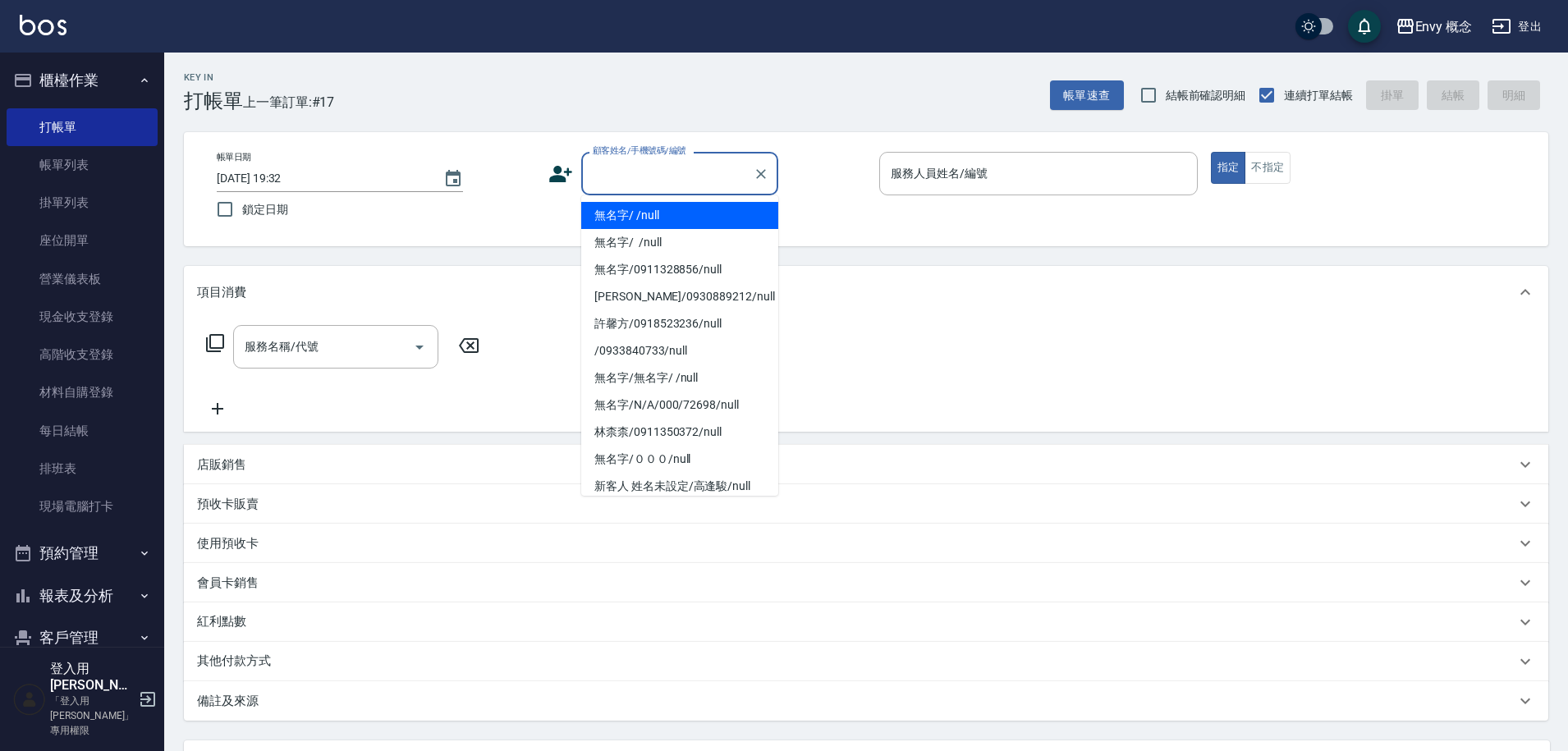
click at [664, 214] on li "無名字/ /null" at bounding box center [680, 216] width 197 height 27
type input "無名字/ /null"
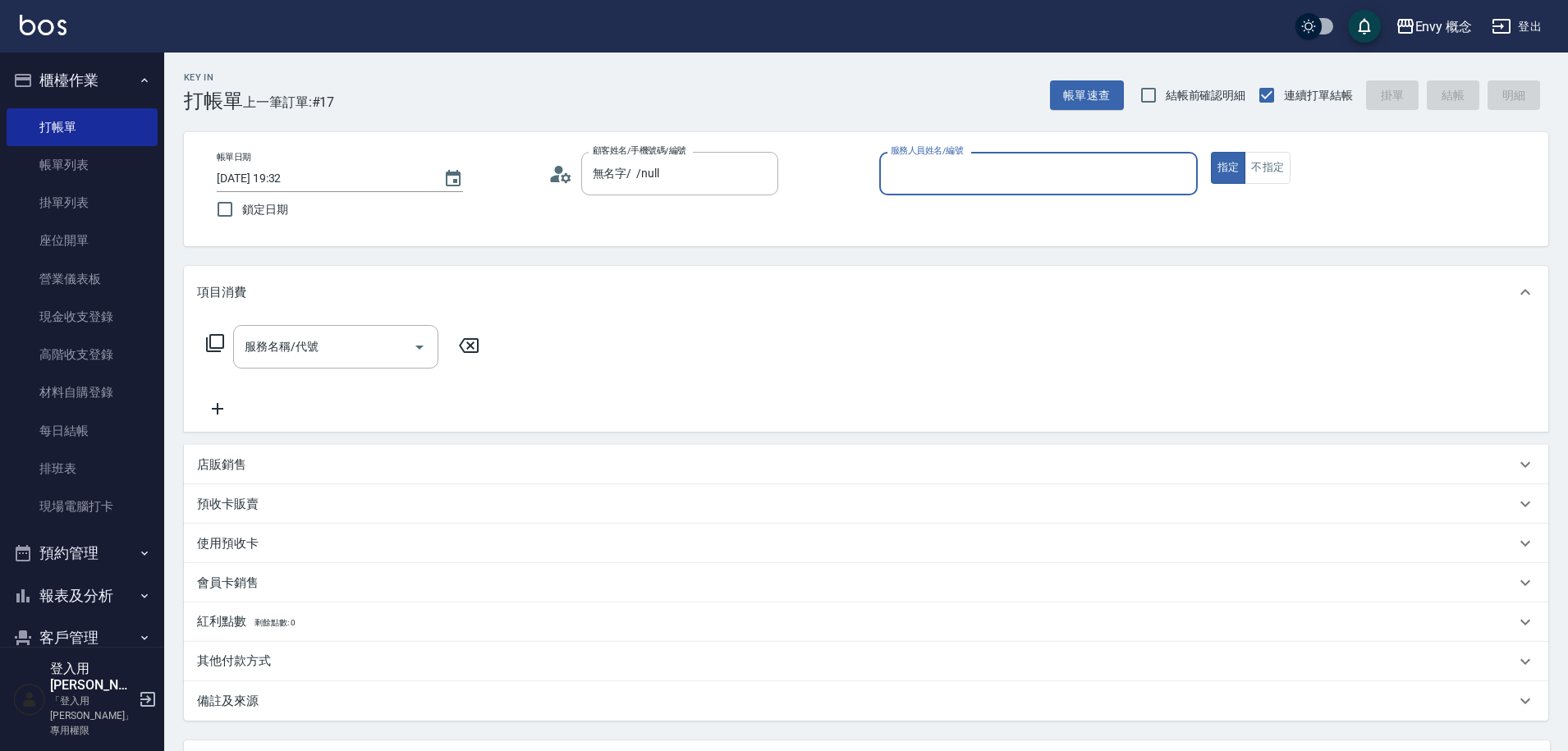
drag, startPoint x: 968, startPoint y: 170, endPoint x: 970, endPoint y: 193, distance: 23.1
click at [968, 170] on input "服務人員姓名/編號" at bounding box center [1039, 174] width 304 height 29
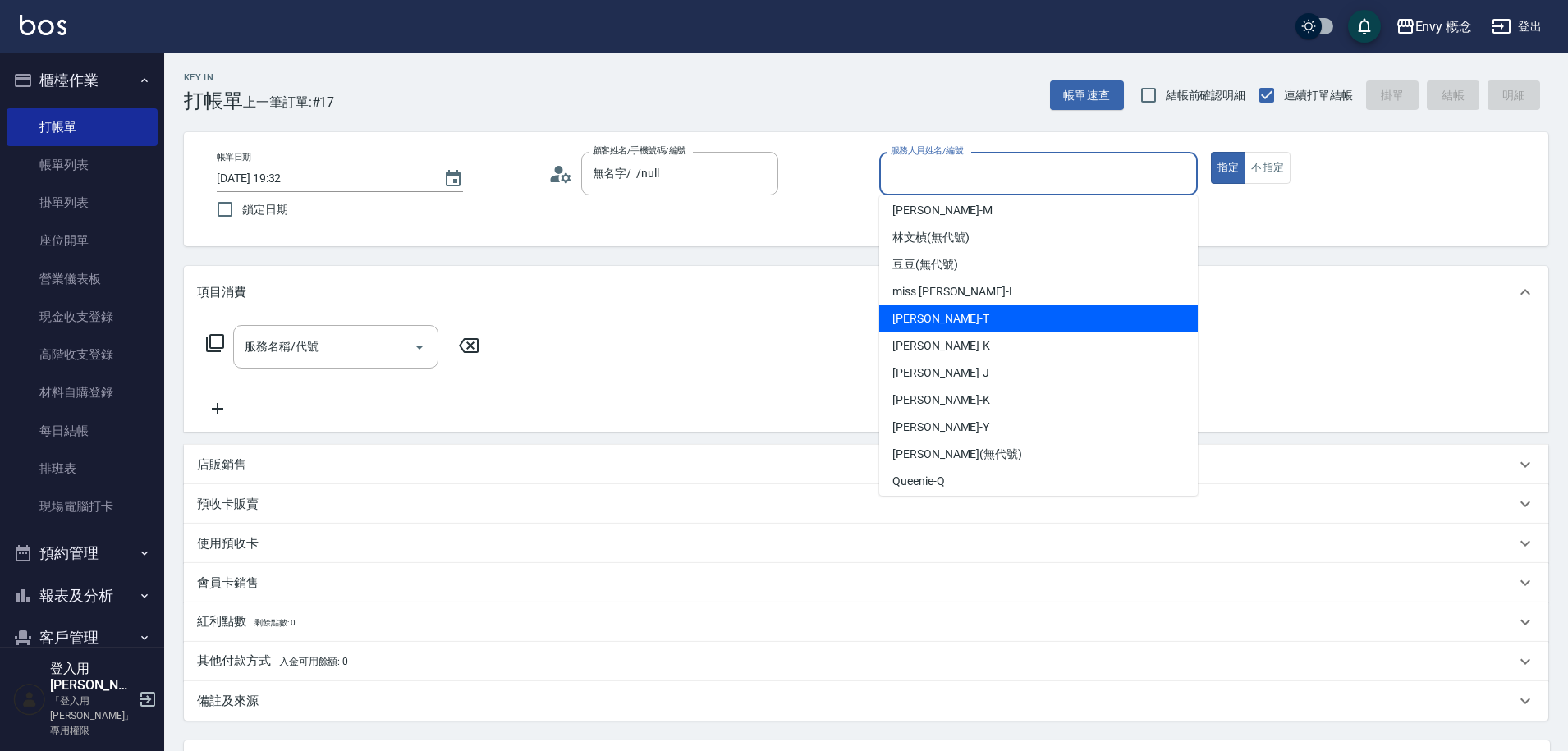
scroll to position [146, 0]
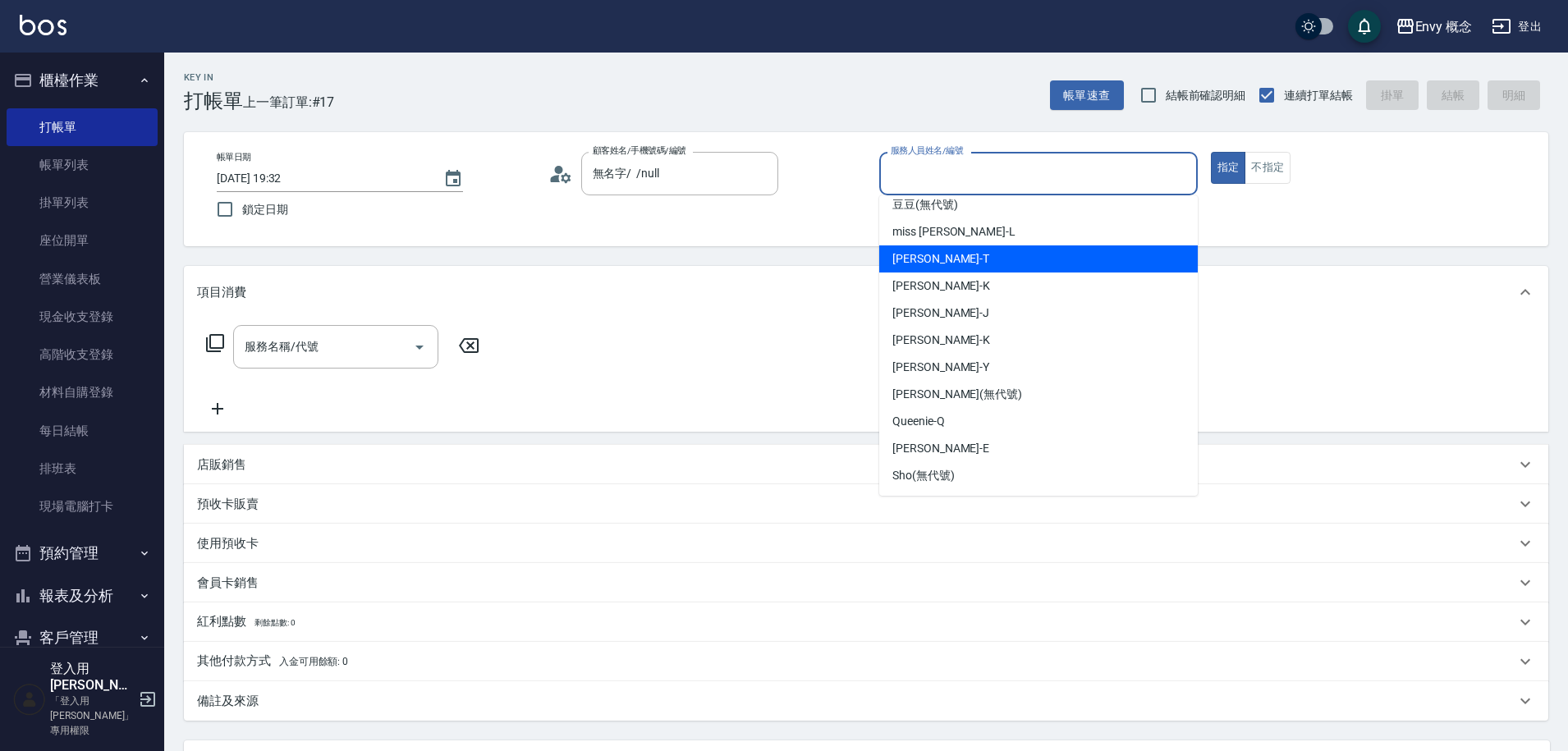
click at [997, 252] on div "[PERSON_NAME]" at bounding box center [1039, 259] width 318 height 27
type input "[PERSON_NAME]"
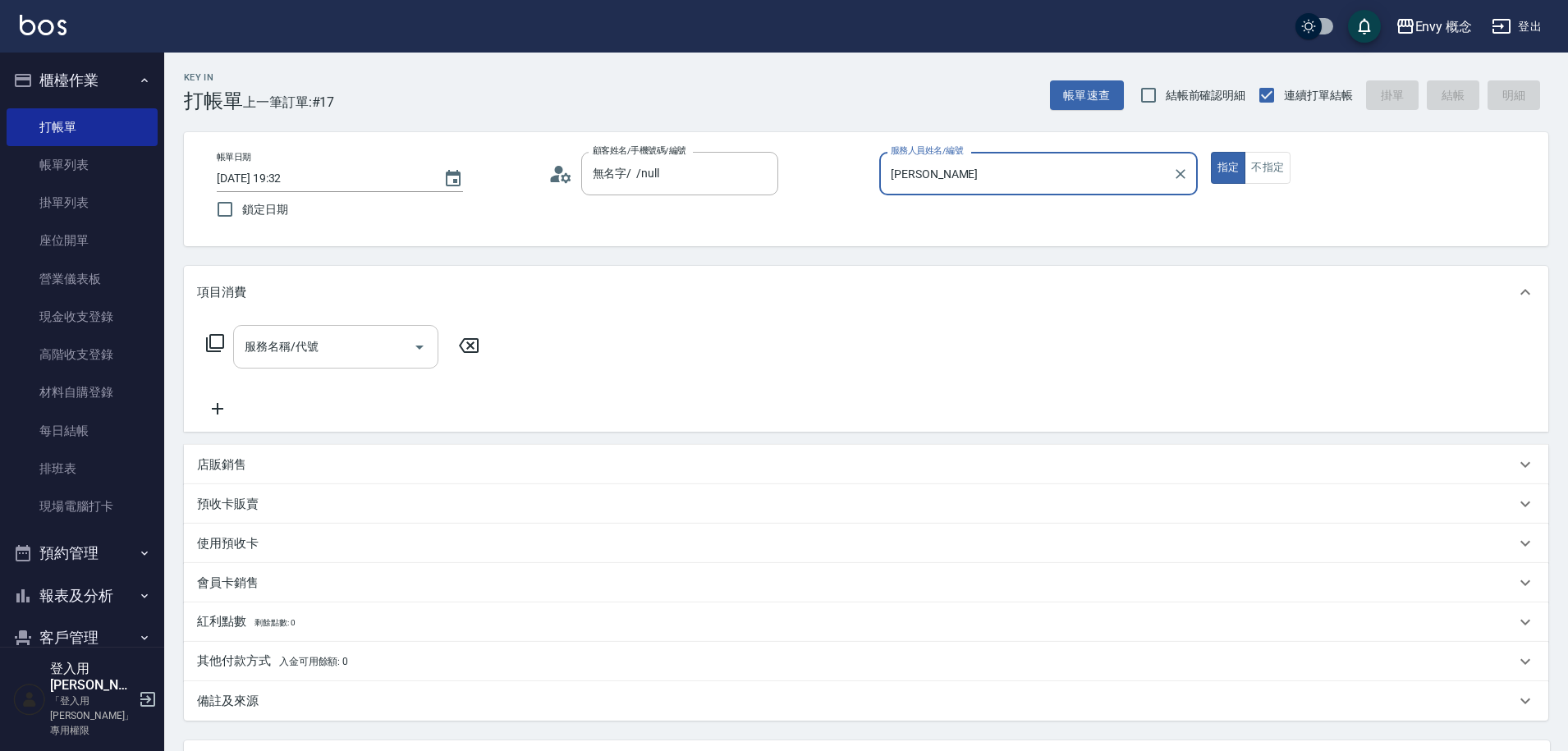
drag, startPoint x: 339, startPoint y: 339, endPoint x: 347, endPoint y: 337, distance: 8.2
click at [340, 339] on input "服務名稱/代號" at bounding box center [323, 347] width 166 height 29
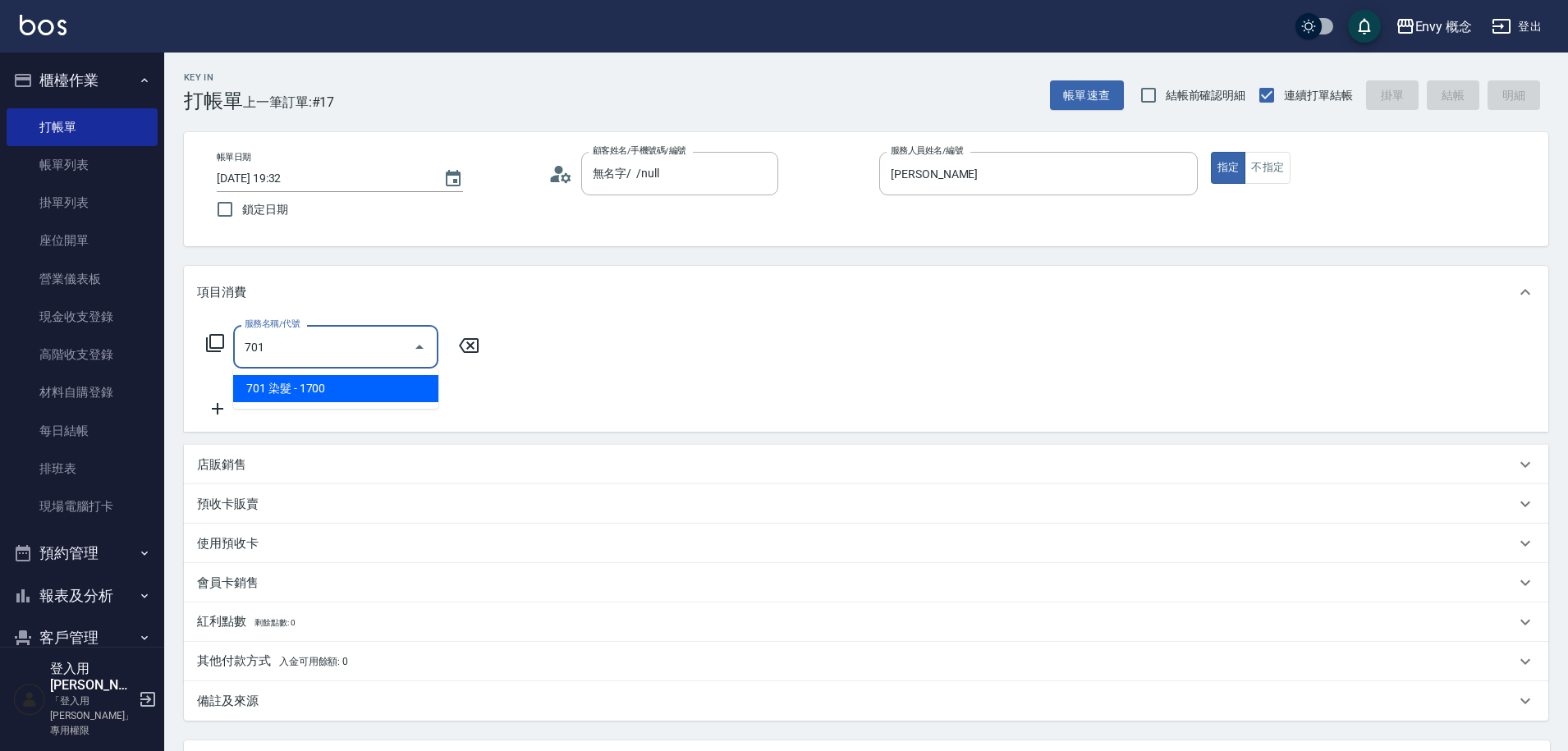
type input "701 染髮(701)"
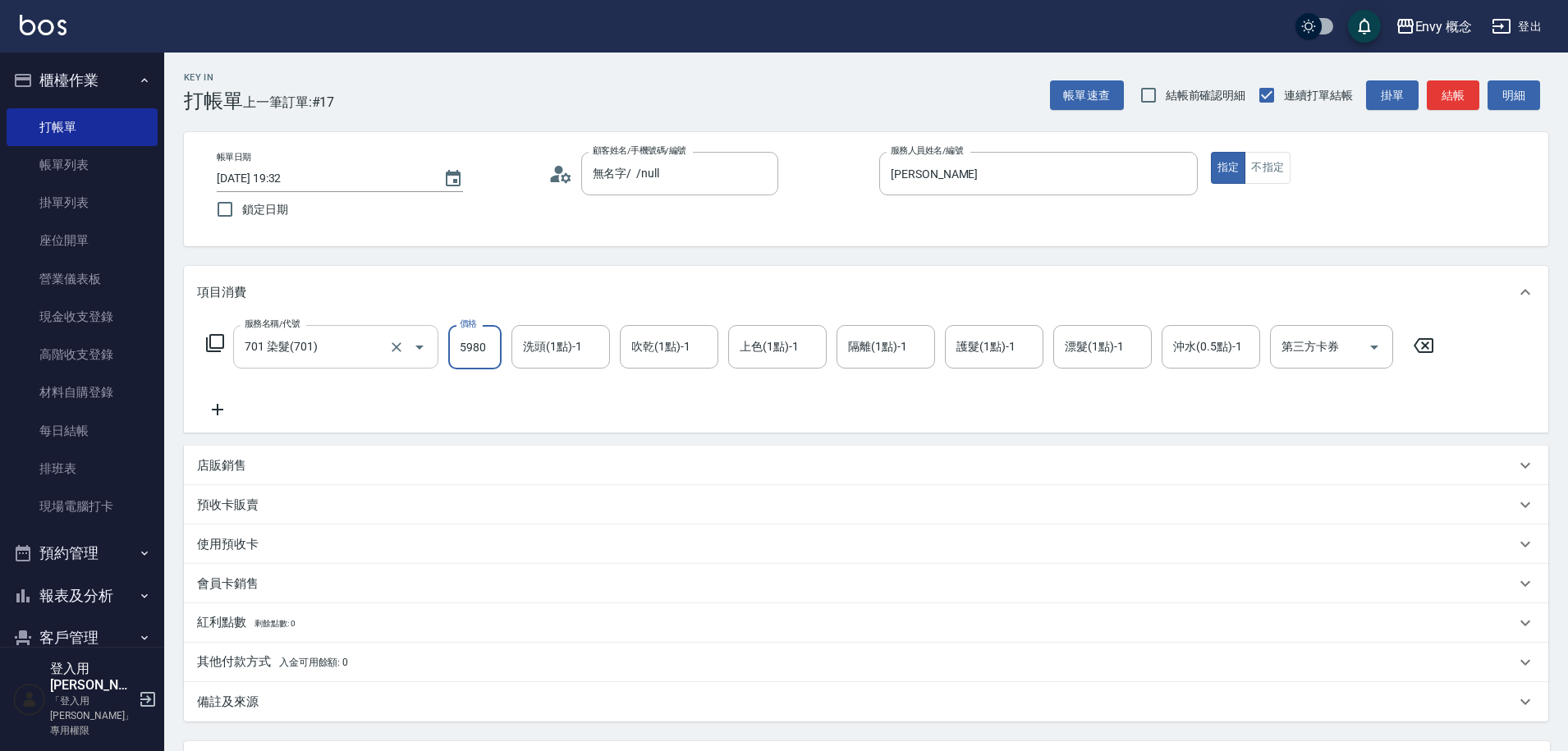
scroll to position [156, 0]
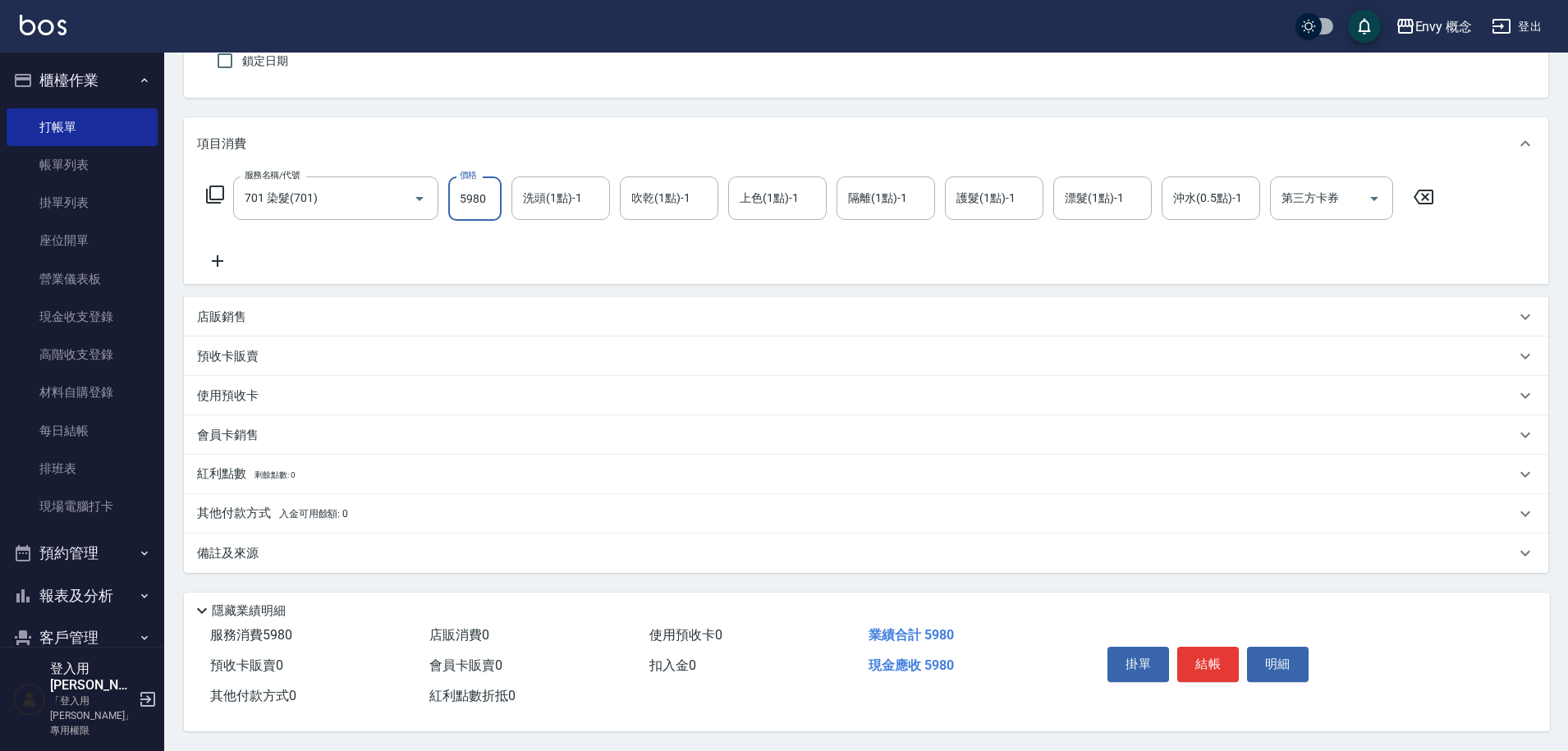
type input "5980"
click at [306, 512] on p "其他付款方式 入金可用餘額: 0" at bounding box center [273, 514] width 151 height 18
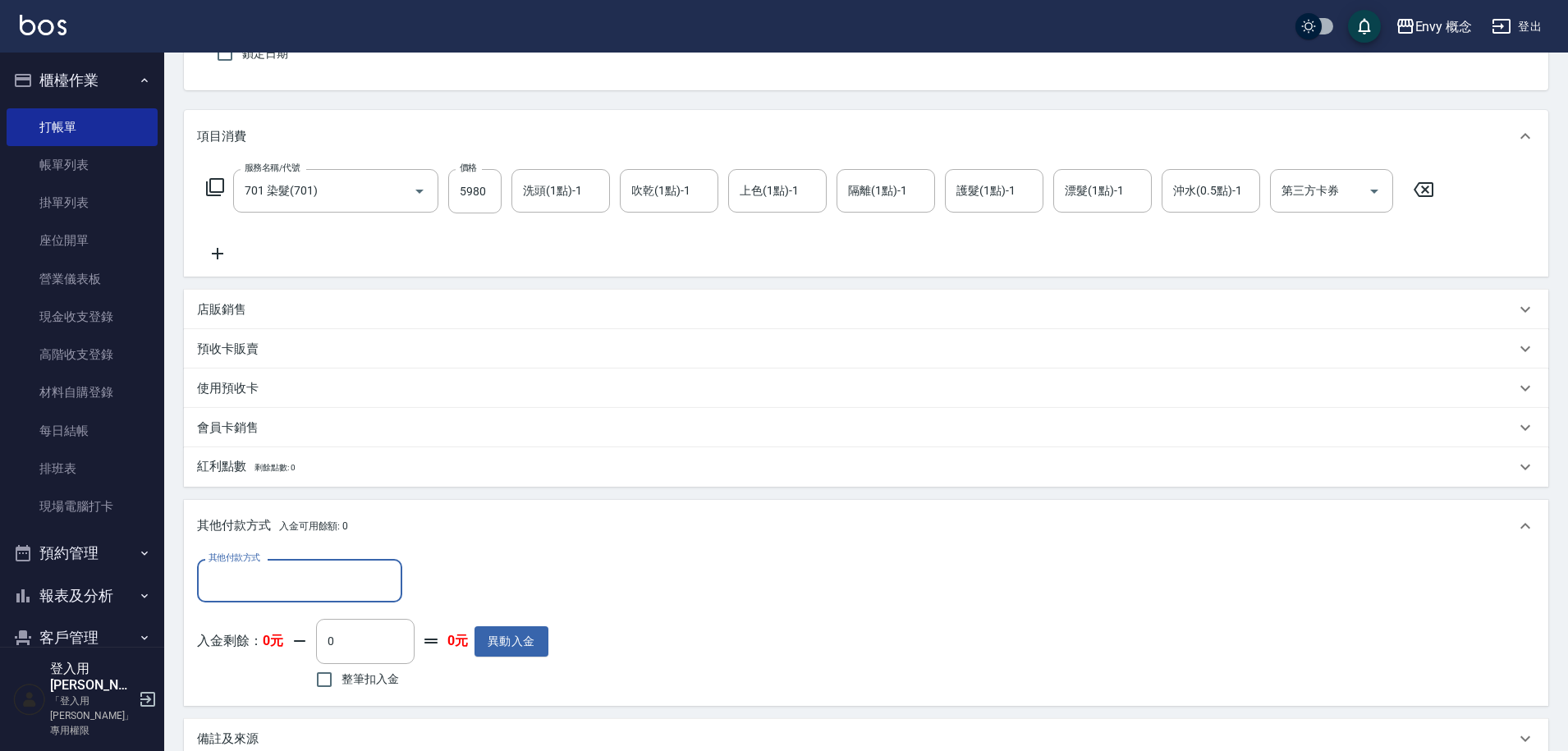
scroll to position [0, 0]
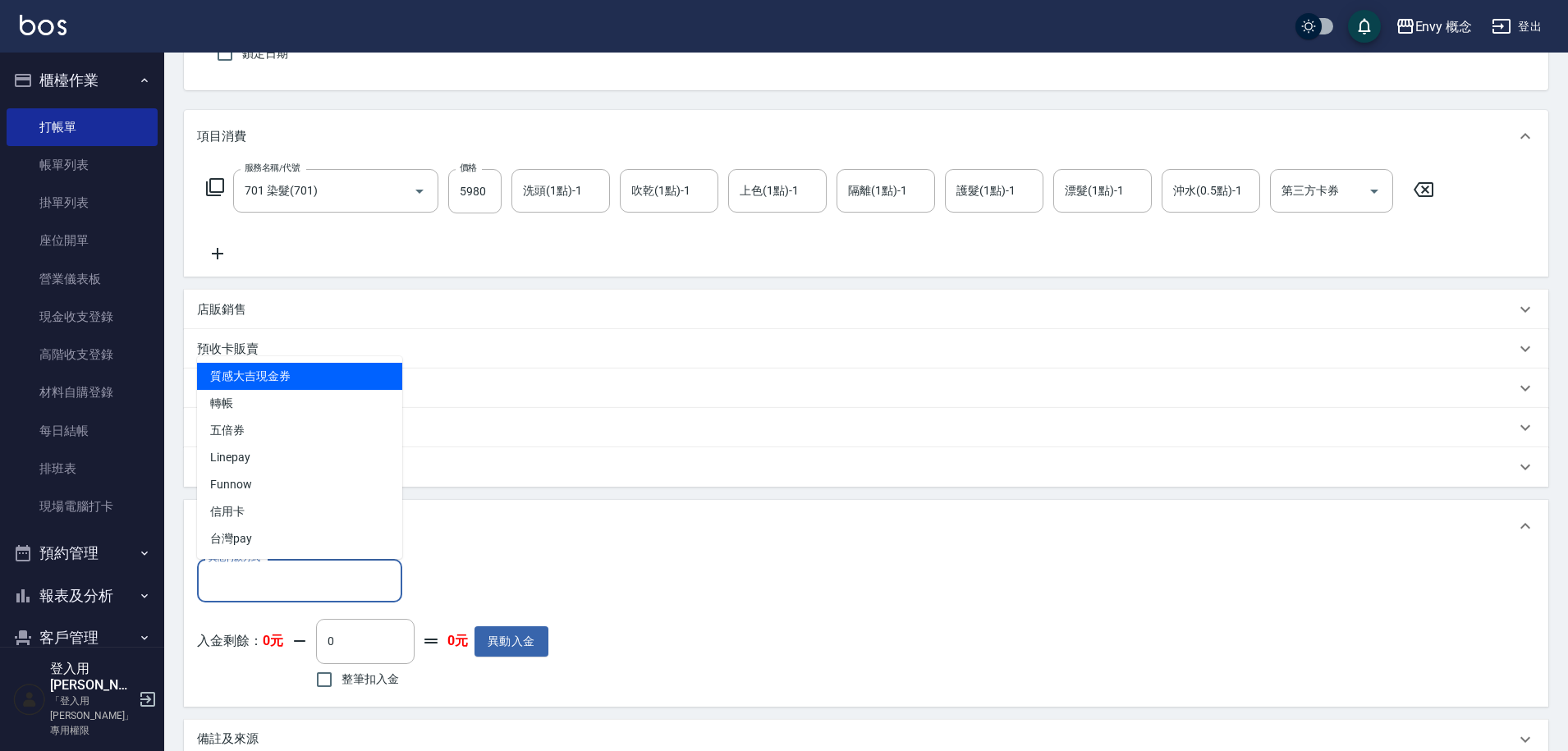
drag, startPoint x: 311, startPoint y: 581, endPoint x: 315, endPoint y: 573, distance: 8.9
click at [311, 582] on input "其他付款方式" at bounding box center [299, 581] width 191 height 29
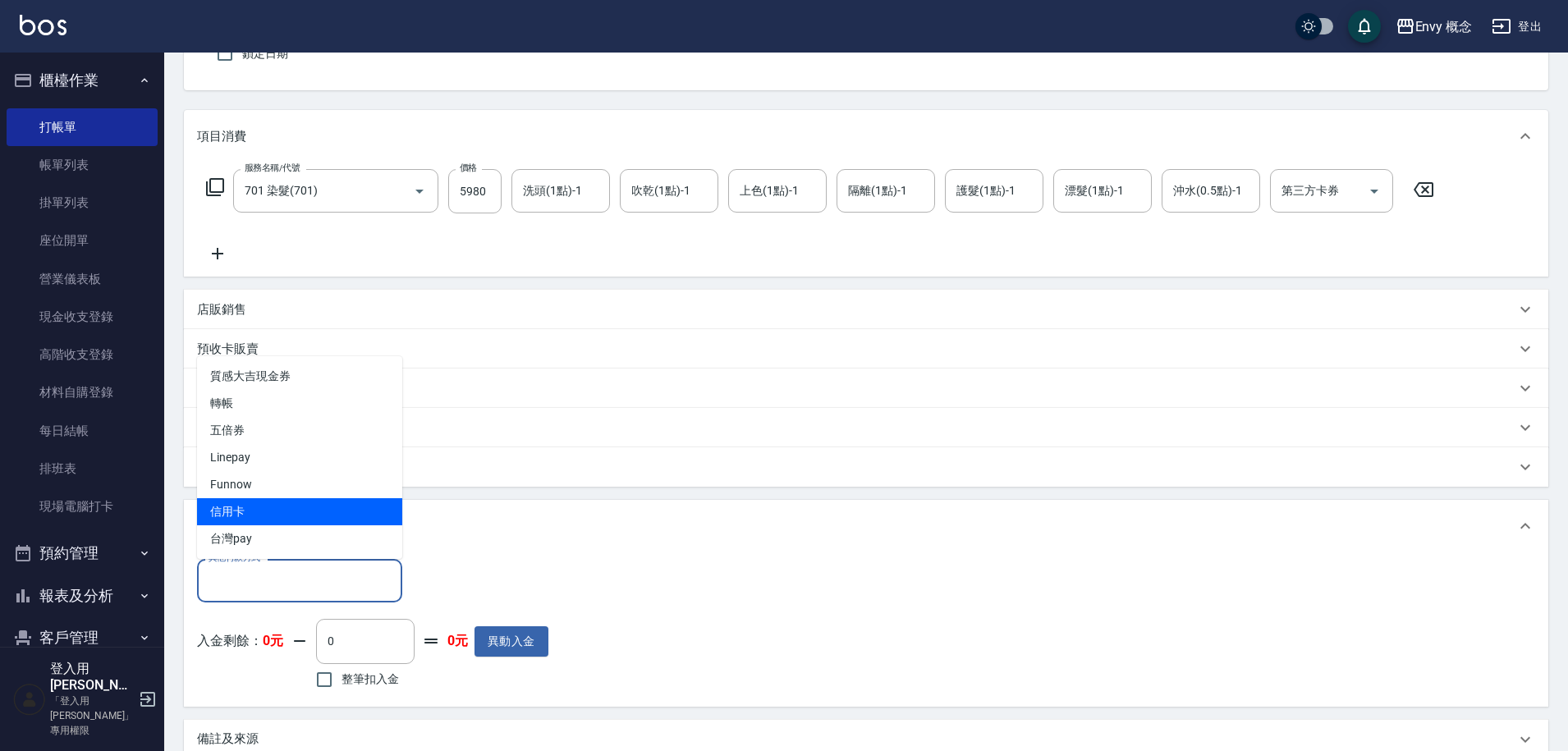
click at [276, 512] on span "信用卡" at bounding box center [300, 512] width 205 height 27
type input "信用卡"
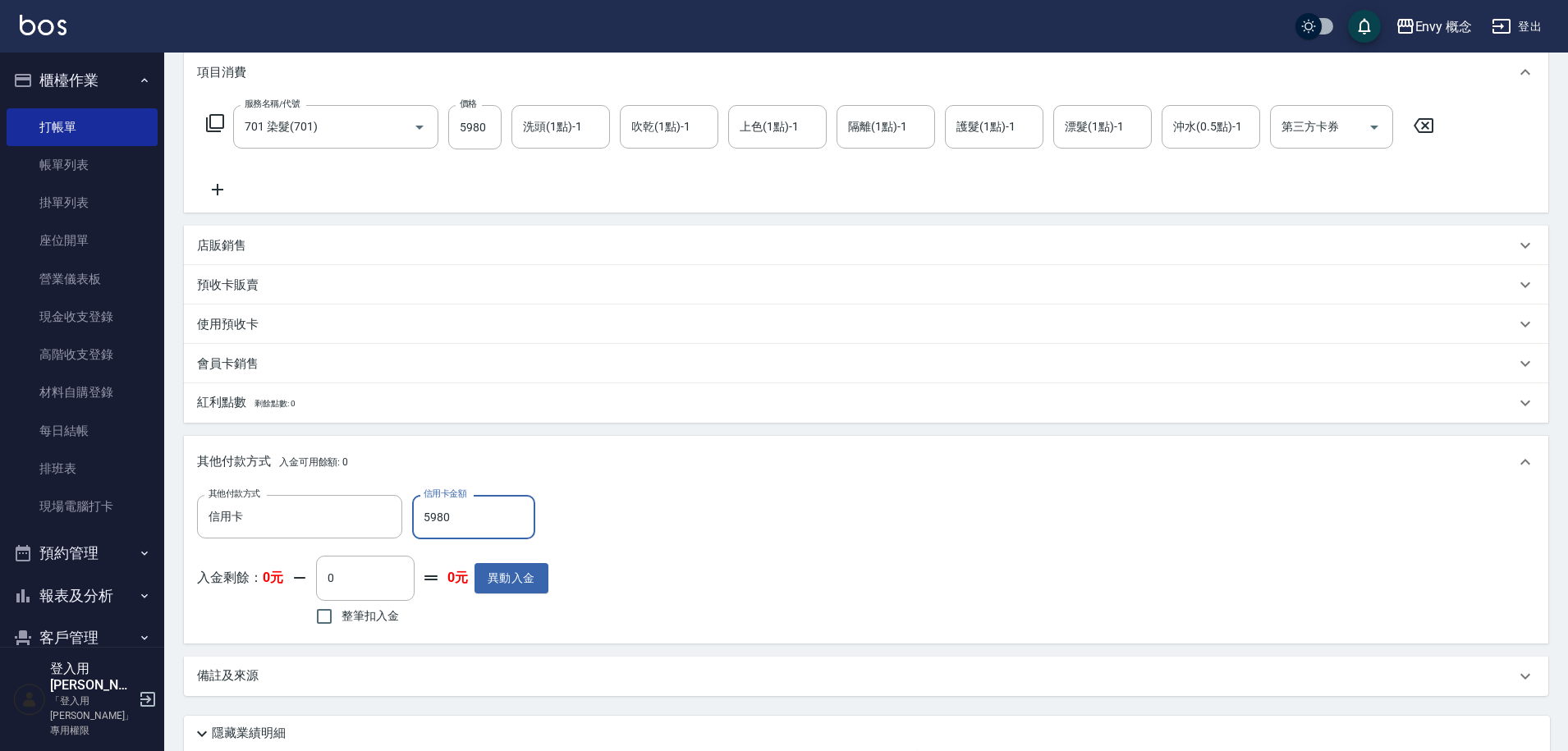
scroll to position [350, 0]
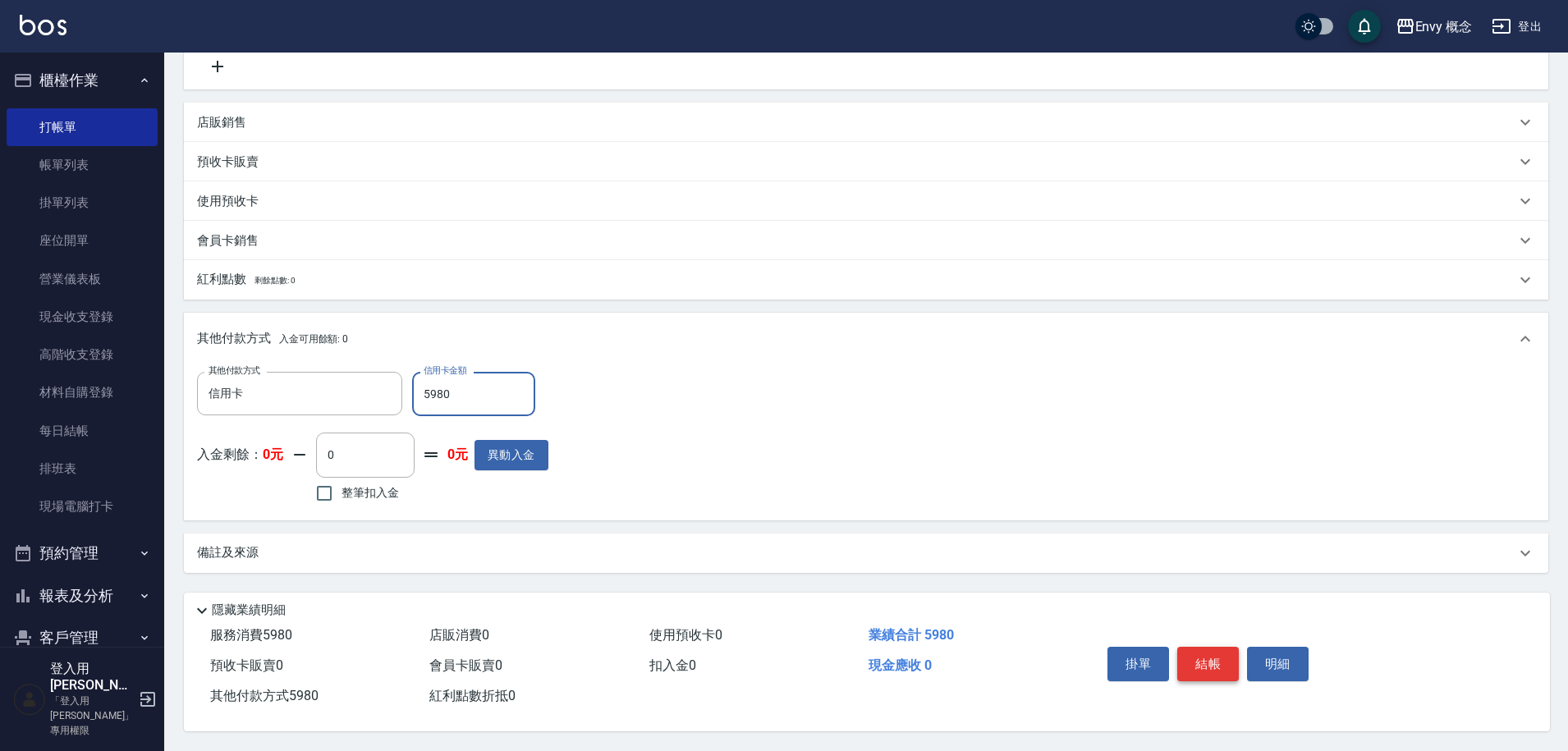
type input "5980"
click at [1208, 662] on button "結帳" at bounding box center [1209, 665] width 62 height 35
type input "2025/08/23 19:33"
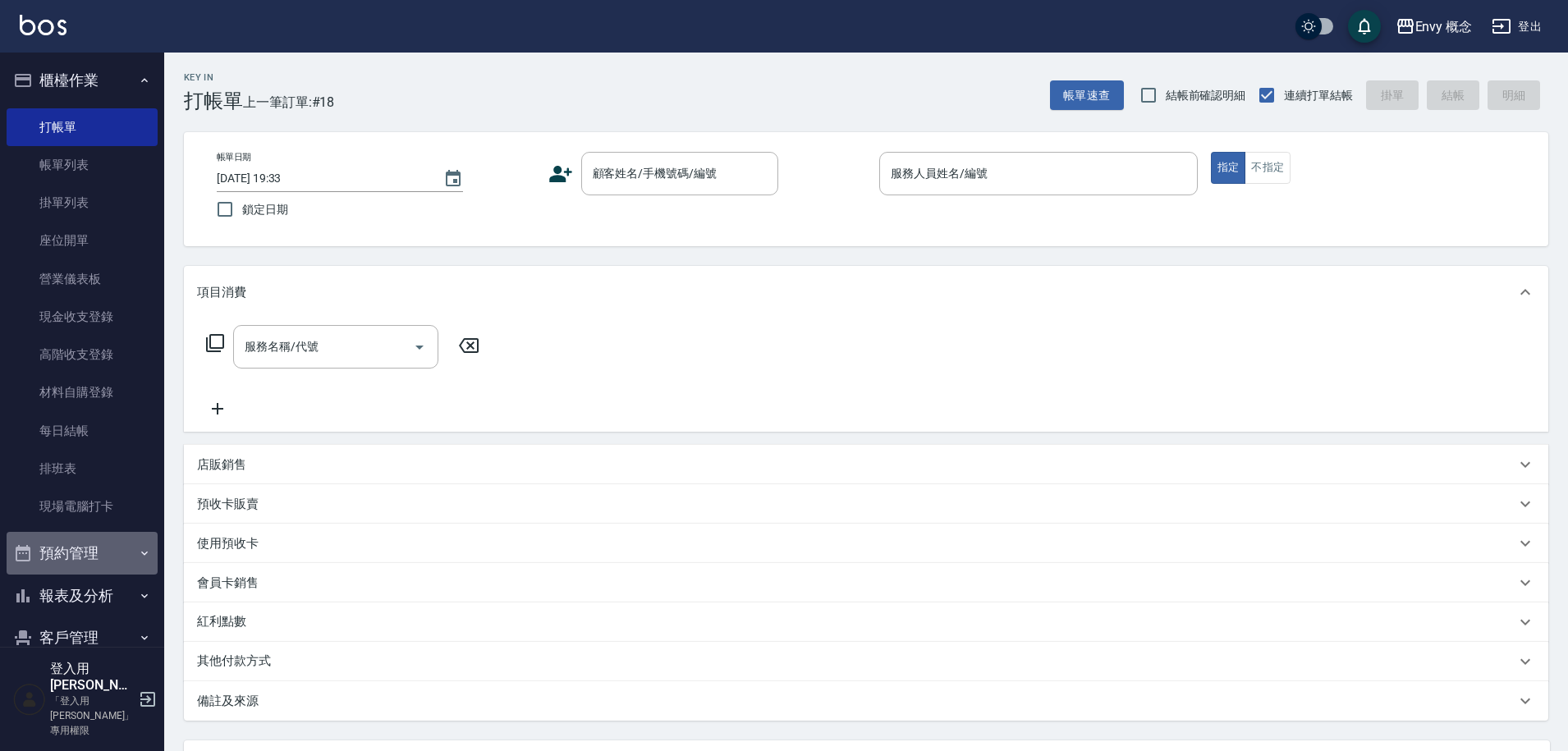
click at [89, 561] on button "預約管理" at bounding box center [82, 554] width 151 height 43
click at [81, 550] on button "預約管理" at bounding box center [82, 554] width 151 height 43
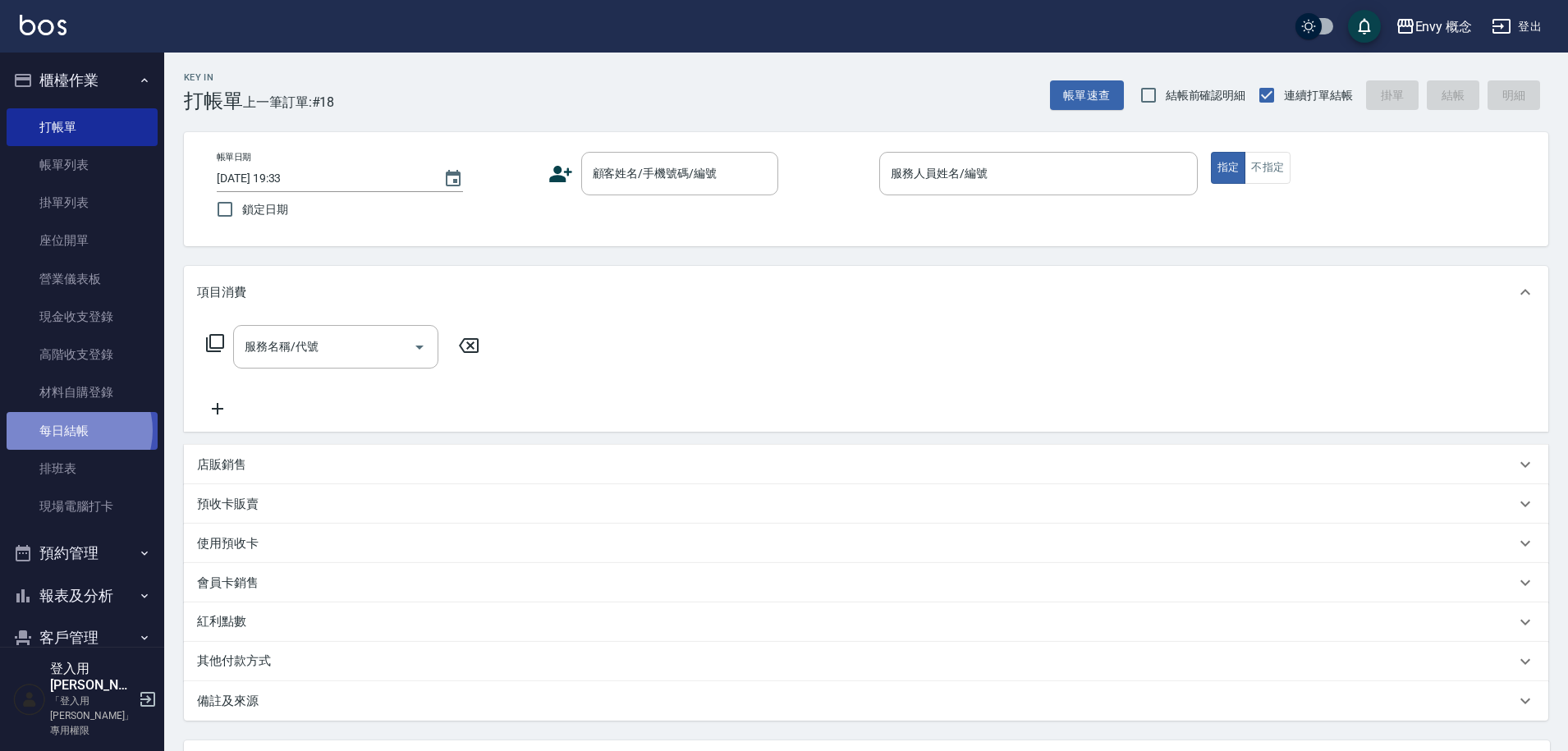
click at [72, 431] on link "每日結帳" at bounding box center [82, 431] width 151 height 38
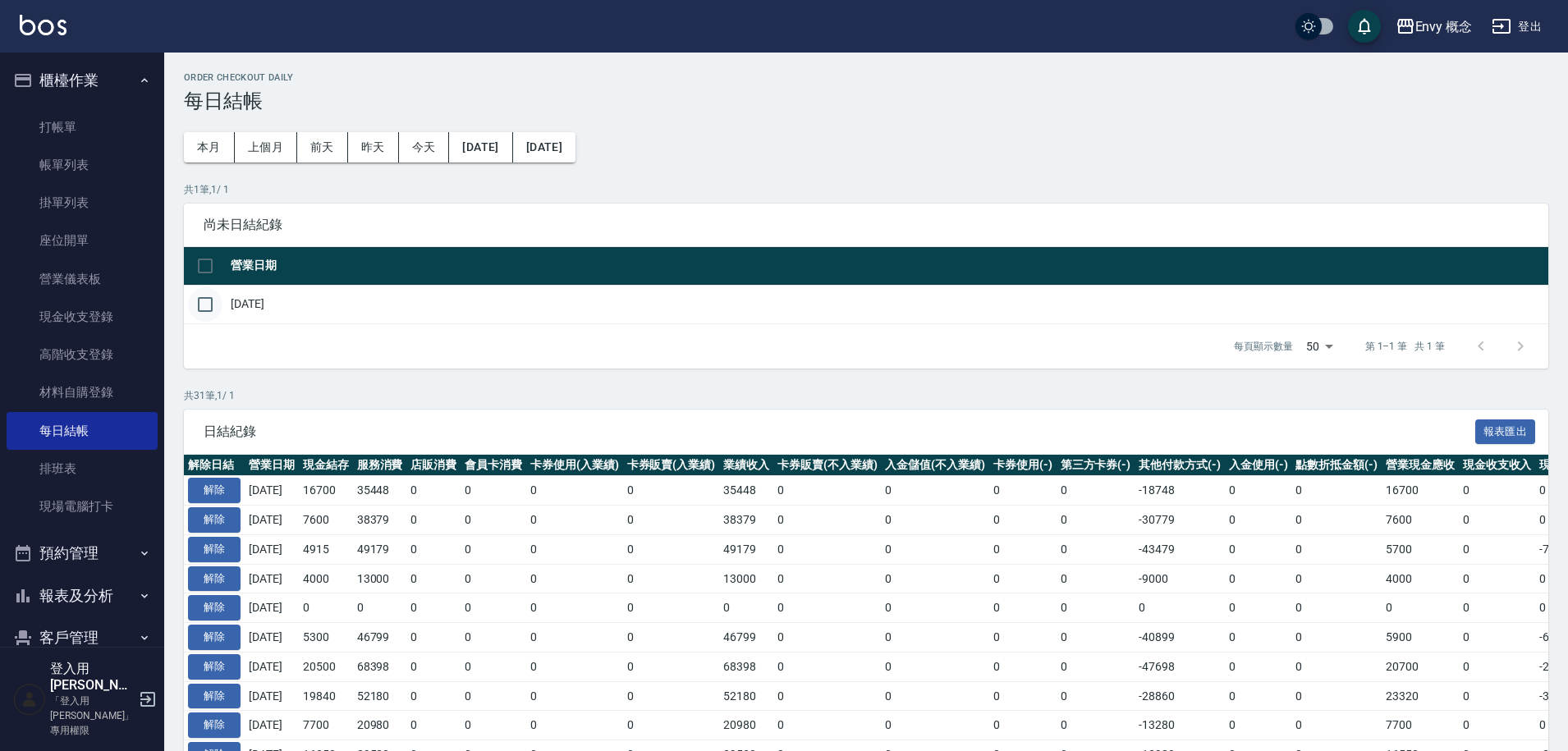
click at [202, 309] on input "checkbox" at bounding box center [205, 305] width 35 height 35
checkbox input "true"
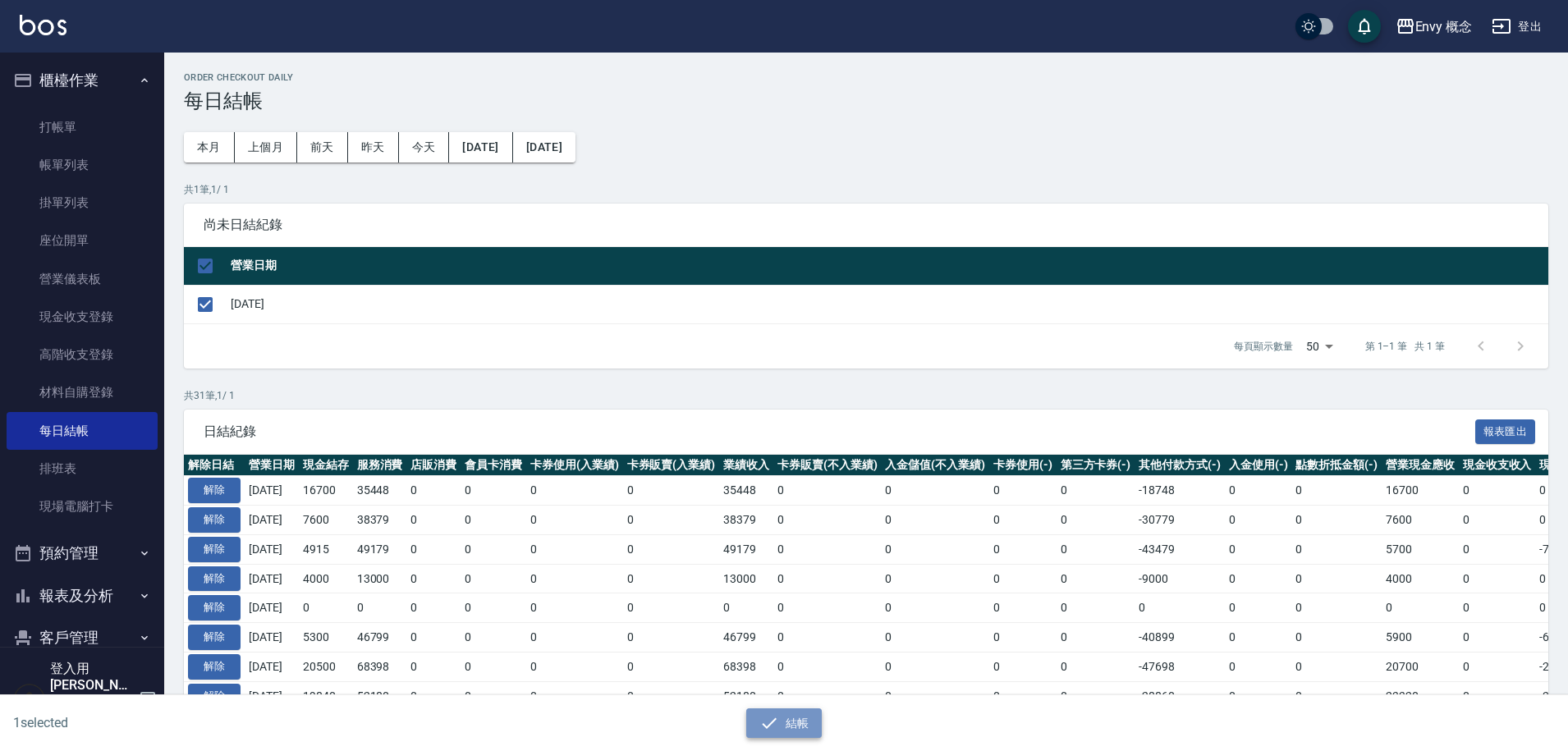
click at [767, 723] on icon "button" at bounding box center [769, 723] width 19 height 19
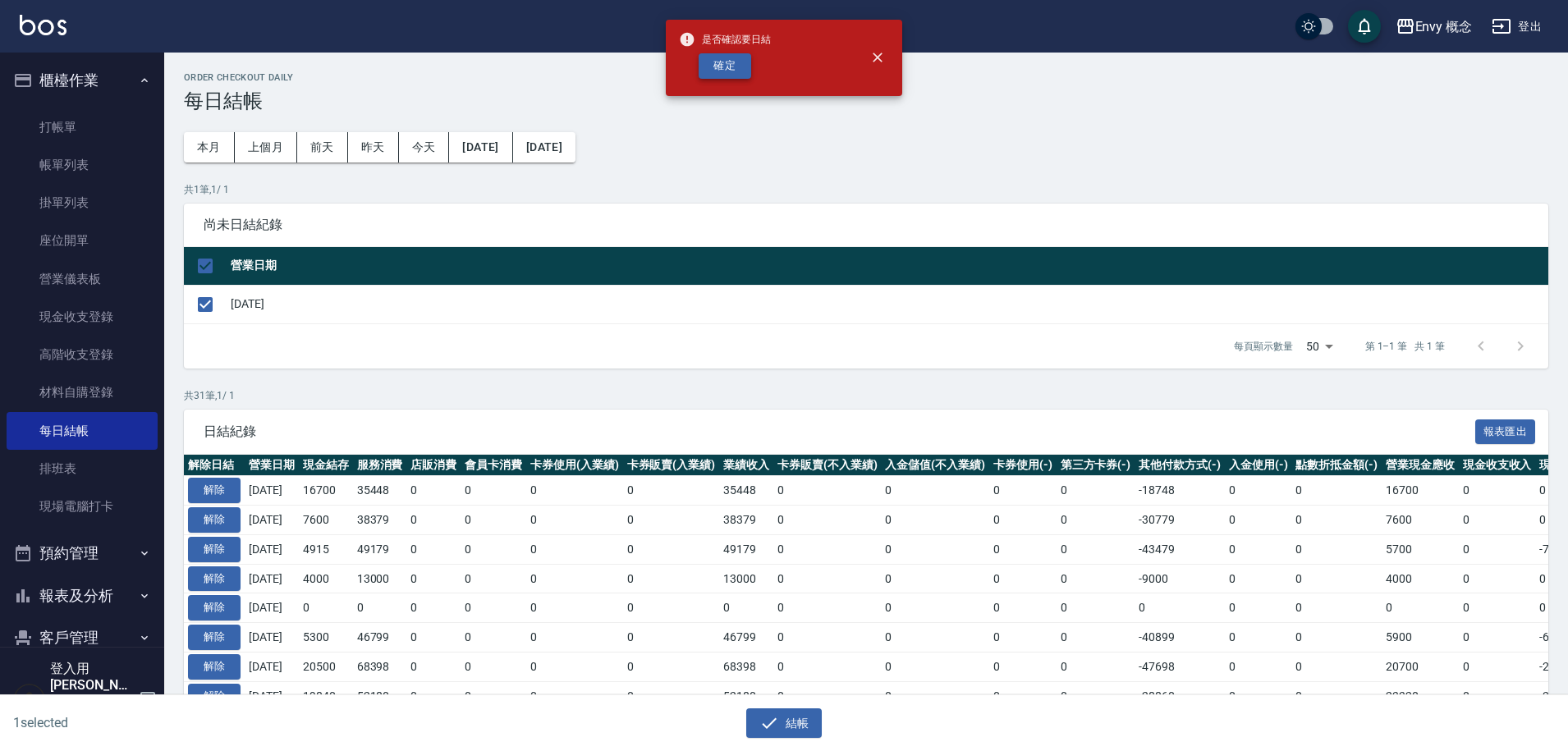
click at [719, 68] on button "確定" at bounding box center [725, 66] width 52 height 25
checkbox input "false"
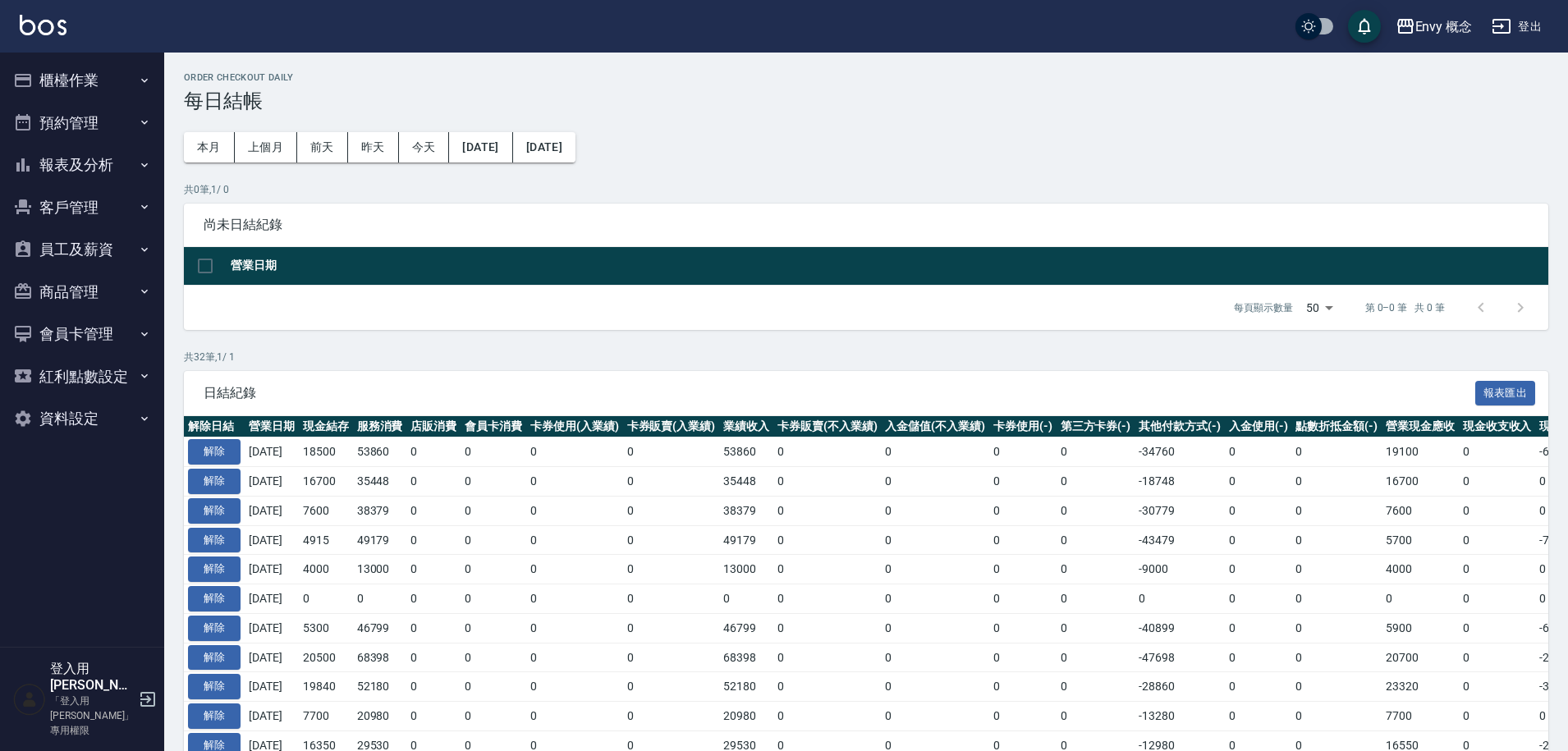
click at [335, 458] on td "18500" at bounding box center [326, 452] width 54 height 30
click at [328, 455] on td "18500" at bounding box center [326, 452] width 54 height 30
drag, startPoint x: 283, startPoint y: 452, endPoint x: 277, endPoint y: 441, distance: 12.5
click at [285, 452] on td "[DATE]" at bounding box center [272, 452] width 54 height 30
click at [339, 379] on div "日結紀錄 報表匯出" at bounding box center [866, 393] width 1365 height 45
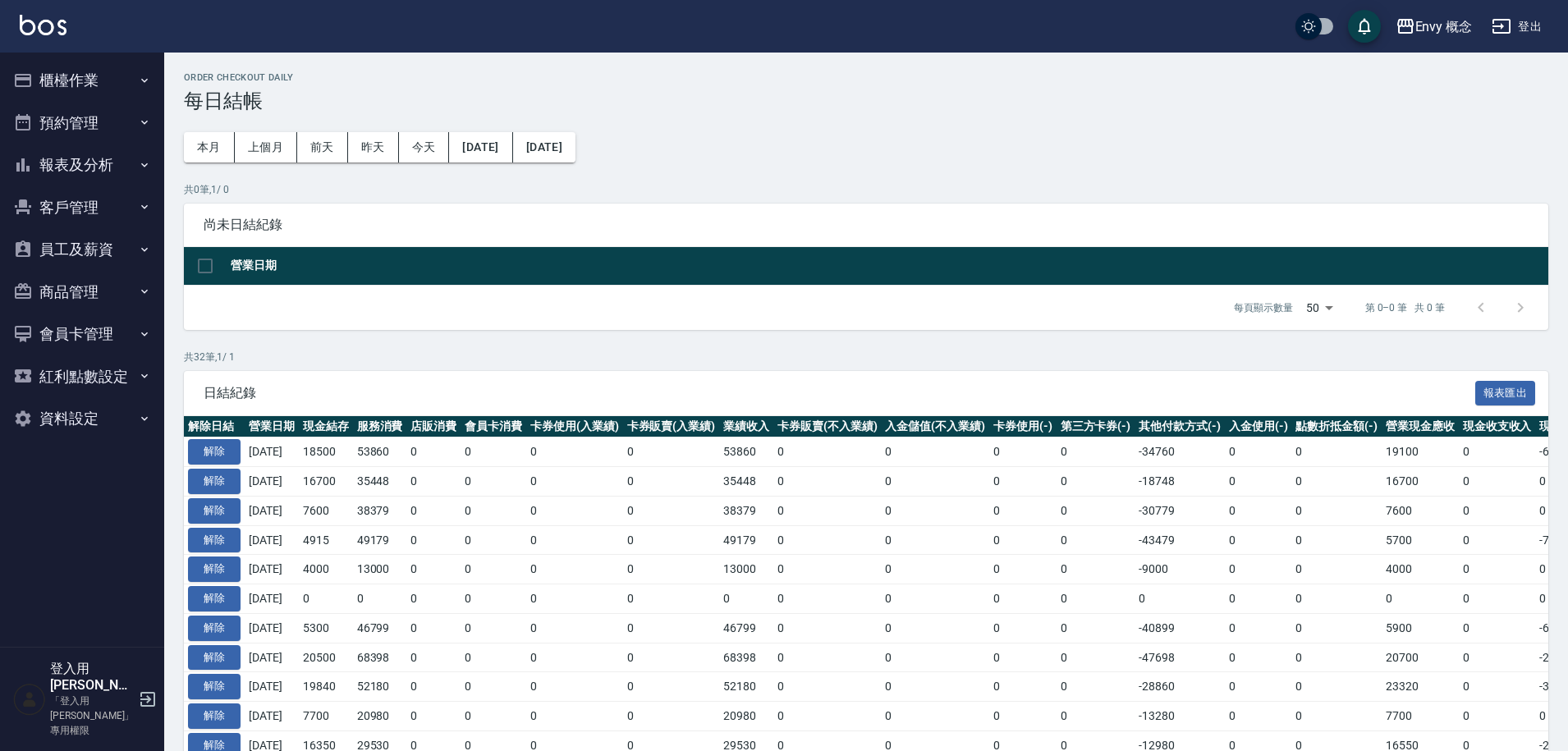
click at [282, 456] on td "[DATE]" at bounding box center [272, 452] width 54 height 30
click at [289, 458] on td "[DATE]" at bounding box center [272, 452] width 54 height 30
click at [289, 457] on td "[DATE]" at bounding box center [272, 452] width 54 height 30
click at [291, 458] on td "[DATE]" at bounding box center [272, 452] width 54 height 30
click at [83, 286] on button "商品管理" at bounding box center [82, 292] width 151 height 43
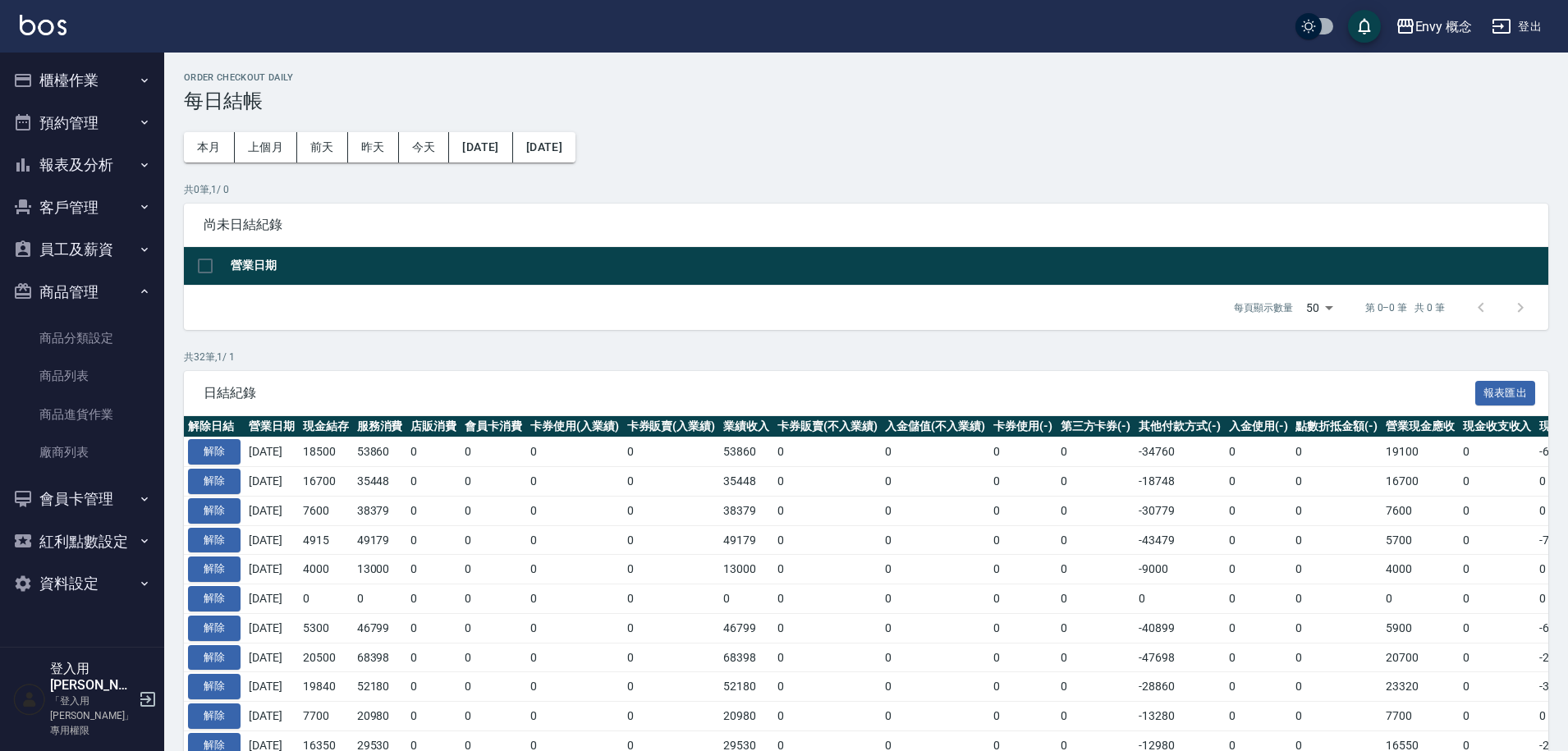
click at [89, 239] on button "員工及薪資" at bounding box center [82, 250] width 151 height 43
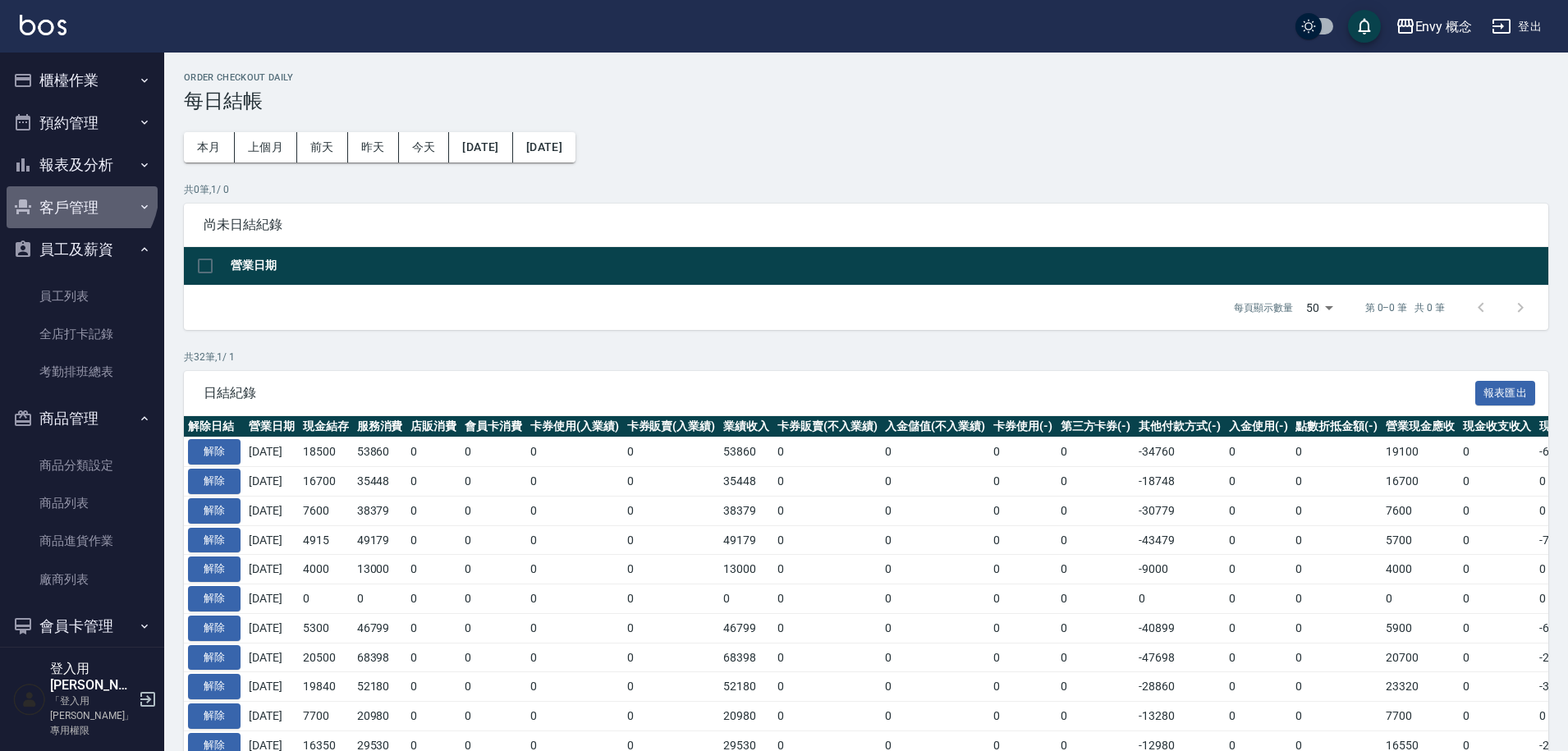
click at [75, 191] on button "客戶管理" at bounding box center [82, 208] width 151 height 43
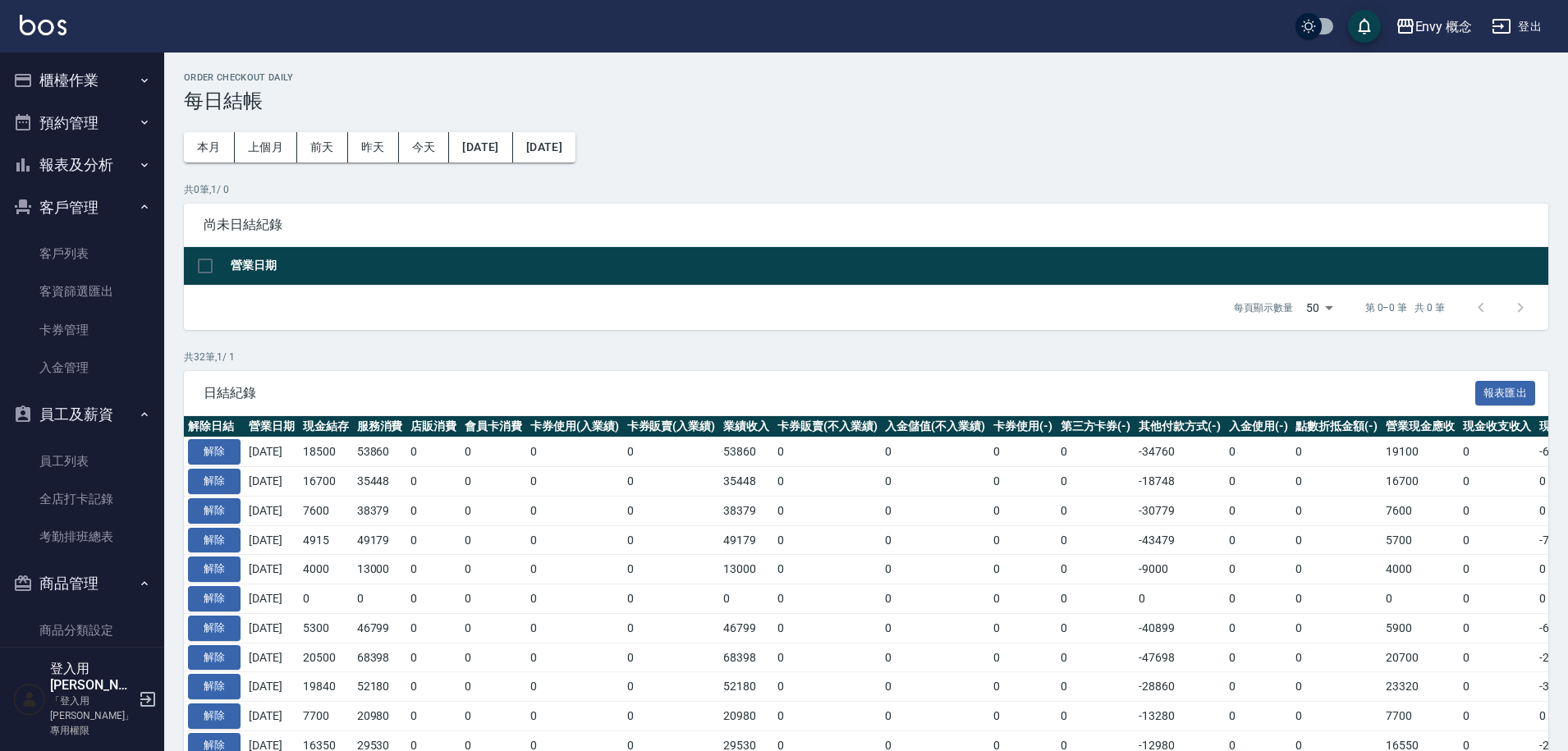
click at [80, 158] on button "報表及分析" at bounding box center [82, 165] width 151 height 43
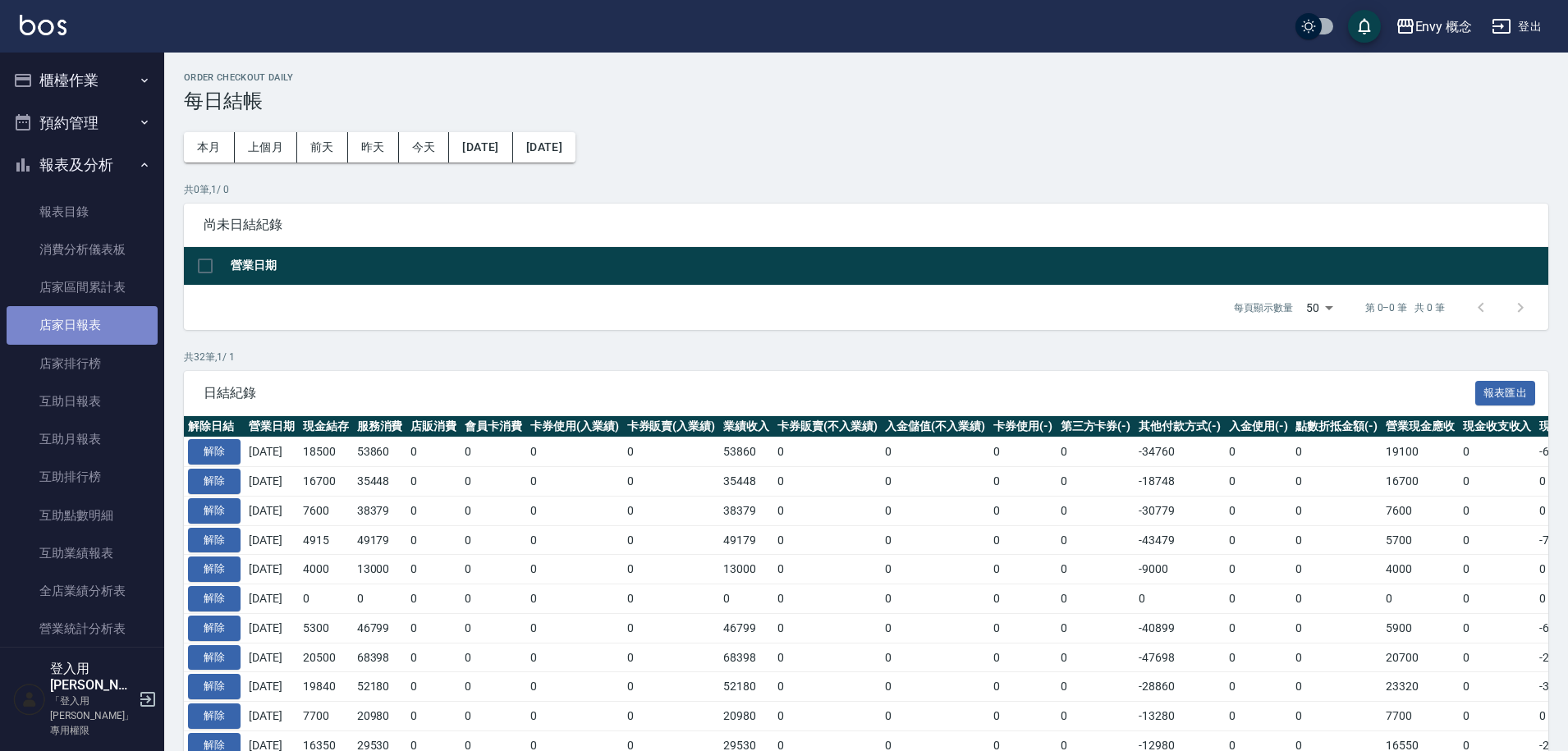
click at [124, 317] on link "店家日報表" at bounding box center [82, 324] width 151 height 38
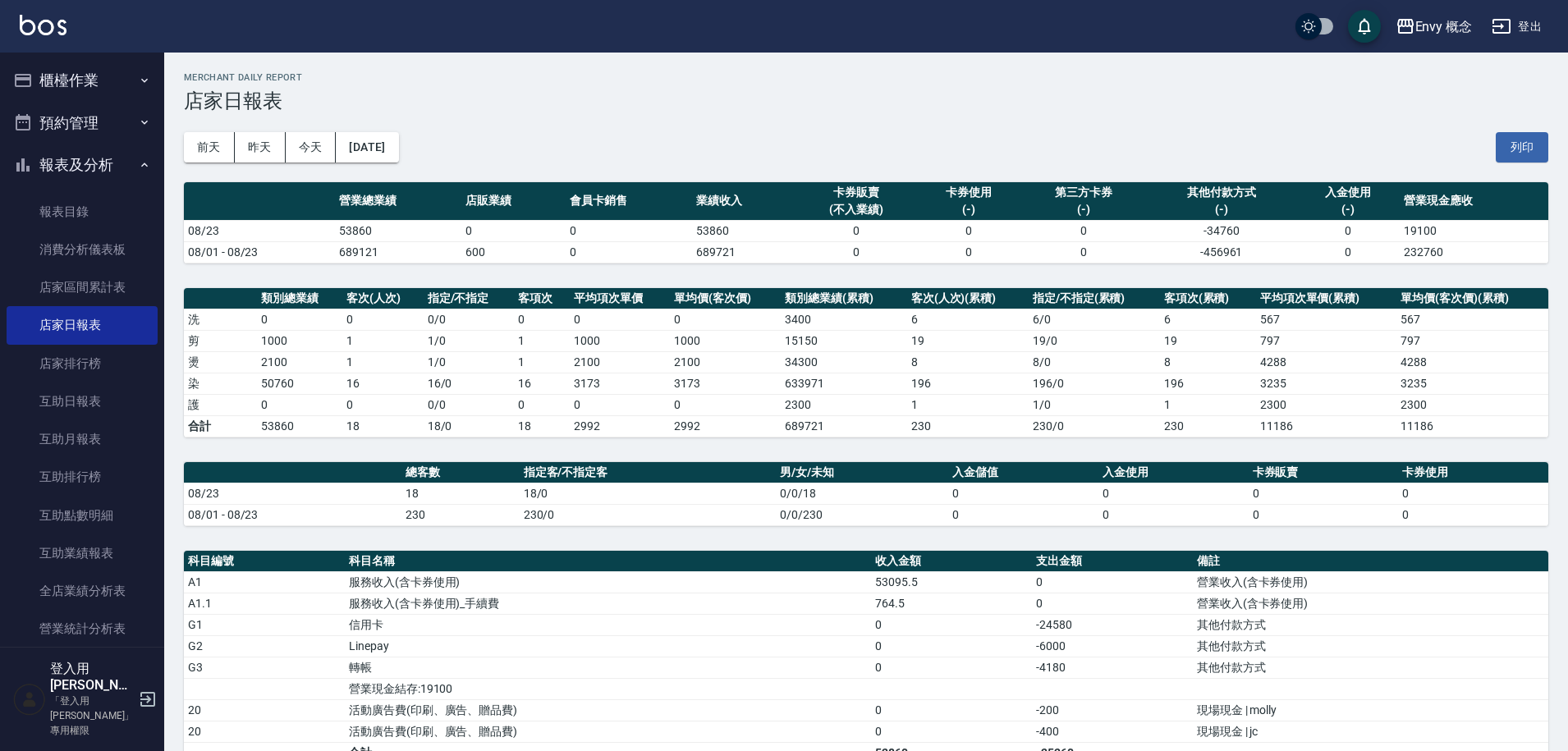
click at [121, 90] on button "櫃檯作業" at bounding box center [82, 80] width 151 height 43
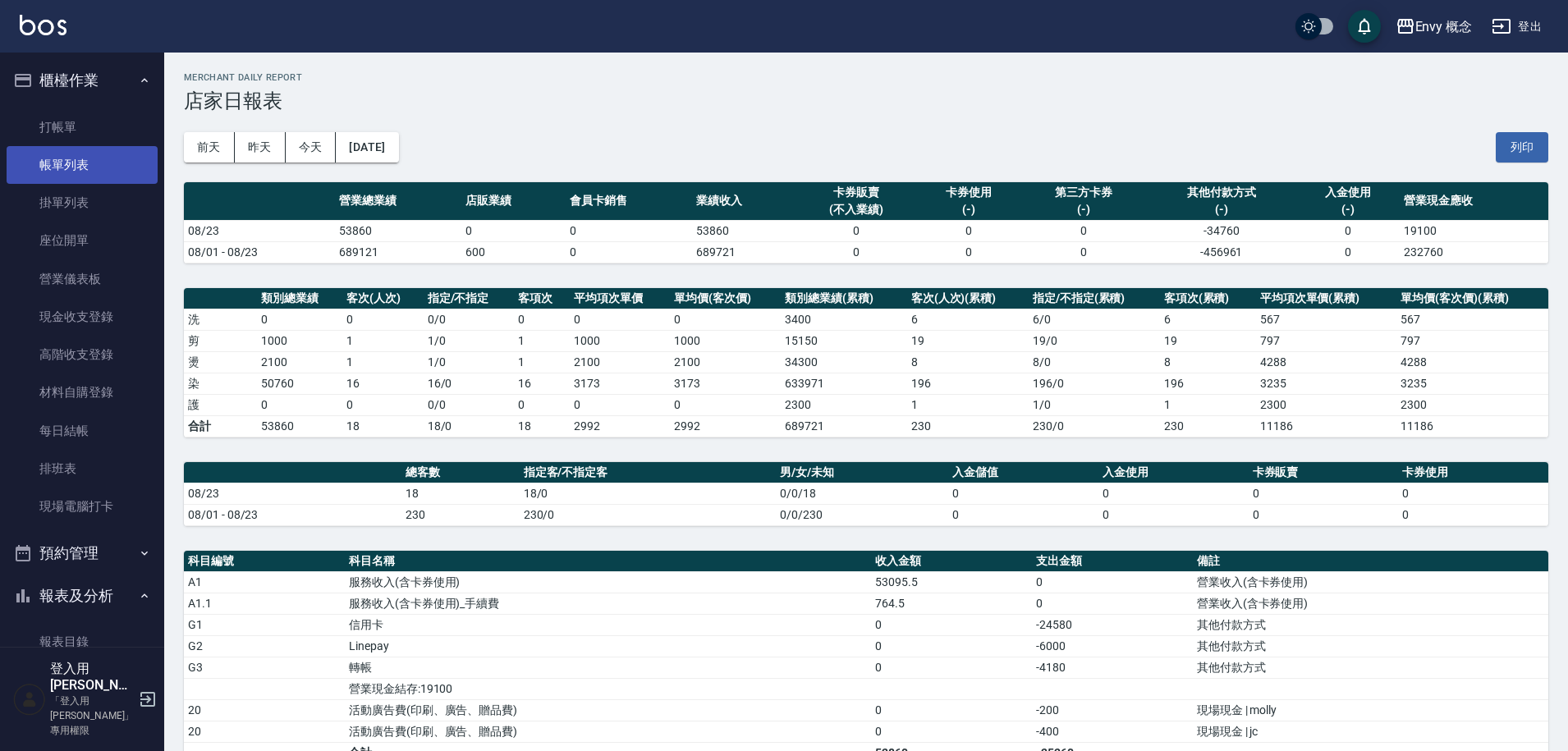
click at [116, 159] on link "帳單列表" at bounding box center [82, 165] width 151 height 38
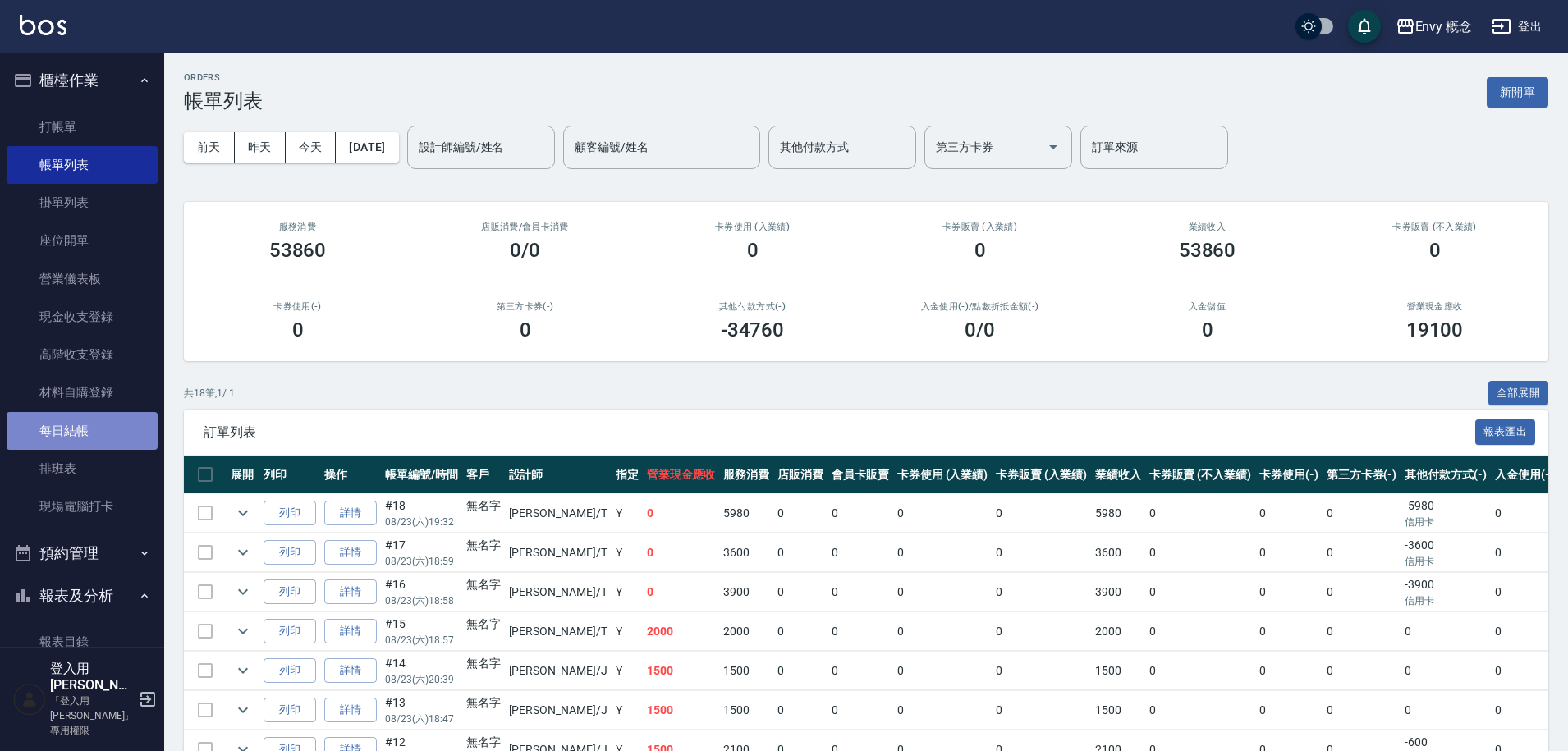
click at [100, 432] on link "每日結帳" at bounding box center [82, 431] width 151 height 38
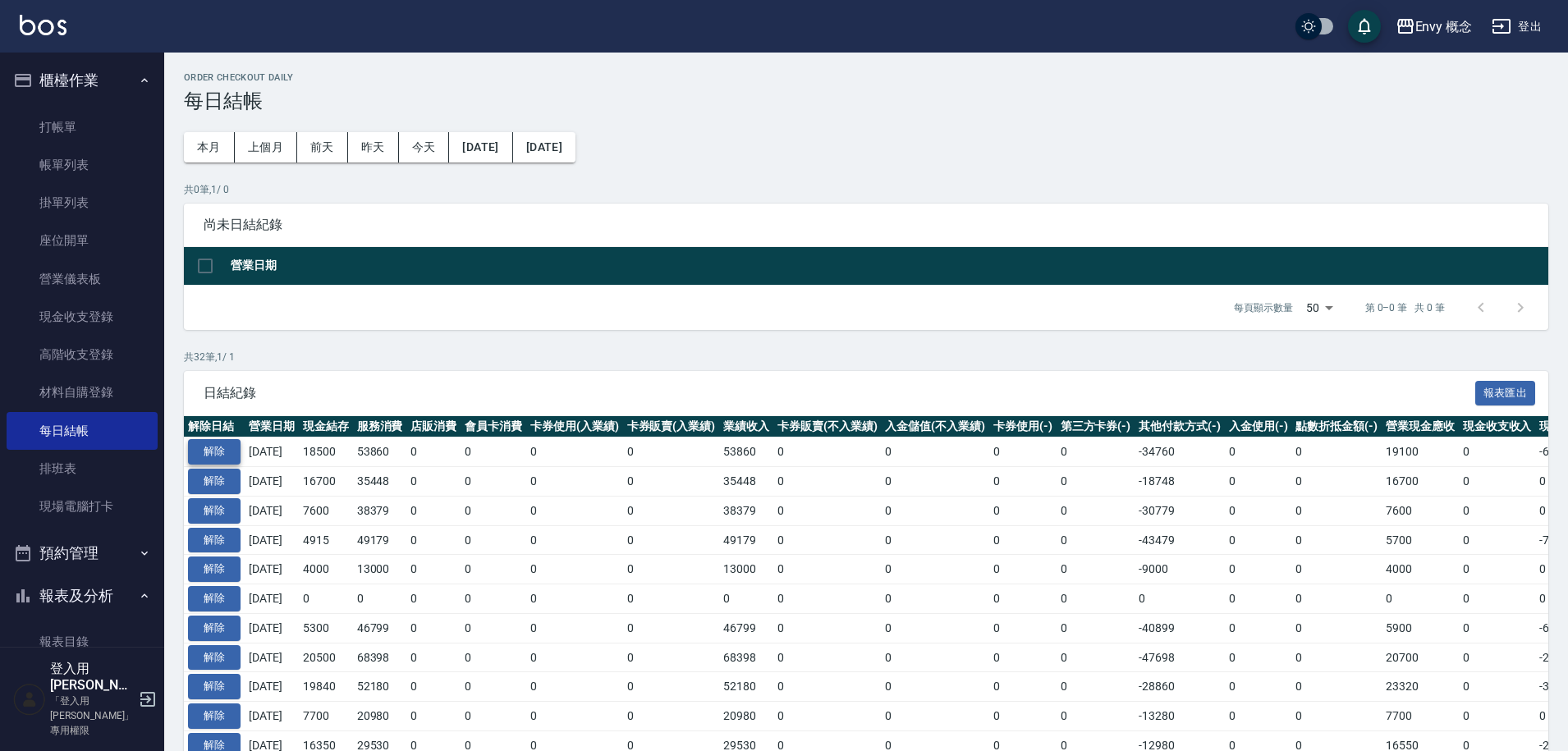
click at [216, 452] on button "解除" at bounding box center [214, 452] width 52 height 25
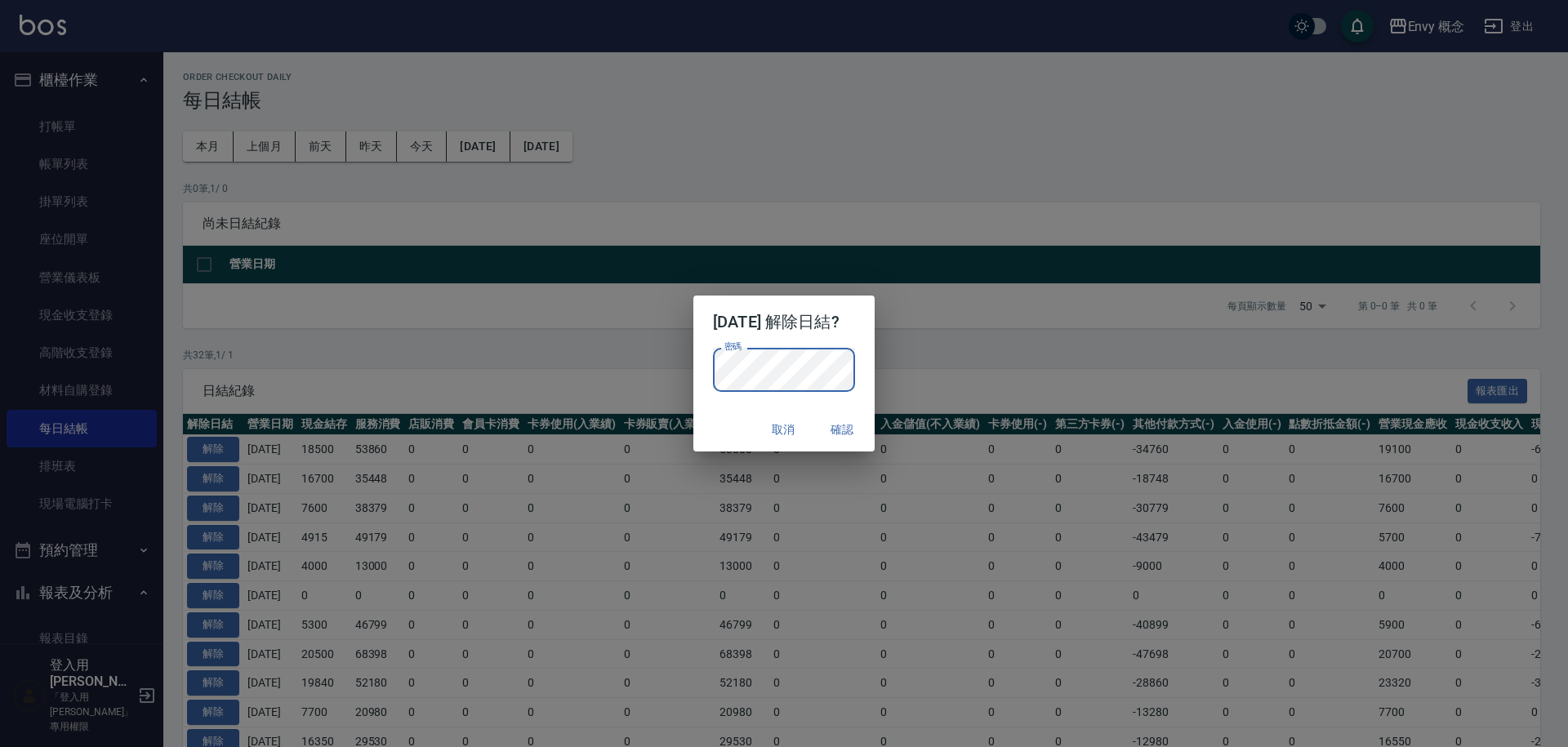
click at [854, 428] on button "確認" at bounding box center [842, 429] width 52 height 30
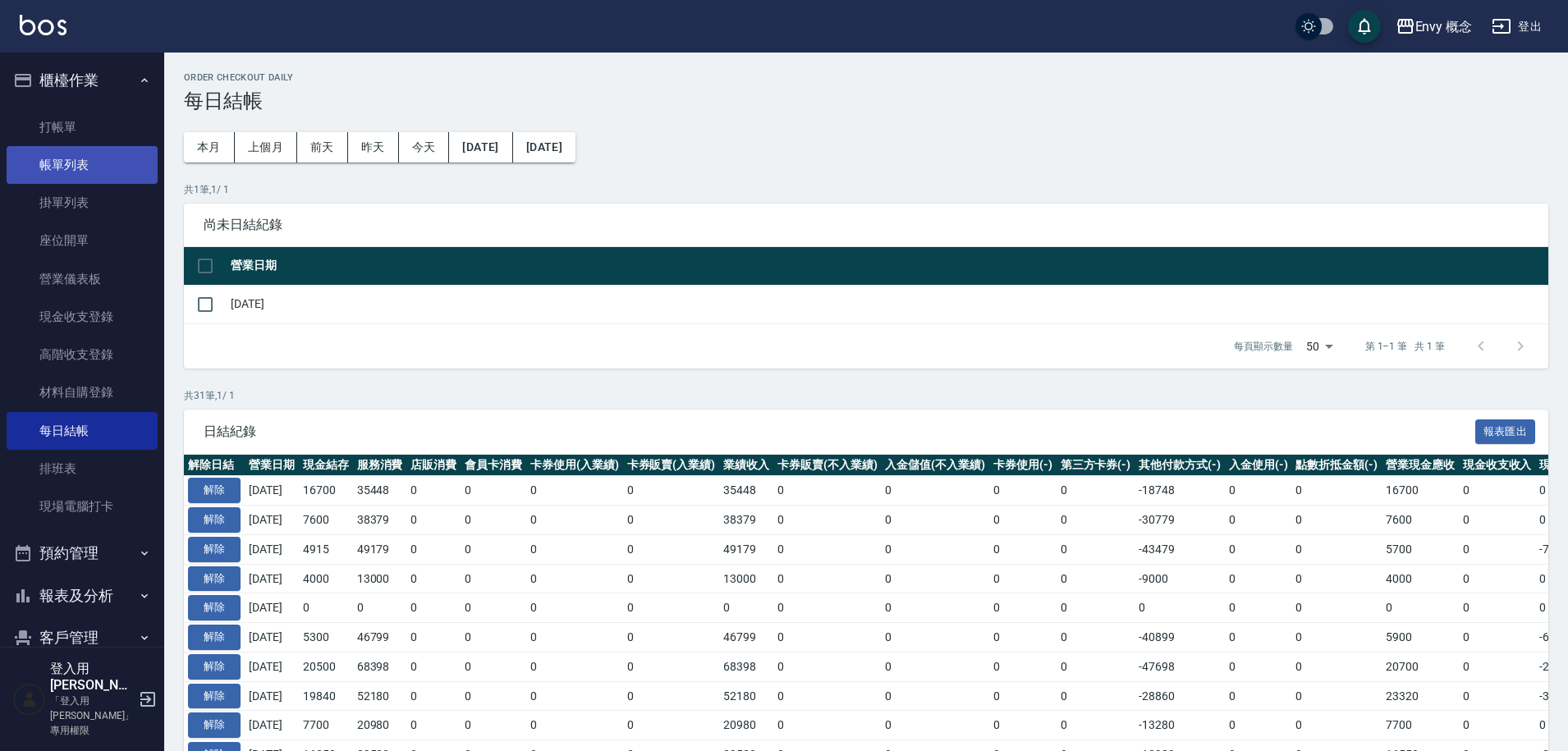
click at [107, 173] on link "帳單列表" at bounding box center [82, 165] width 151 height 38
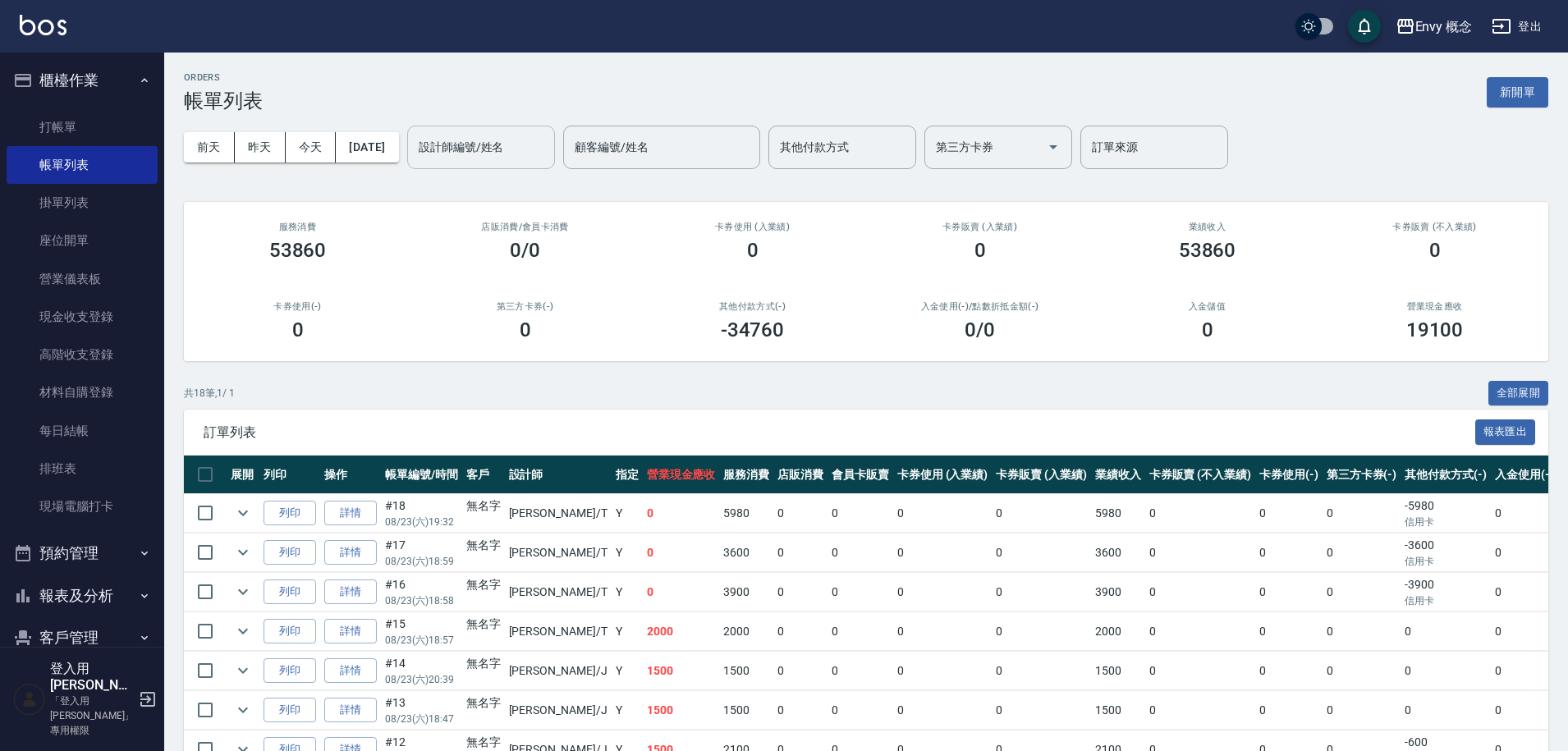
click at [494, 156] on input "設計師編號/姓名" at bounding box center [480, 147] width 133 height 29
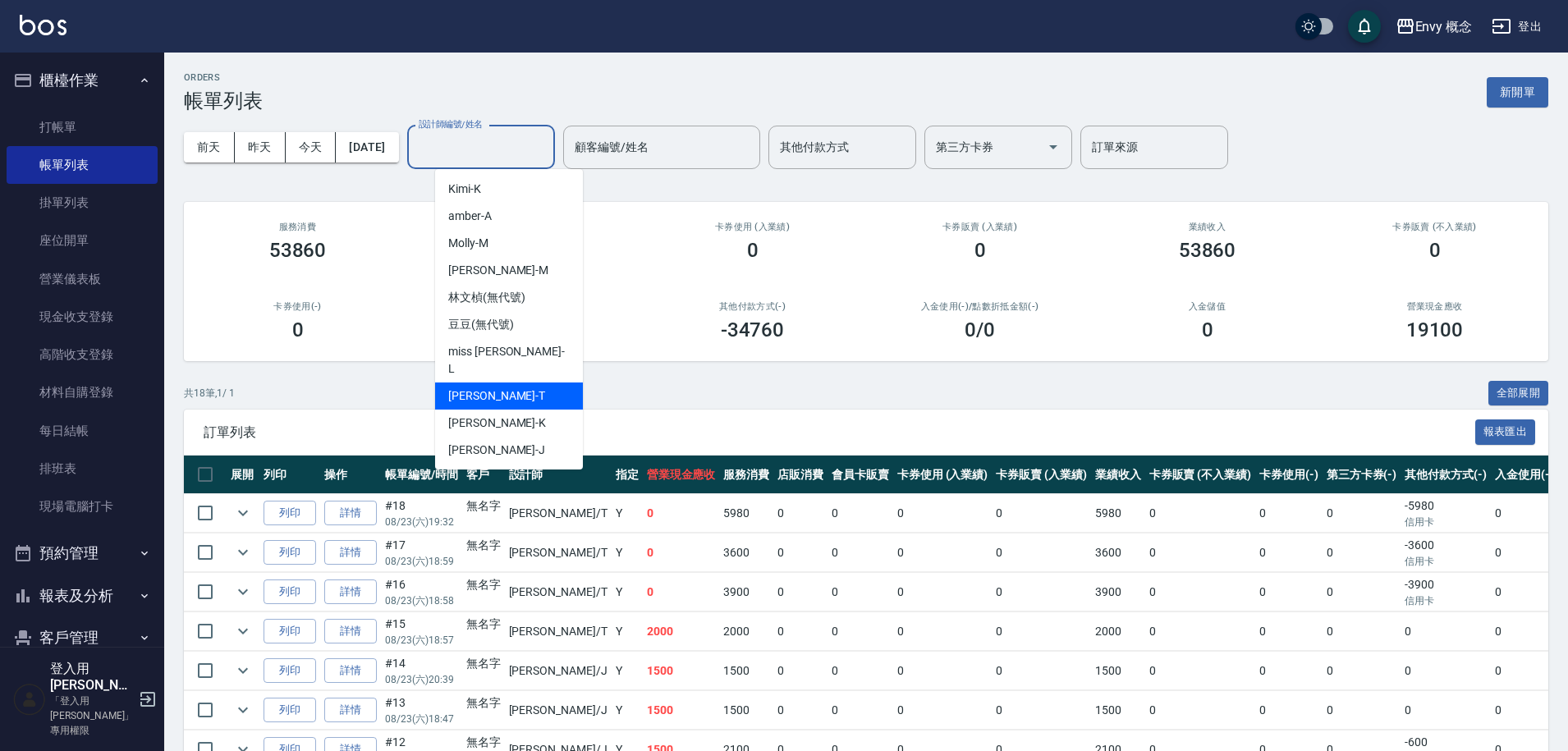
click at [514, 390] on div "[PERSON_NAME]" at bounding box center [509, 396] width 148 height 27
type input "[PERSON_NAME]"
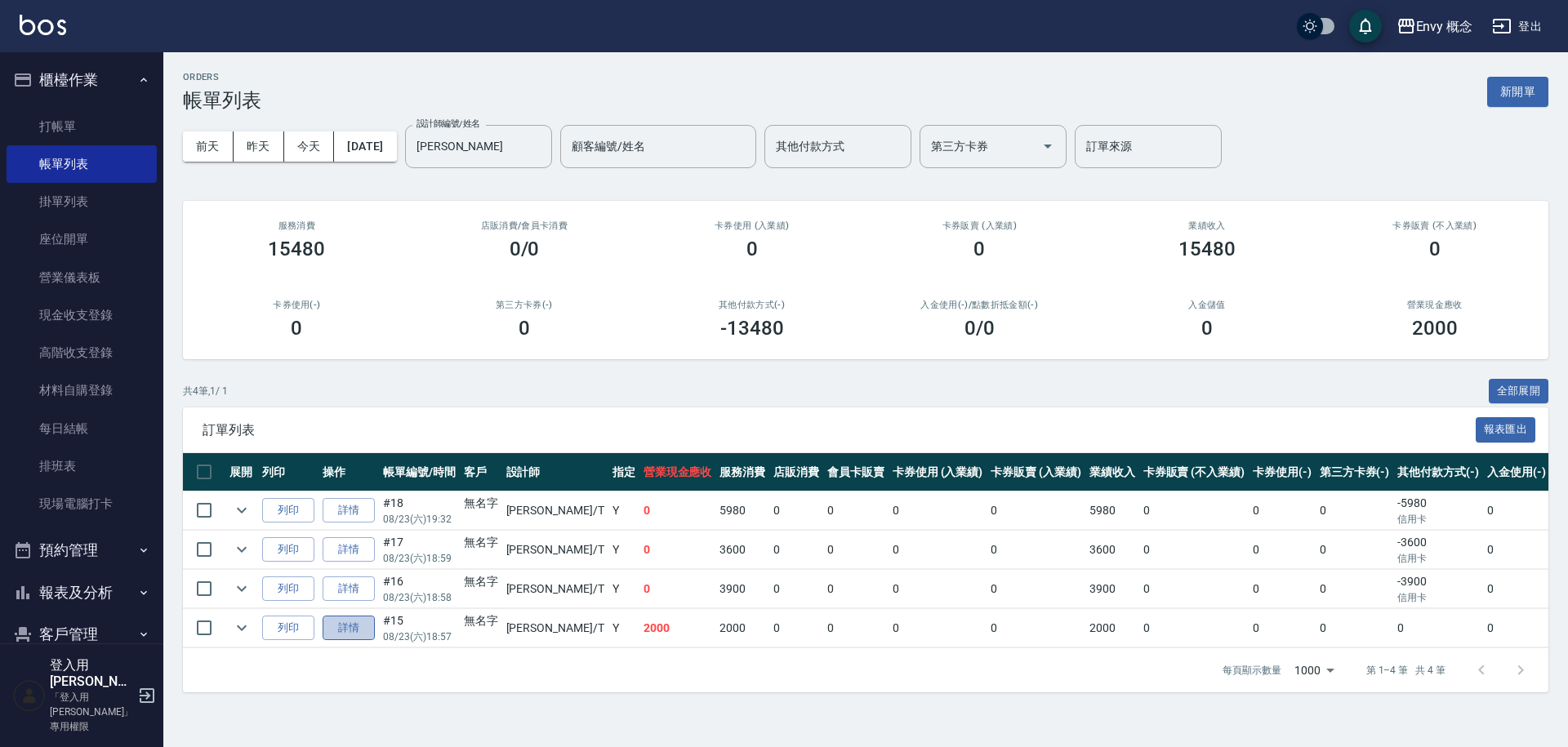
click at [355, 626] on link "詳情" at bounding box center [348, 629] width 52 height 25
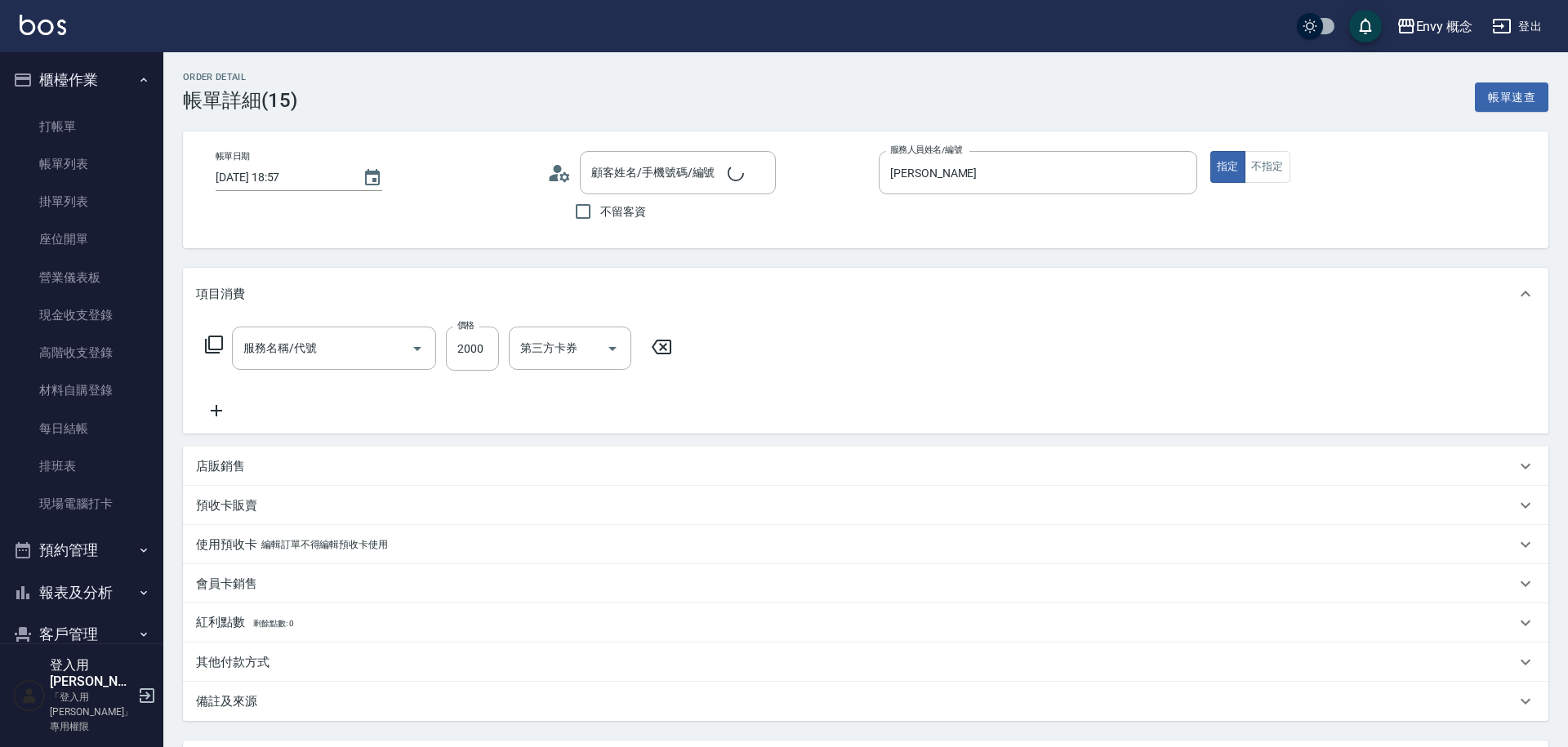
type input "[DATE] 18:57"
type input "[PERSON_NAME]"
type input "無名字/ /null"
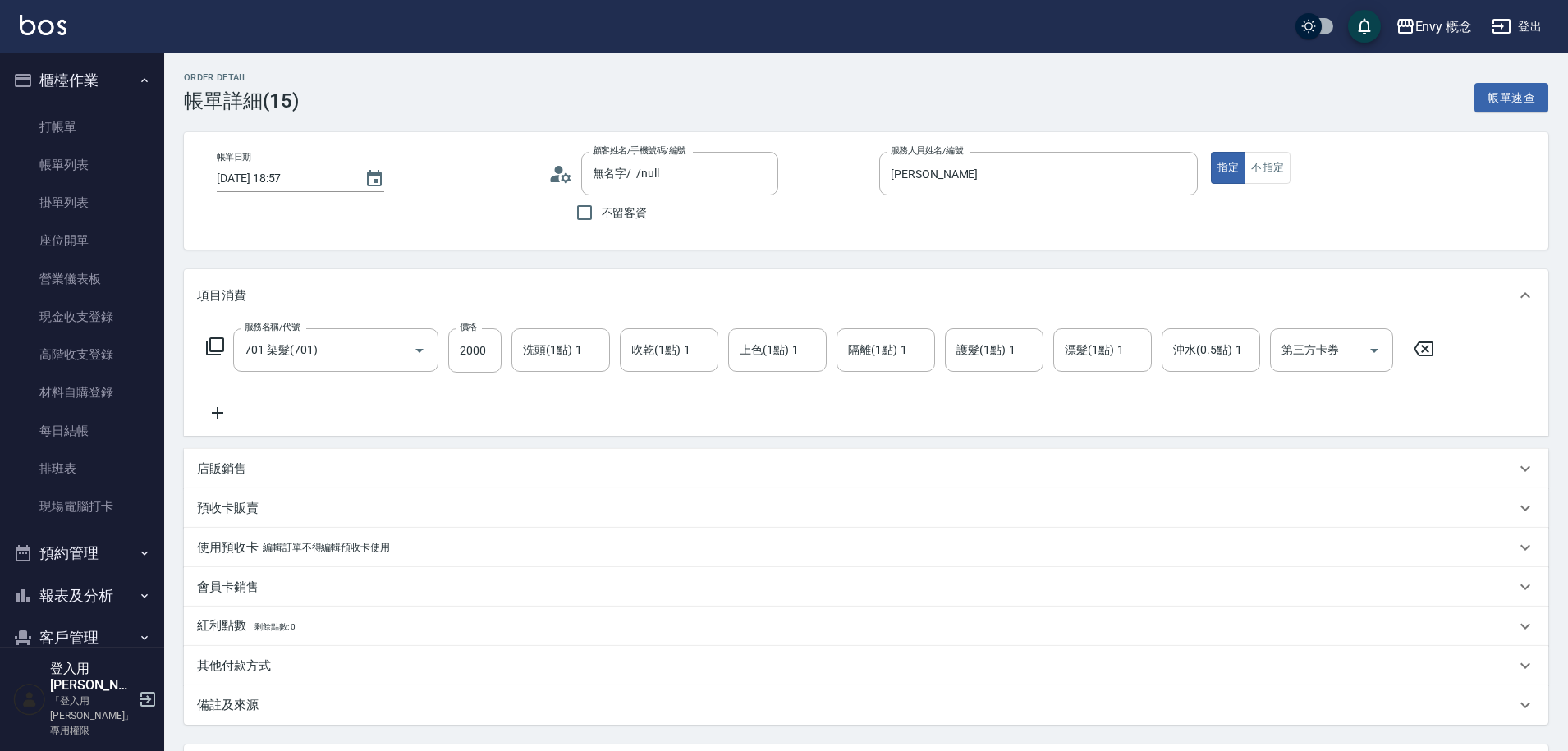
type input "701 染髮(701)"
click at [495, 349] on input "2000" at bounding box center [474, 350] width 53 height 45
type input "4500"
click at [256, 667] on p "其他付款方式" at bounding box center [234, 667] width 74 height 17
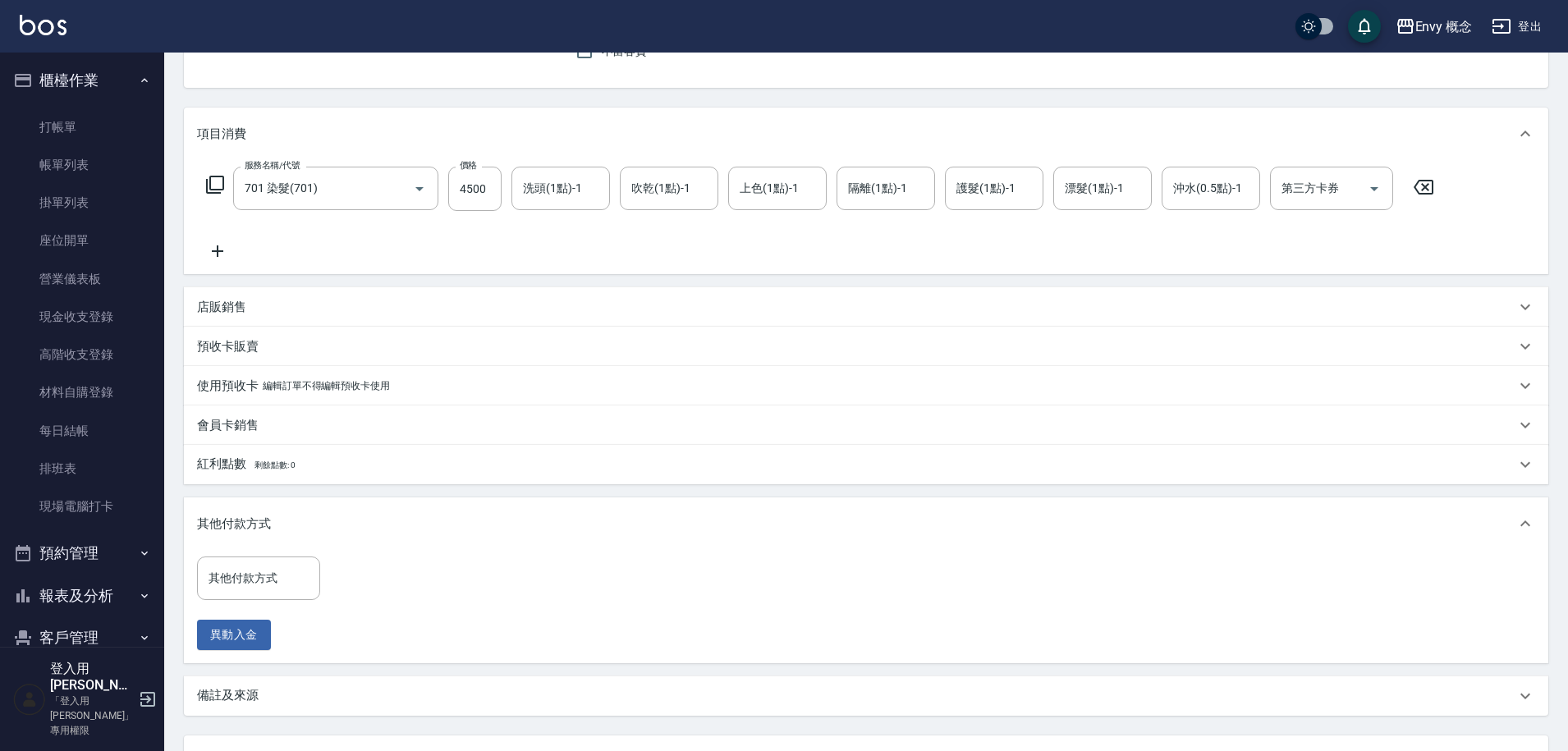
scroll to position [304, 0]
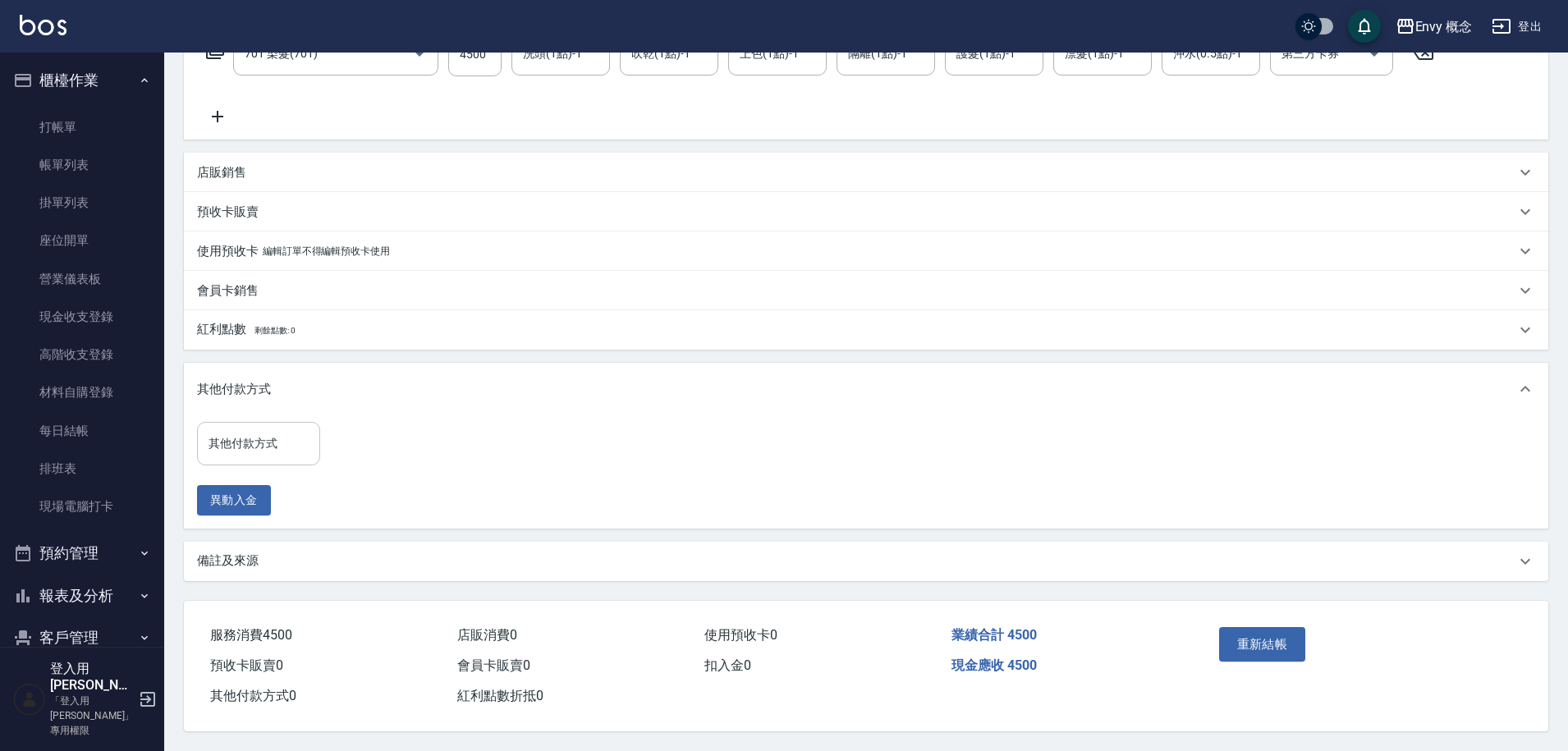
click at [274, 435] on input "其他付款方式" at bounding box center [258, 444] width 108 height 29
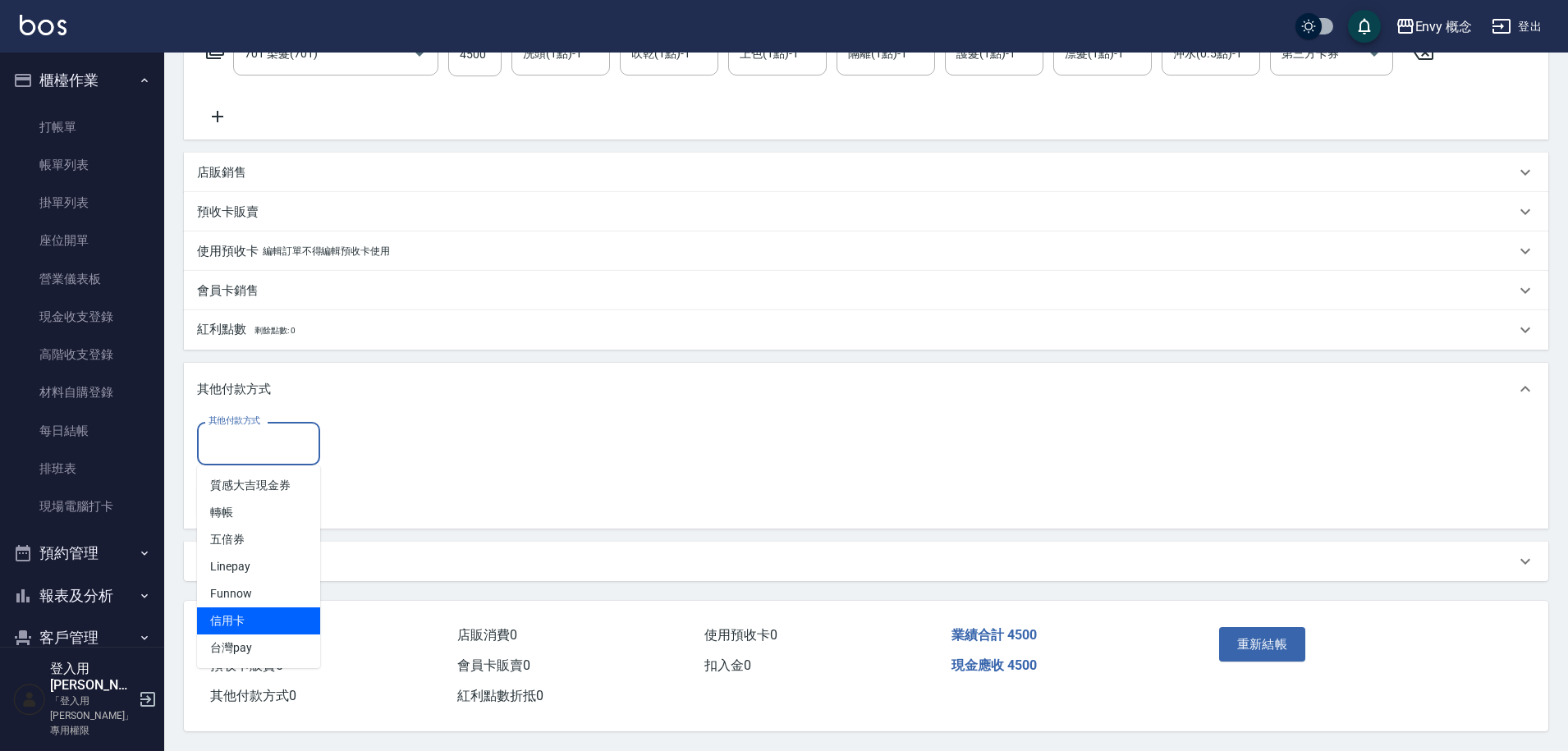
click at [295, 608] on span "信用卡" at bounding box center [258, 621] width 123 height 27
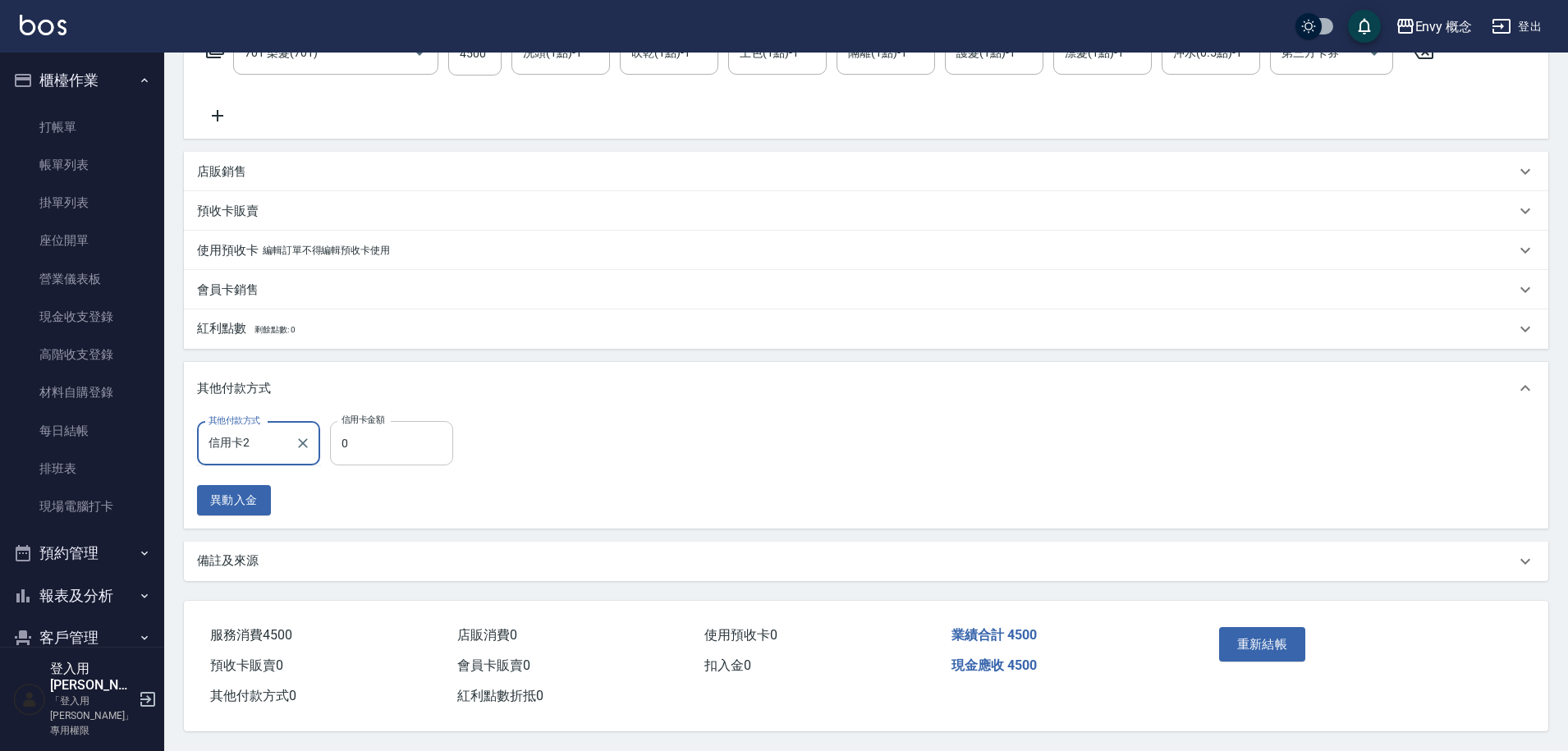
type input "信用卡"
click at [412, 431] on input "0" at bounding box center [391, 443] width 123 height 45
type input "2500"
click at [1264, 627] on button "重新結帳" at bounding box center [1263, 645] width 87 height 35
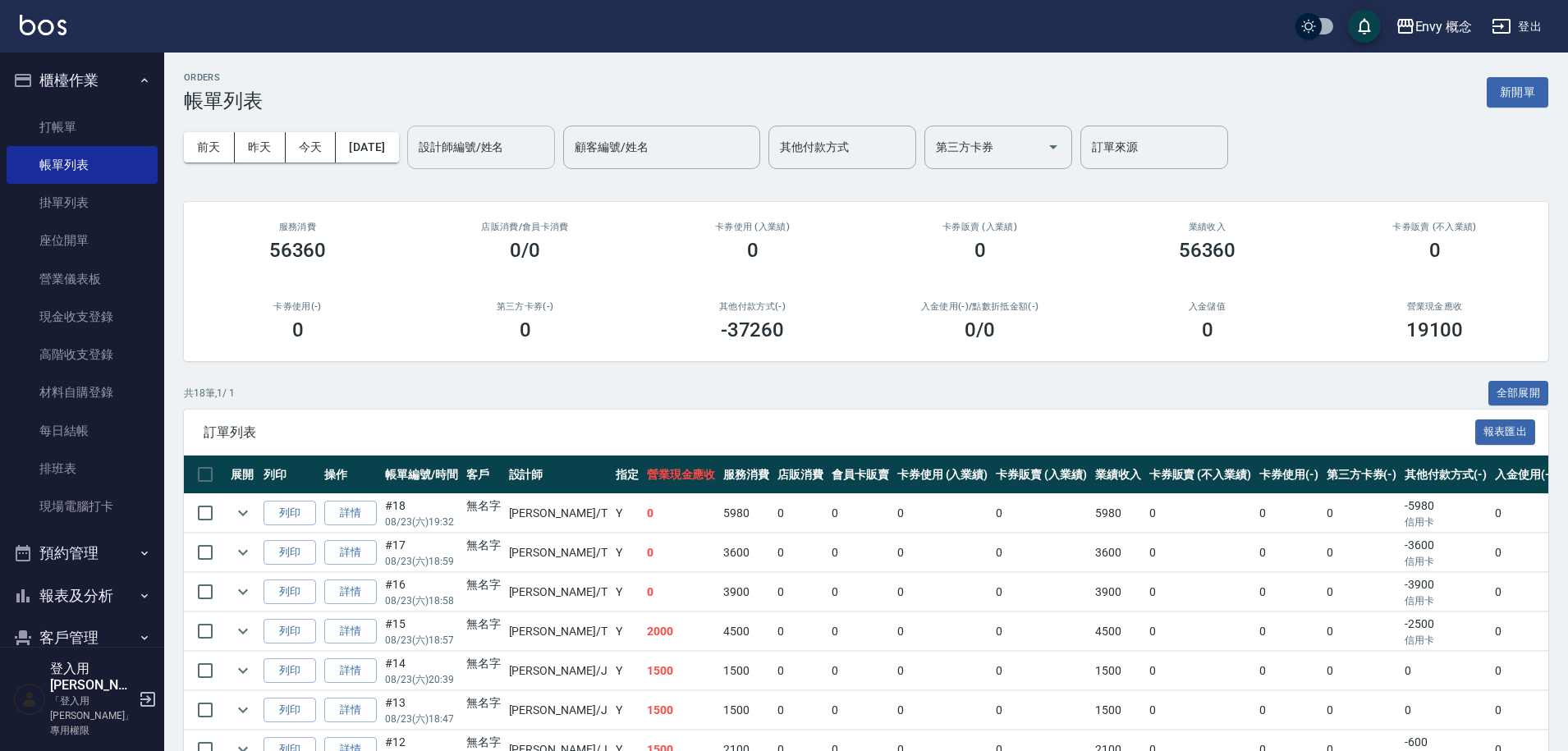
click at [486, 143] on div "設計師編號/姓名 設計師編號/姓名" at bounding box center [481, 147] width 148 height 44
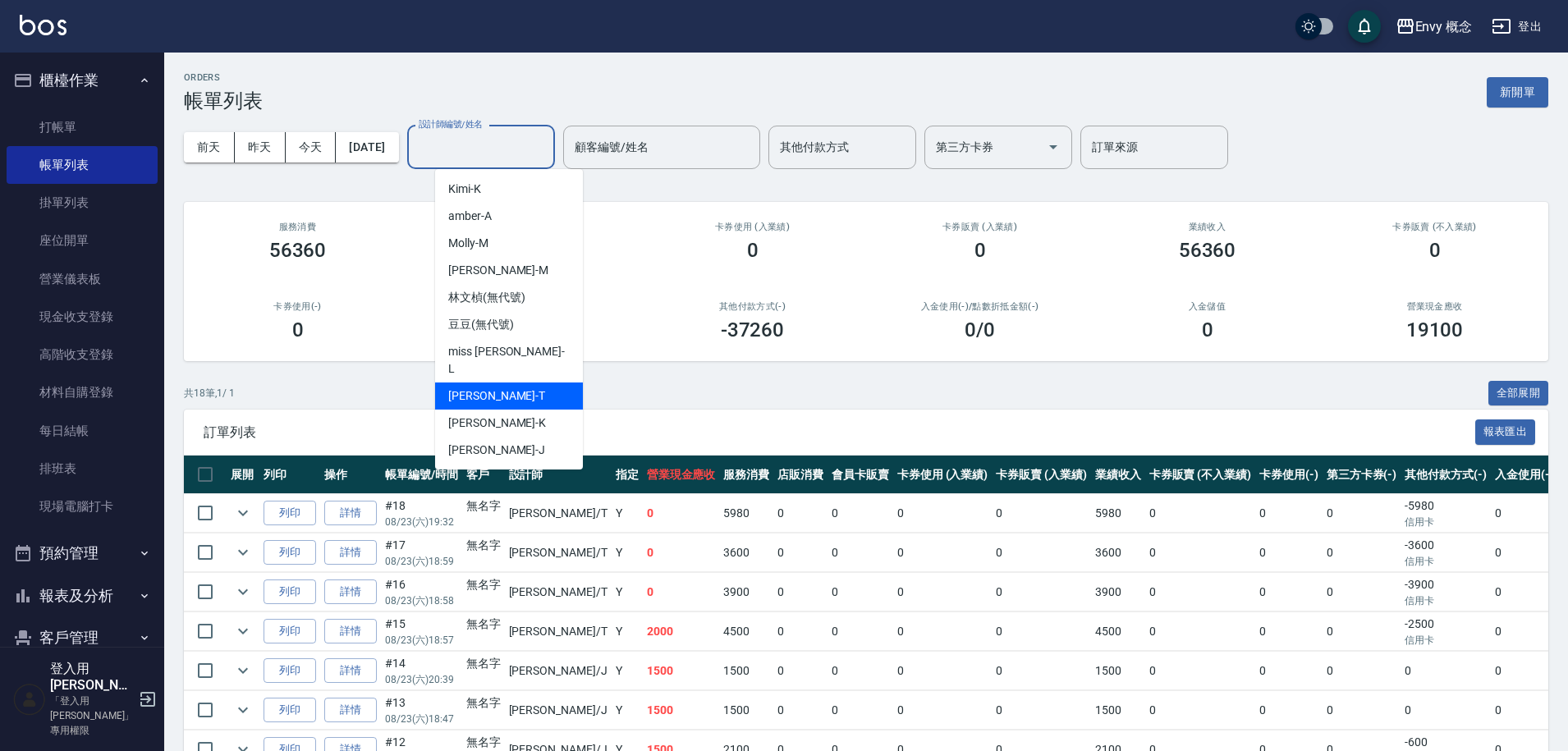
click at [528, 382] on div "[PERSON_NAME]" at bounding box center [509, 396] width 148 height 27
type input "[PERSON_NAME]"
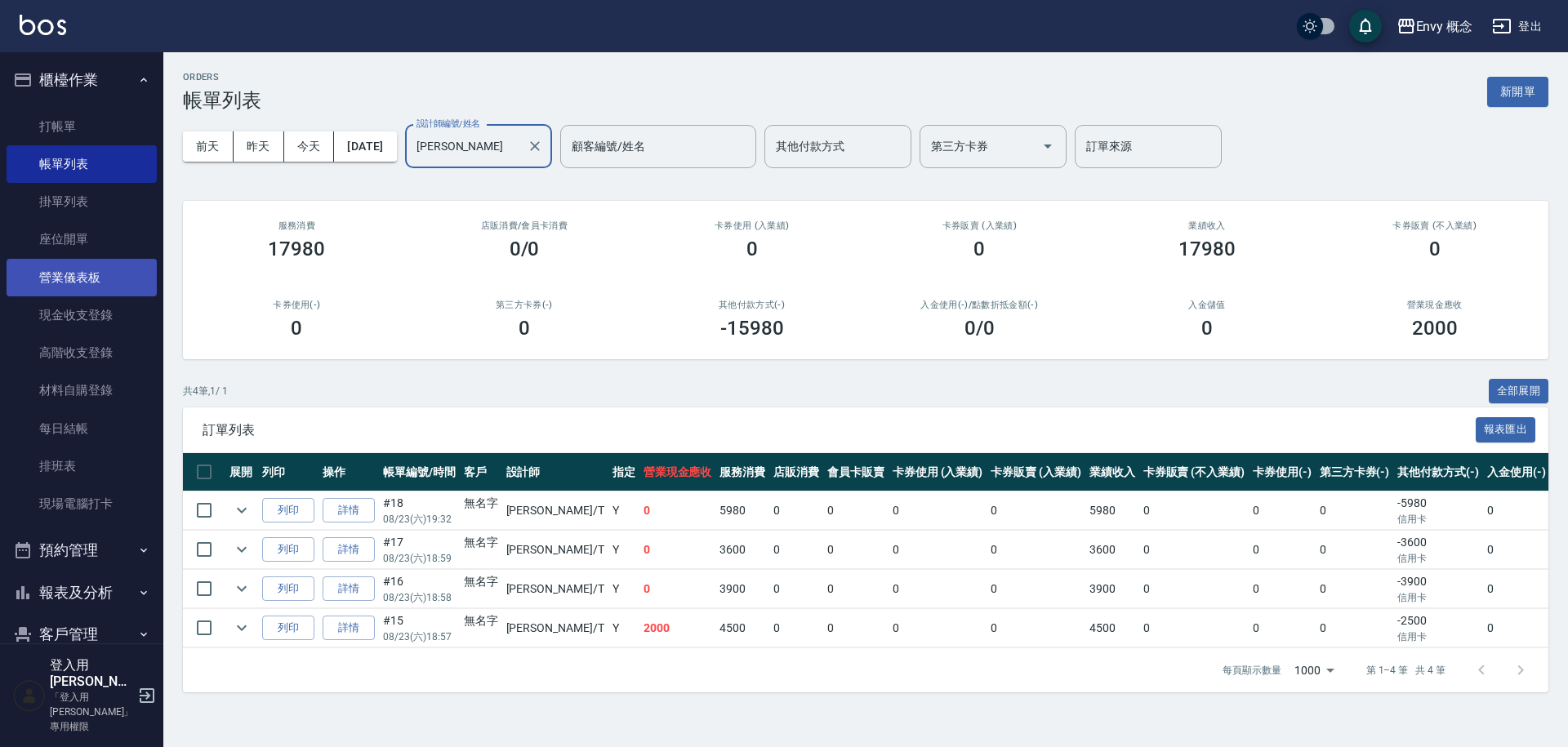
click at [112, 275] on link "營業儀表板" at bounding box center [82, 277] width 150 height 38
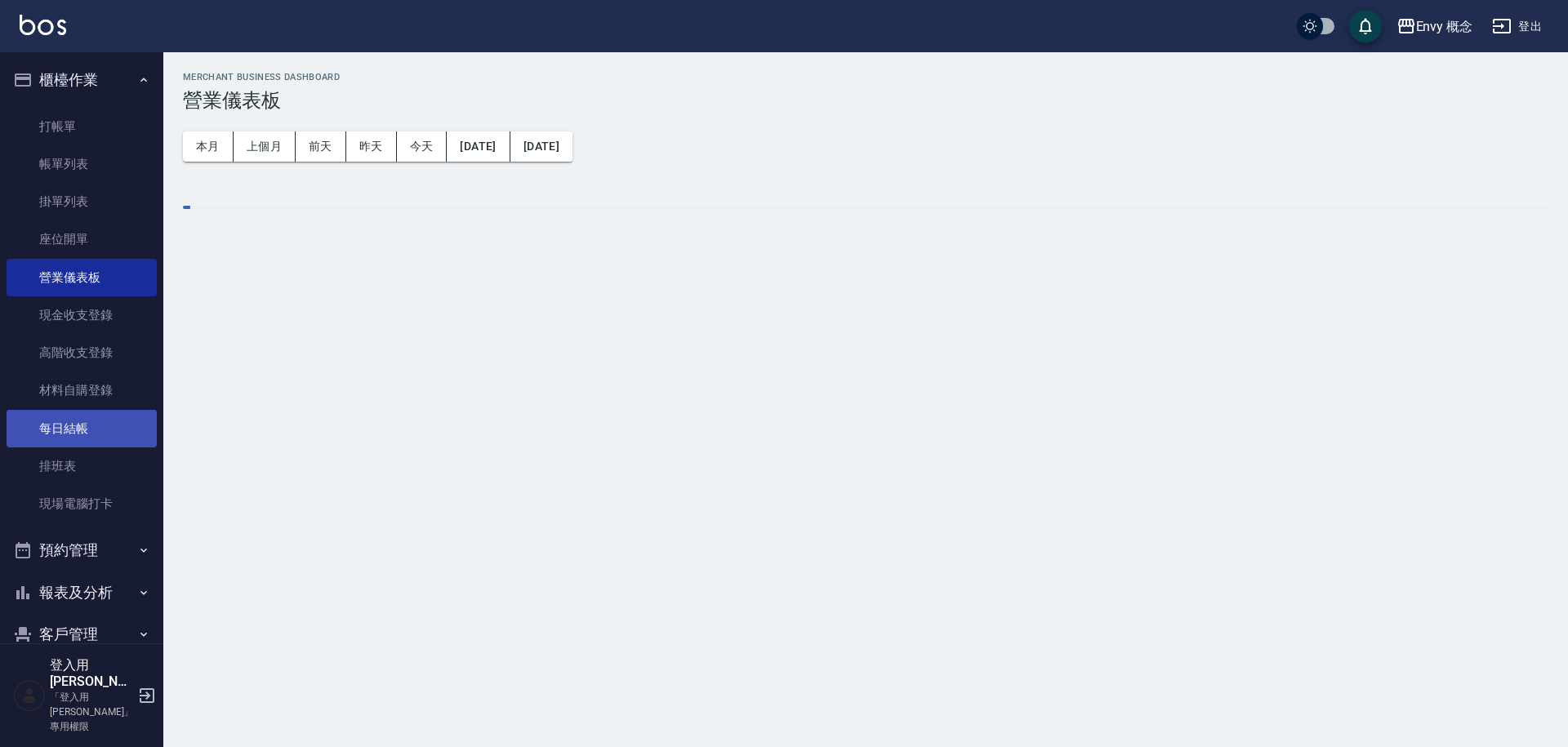
click at [104, 419] on link "每日結帳" at bounding box center [82, 428] width 150 height 38
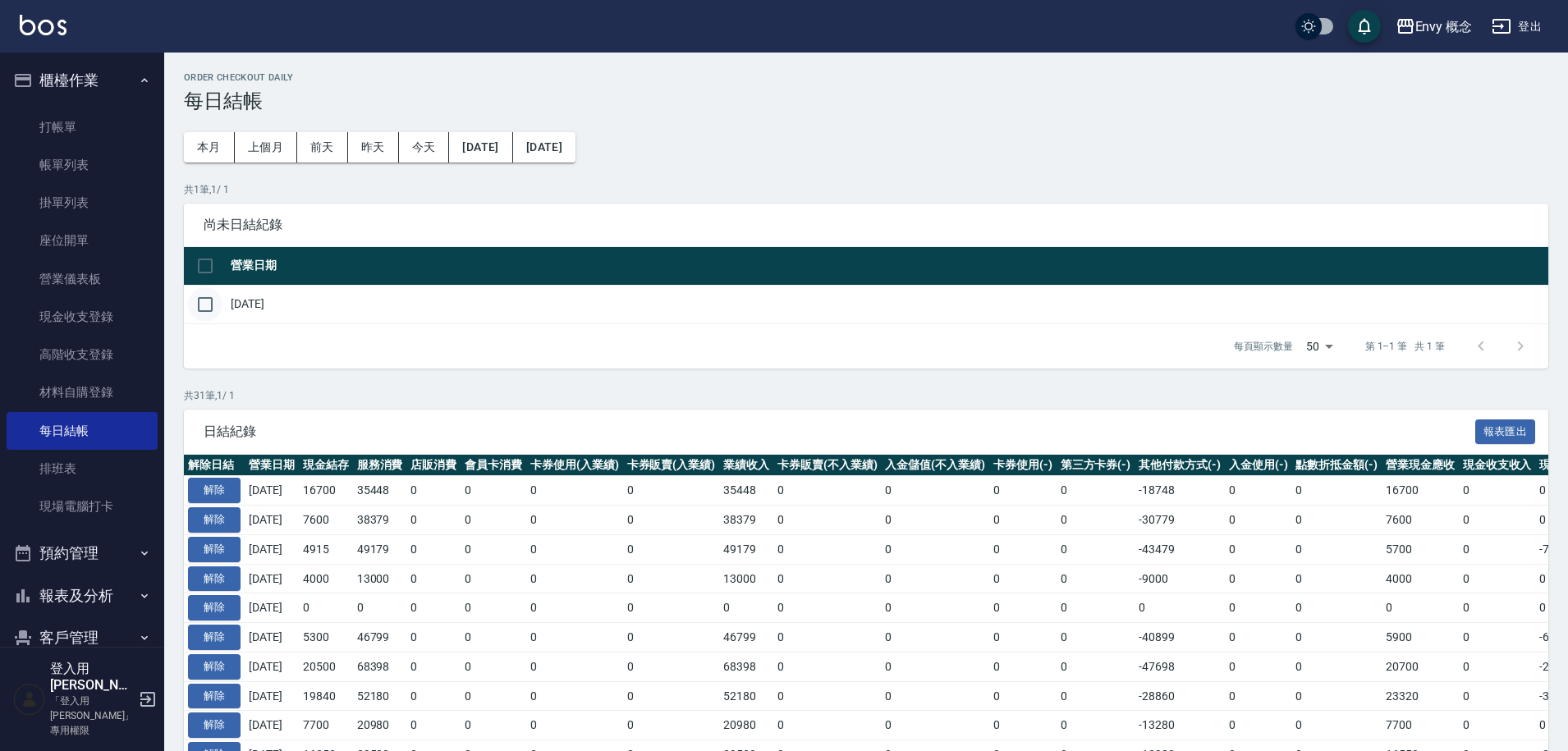
click at [197, 307] on input "checkbox" at bounding box center [205, 305] width 35 height 35
checkbox input "true"
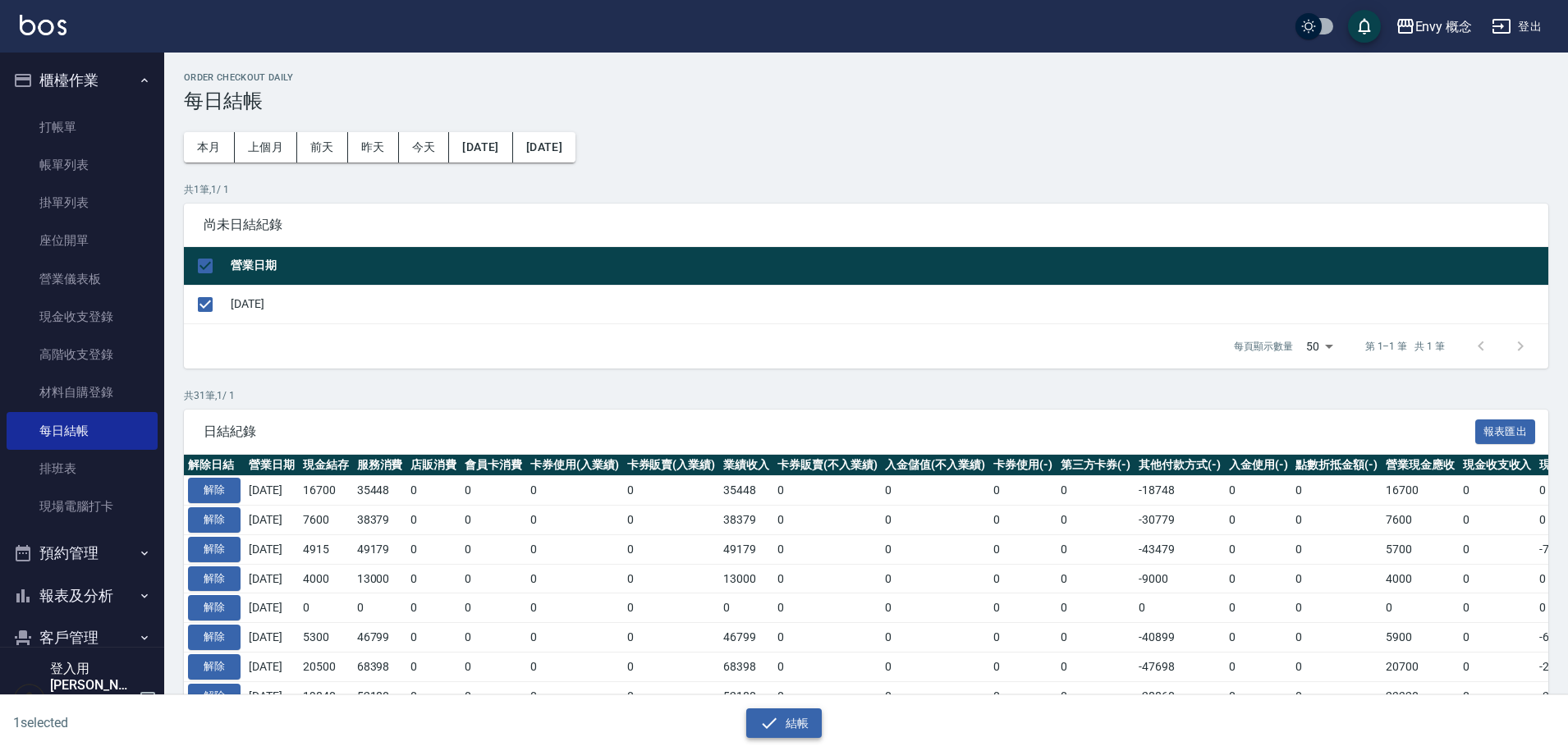
click at [801, 723] on button "結帳" at bounding box center [784, 723] width 76 height 30
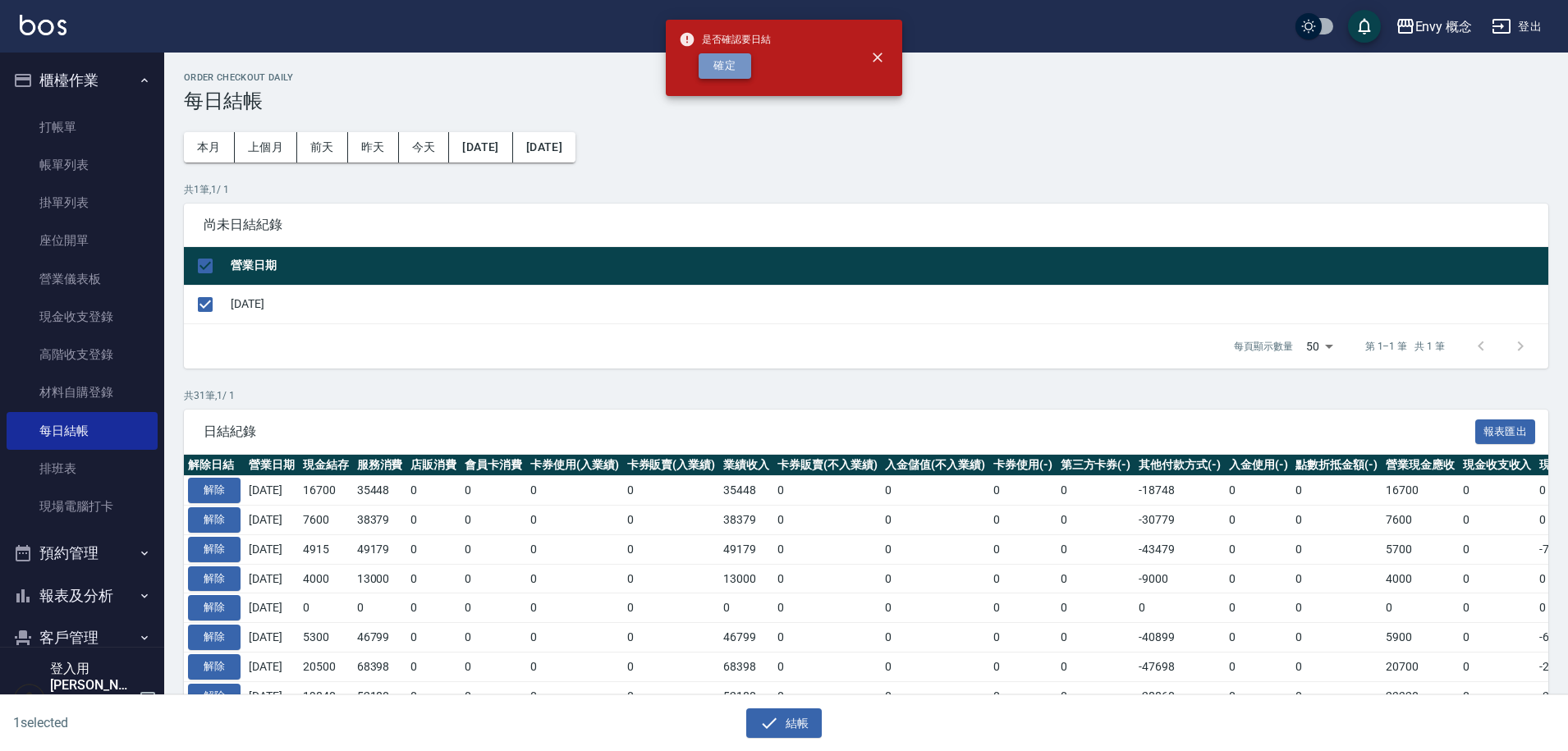
click at [739, 62] on button "確定" at bounding box center [725, 66] width 52 height 25
checkbox input "false"
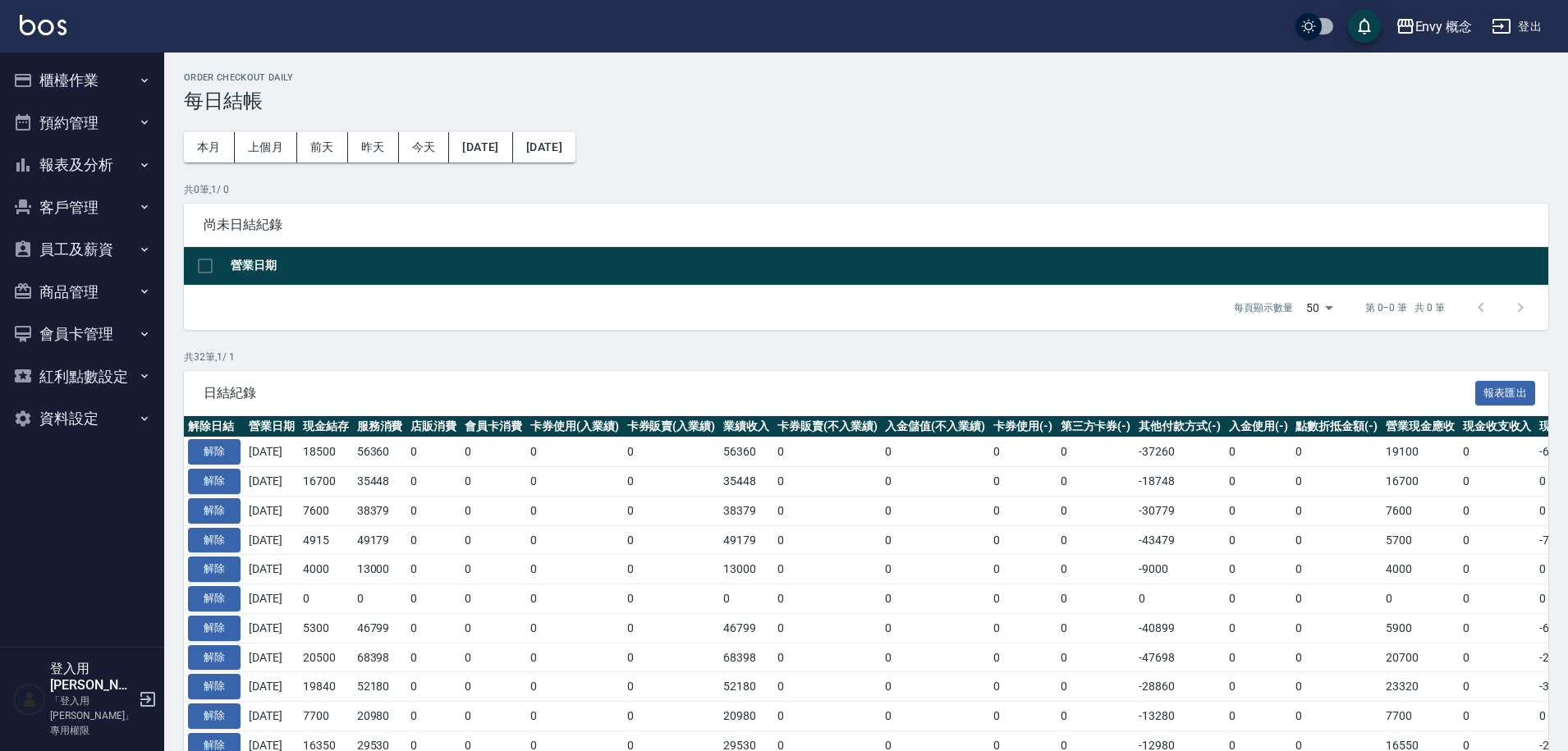
click at [100, 94] on button "櫃檯作業" at bounding box center [82, 80] width 151 height 43
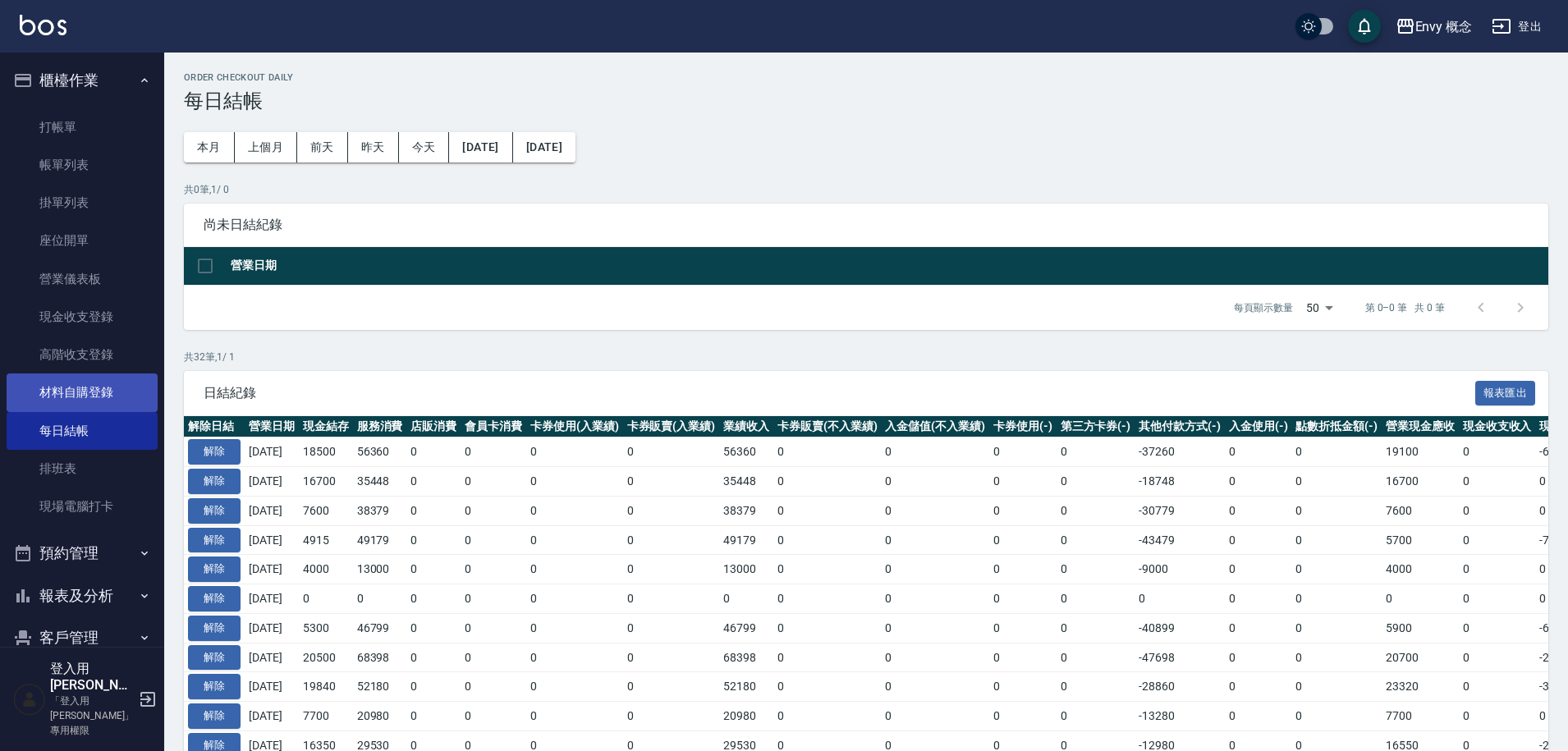
scroll to position [212, 0]
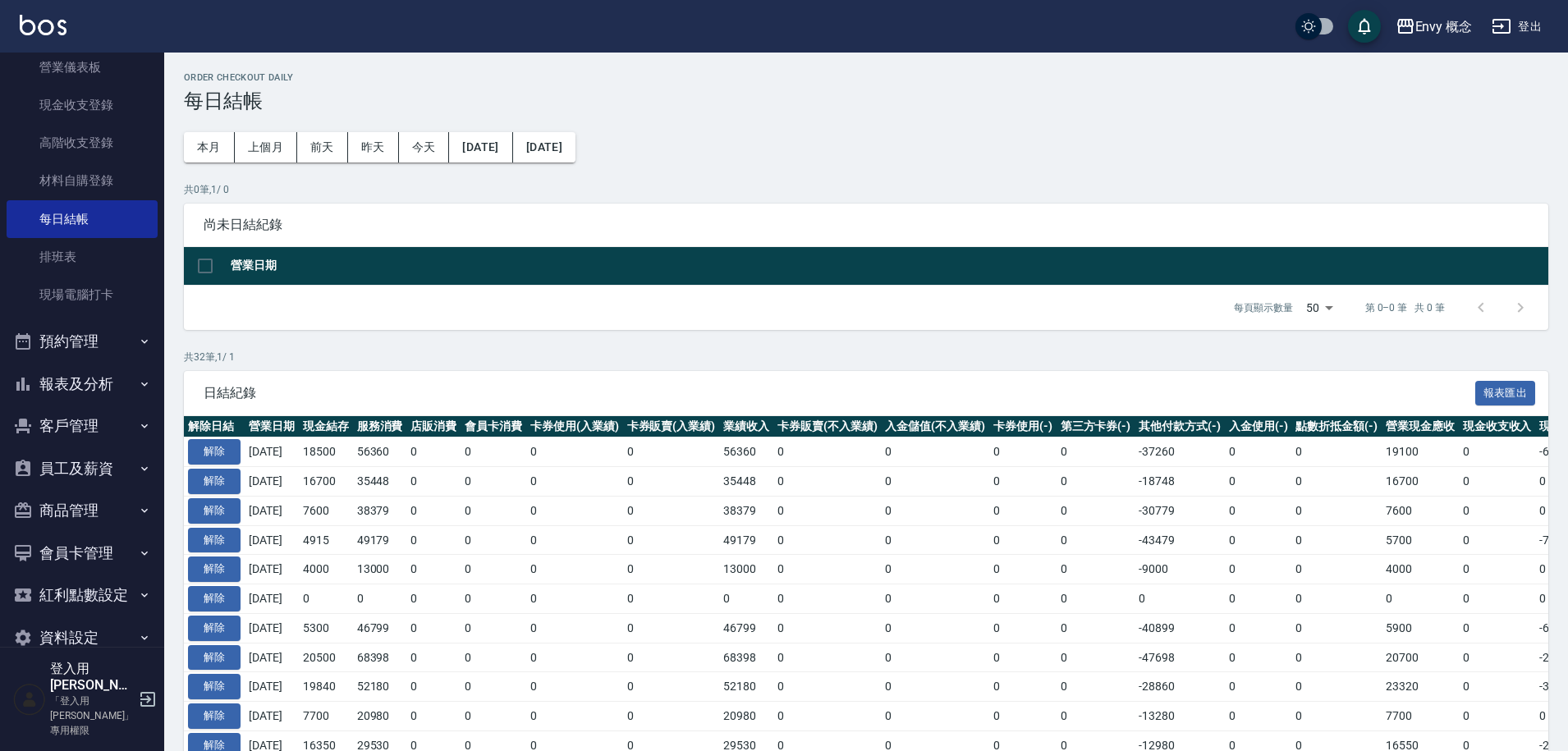
click at [116, 346] on button "預約管理" at bounding box center [82, 342] width 151 height 43
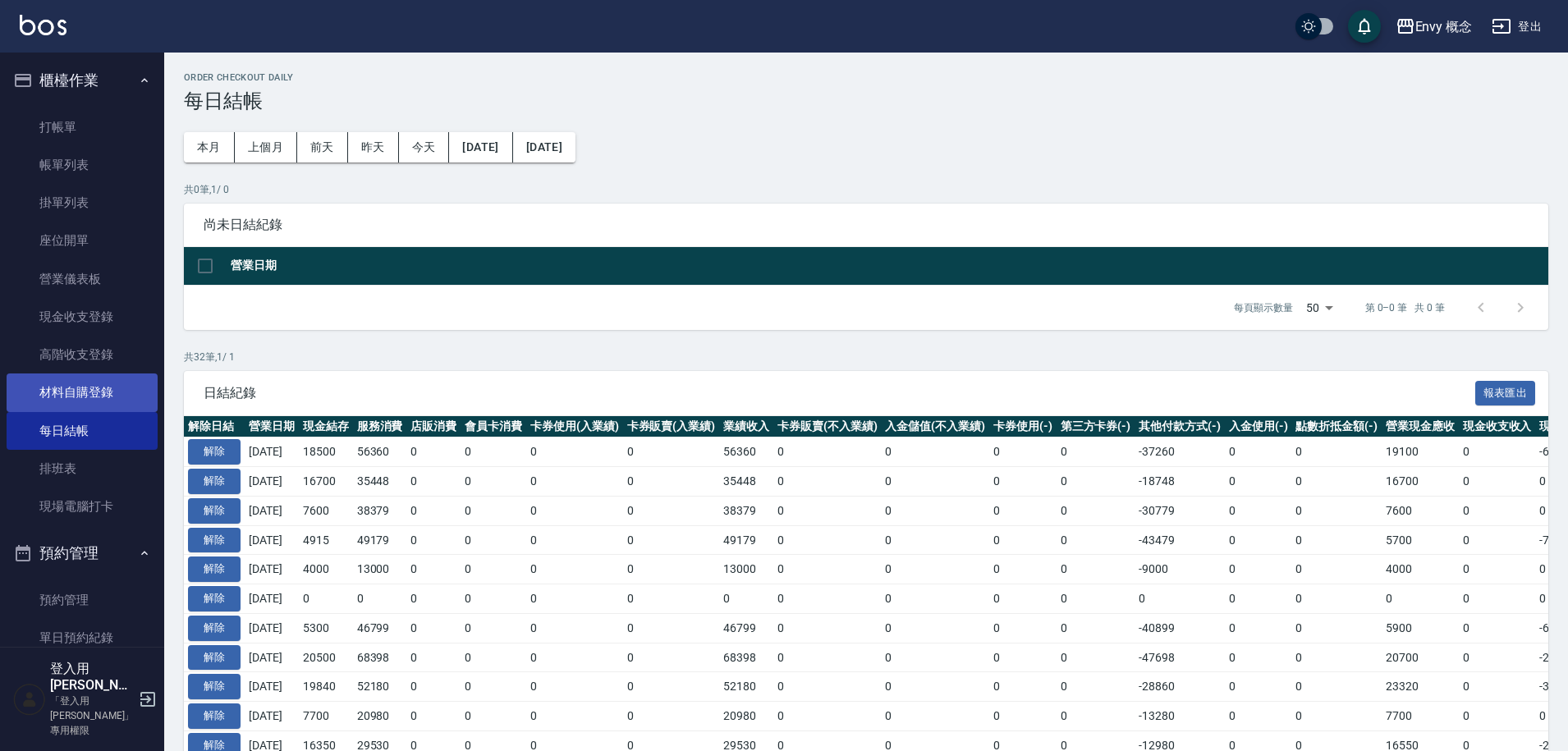
scroll to position [339, 0]
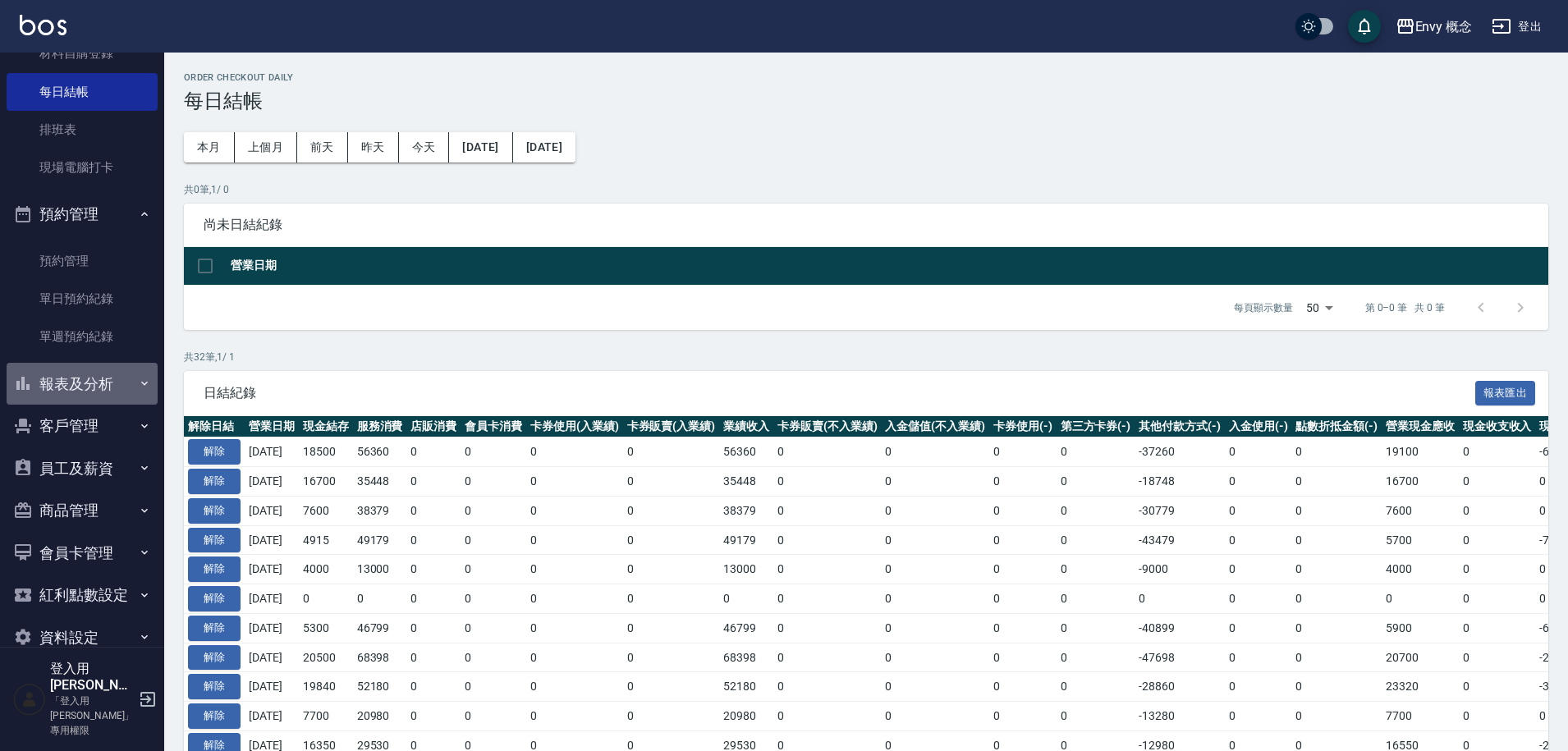
click at [122, 382] on button "報表及分析" at bounding box center [82, 384] width 151 height 43
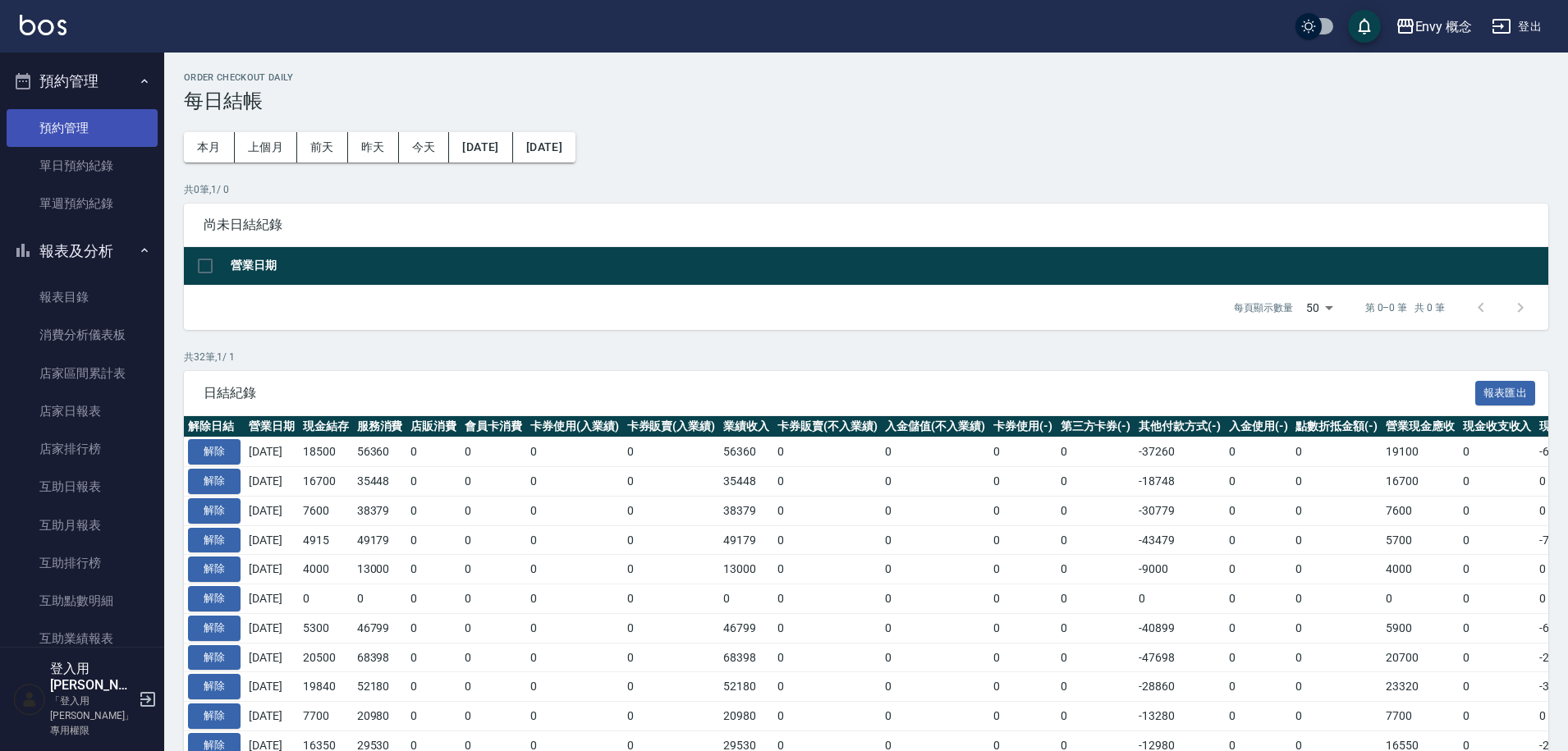
scroll to position [0, 0]
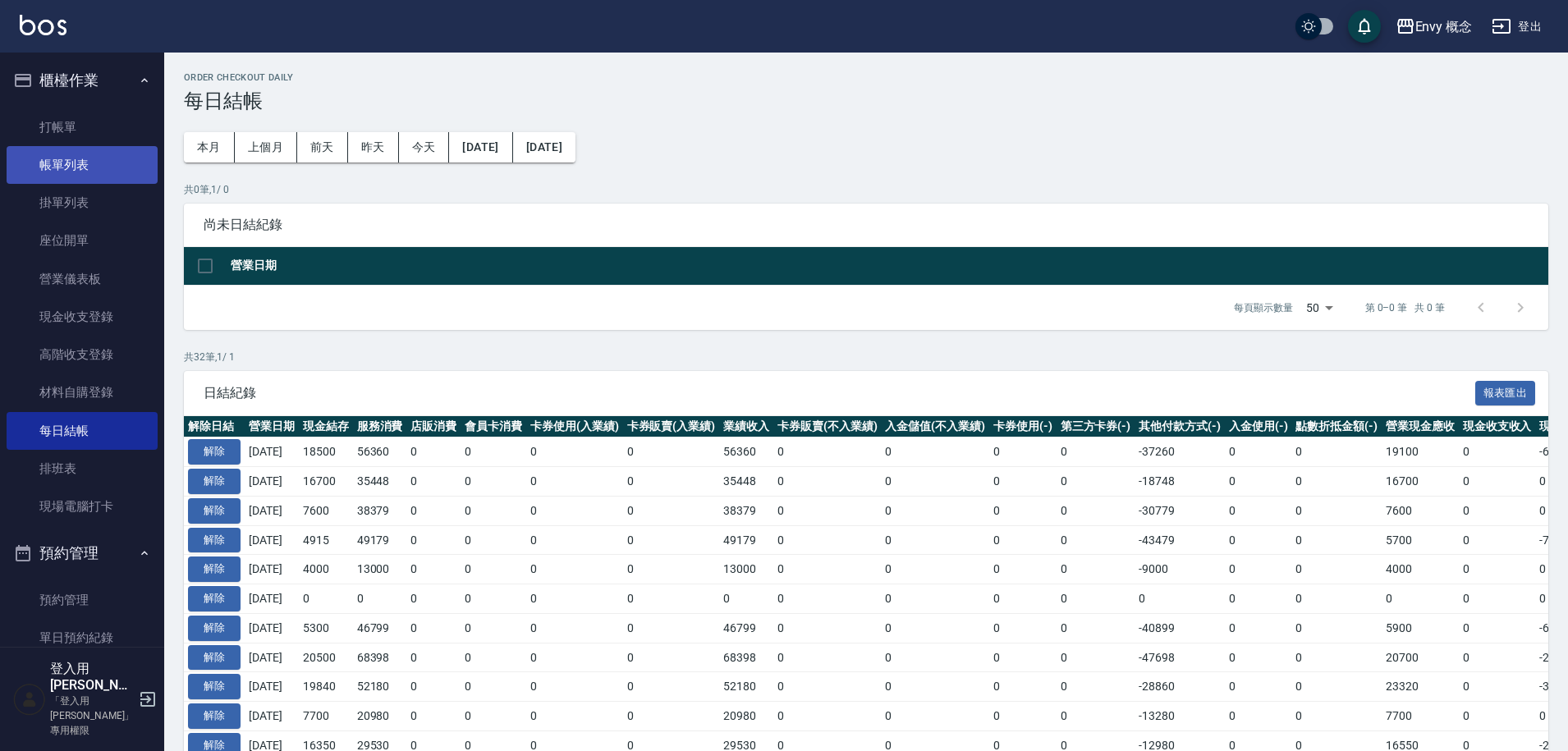
click at [72, 160] on link "帳單列表" at bounding box center [82, 165] width 151 height 38
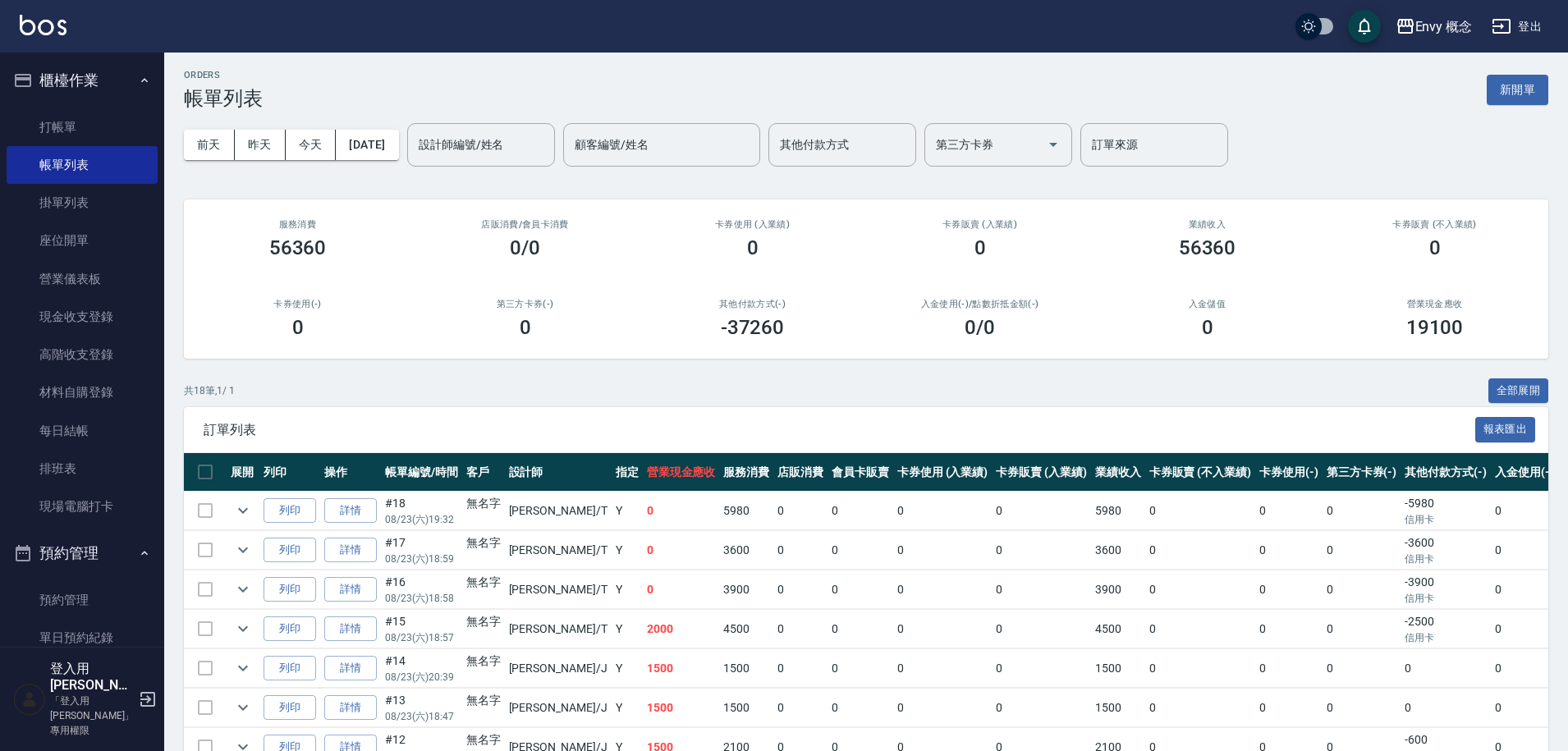
scroll to position [3, 0]
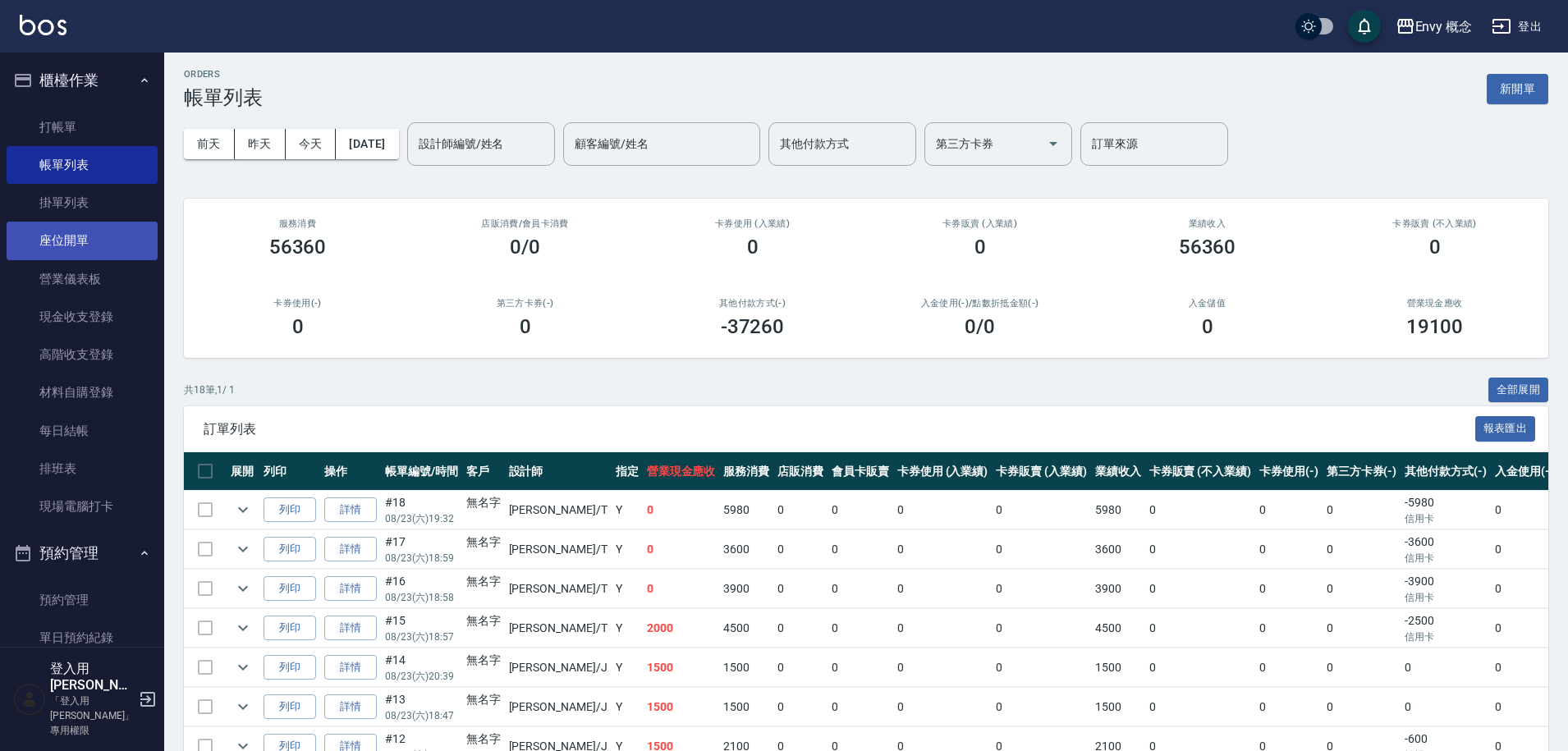
click at [107, 230] on link "座位開單" at bounding box center [82, 240] width 151 height 38
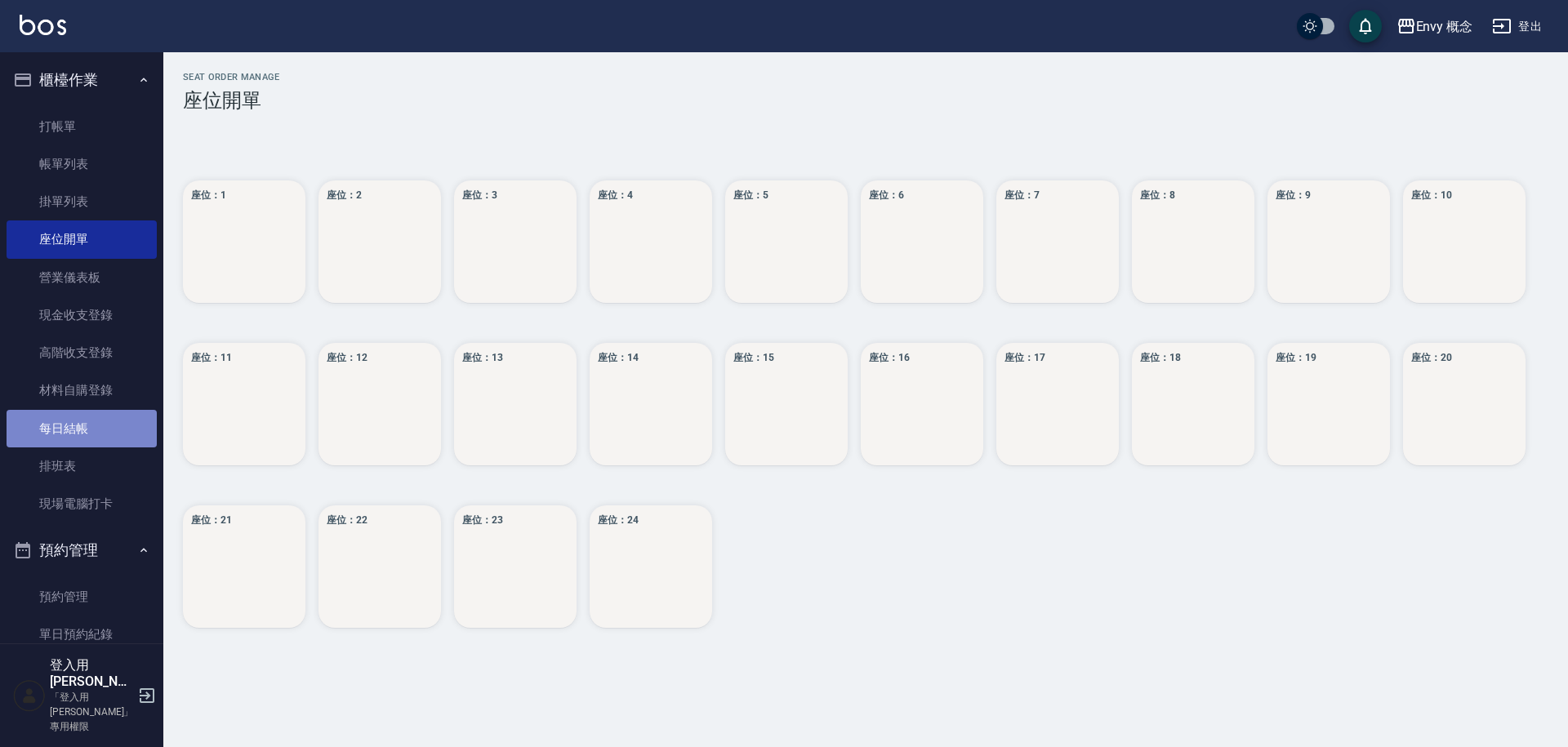
click at [113, 431] on link "每日結帳" at bounding box center [82, 428] width 150 height 38
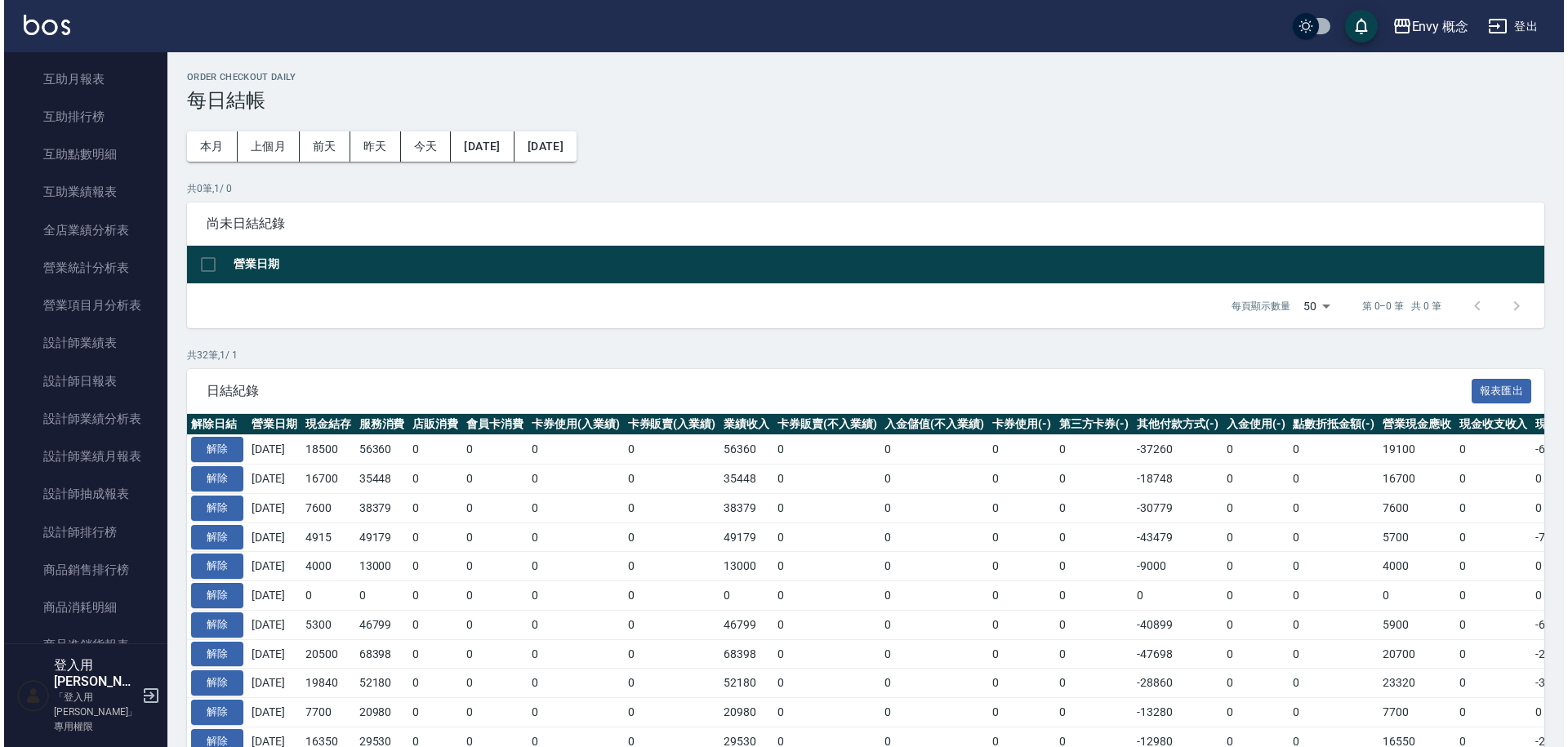
scroll to position [989, 0]
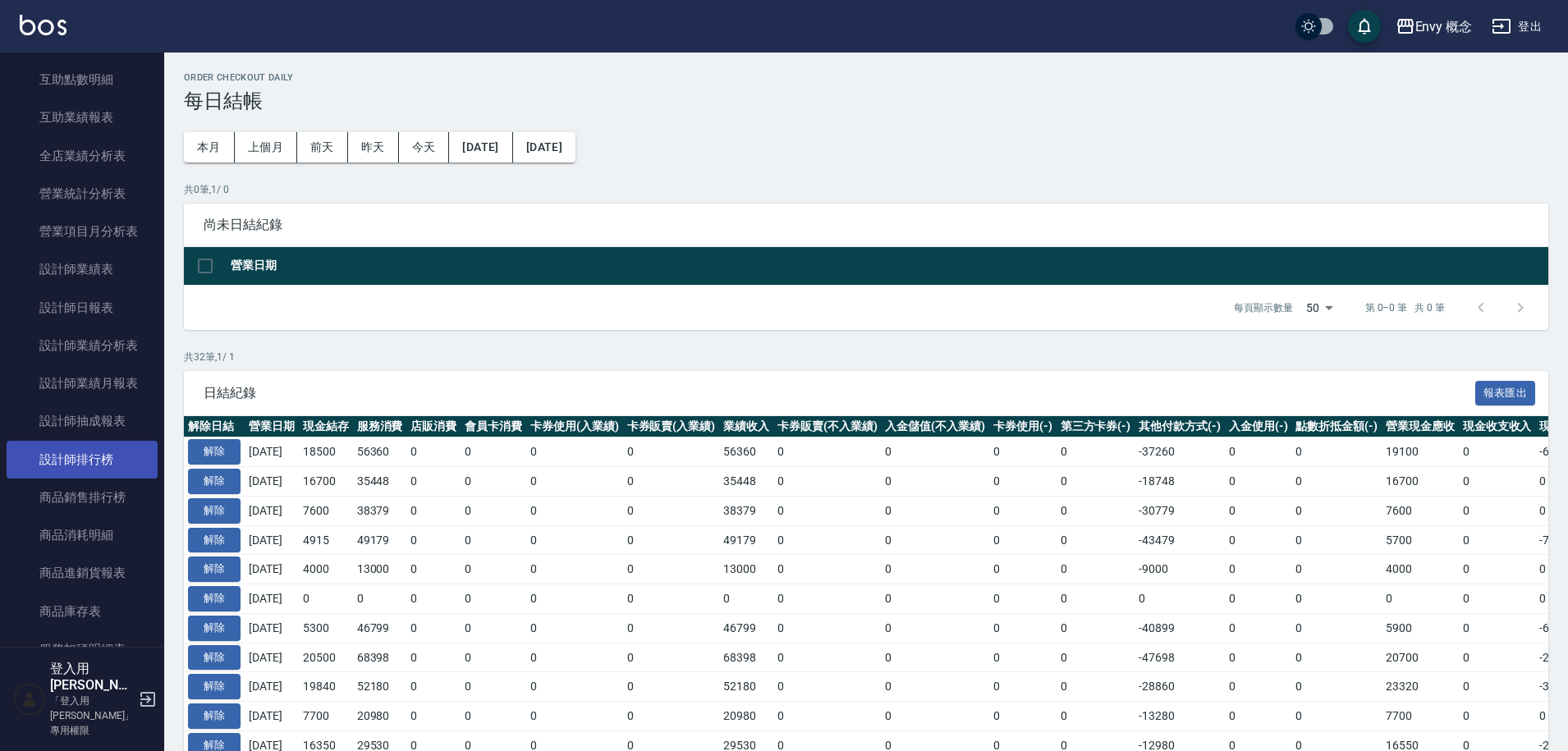
click at [104, 466] on link "設計師排行榜" at bounding box center [82, 460] width 151 height 38
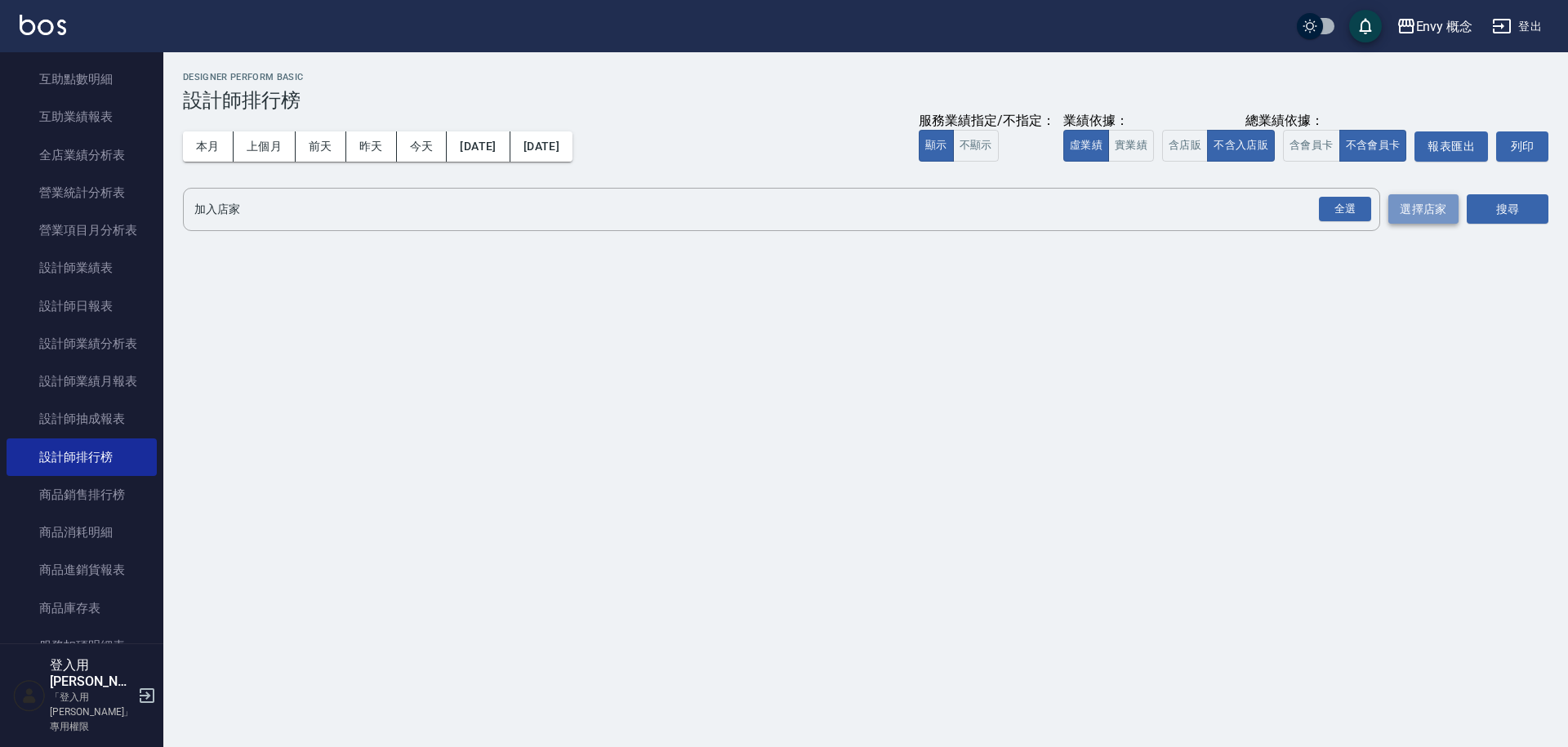
click at [1452, 212] on button "選擇店家" at bounding box center [1423, 209] width 70 height 30
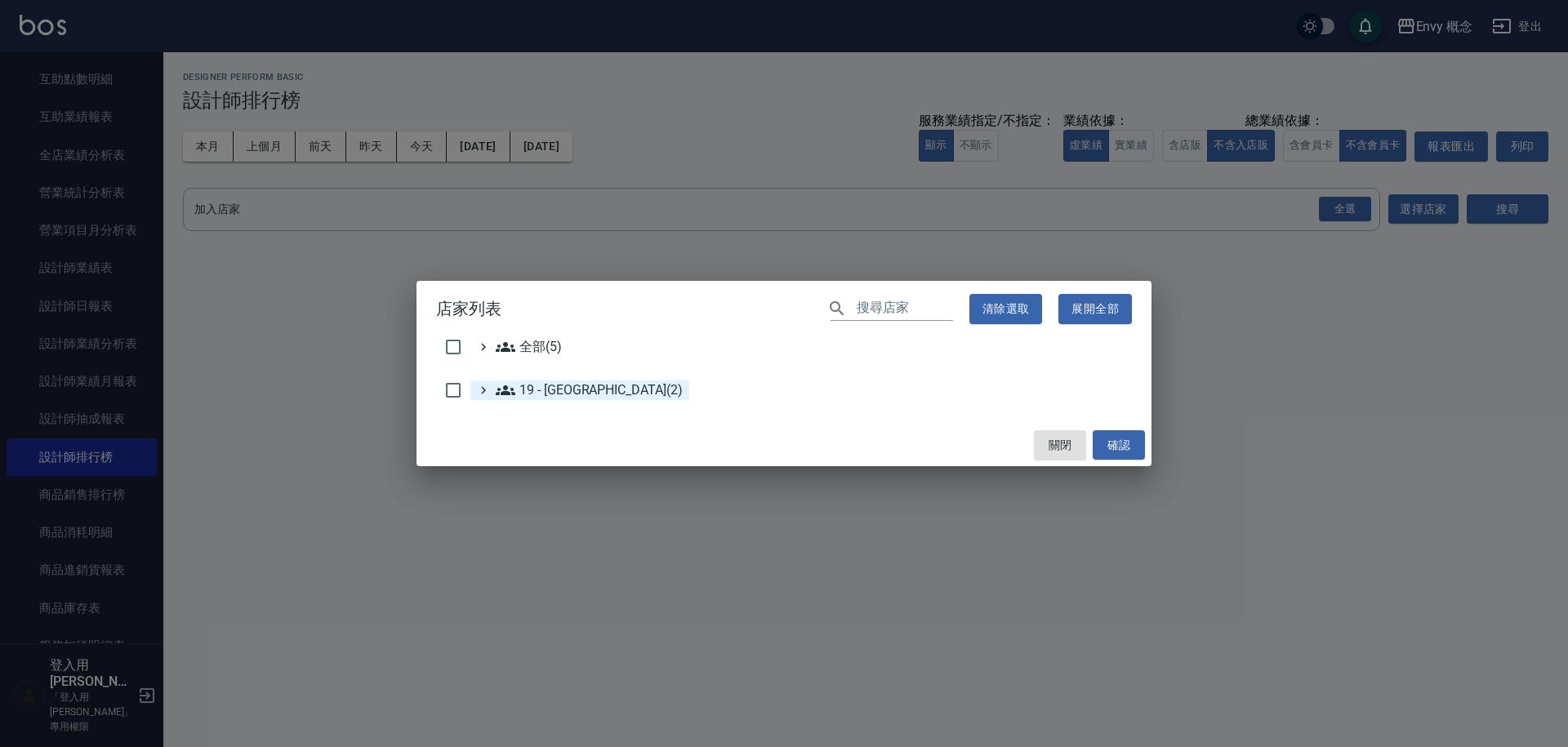
click at [474, 391] on div "19 - [GEOGRAPHIC_DATA](2)" at bounding box center [579, 390] width 218 height 19
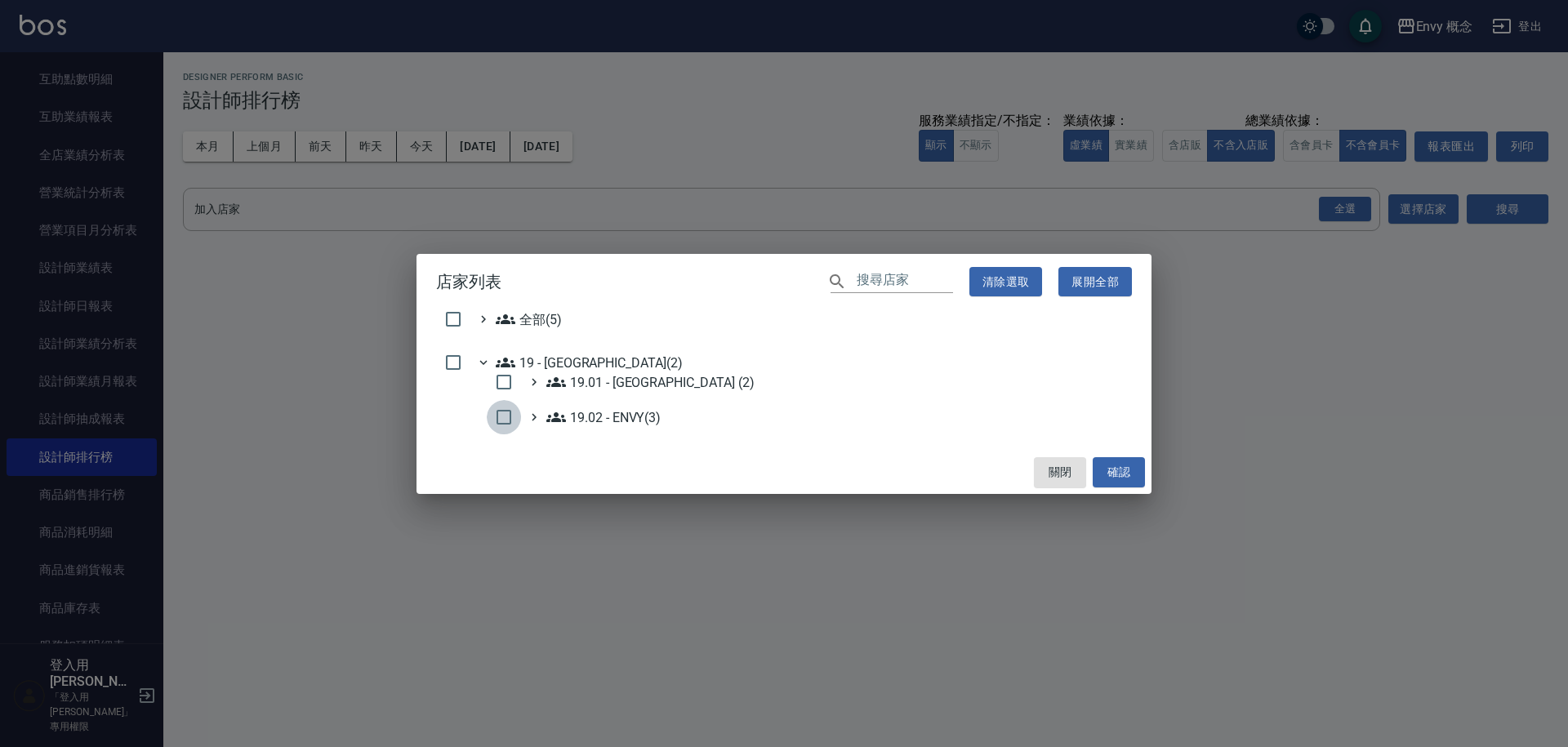
click at [519, 415] on input "checkbox" at bounding box center [504, 418] width 35 height 35
click at [1124, 469] on button "確認" at bounding box center [1118, 472] width 52 height 30
checkbox input "false"
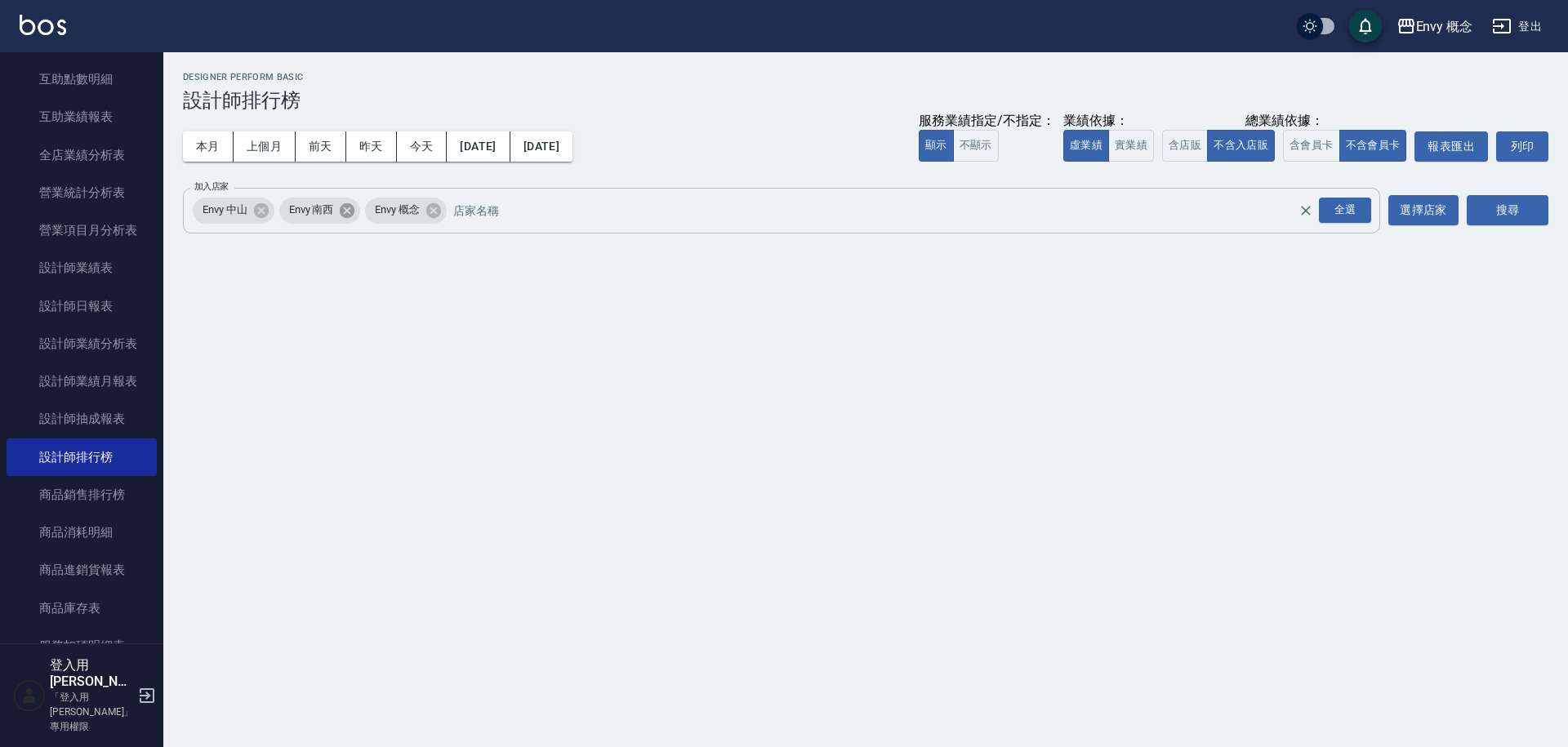
click at [349, 215] on icon at bounding box center [347, 209] width 14 height 14
click at [267, 213] on icon at bounding box center [260, 209] width 14 height 14
click at [1503, 216] on button "搜尋" at bounding box center [1507, 210] width 82 height 30
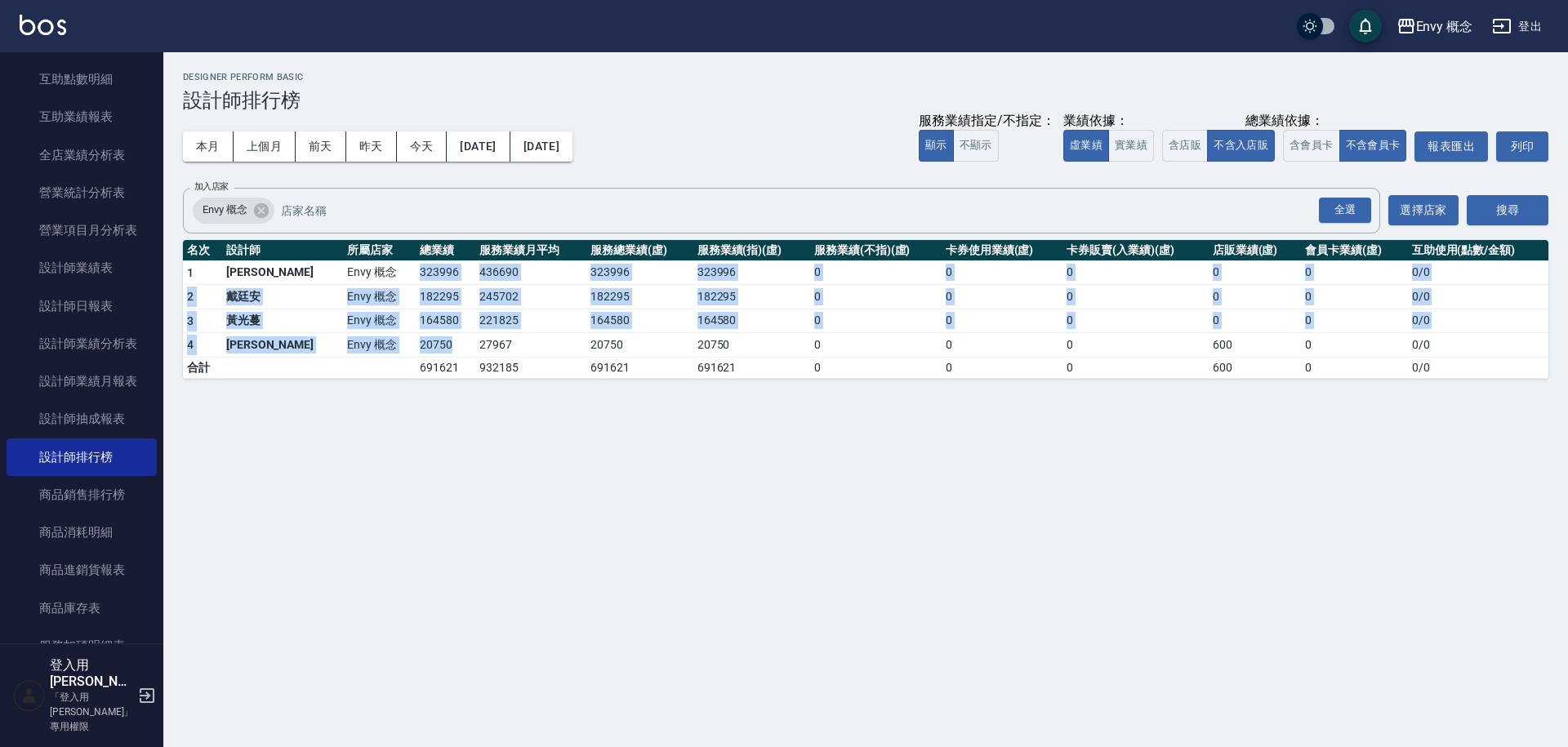
drag, startPoint x: 361, startPoint y: 271, endPoint x: 404, endPoint y: 343, distance: 83.9
click at [404, 343] on tbody "1 王文嘉 Envy 概念 323996 436690 323996 323996 0 0 0 0 0 0 / 0 2 [PERSON_NAME]Envy 概…" at bounding box center [865, 320] width 1366 height 117
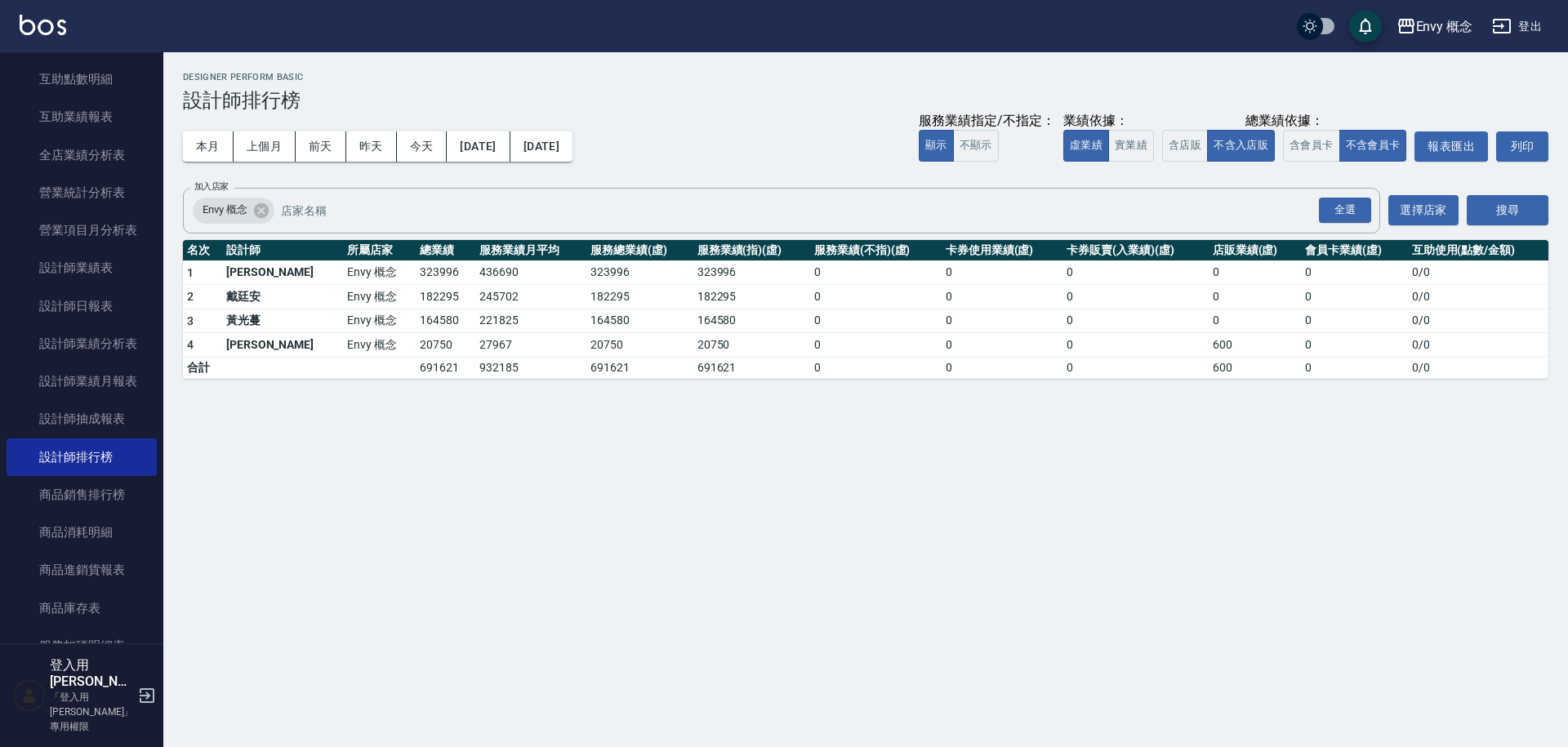
click at [429, 410] on div "Envy 概念 [DATE] - [DATE] 設計師排行榜 列印時間： [DATE][PHONE_NUMBER]:45 Designer Perform B…" at bounding box center [784, 374] width 1568 height 747
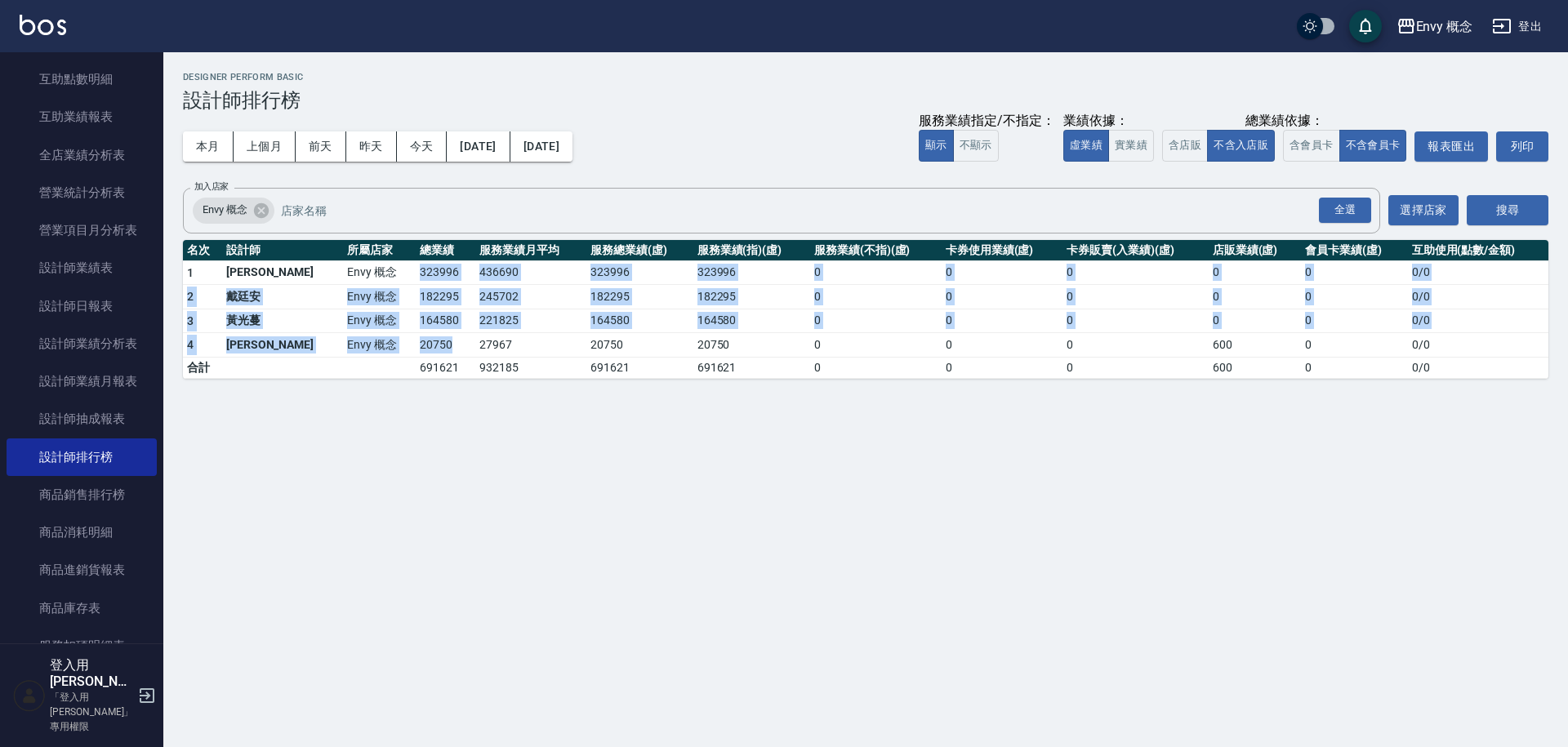
drag, startPoint x: 364, startPoint y: 269, endPoint x: 398, endPoint y: 345, distance: 83.3
click at [398, 345] on tbody "1 王文嘉 Envy 概念 323996 436690 323996 323996 0 0 0 0 0 0 / 0 2 [PERSON_NAME]Envy 概…" at bounding box center [865, 320] width 1366 height 117
click at [416, 350] on td "20750" at bounding box center [446, 345] width 60 height 24
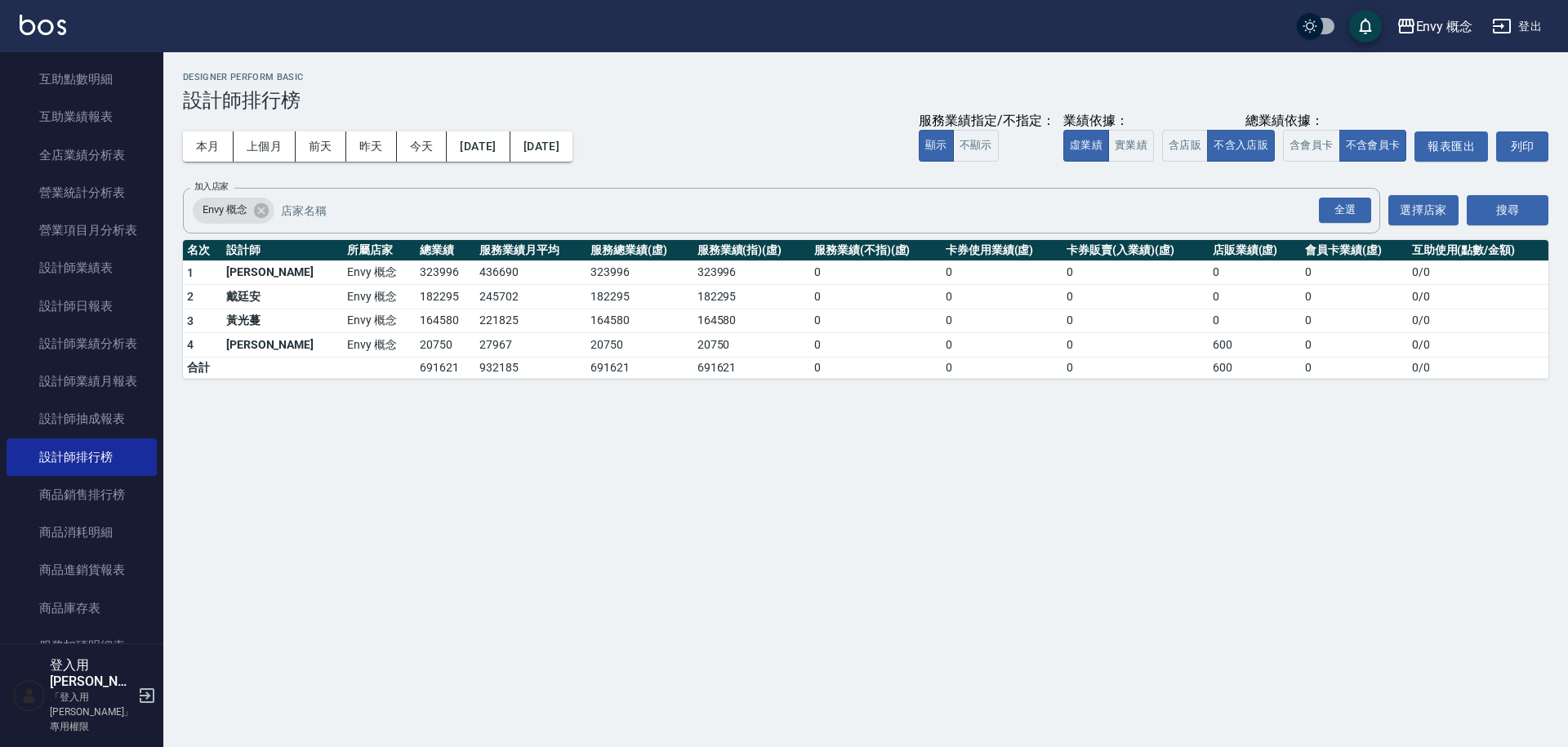
drag, startPoint x: 371, startPoint y: 265, endPoint x: 400, endPoint y: 334, distance: 74.8
click at [400, 334] on tbody "1 王文嘉 Envy 概念 323996 436690 323996 323996 0 0 0 0 0 0 / 0 2 [PERSON_NAME]Envy 概…" at bounding box center [865, 320] width 1366 height 117
drag, startPoint x: 361, startPoint y: 344, endPoint x: 398, endPoint y: 351, distance: 37.7
click at [416, 351] on td "20750" at bounding box center [446, 345] width 60 height 24
click at [416, 324] on td "164580" at bounding box center [446, 321] width 60 height 24
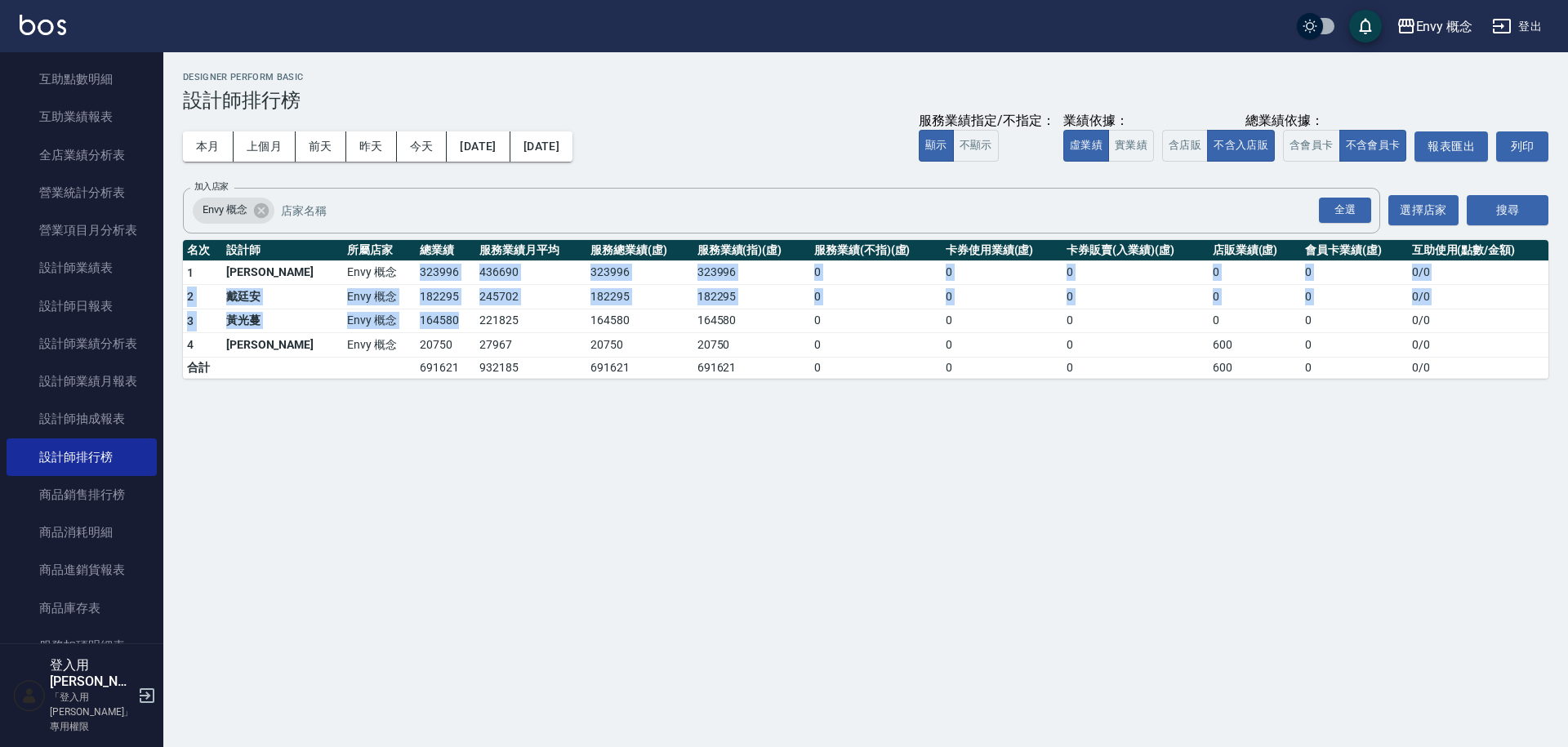
drag, startPoint x: 356, startPoint y: 264, endPoint x: 396, endPoint y: 322, distance: 70.5
click at [396, 322] on tbody "1 王文嘉 Envy 概念 323996 436690 323996 323996 0 0 0 0 0 0 / 0 2 [PERSON_NAME]Envy 概…" at bounding box center [865, 320] width 1366 height 117
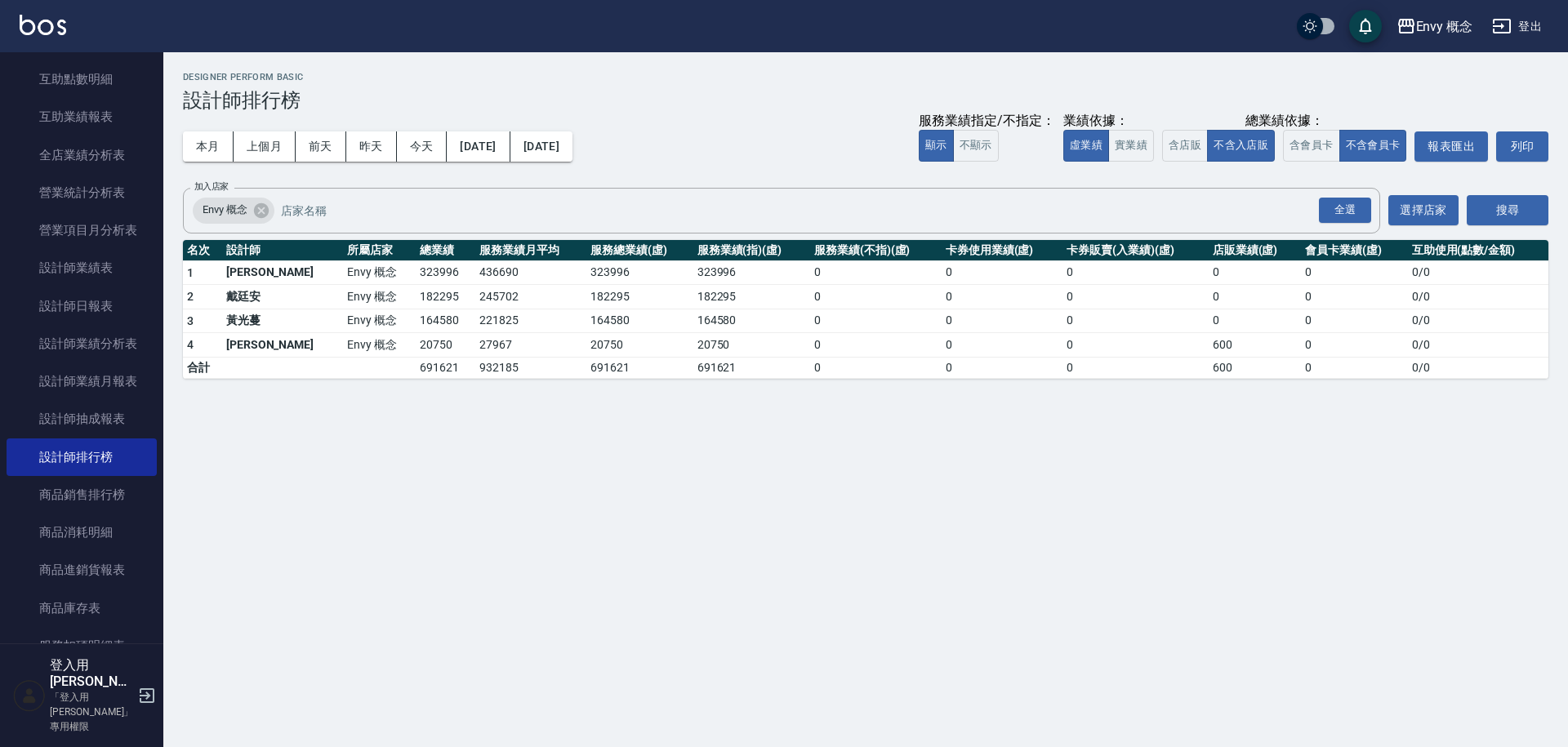
click at [461, 471] on div "Envy 概念 [DATE] - [DATE] 設計師排行榜 列印時間： [DATE][PHONE_NUMBER]:45 Designer Perform B…" at bounding box center [784, 374] width 1568 height 747
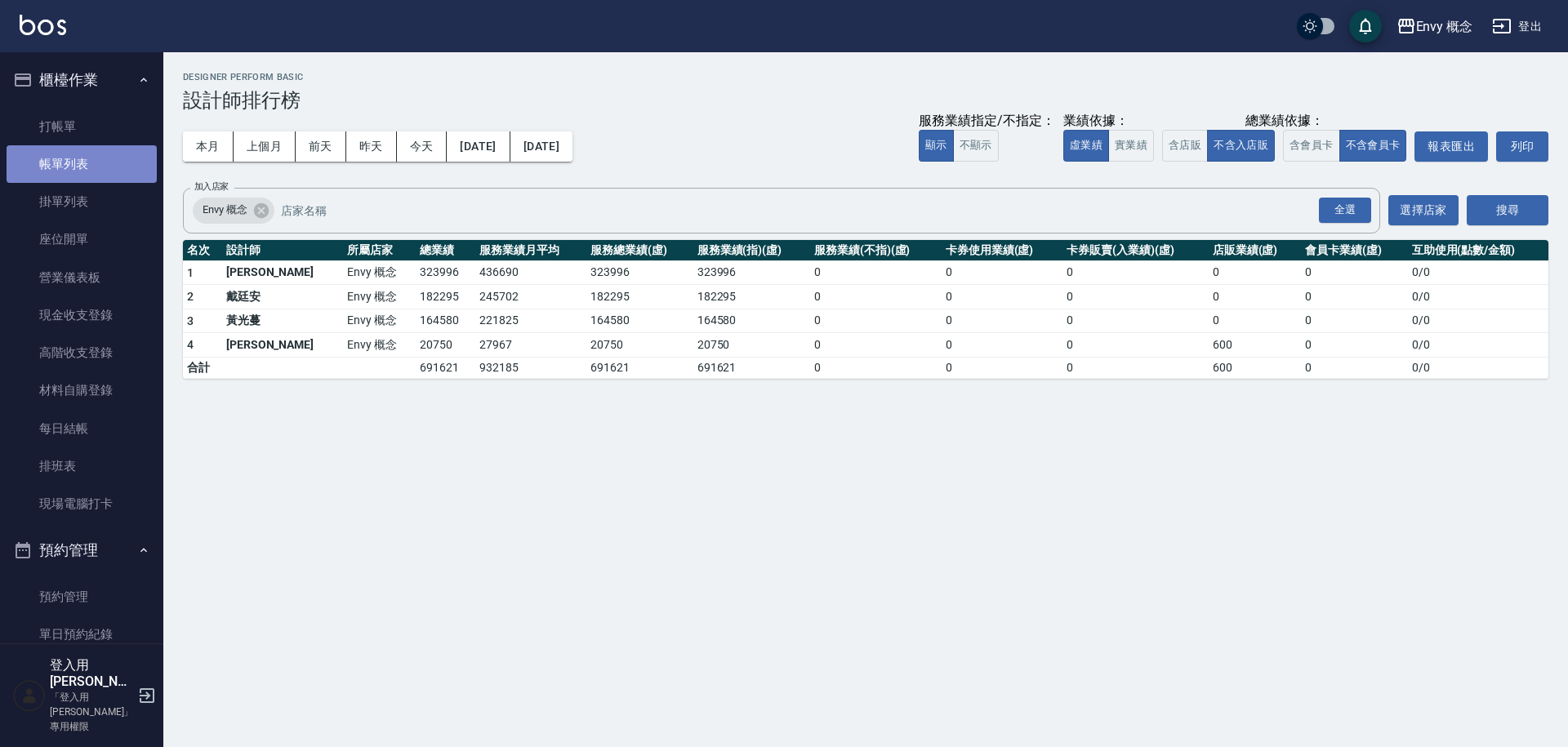
click at [97, 180] on link "帳單列表" at bounding box center [82, 164] width 150 height 38
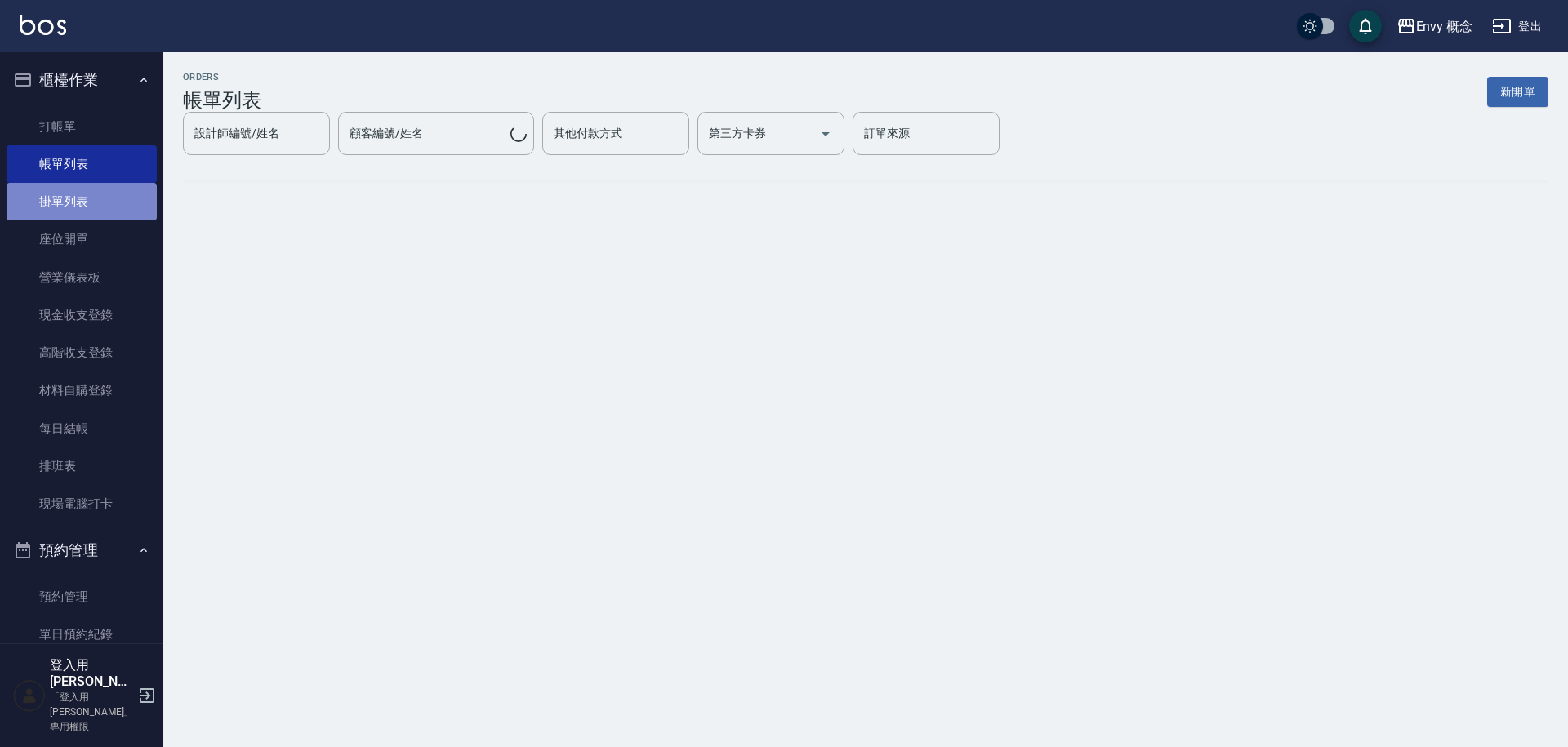
click at [101, 191] on link "掛單列表" at bounding box center [82, 201] width 150 height 38
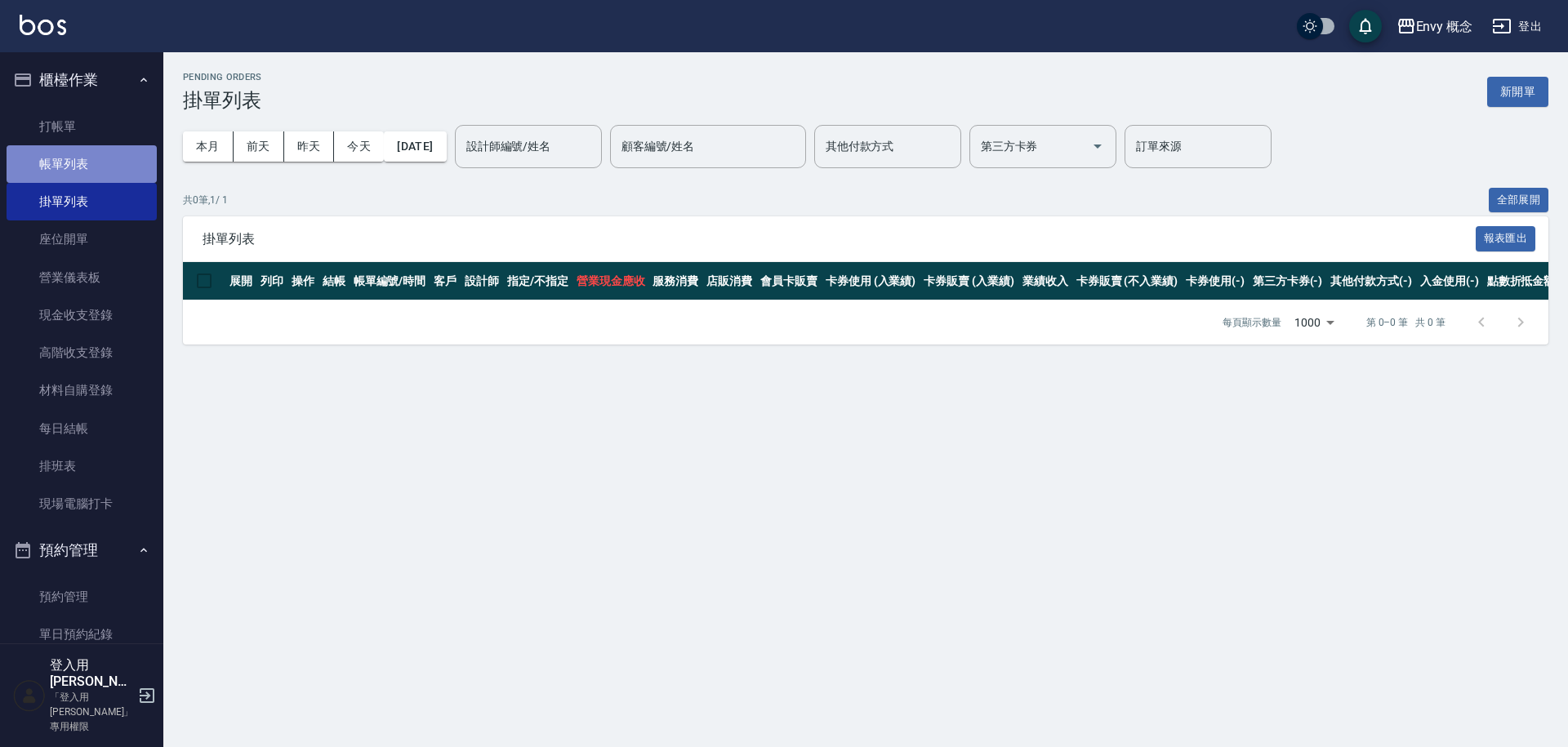
click at [90, 159] on link "帳單列表" at bounding box center [82, 164] width 150 height 38
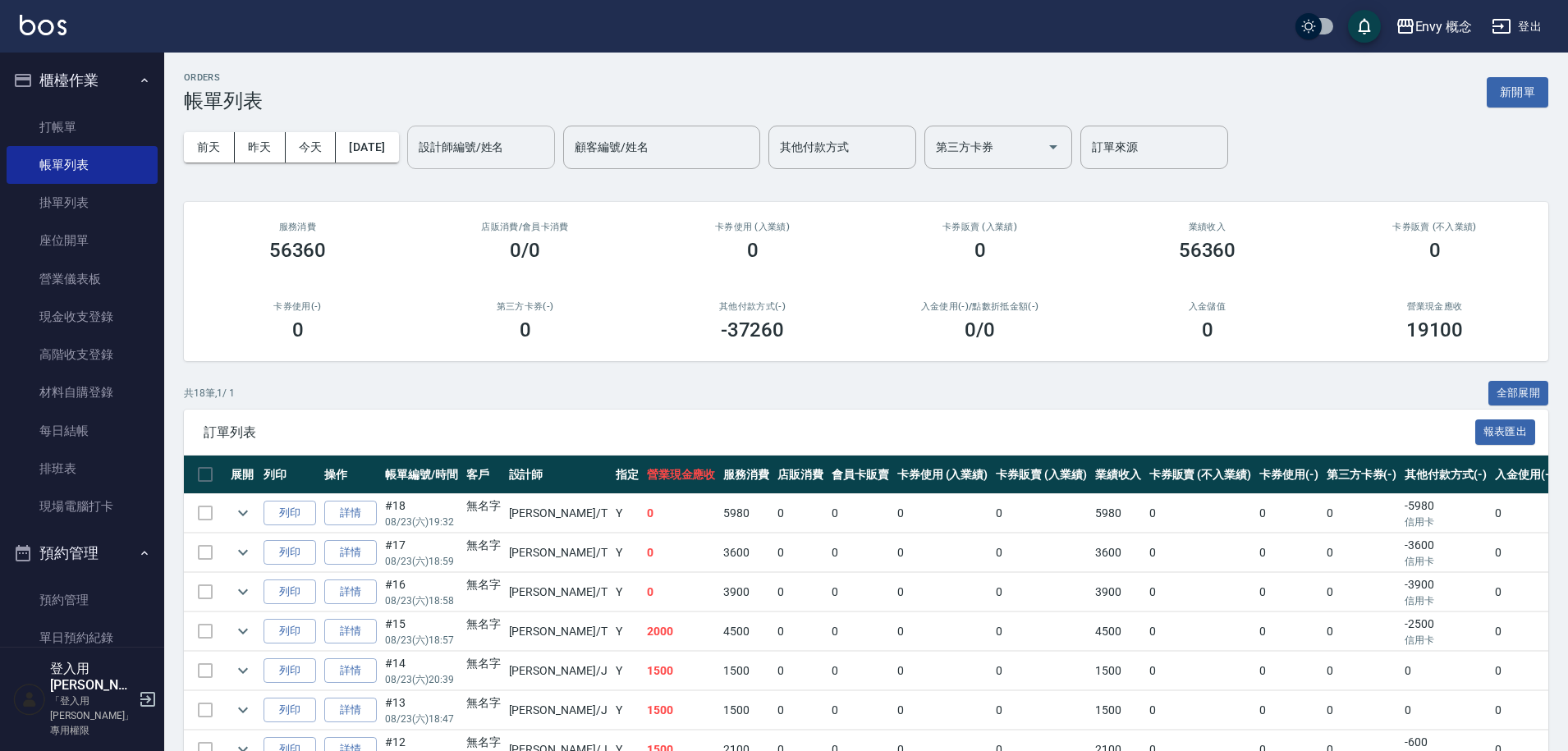
click at [461, 149] on div "設計師編號/姓名 設計師編號/姓名" at bounding box center [481, 147] width 148 height 44
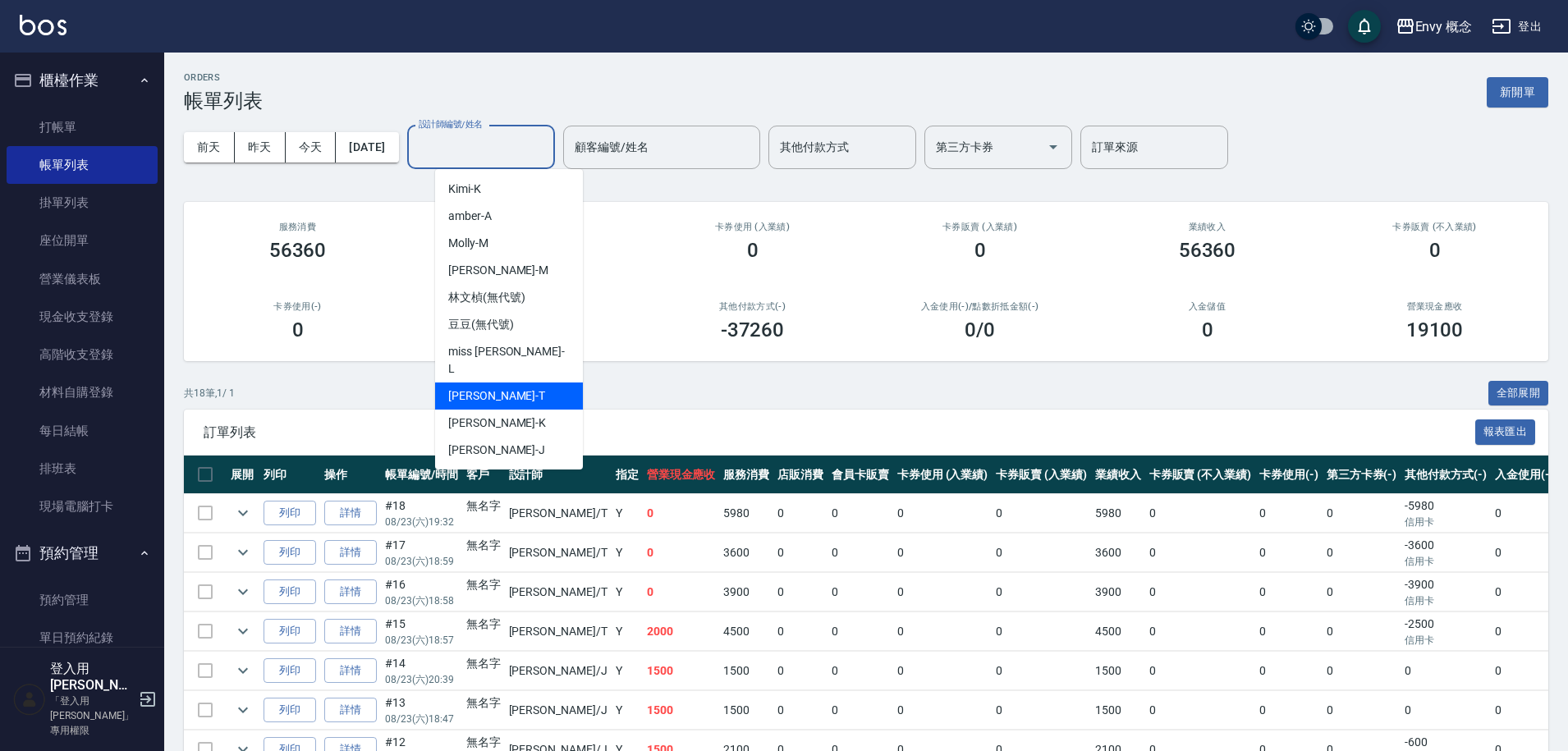
click at [485, 382] on div "[PERSON_NAME]" at bounding box center [509, 396] width 148 height 27
type input "[PERSON_NAME]"
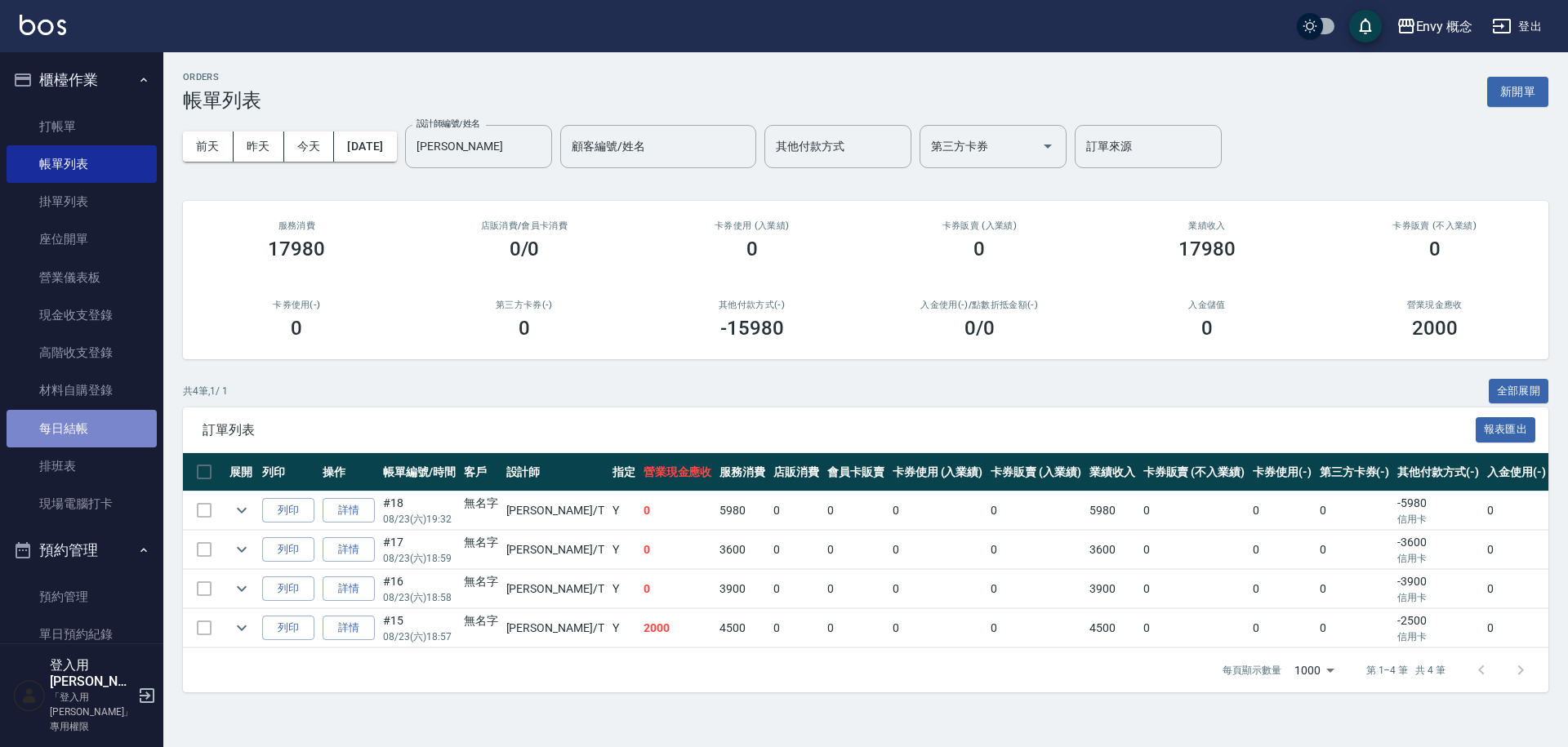
click at [94, 435] on link "每日結帳" at bounding box center [82, 428] width 150 height 38
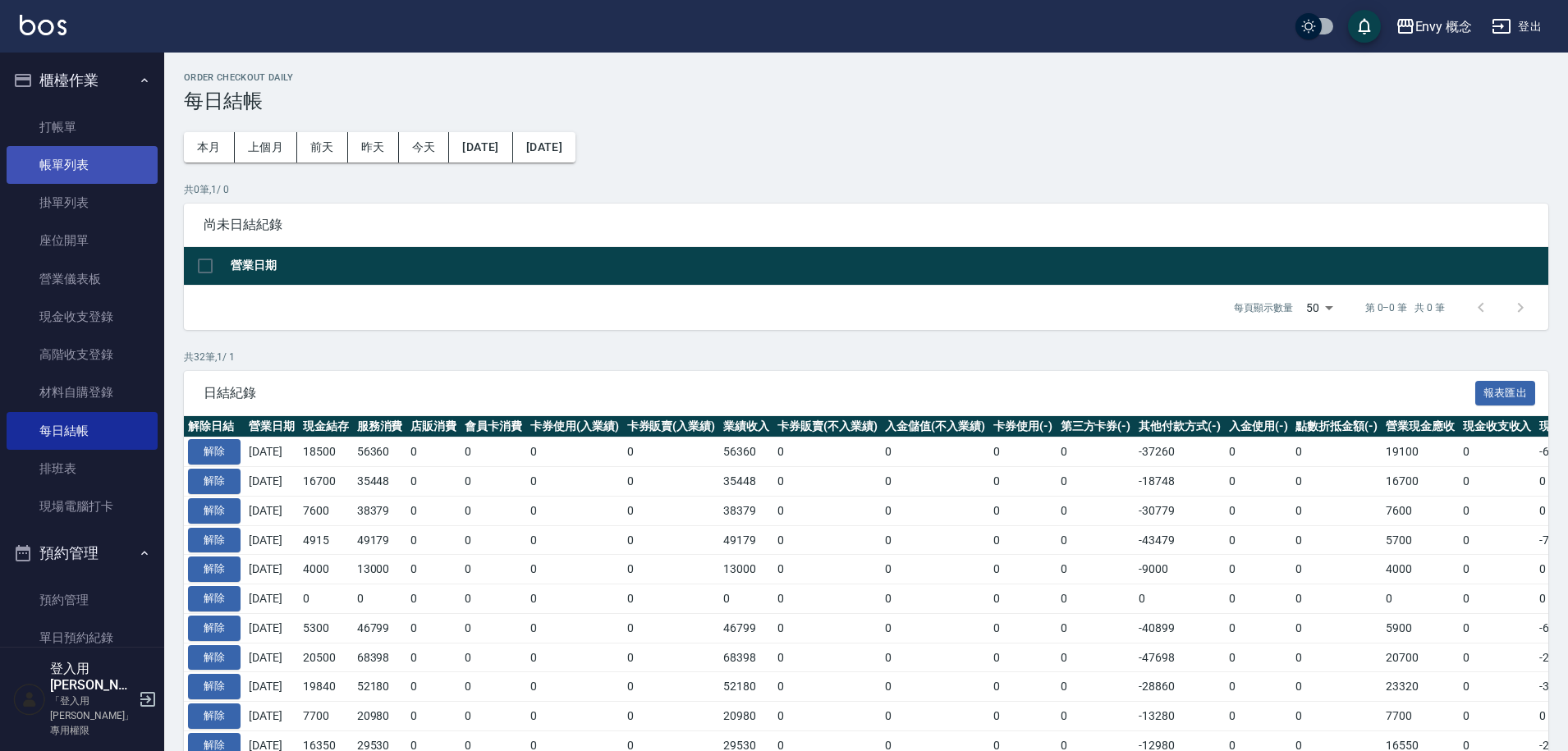
click at [117, 170] on link "帳單列表" at bounding box center [82, 165] width 151 height 38
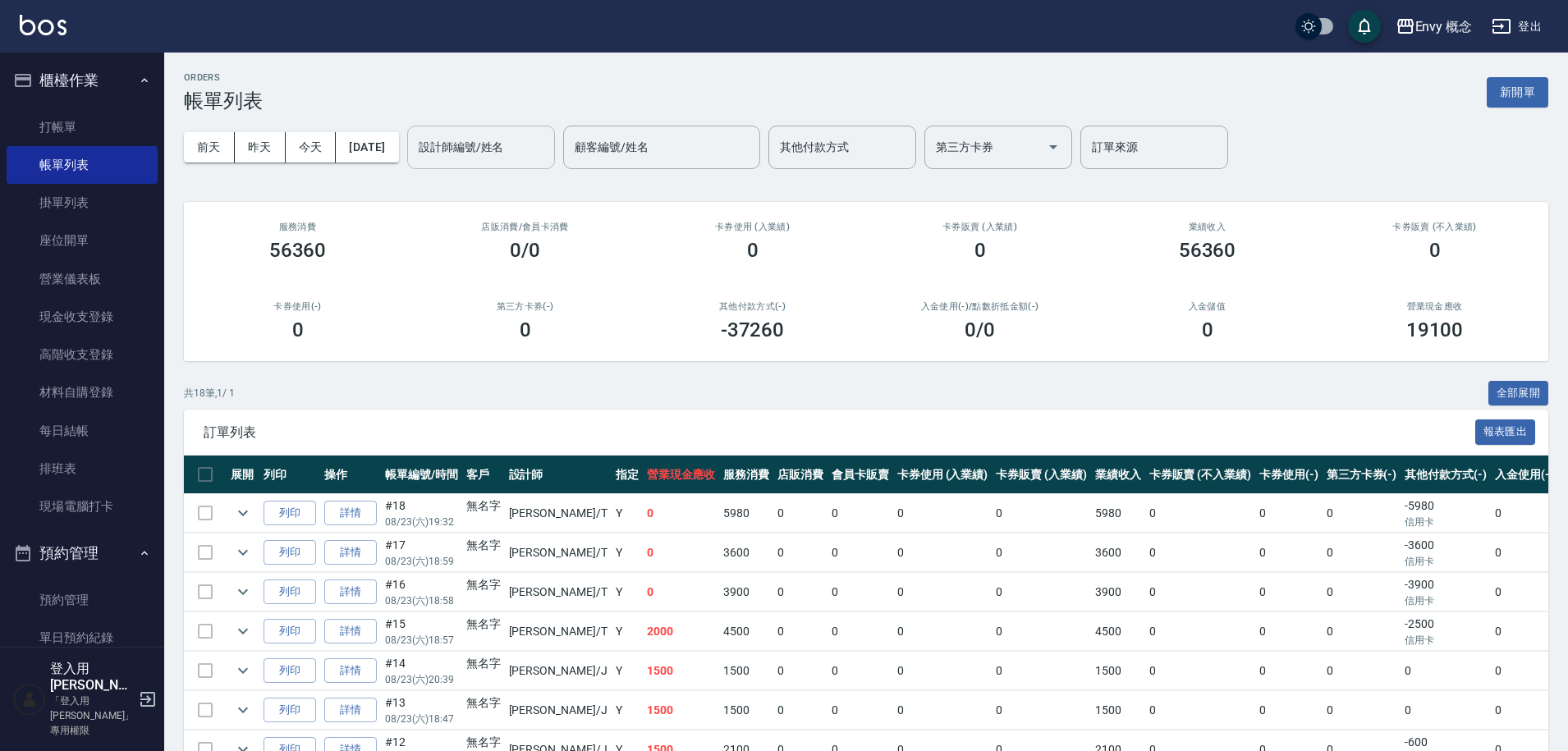
click at [465, 132] on div "設計師編號/姓名 設計師編號/姓名" at bounding box center [481, 147] width 148 height 44
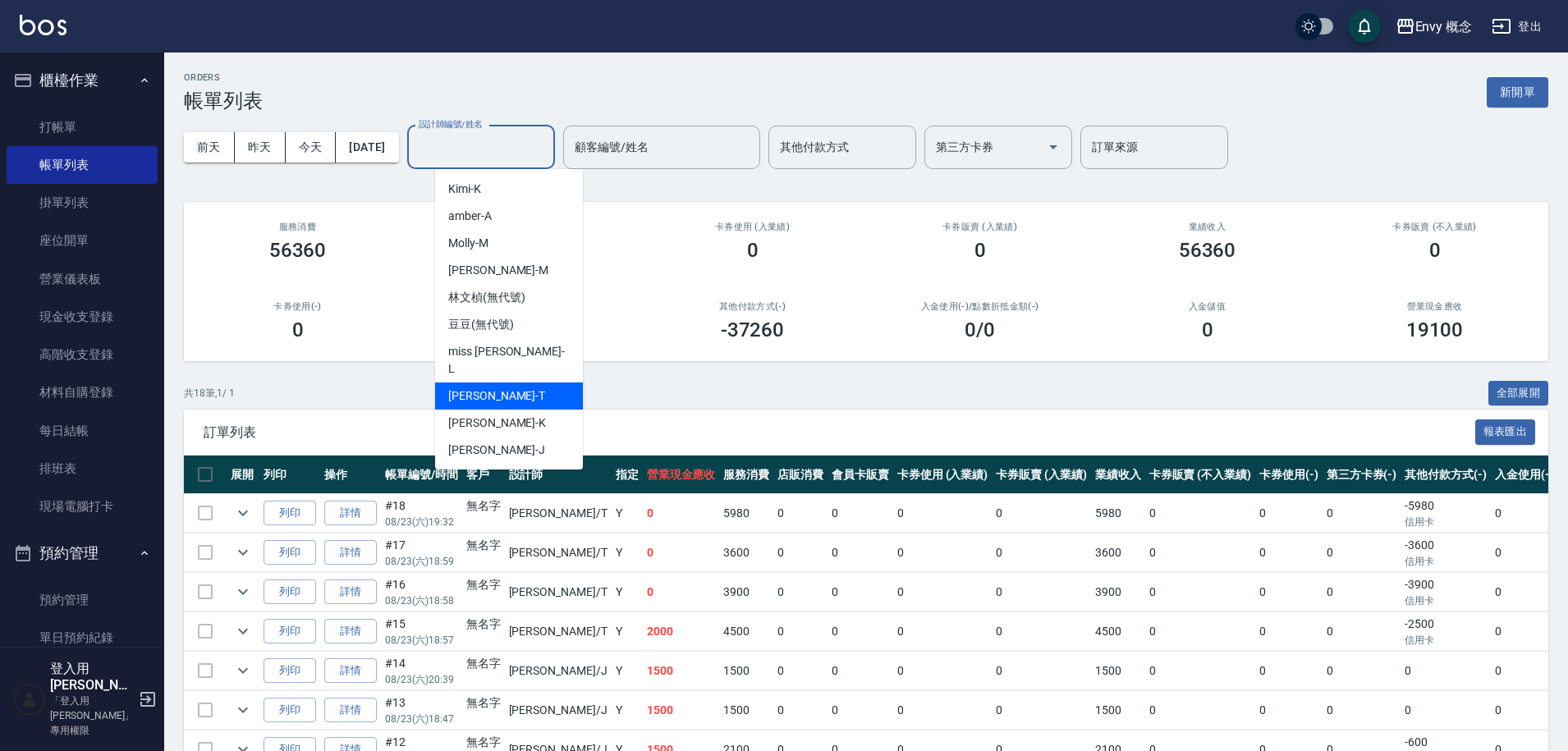
click at [528, 382] on div "[PERSON_NAME]" at bounding box center [509, 396] width 148 height 27
type input "[PERSON_NAME]"
